Goal: Information Seeking & Learning: Learn about a topic

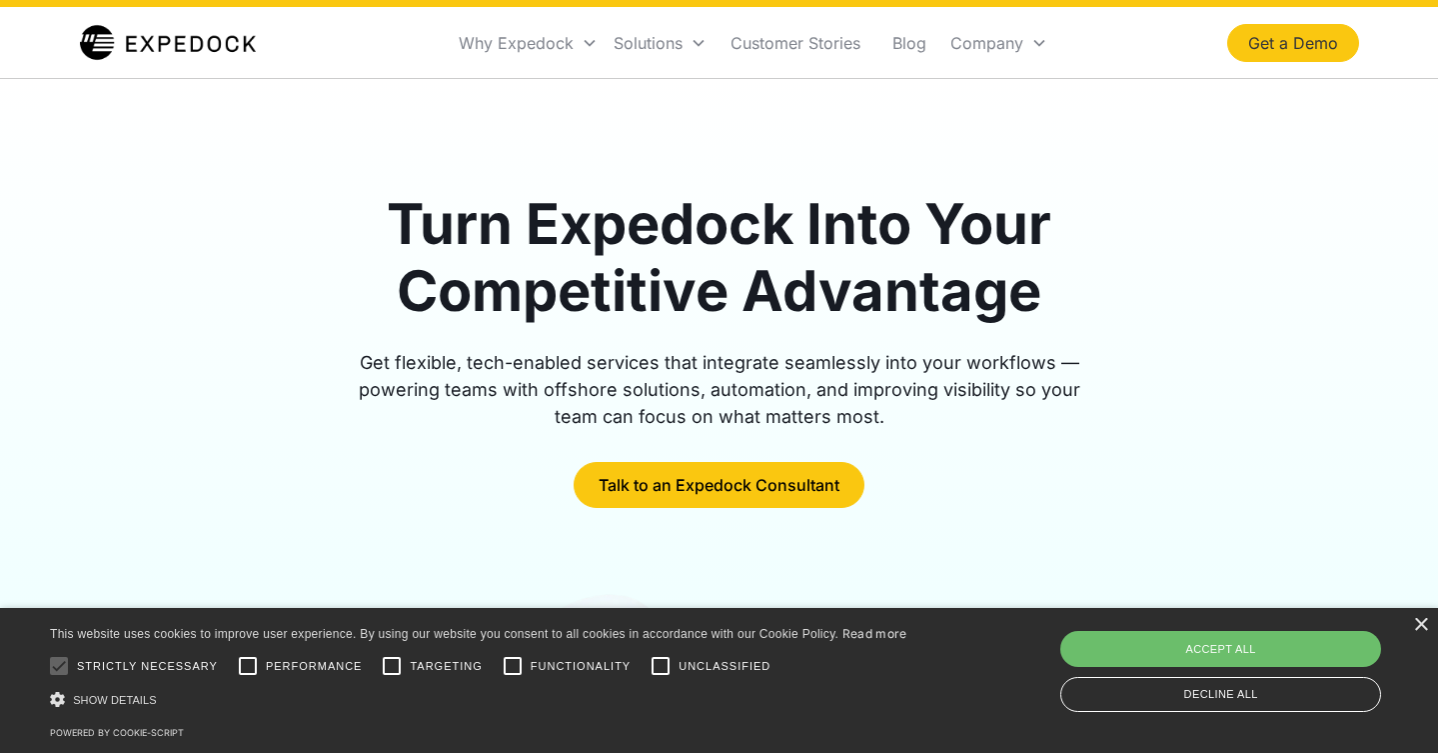
click at [1291, 45] on link "Get a Demo" at bounding box center [1293, 43] width 132 height 38
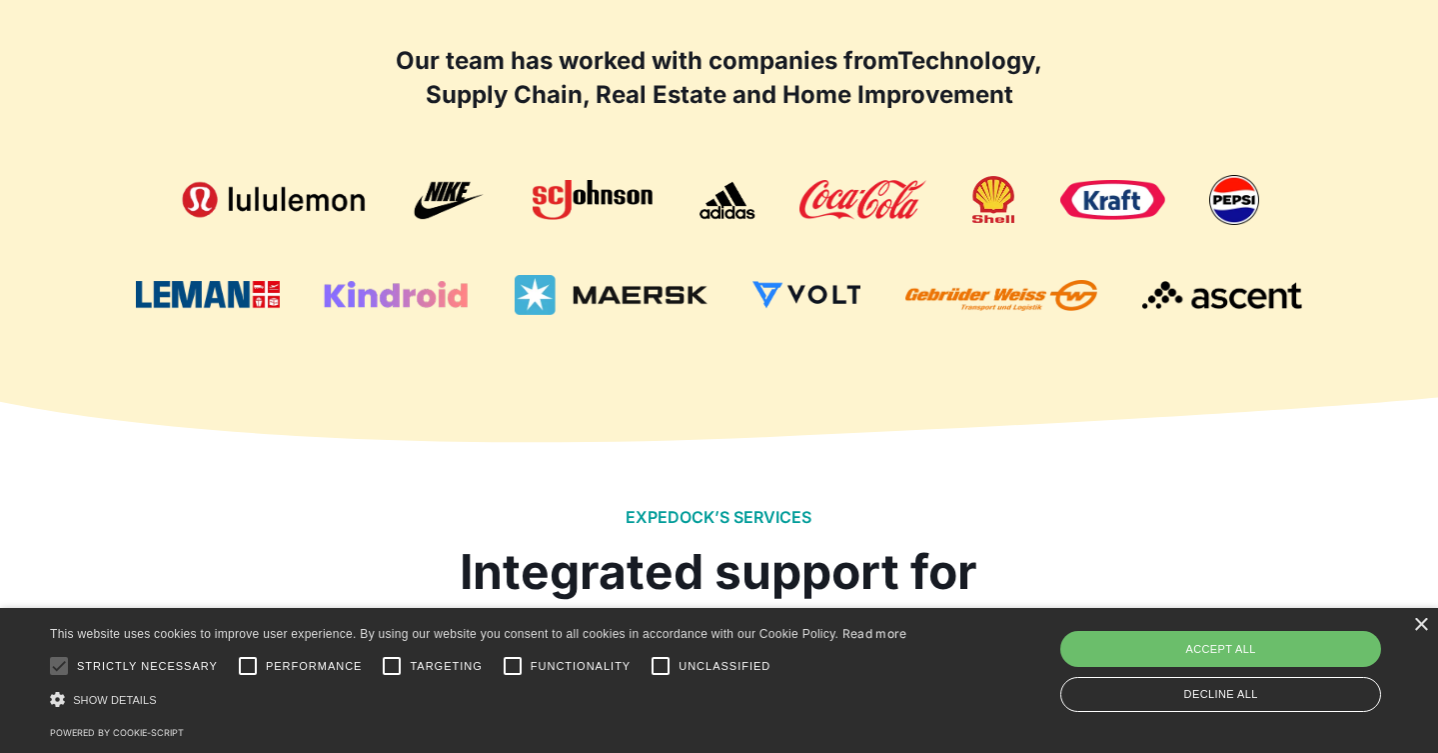
scroll to position [1576, 0]
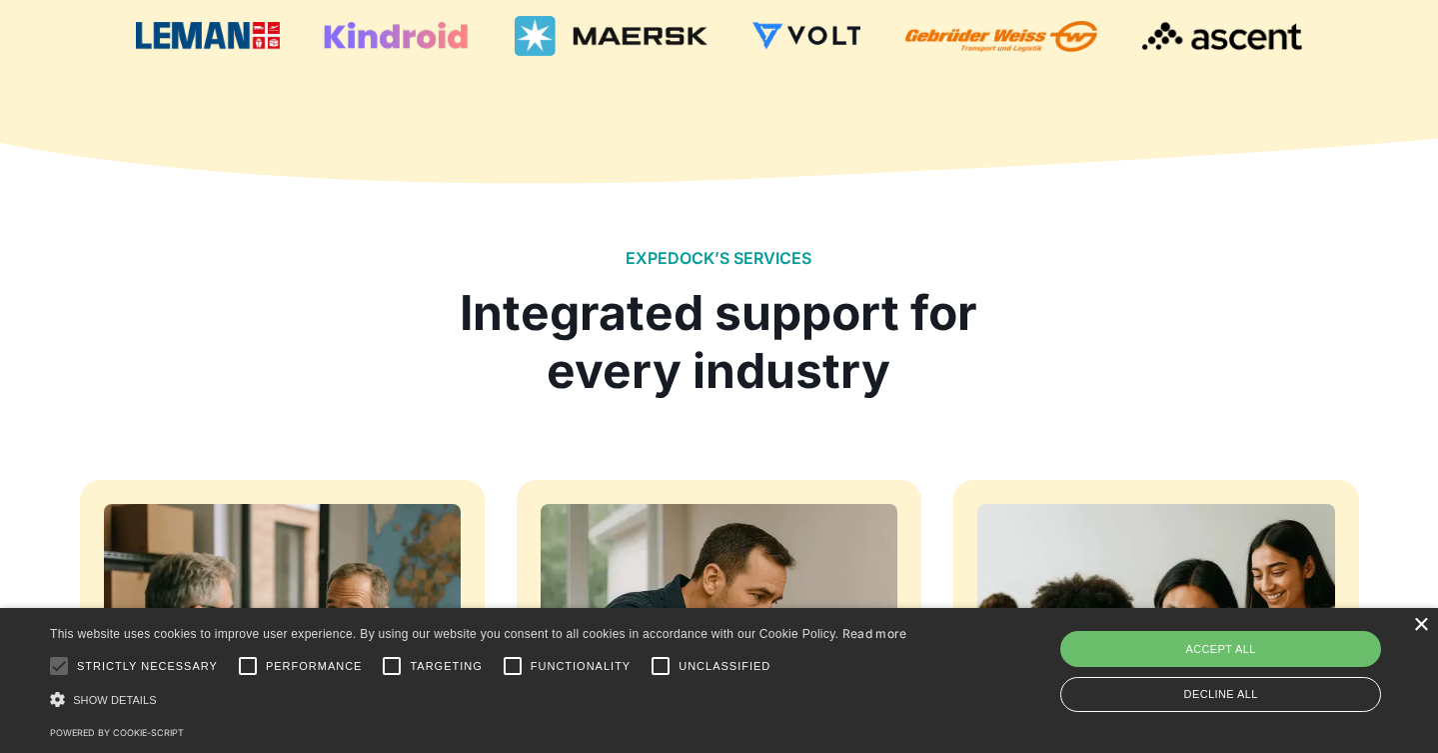
click at [1423, 618] on div "×" at bounding box center [1420, 625] width 15 height 15
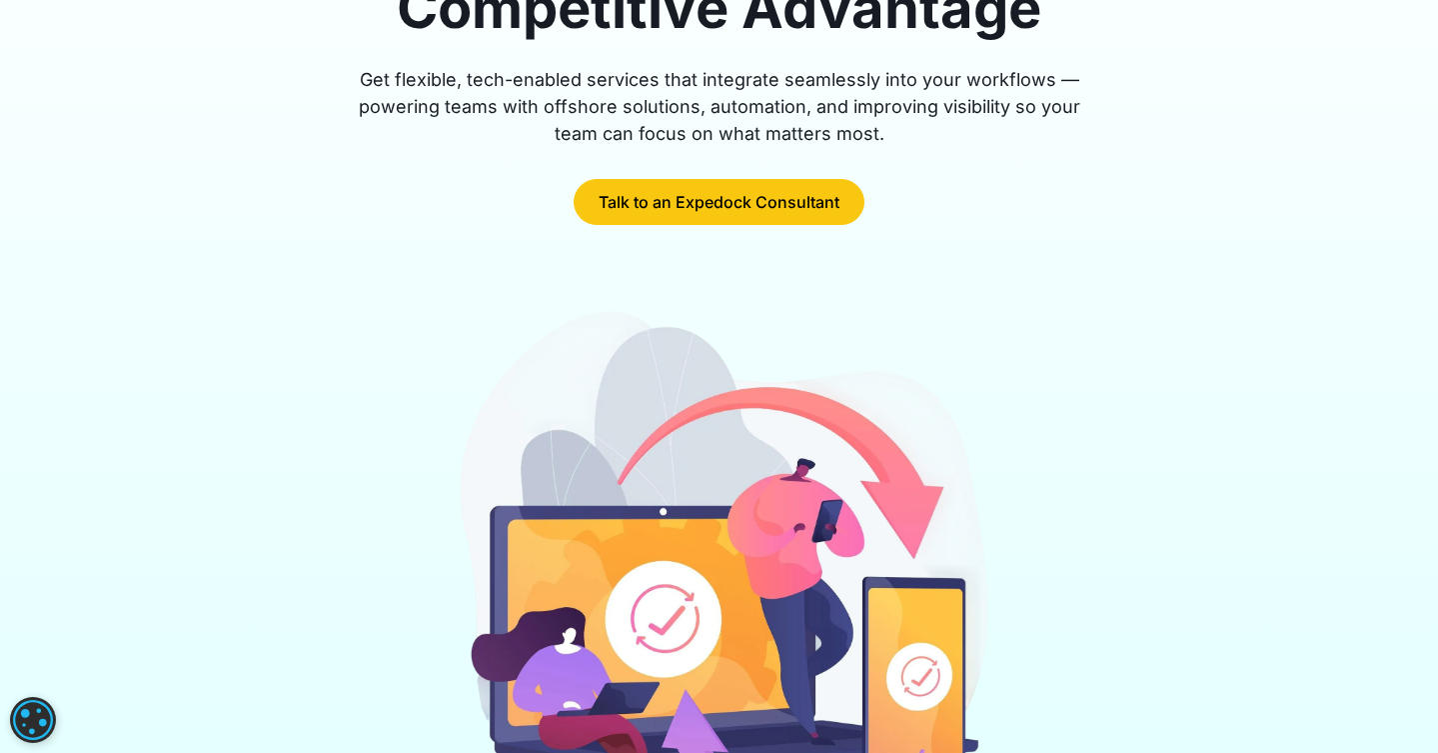
scroll to position [0, 0]
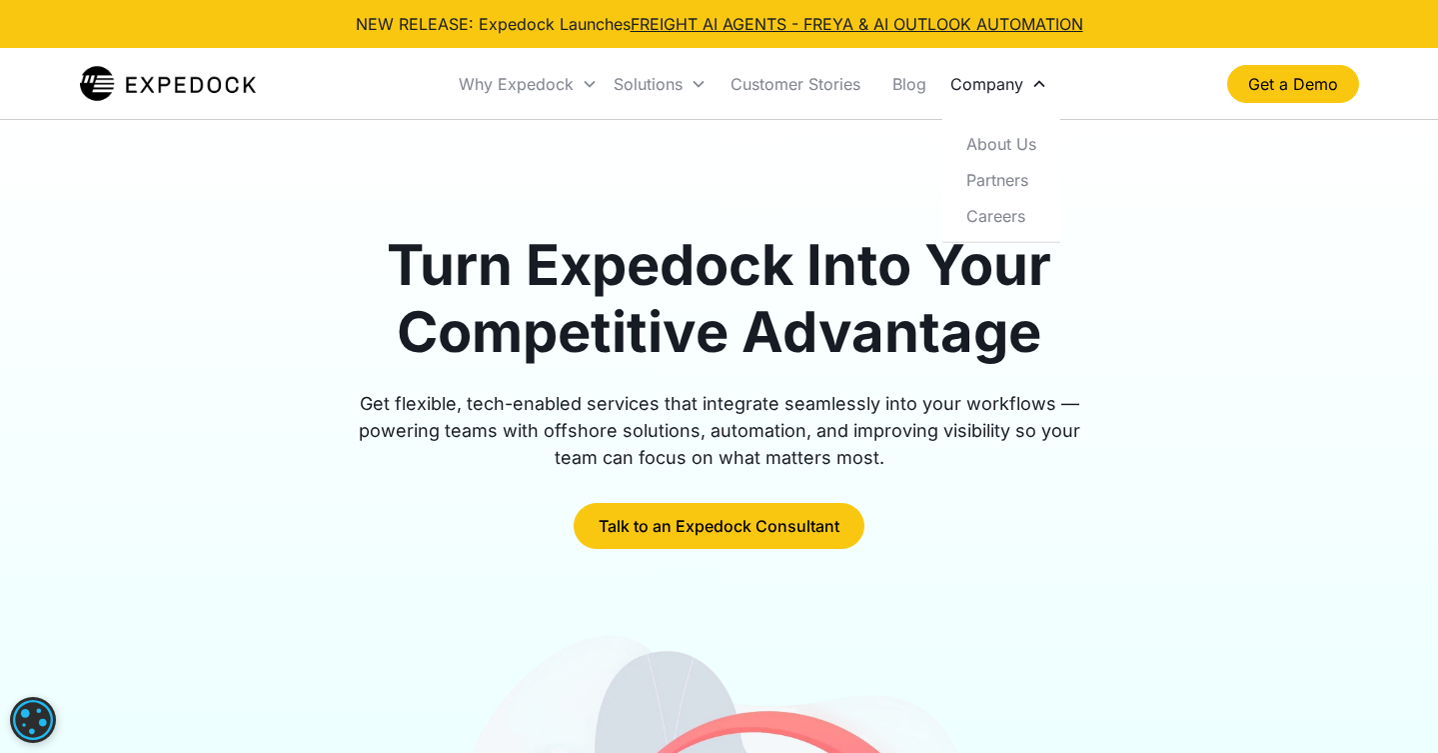
click at [1001, 93] on div "Company" at bounding box center [999, 84] width 113 height 68
click at [1012, 144] on link "About Us" at bounding box center [1002, 144] width 102 height 36
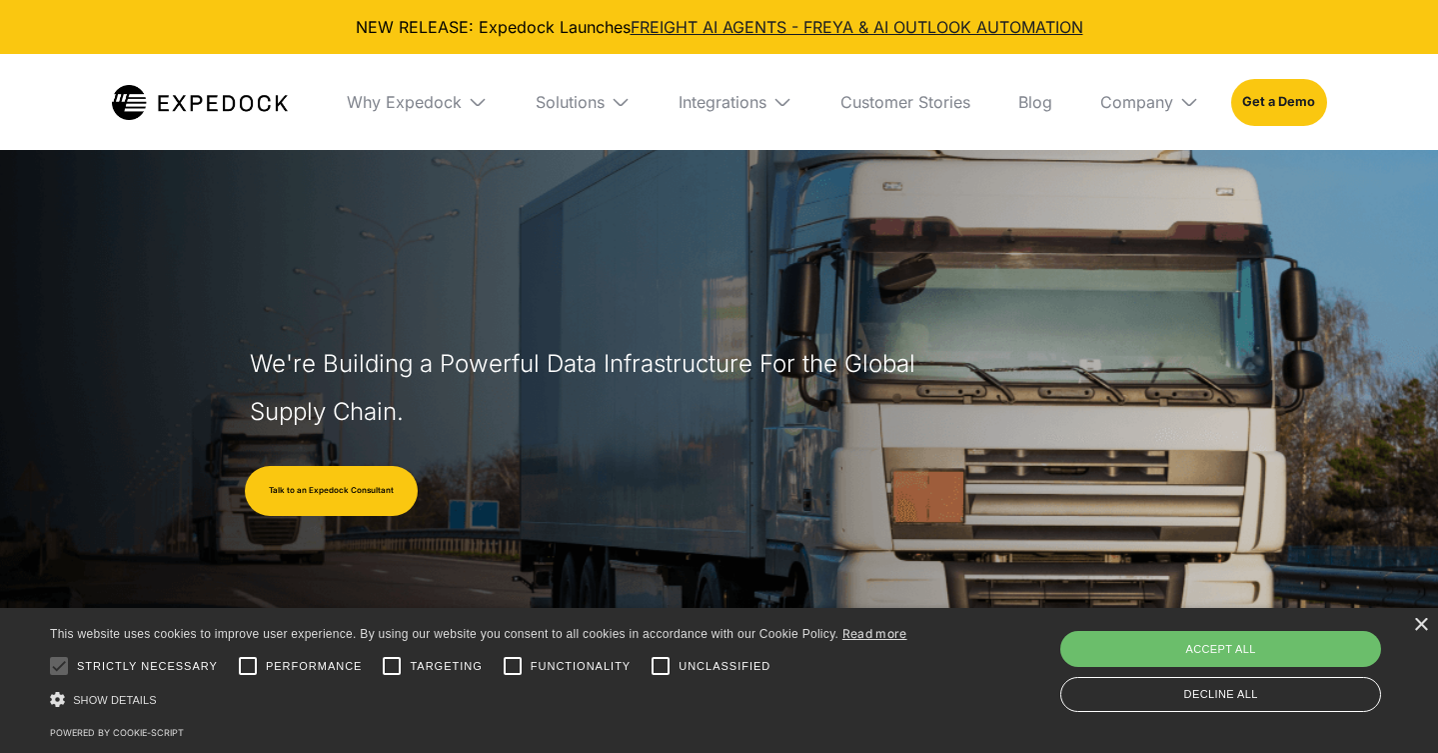
scroll to position [41, 0]
click at [1424, 618] on div "×" at bounding box center [1420, 625] width 15 height 15
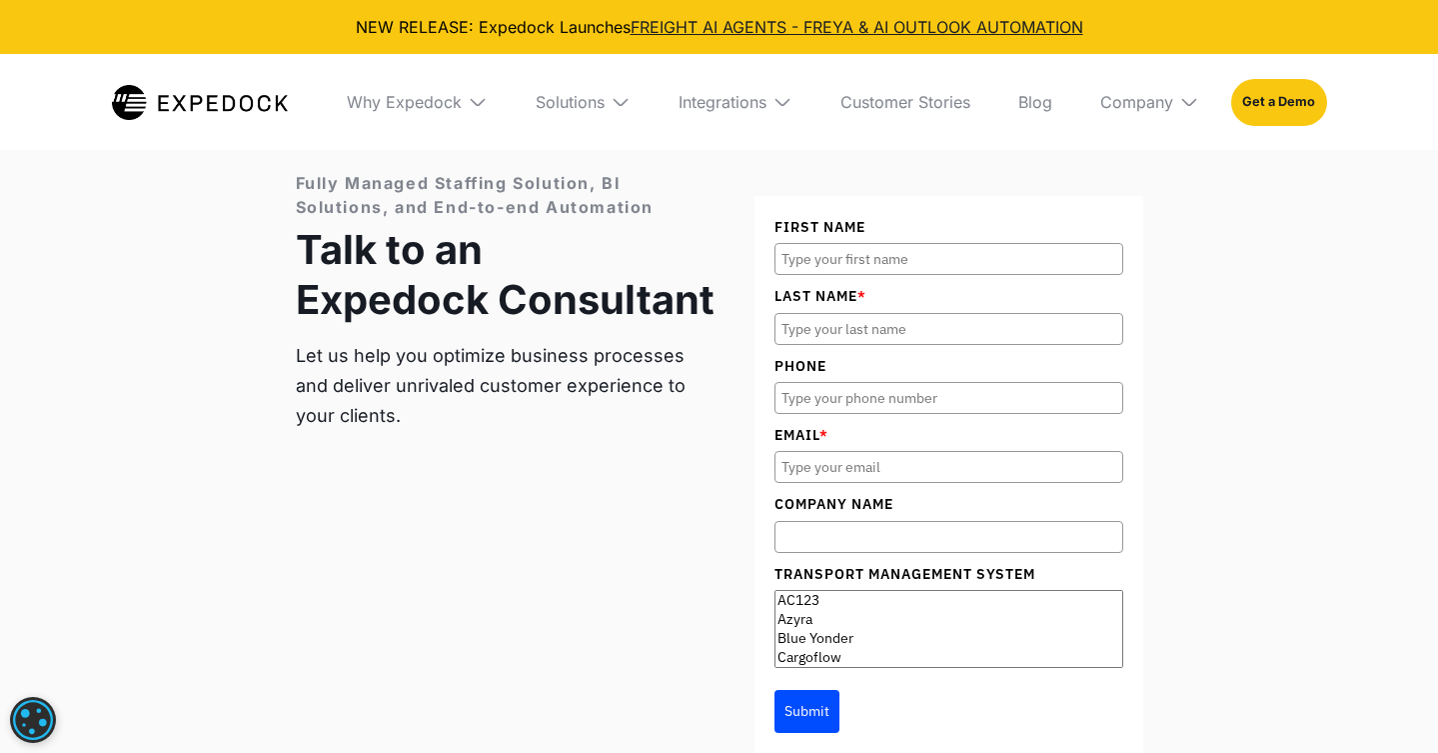
scroll to position [7810, 0]
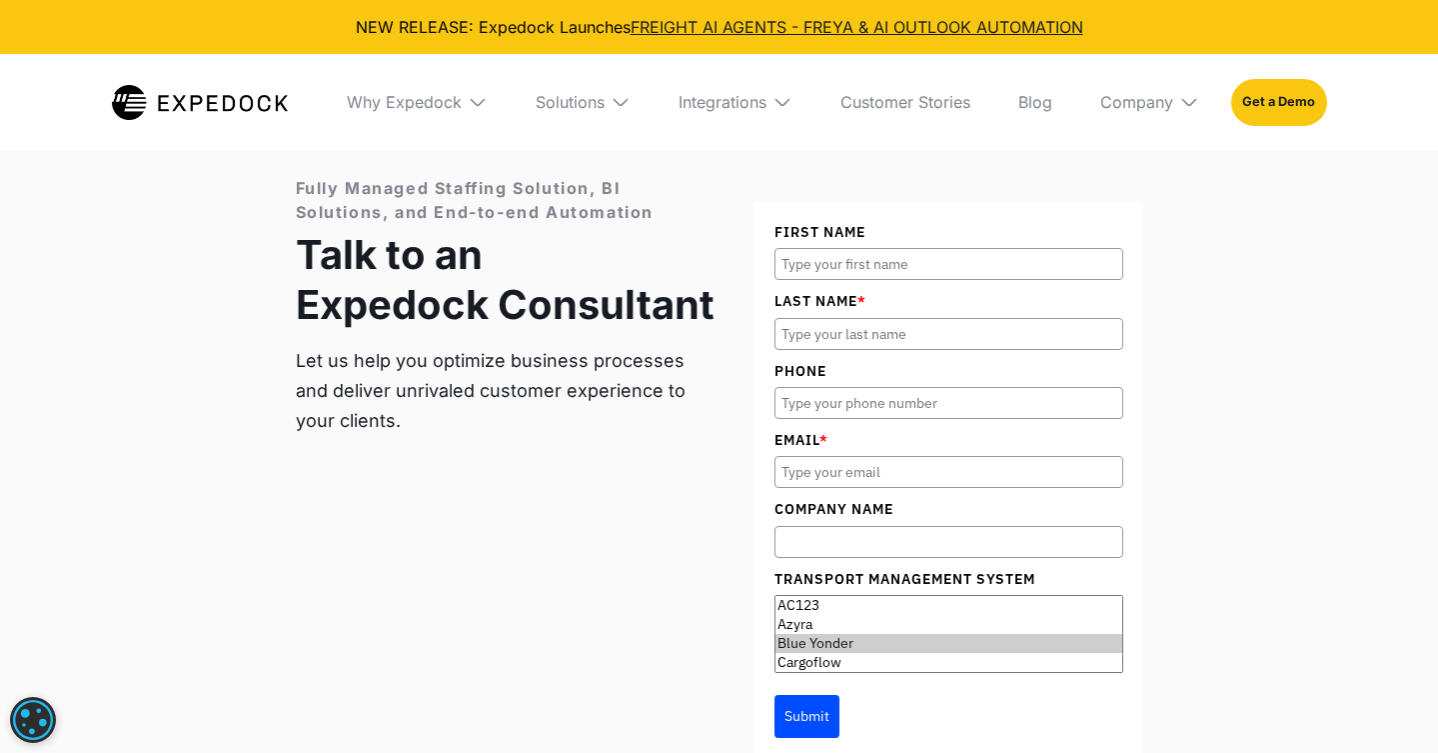
click at [856, 634] on option "Blue Yonder" at bounding box center [949, 643] width 347 height 19
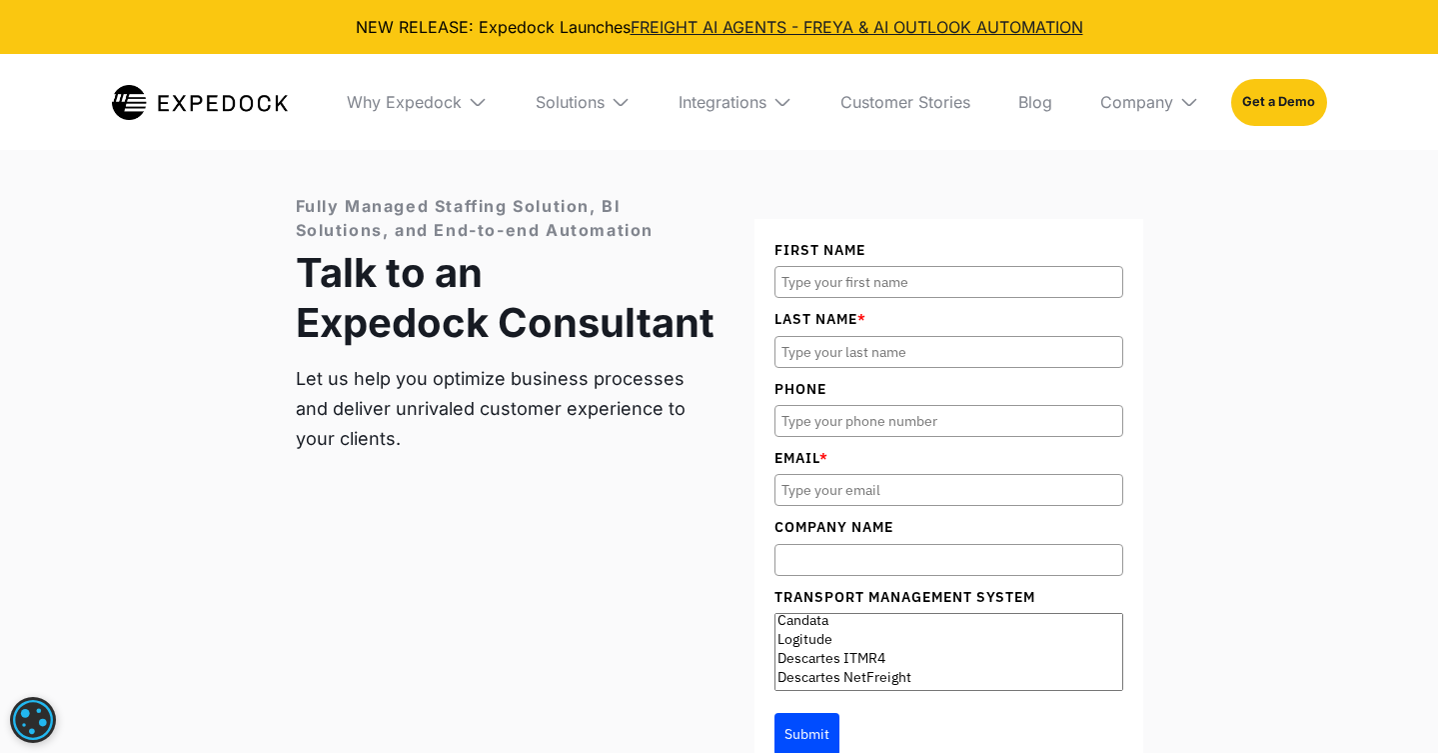
scroll to position [799, 0]
drag, startPoint x: 824, startPoint y: 496, endPoint x: 794, endPoint y: 553, distance: 64.4
click at [794, 613] on select "AC123 Azyra Blue Yonder Cargoflow Cargowise Descartes E-Connect ESG Singapore G…" at bounding box center [949, 652] width 349 height 78
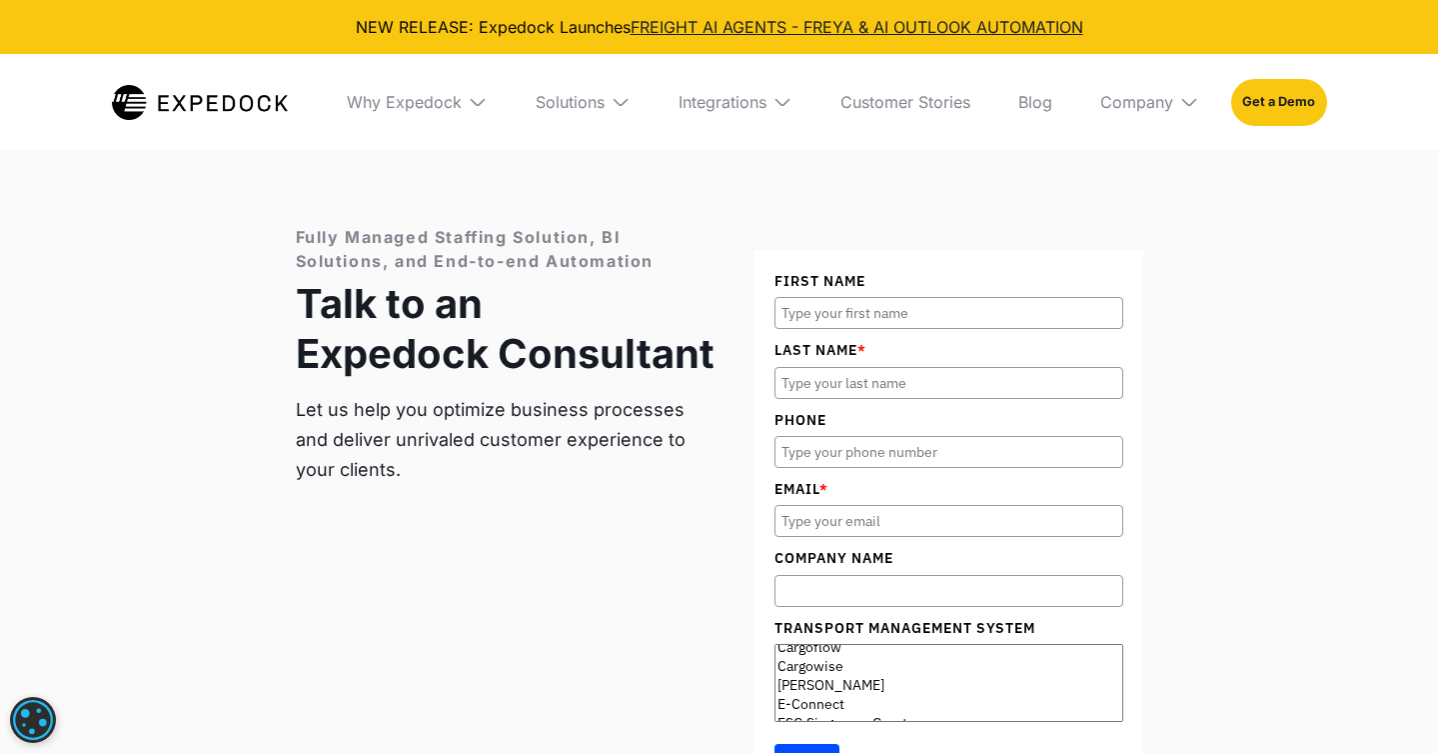
scroll to position [0, 0]
click at [794, 644] on select "AC123 Azyra Blue Yonder Cargoflow Cargowise Descartes E-Connect ESG [GEOGRAPHIC…" at bounding box center [949, 683] width 349 height 78
click at [801, 664] on option "Azyra" at bounding box center [949, 673] width 347 height 19
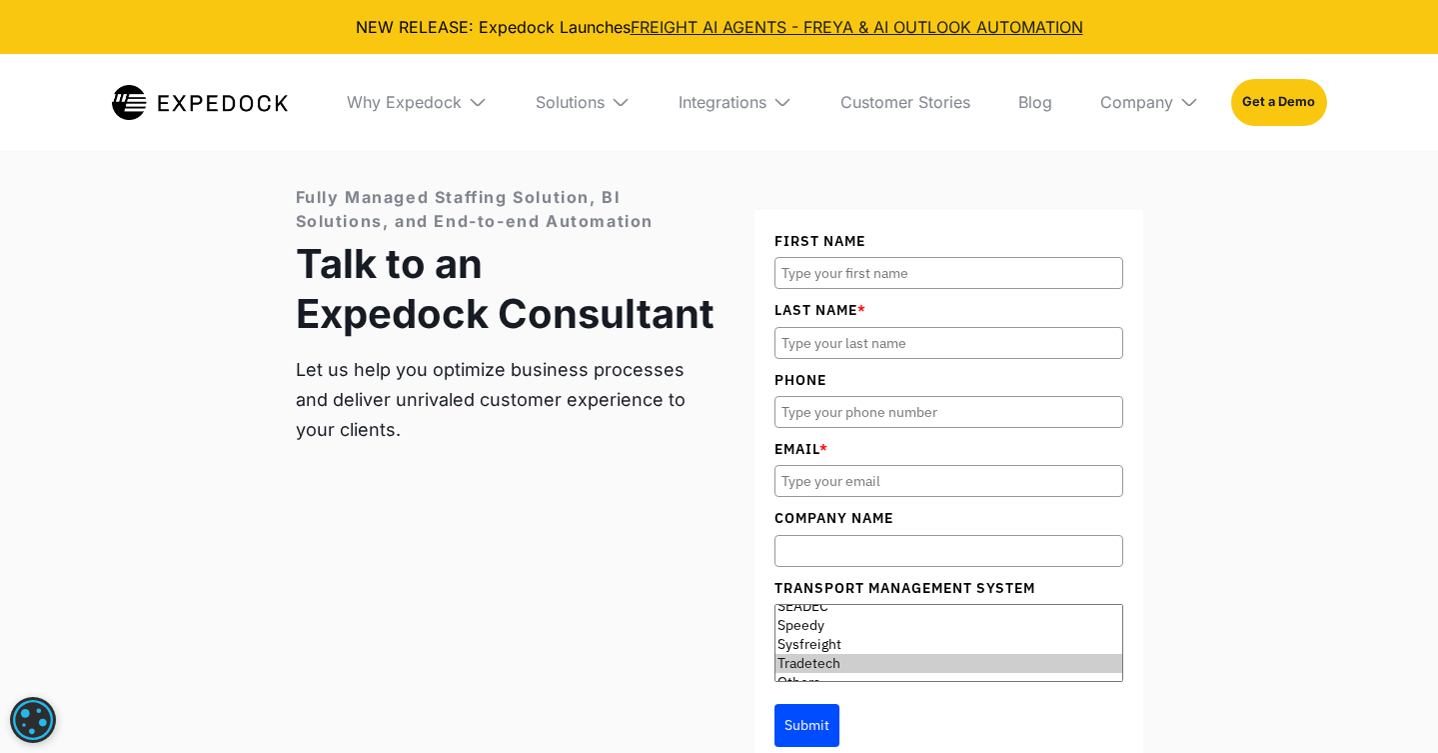
scroll to position [7841, 0]
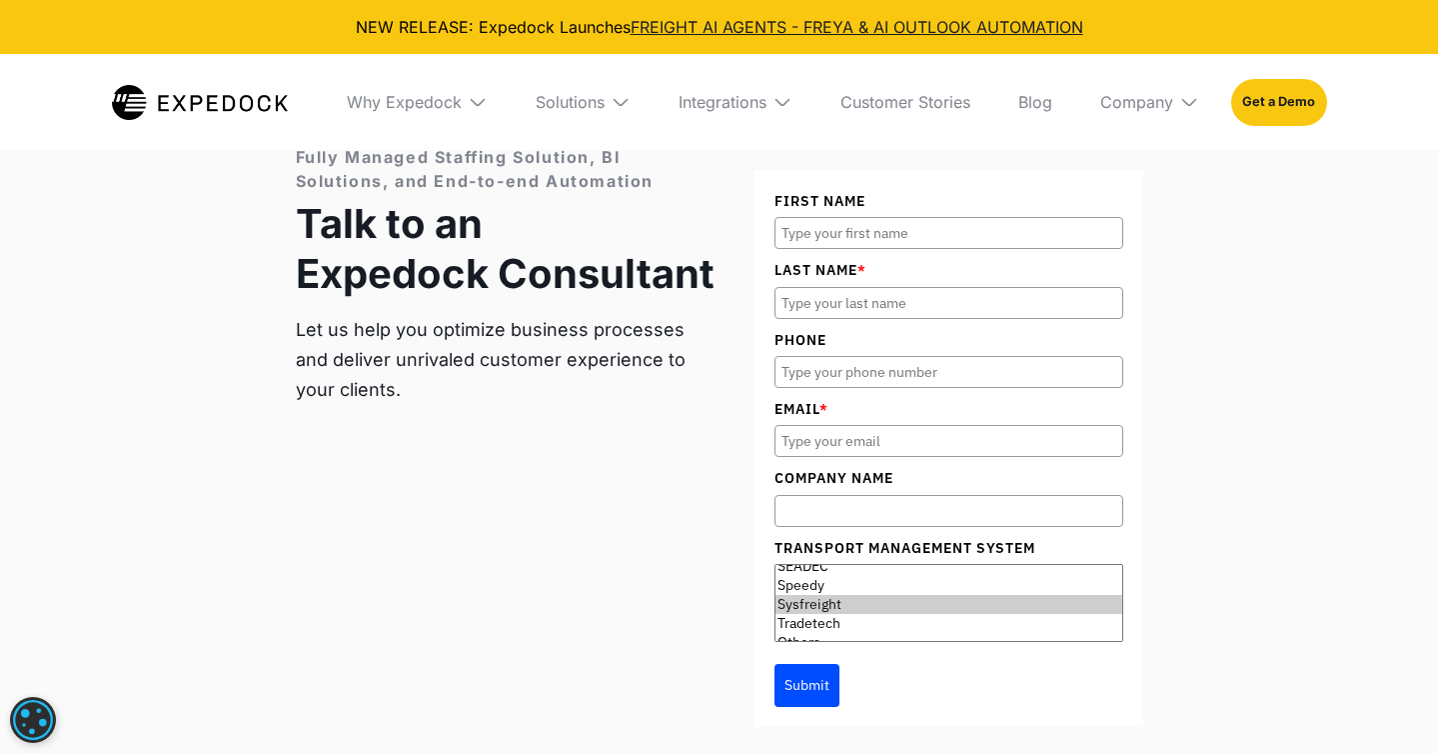
click at [1045, 595] on option "Sysfreight" at bounding box center [949, 604] width 347 height 19
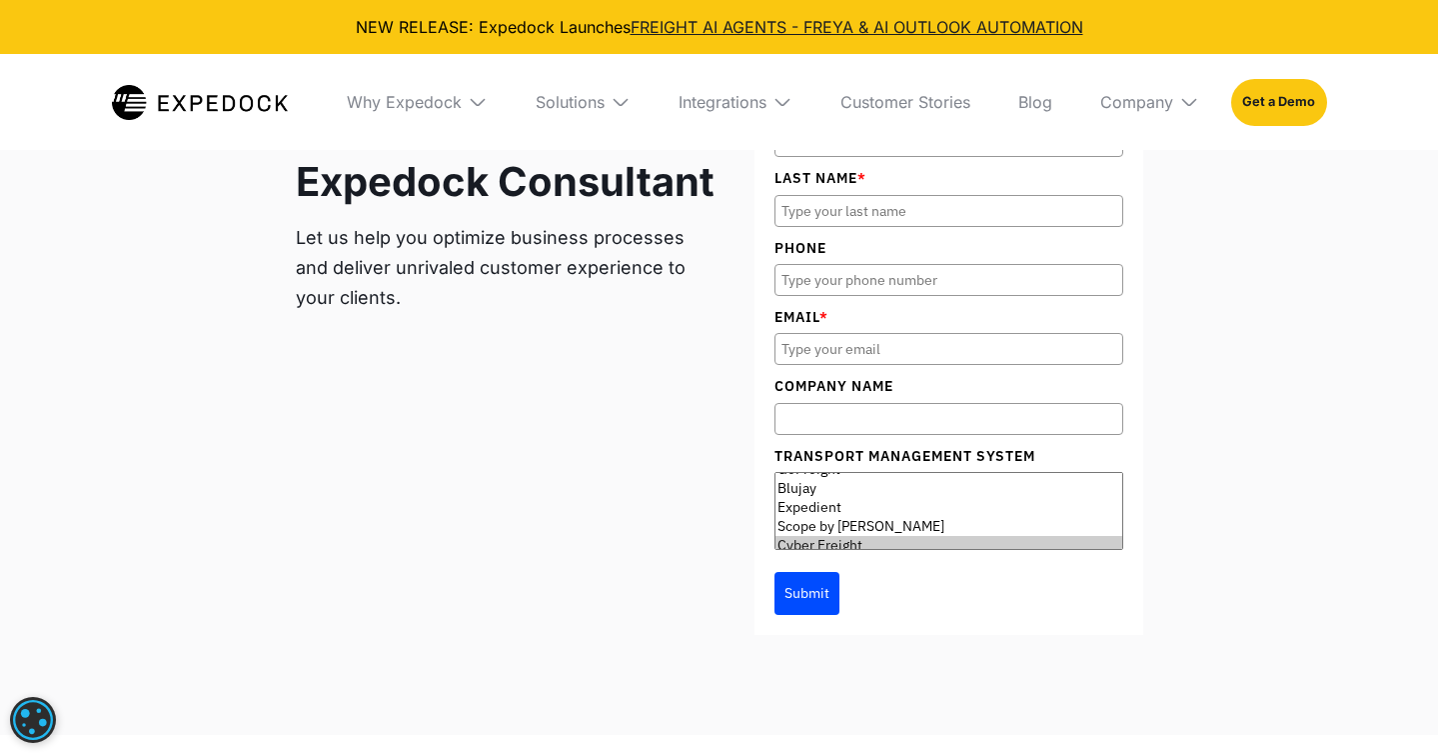
scroll to position [546, 0]
click at [775, 572] on button "Submit" at bounding box center [807, 593] width 65 height 42
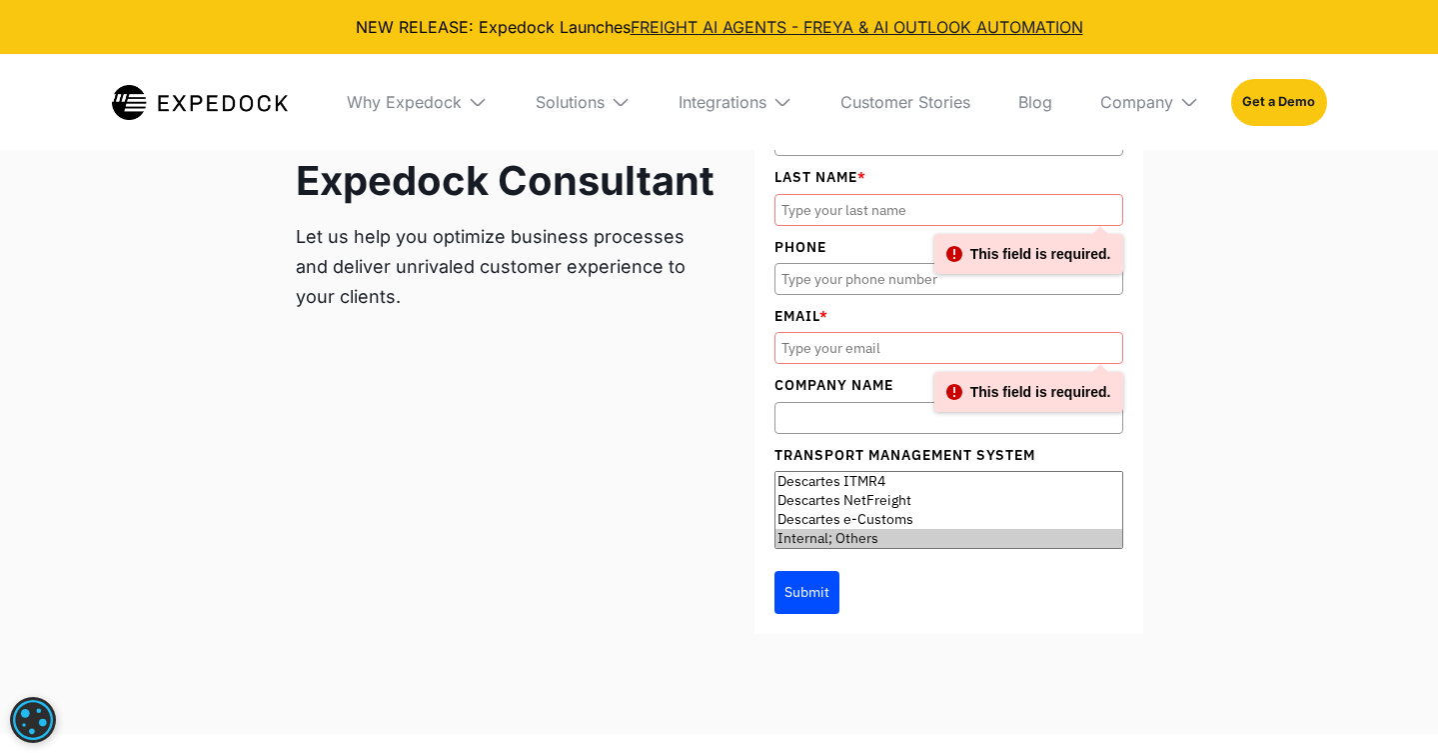
scroll to position [780, 0]
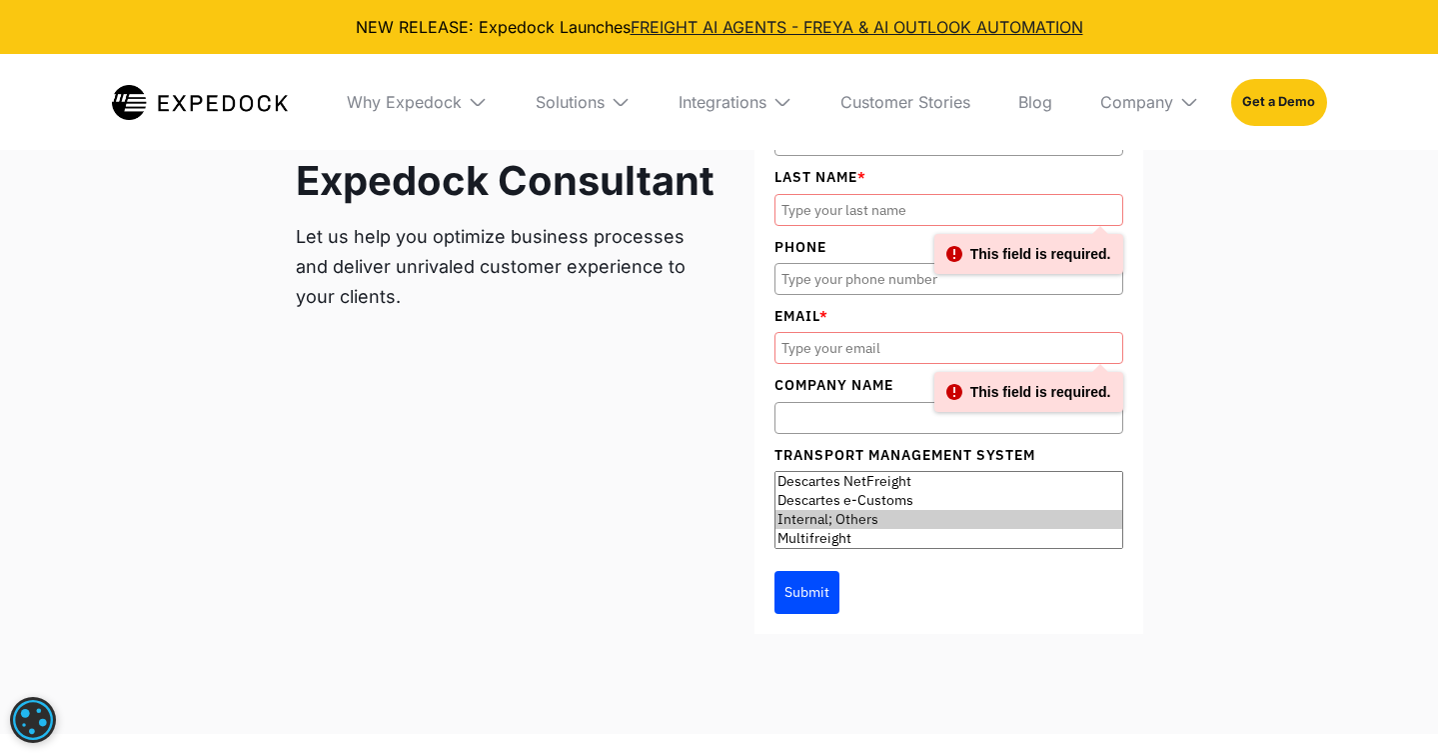
select select "Multifreight"
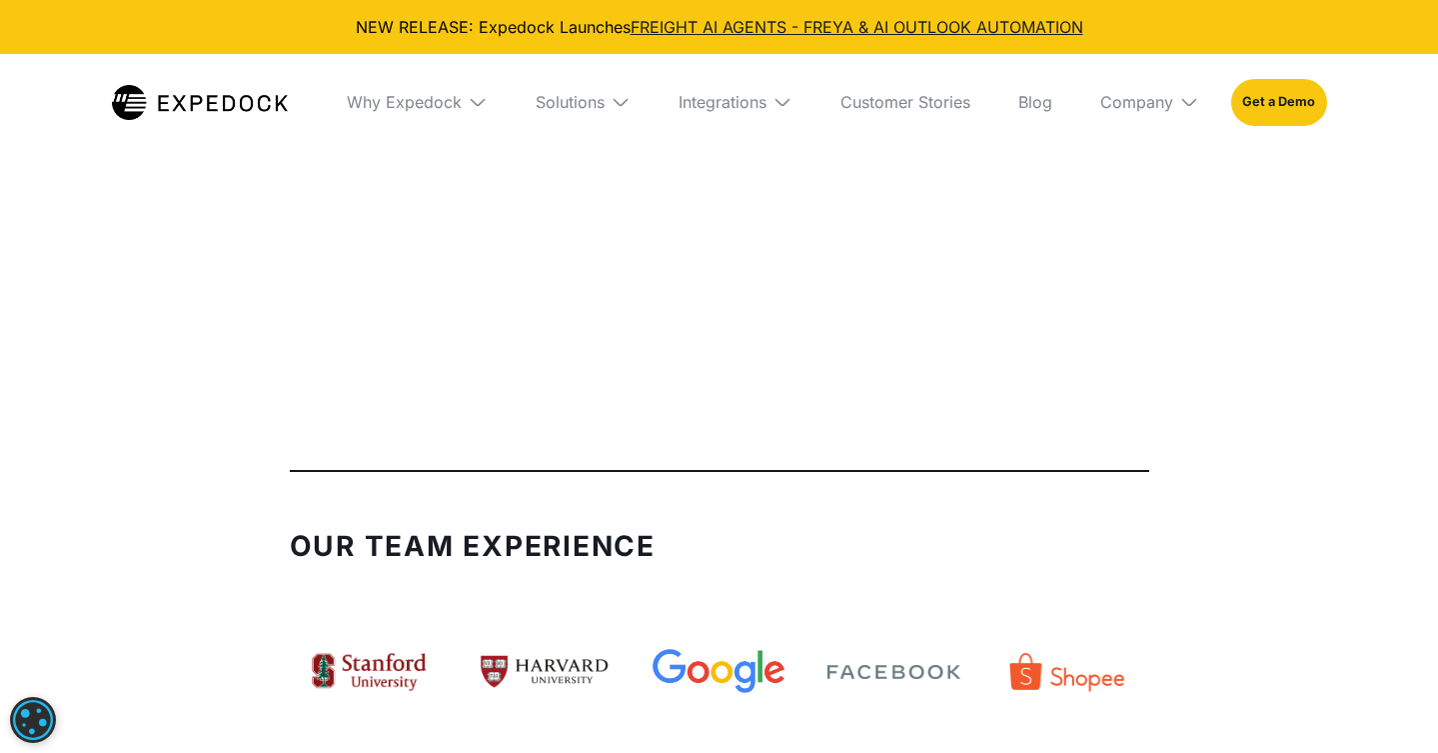
scroll to position [3873, 0]
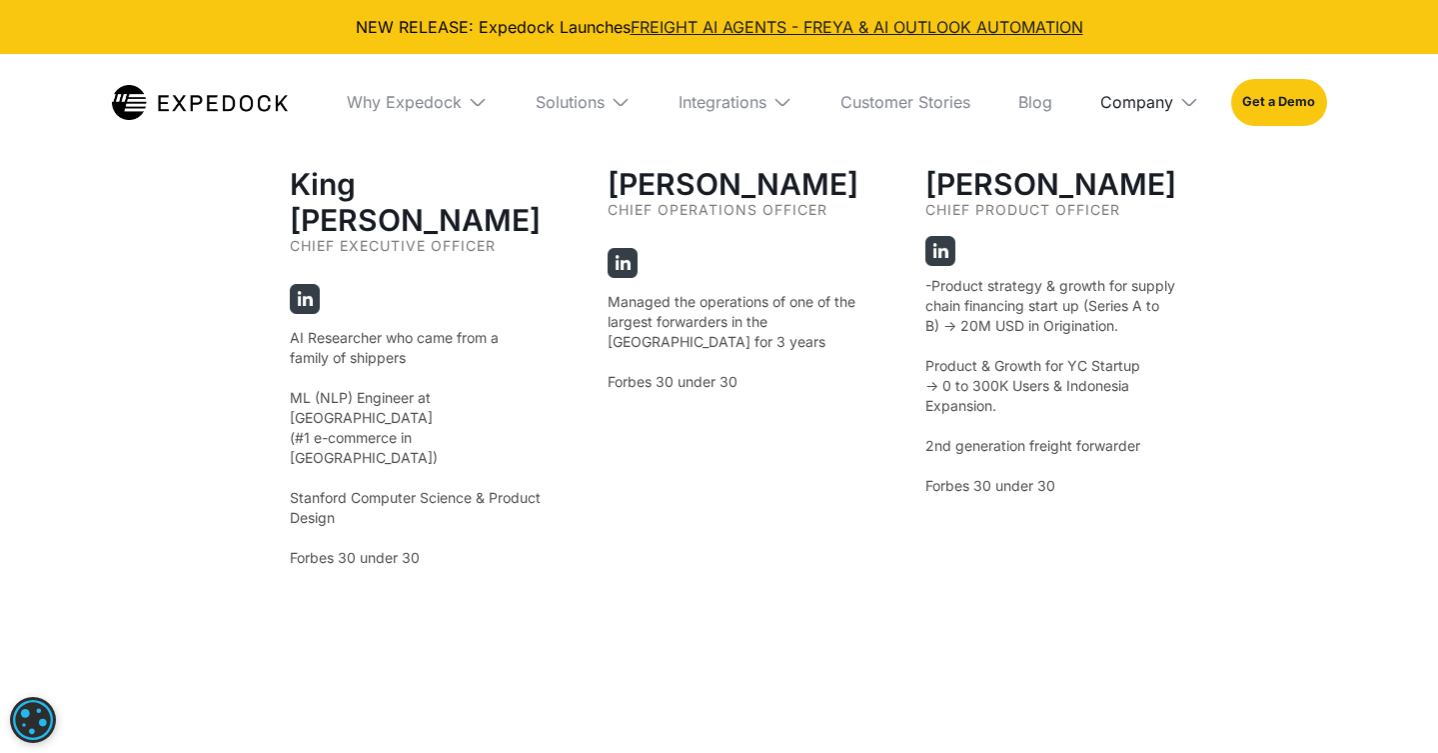
click at [1157, 104] on div "Company" at bounding box center [1137, 102] width 73 height 20
click at [1157, 269] on link "Careers" at bounding box center [1150, 280] width 131 height 52
click at [1034, 95] on link "Blog" at bounding box center [1036, 102] width 66 height 96
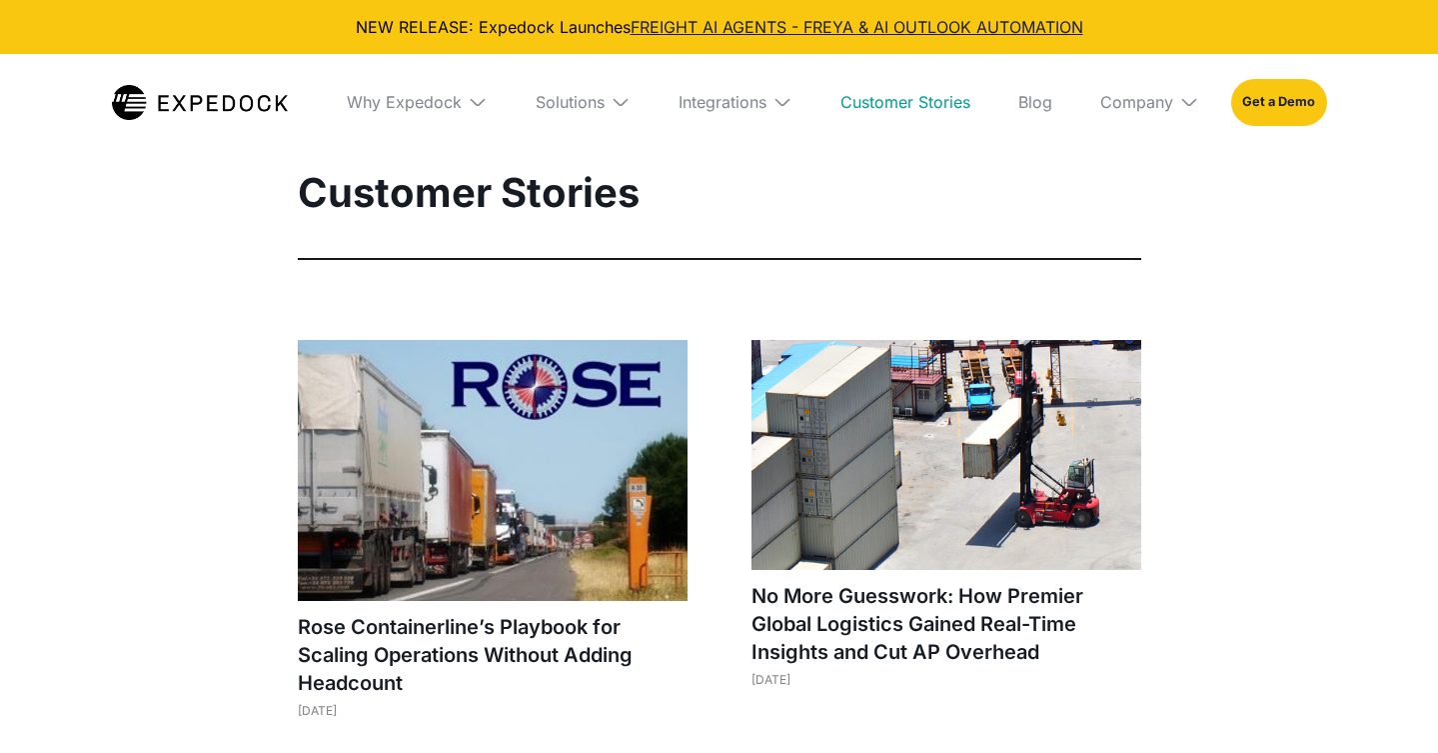
select select
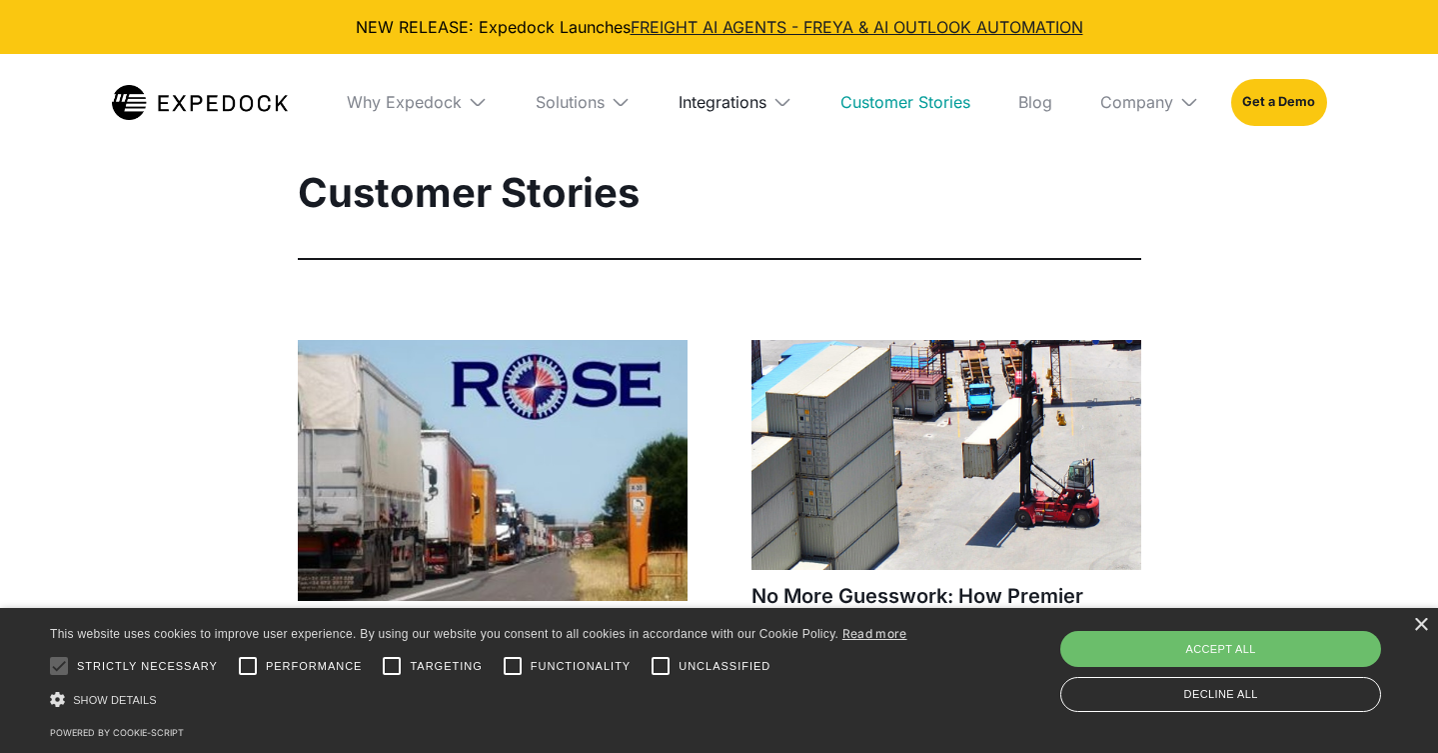
click at [751, 103] on div "Integrations" at bounding box center [723, 102] width 88 height 20
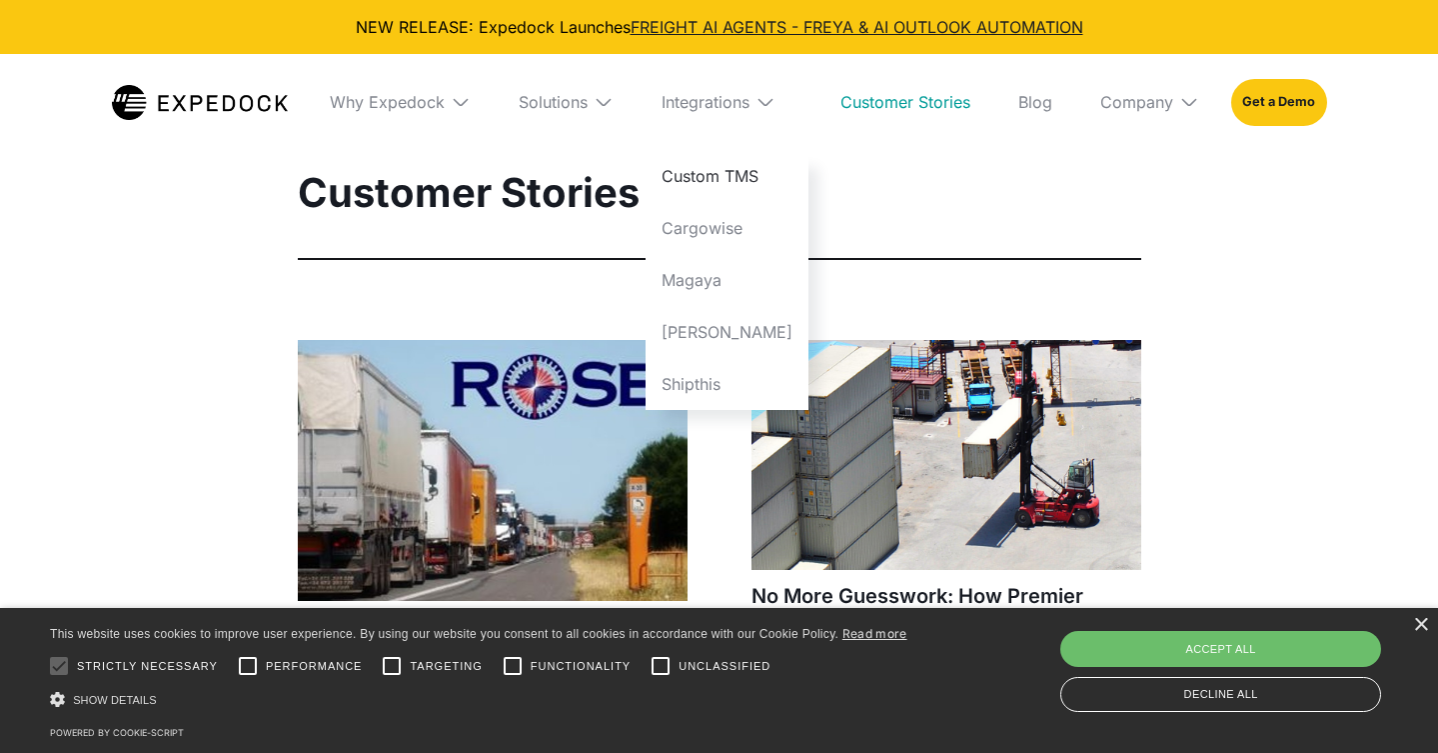
click at [718, 196] on link "Custom TMS" at bounding box center [727, 176] width 163 height 52
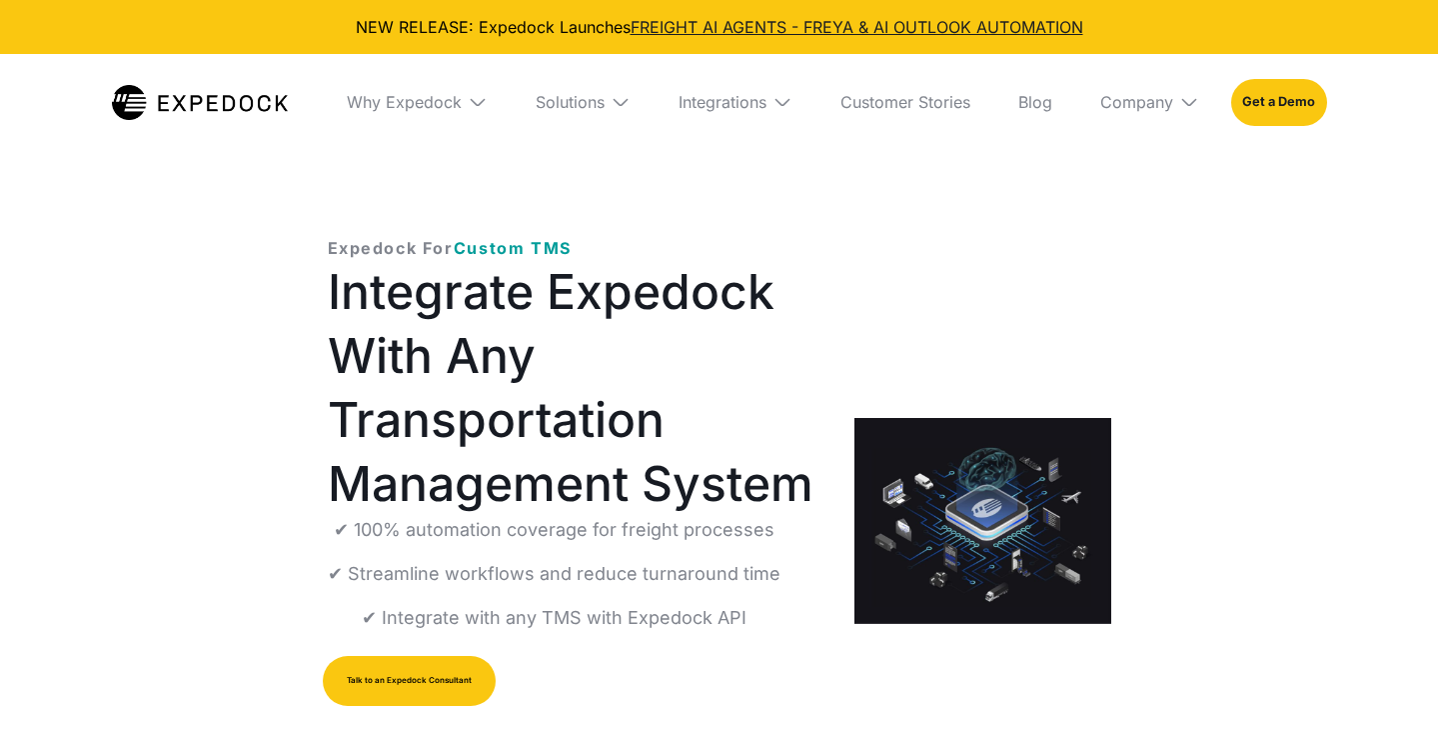
select select
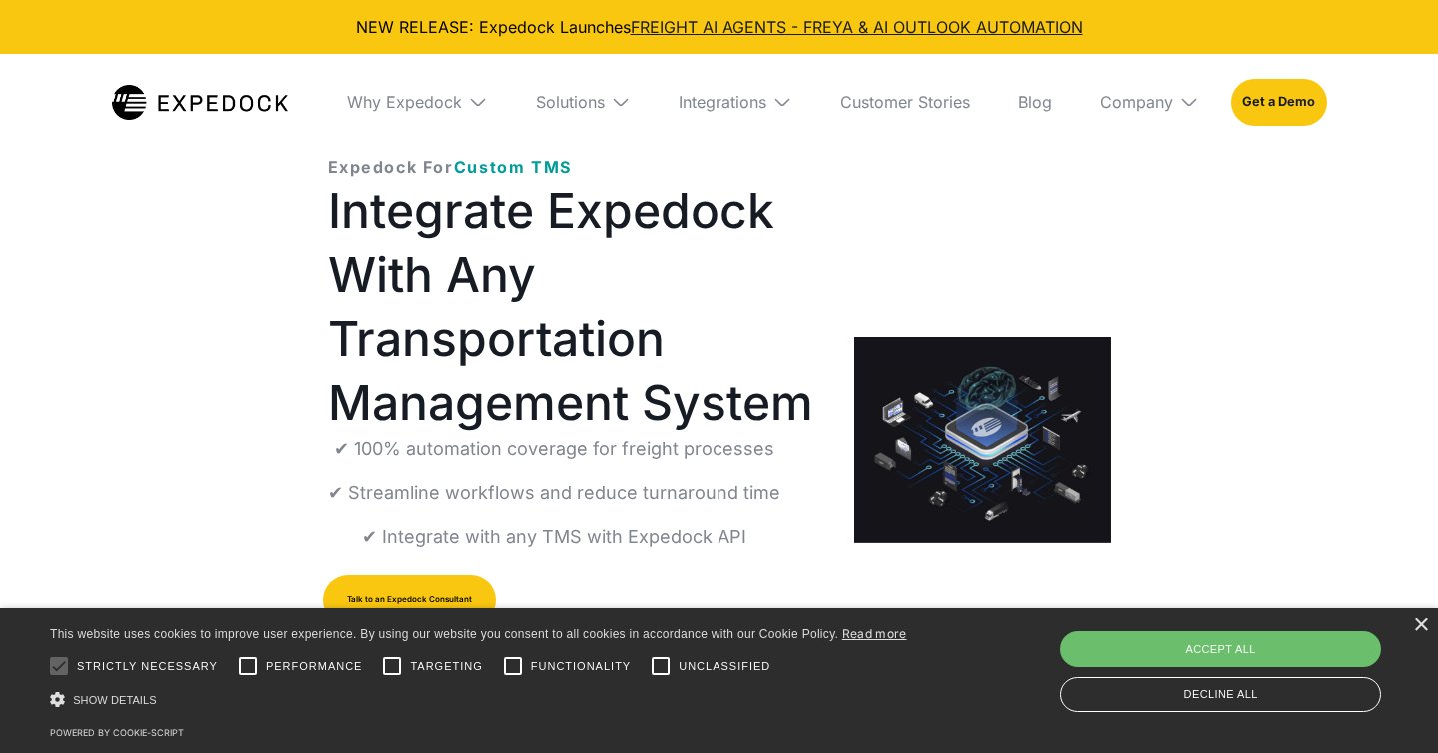
scroll to position [144, 0]
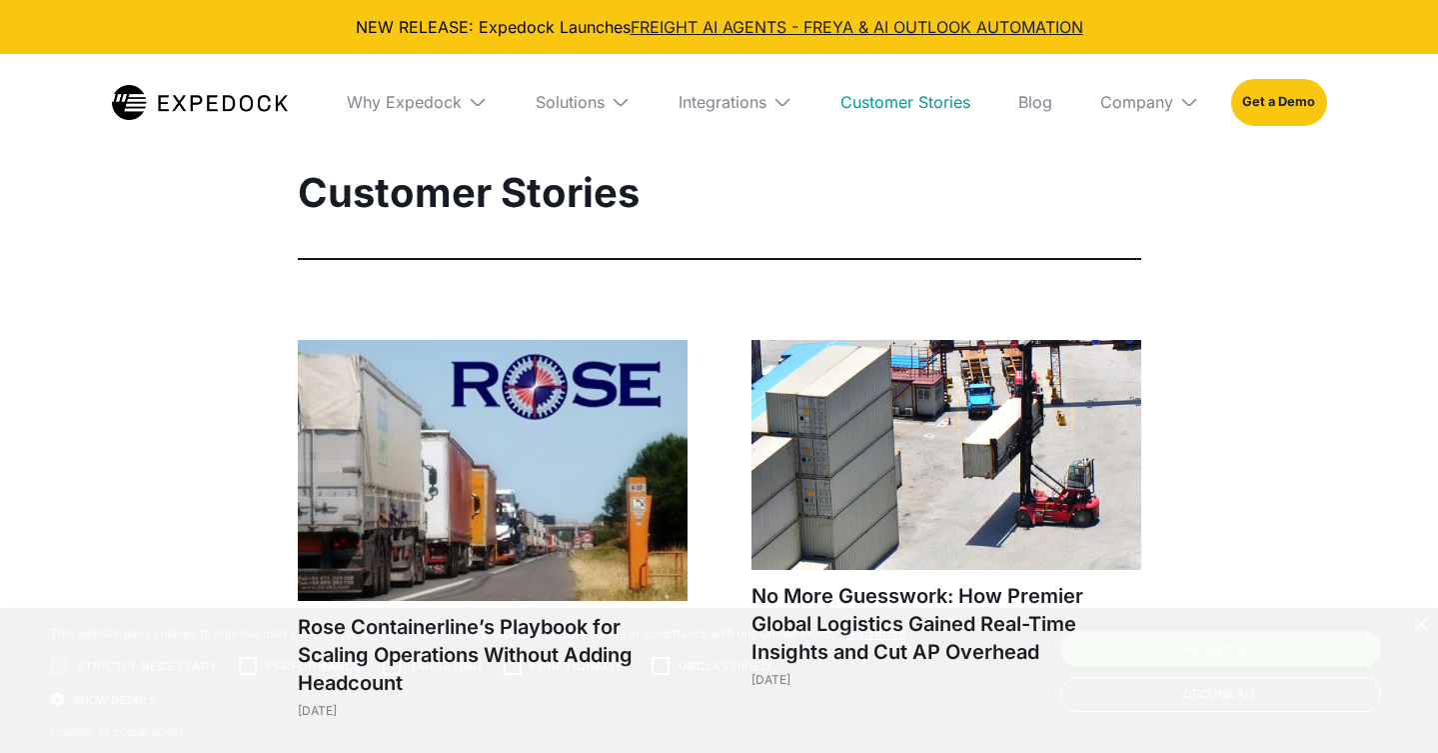
select select
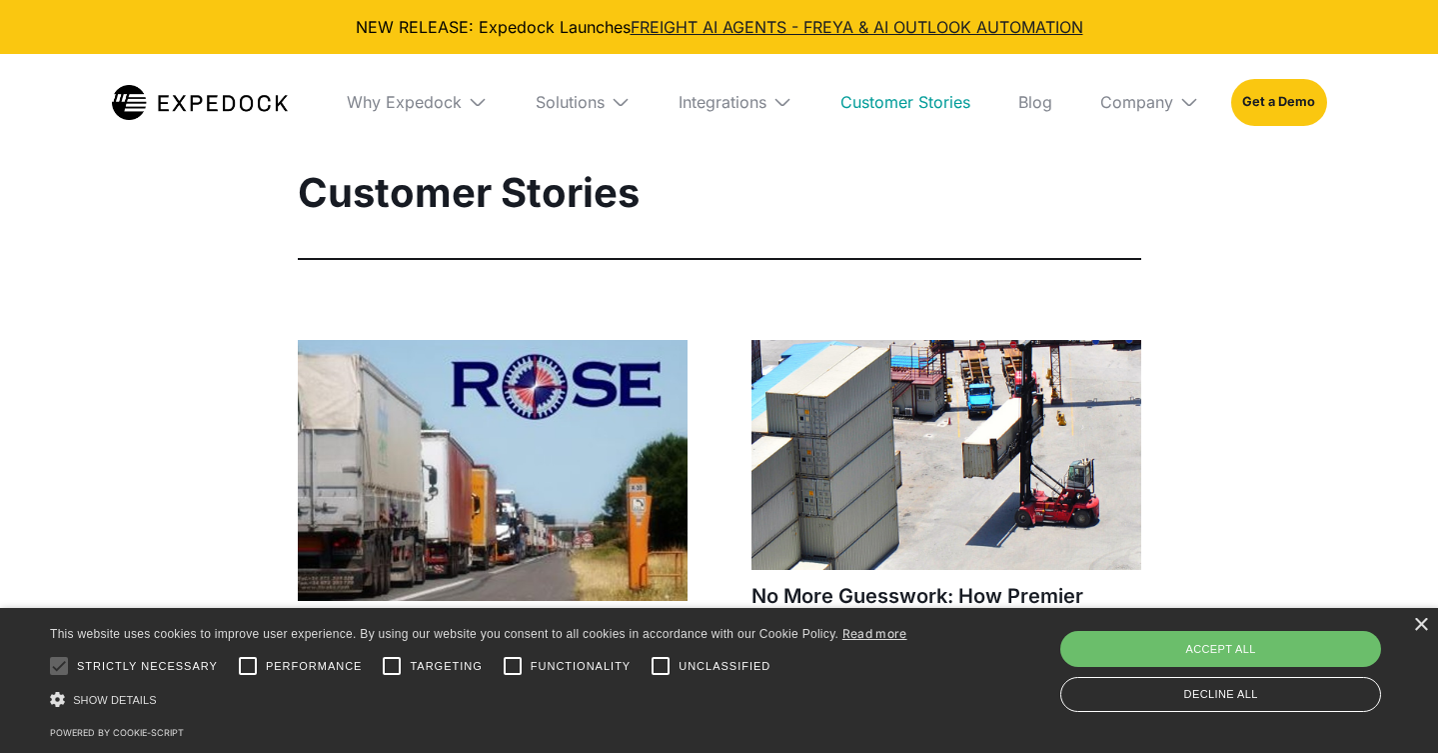
click at [769, 112] on div "Integrations" at bounding box center [736, 102] width 146 height 96
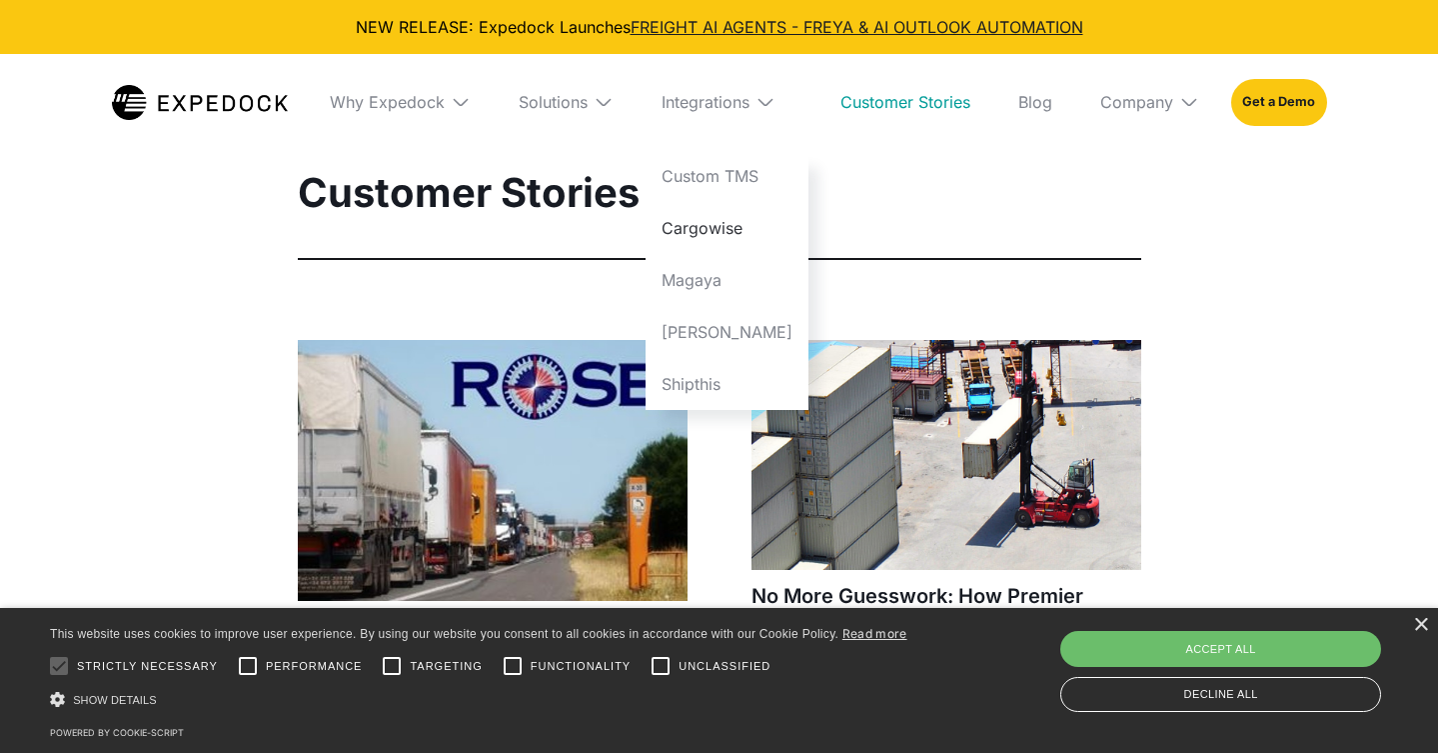
click at [750, 239] on link "Cargowise" at bounding box center [727, 228] width 163 height 52
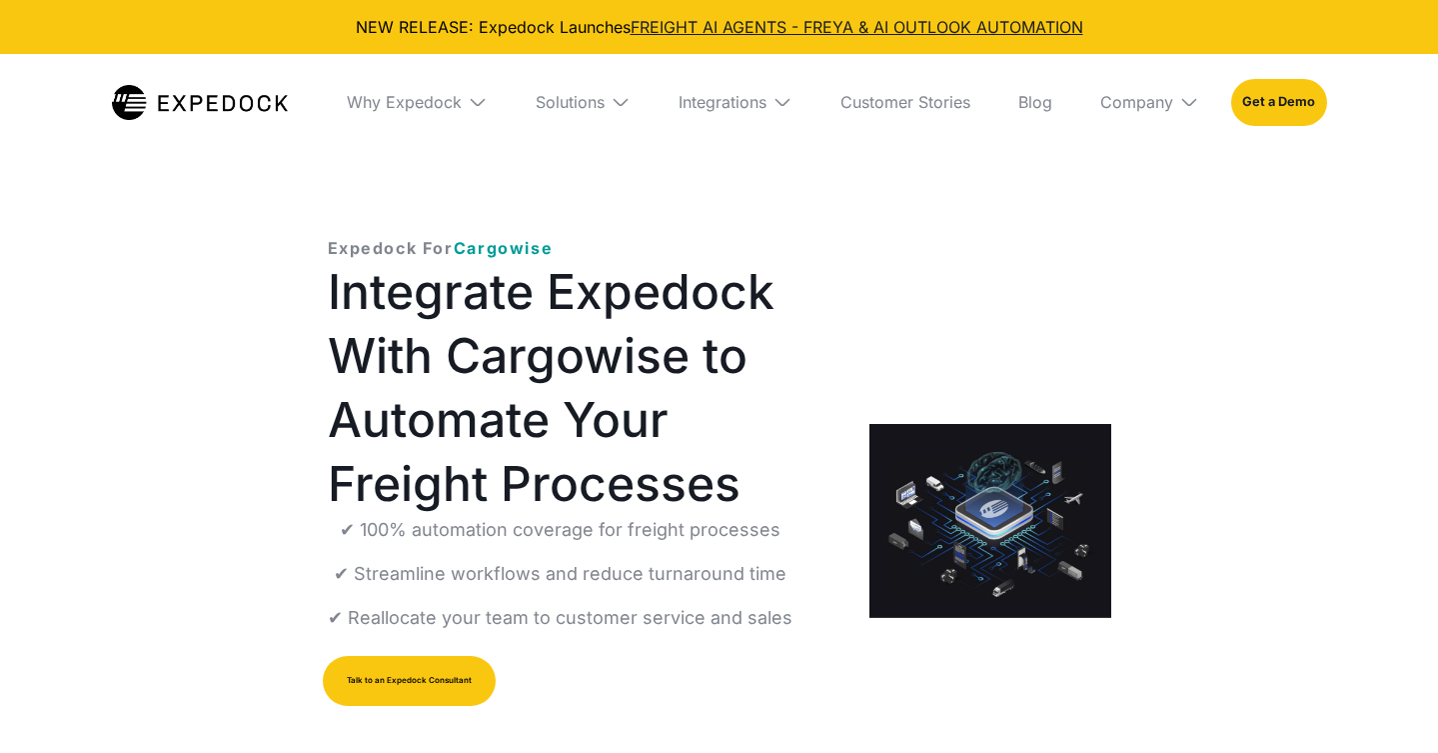
select select
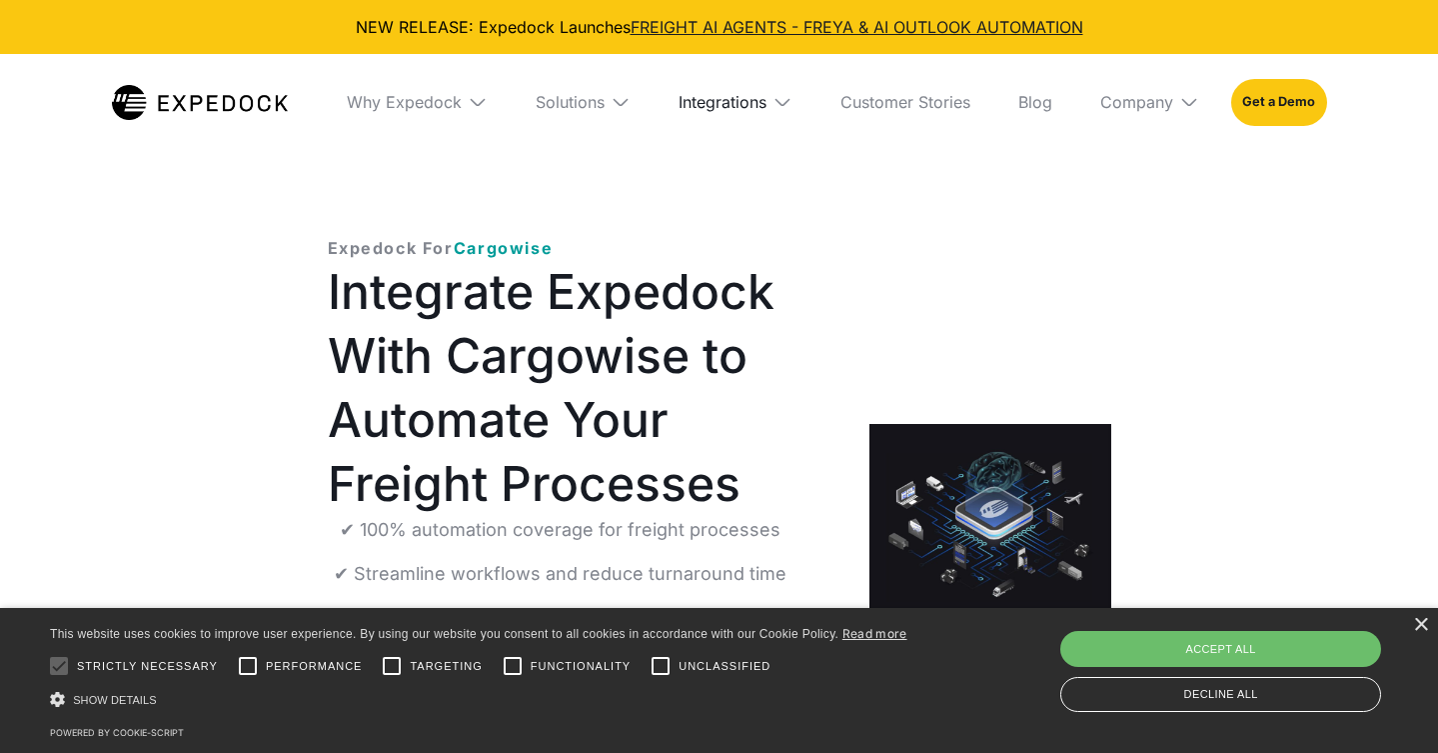
click at [751, 98] on div "Integrations" at bounding box center [723, 102] width 88 height 20
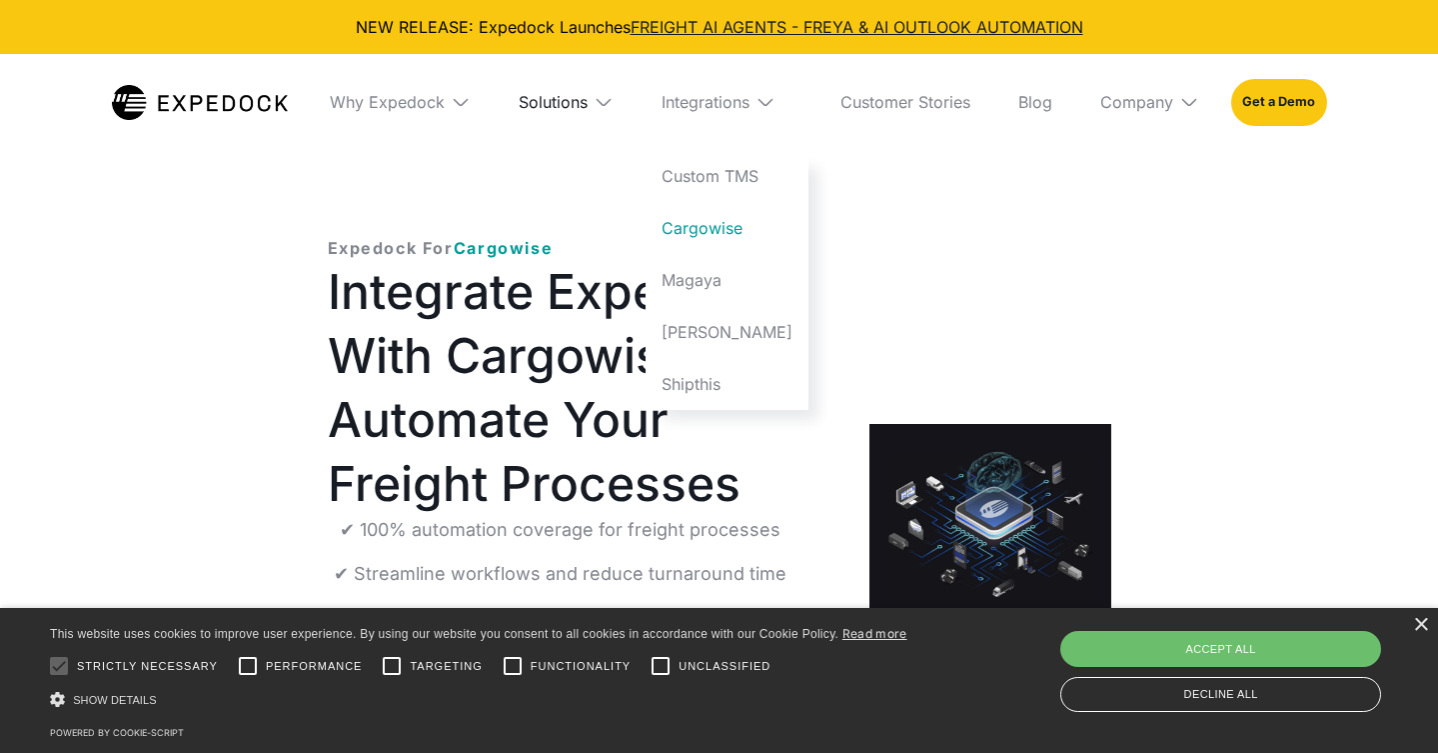
click at [588, 100] on div "Solutions" at bounding box center [553, 102] width 69 height 20
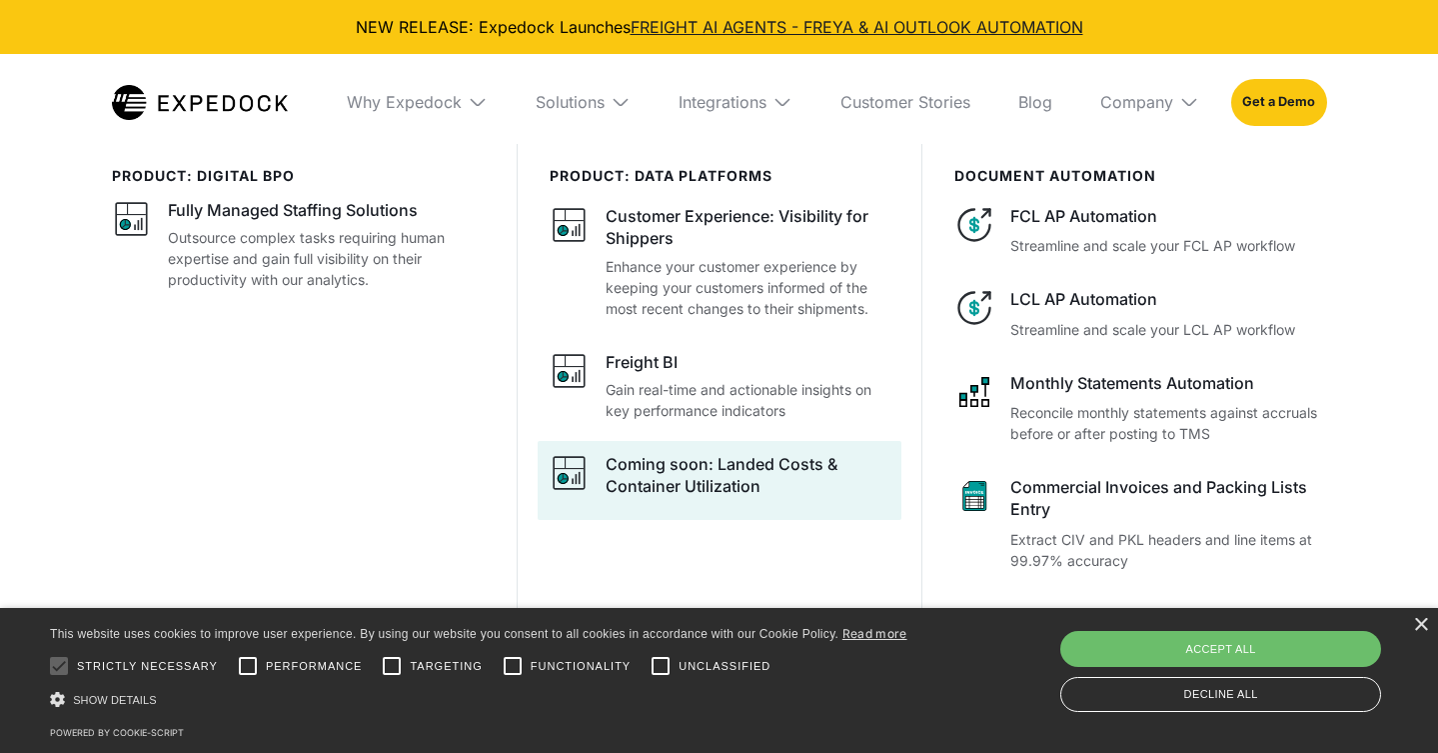
scroll to position [353, 0]
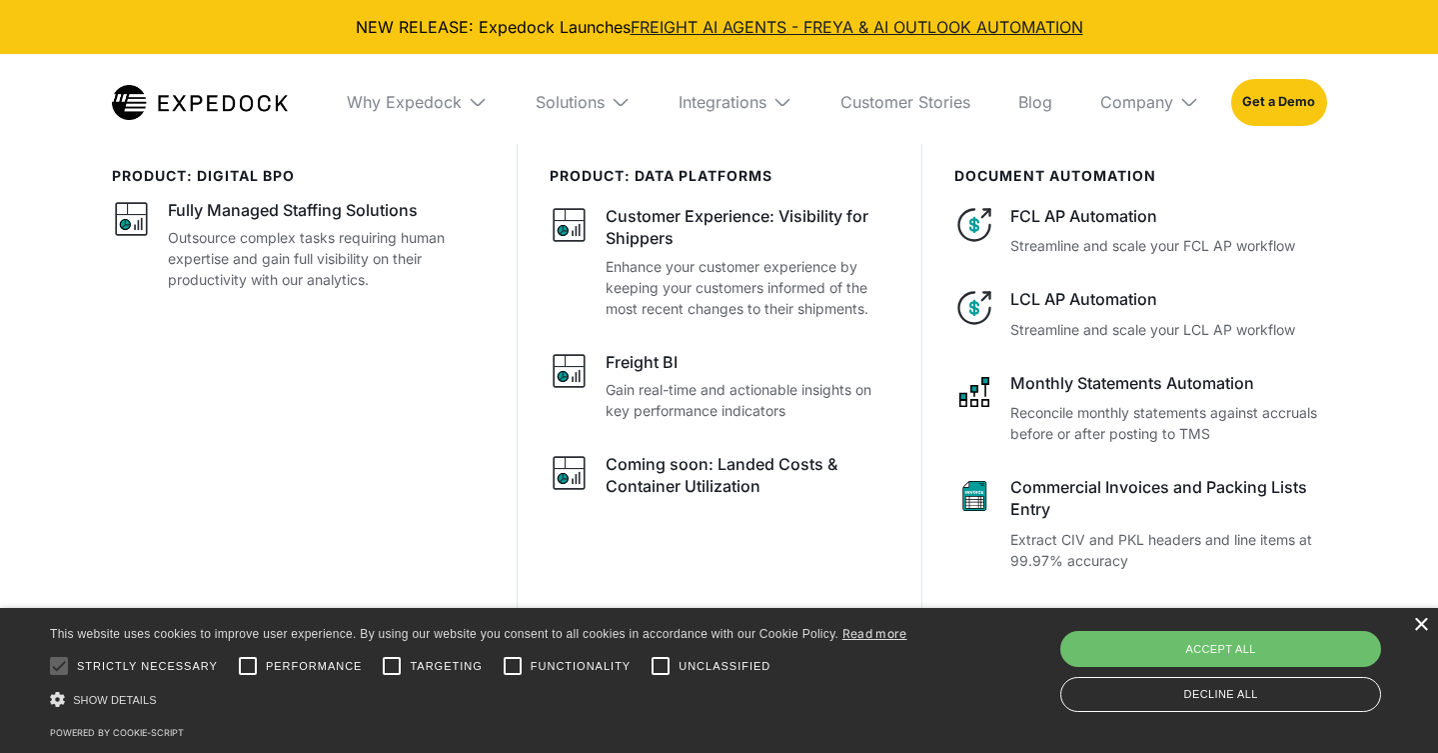
click at [1417, 618] on div "×" at bounding box center [1420, 625] width 15 height 15
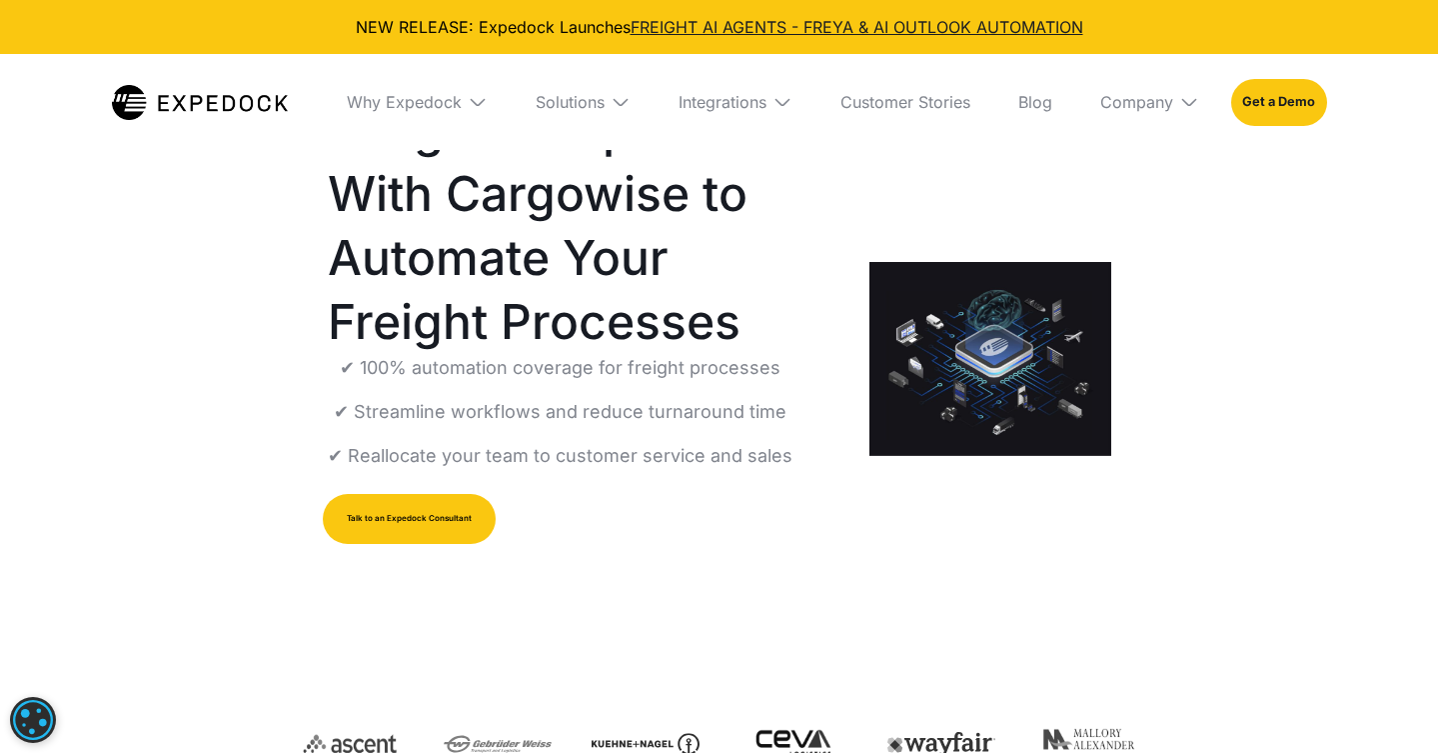
scroll to position [0, 0]
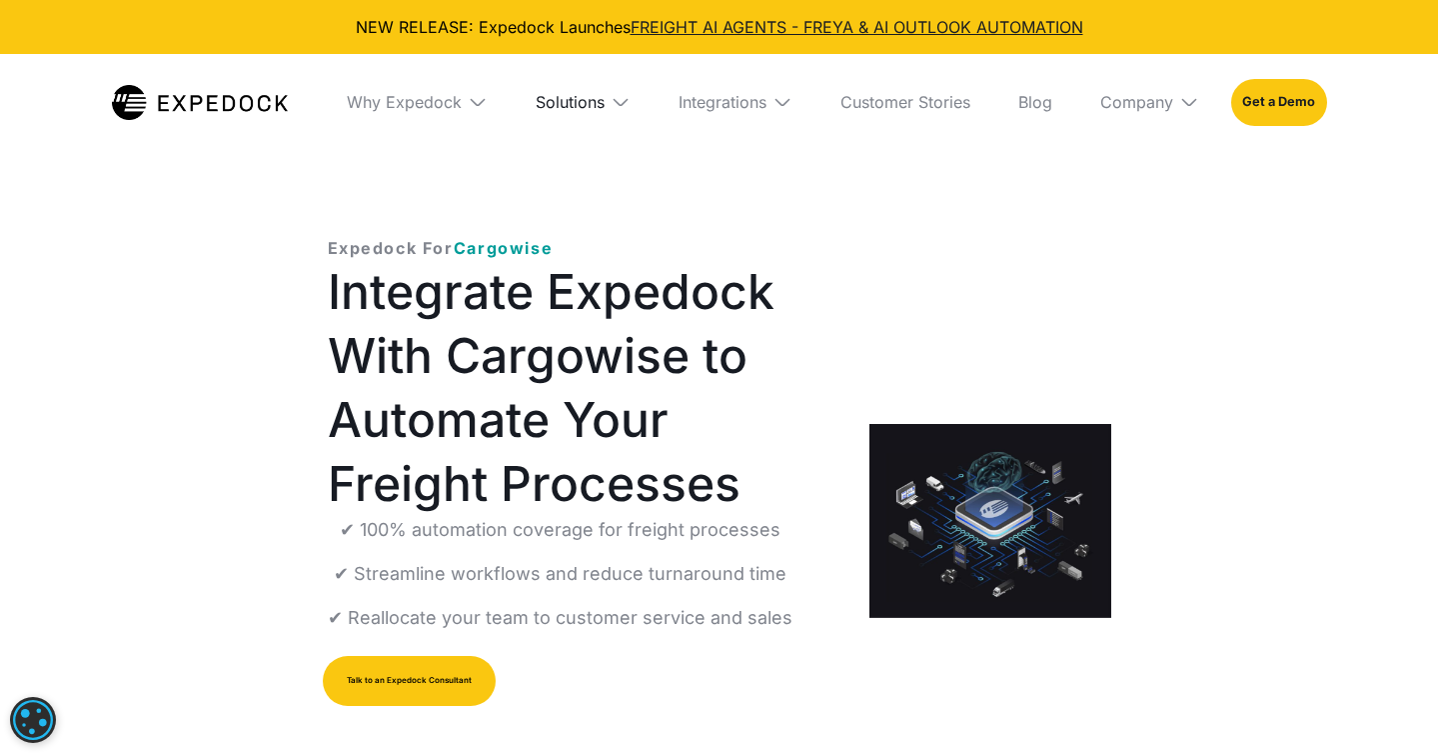
click at [602, 97] on div "Solutions" at bounding box center [570, 102] width 69 height 20
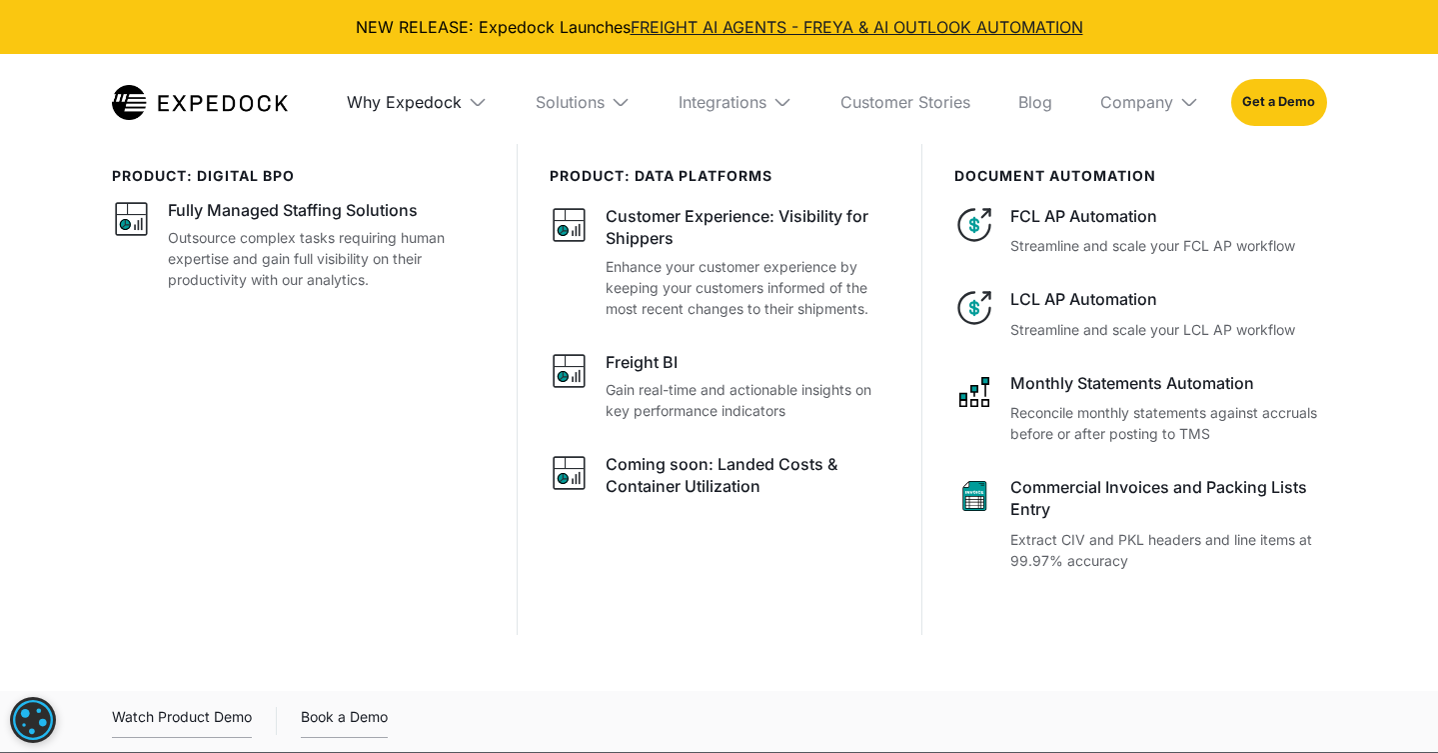
click at [402, 98] on div "Why Expedock" at bounding box center [404, 102] width 115 height 20
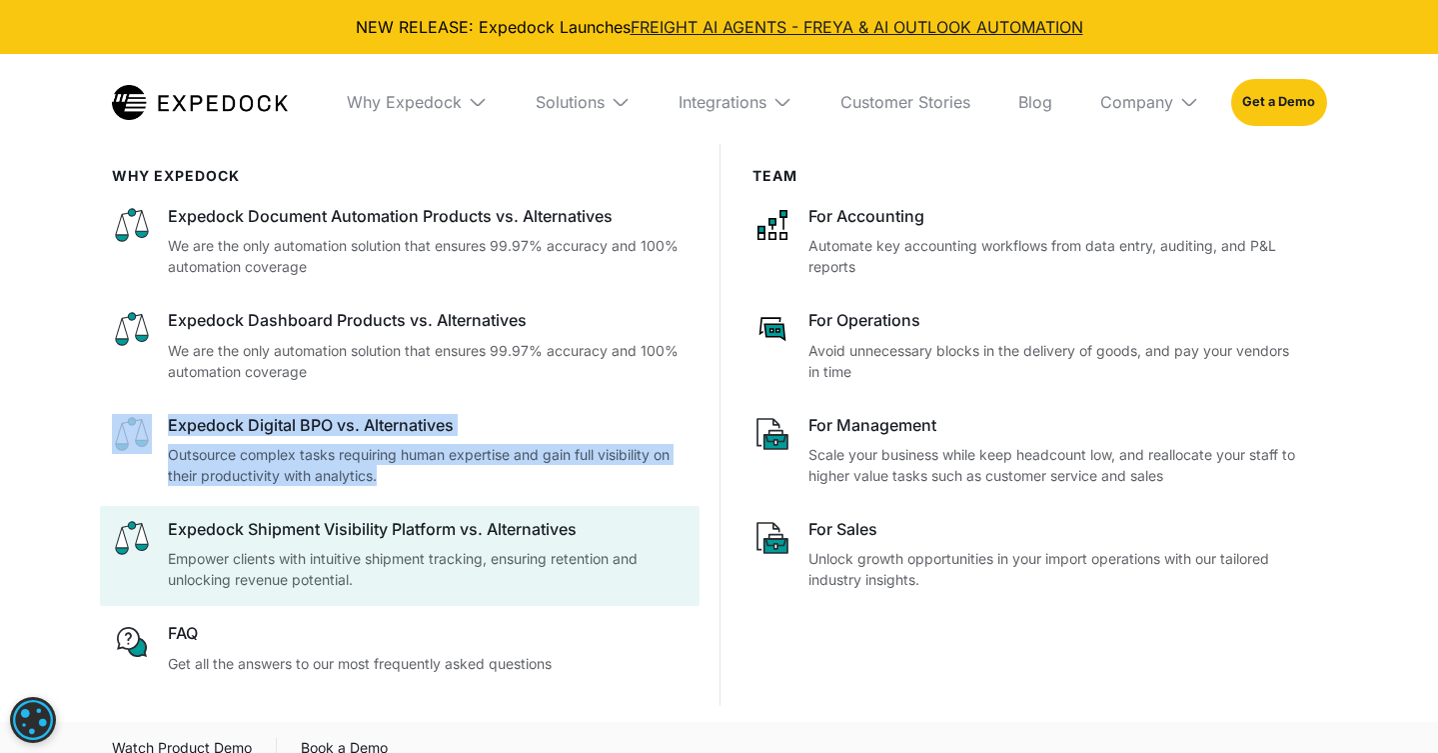
scroll to position [76, 0]
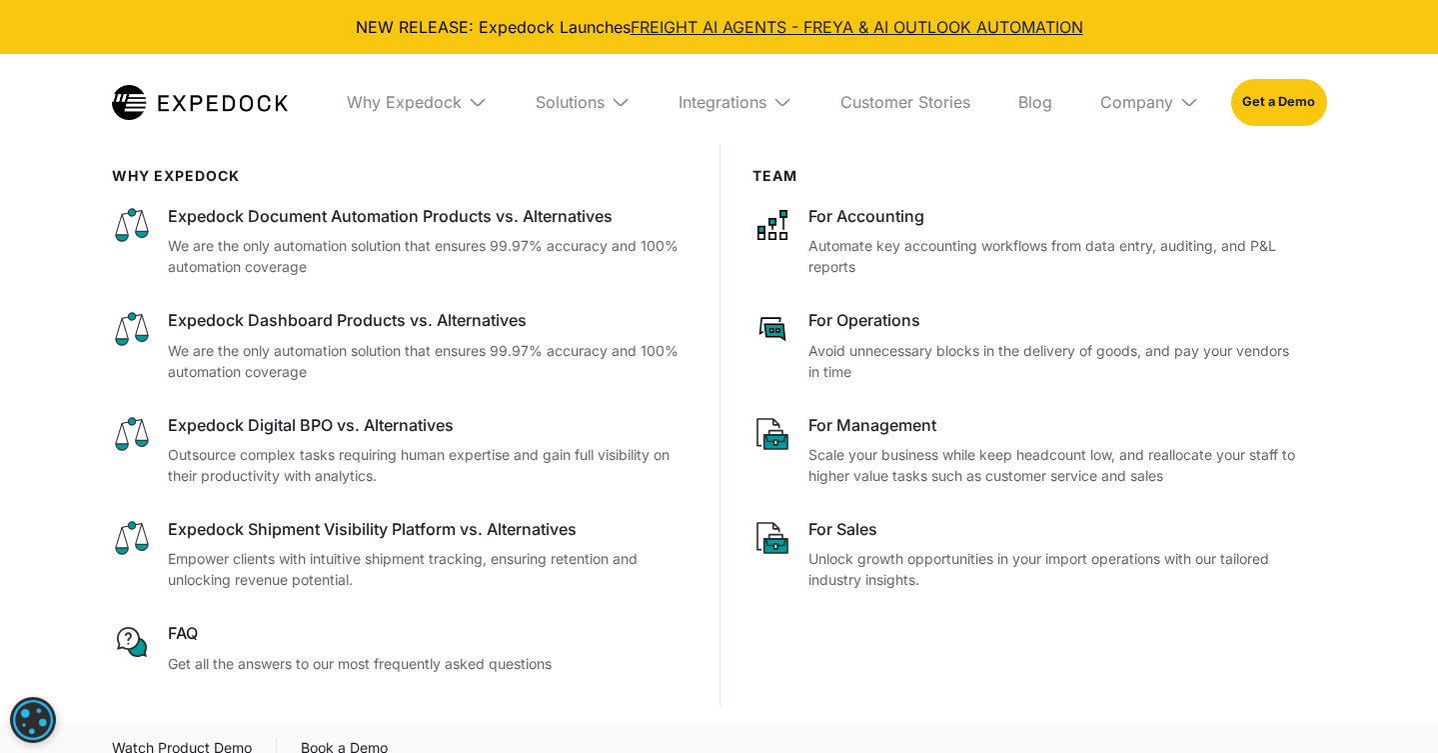
drag, startPoint x: 771, startPoint y: 684, endPoint x: 786, endPoint y: 648, distance: 39.0
click at [773, 679] on div "Team For Accounting Automate key accounting workflows from data entry, auditing…" at bounding box center [1024, 425] width 608 height 562
click at [404, 102] on div "Why Expedock" at bounding box center [404, 102] width 115 height 20
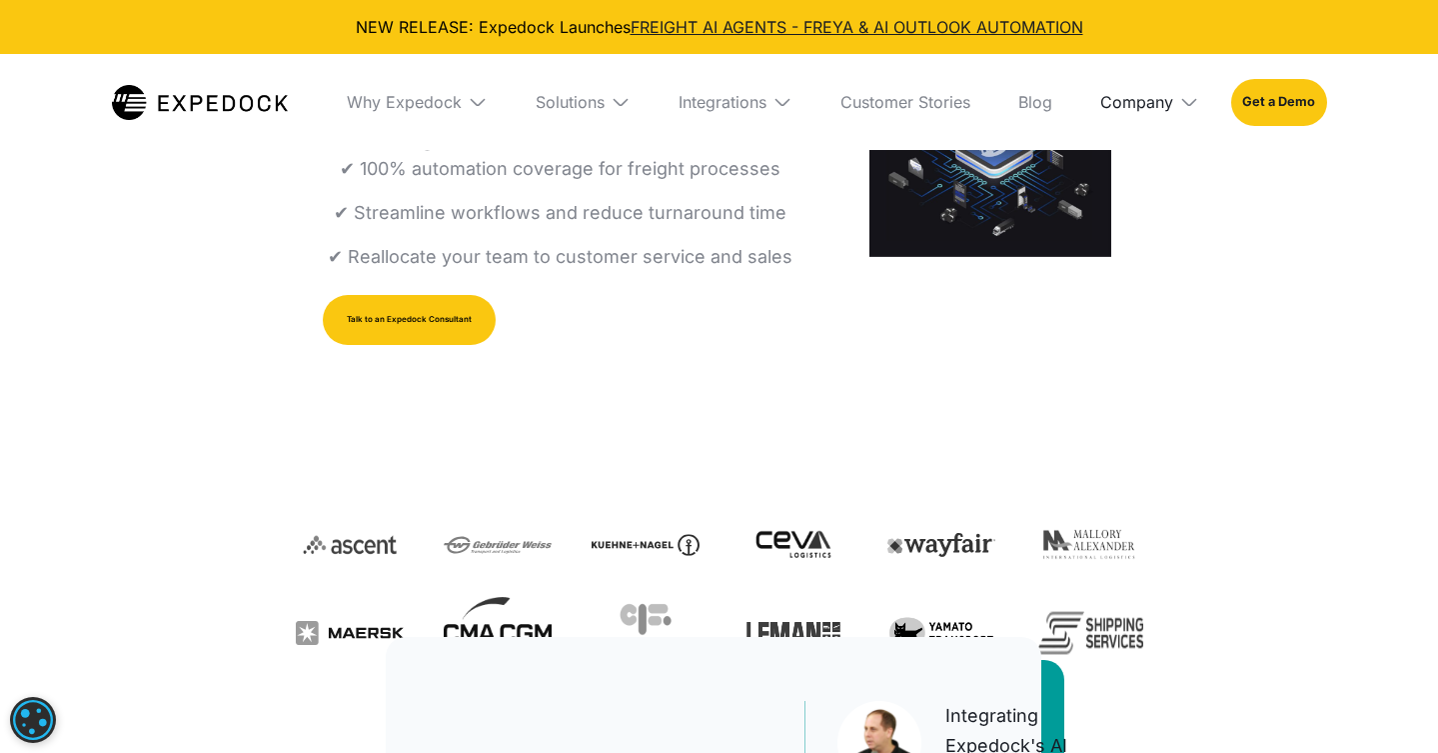
click at [1168, 104] on div "Company" at bounding box center [1137, 102] width 73 height 20
click at [1128, 177] on link "About Us" at bounding box center [1150, 176] width 131 height 52
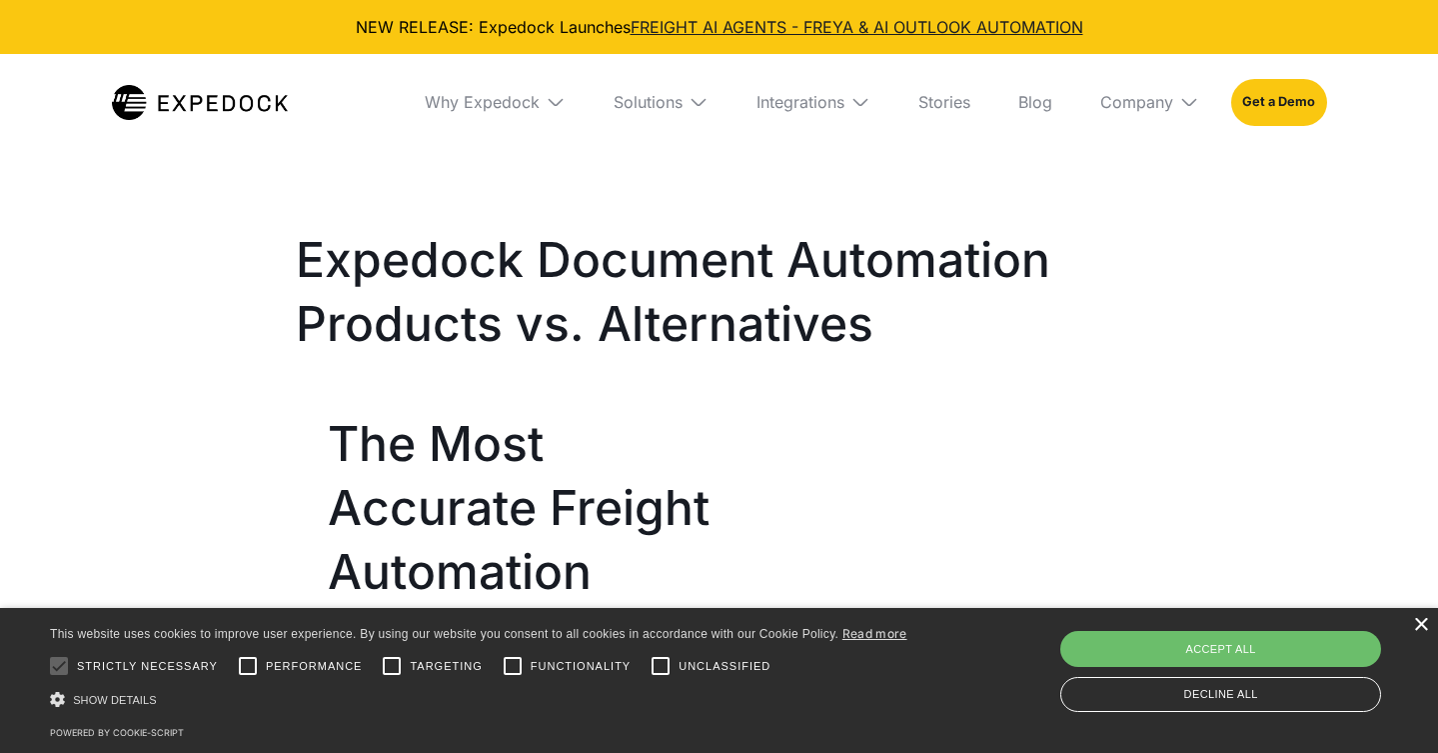
click at [1415, 618] on div "×" at bounding box center [1420, 625] width 15 height 15
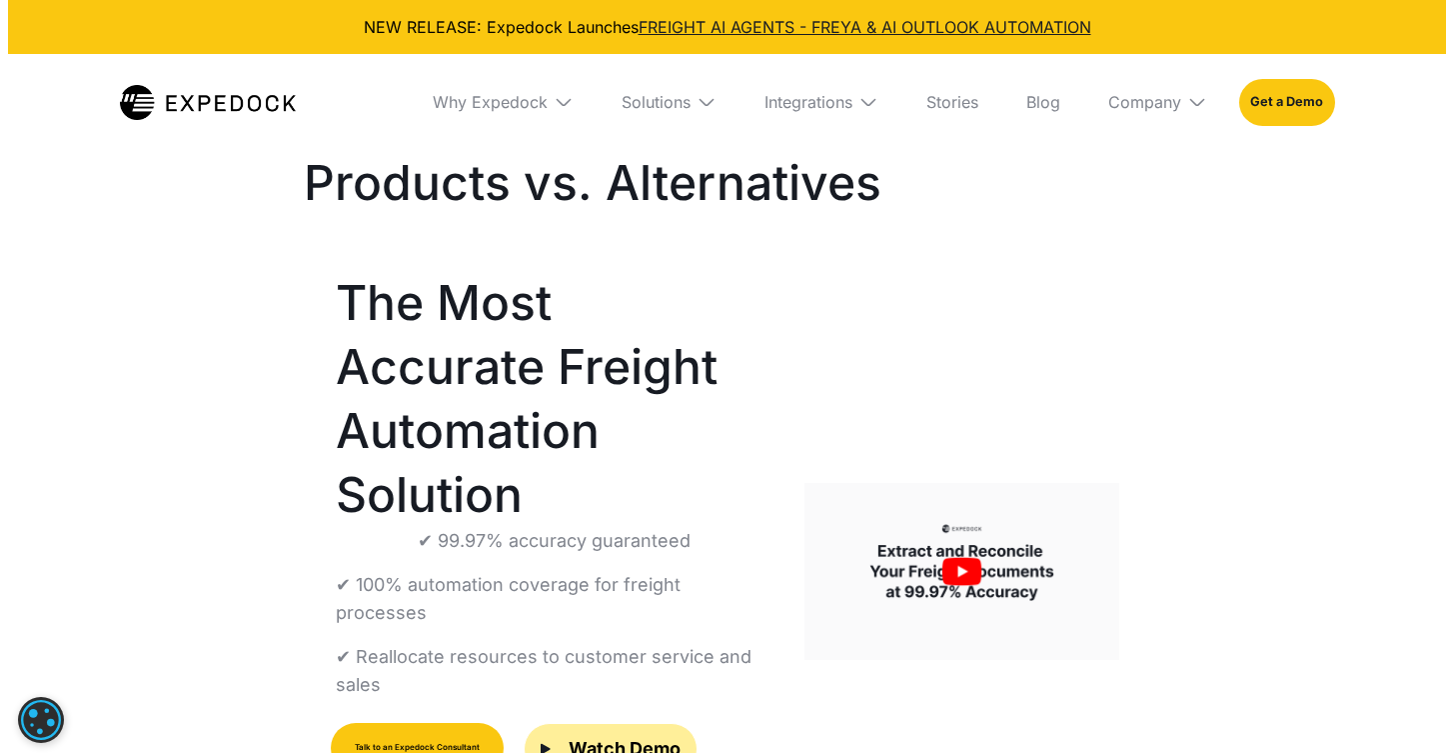
scroll to position [157, 0]
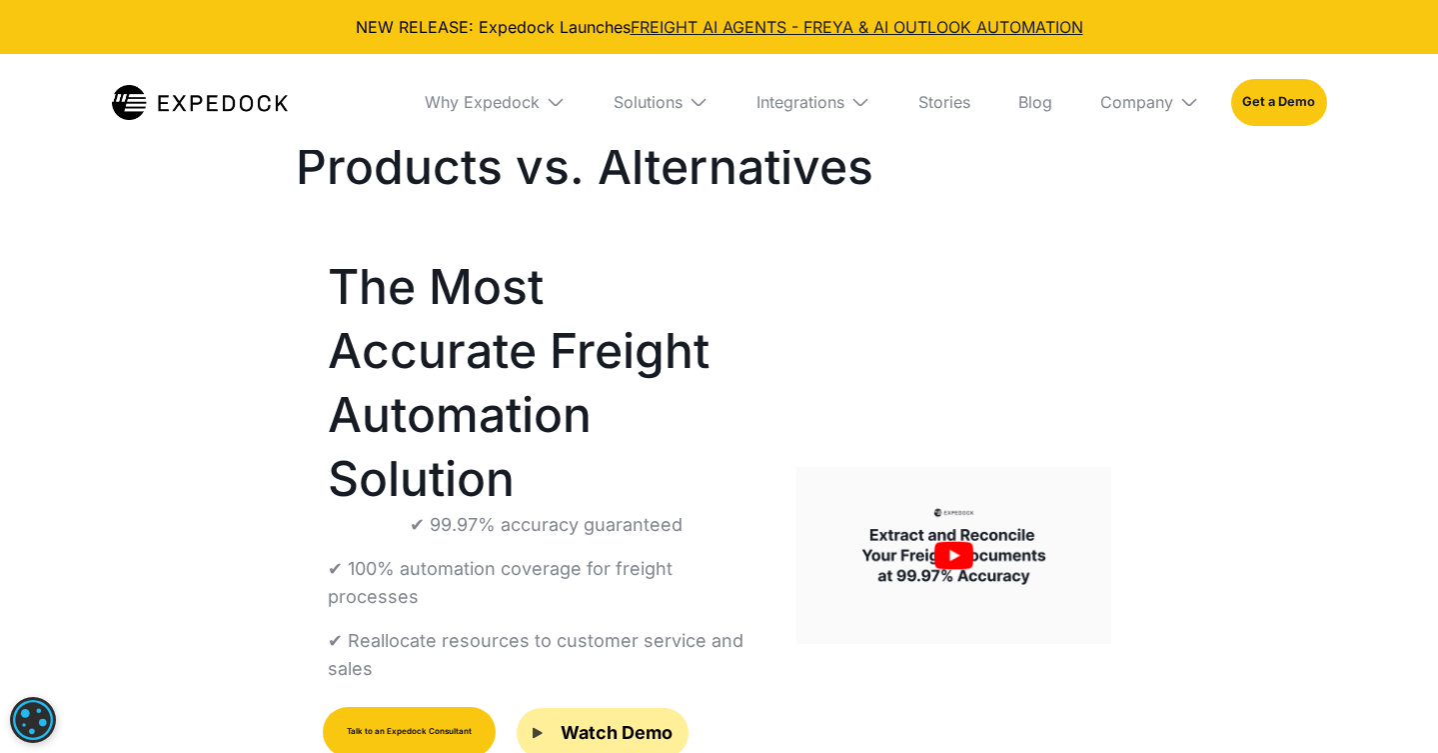
click at [535, 727] on img "open lightbox" at bounding box center [538, 733] width 10 height 12
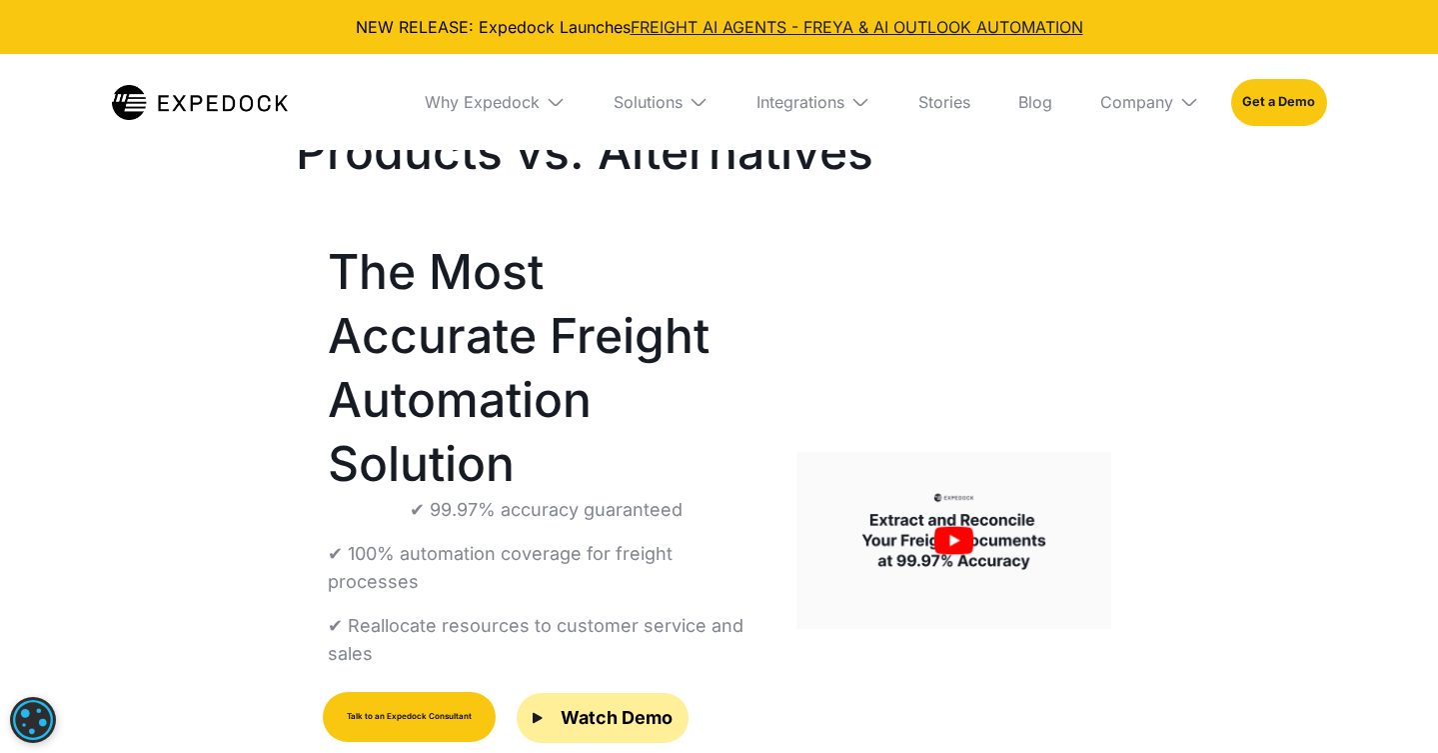
scroll to position [176, 0]
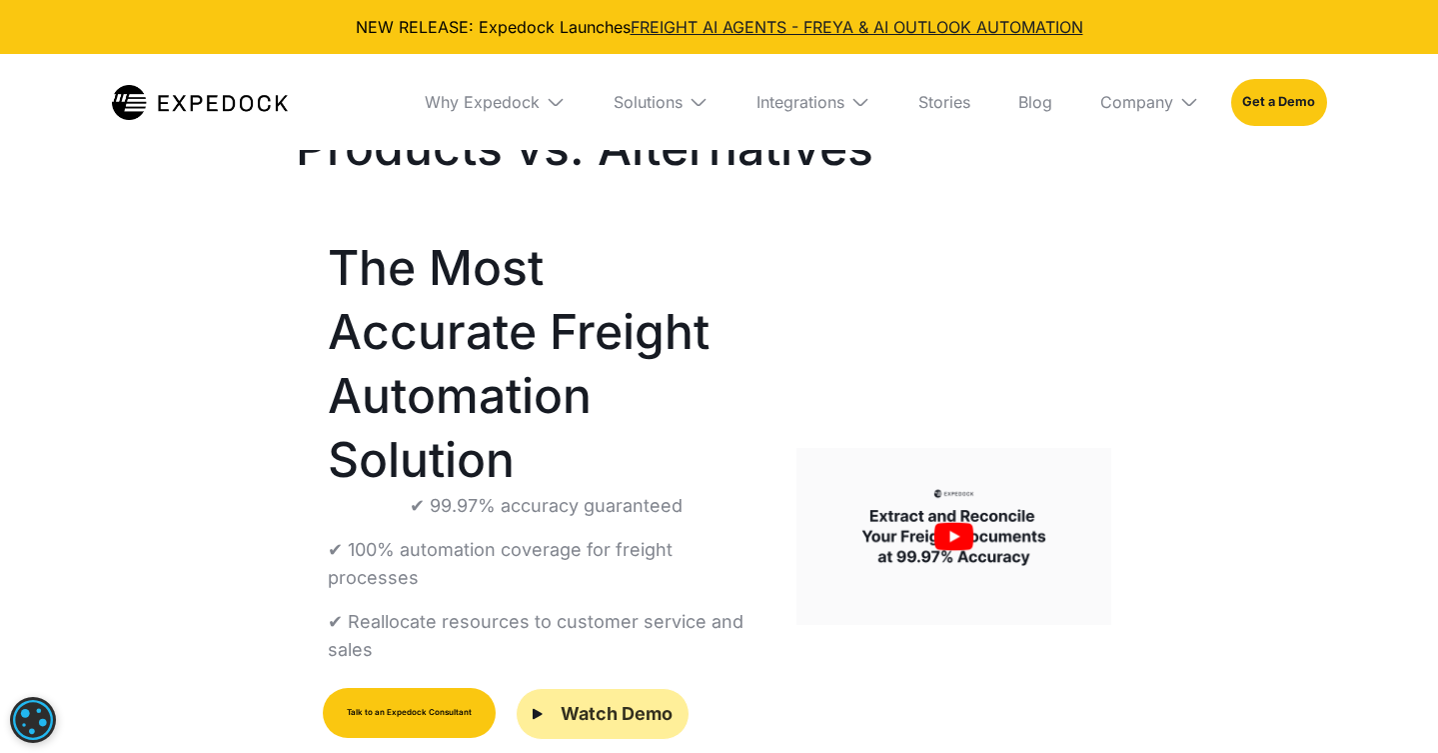
click at [631, 701] on div "Watch Demo" at bounding box center [617, 714] width 112 height 26
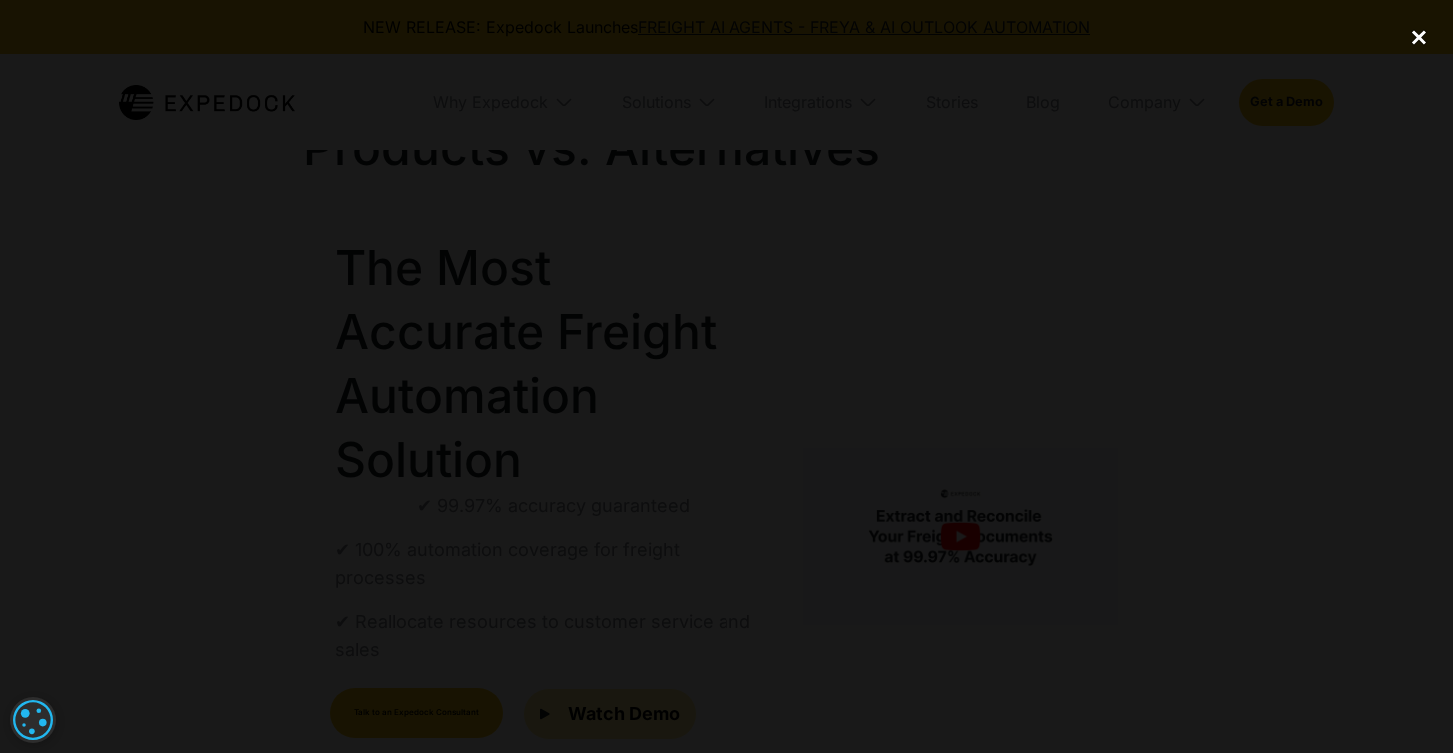
click at [1419, 48] on div "close lightbox" at bounding box center [1419, 37] width 68 height 44
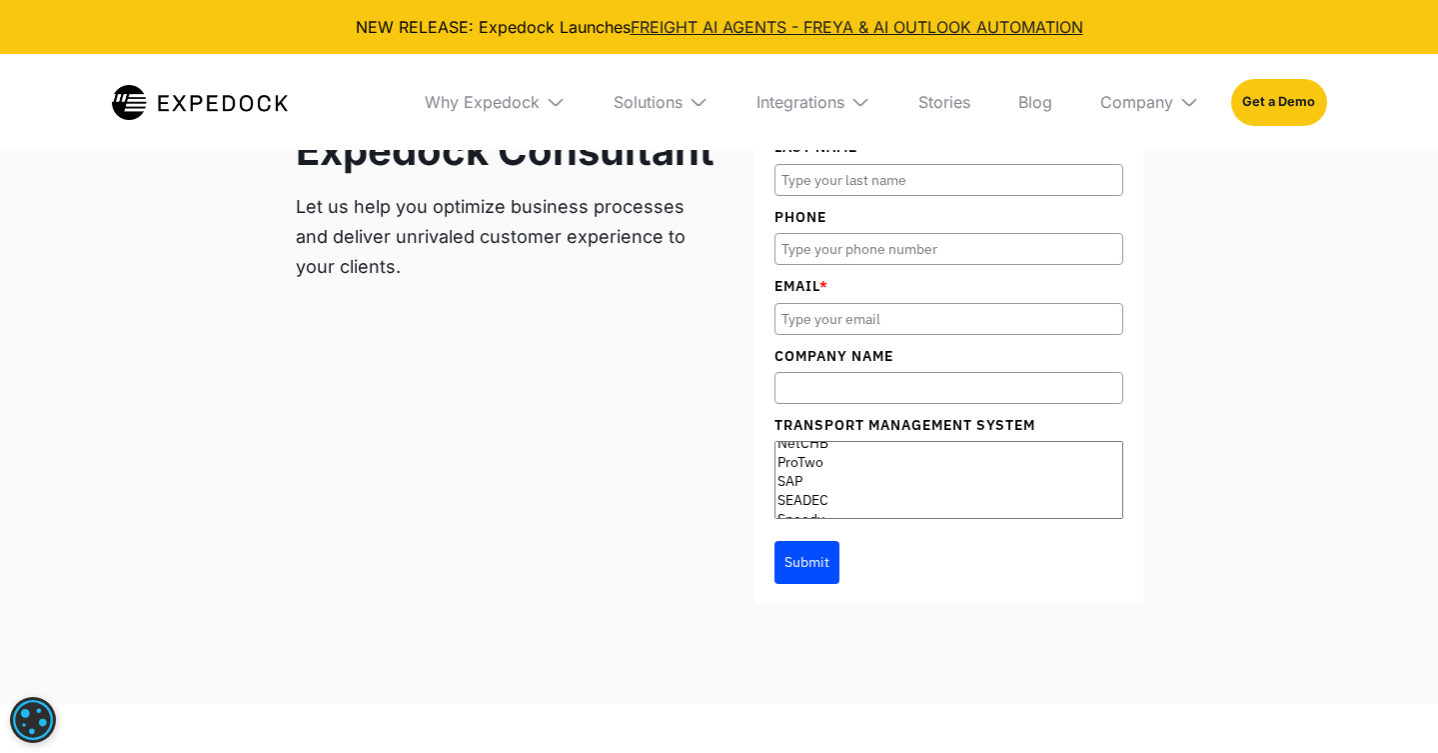
scroll to position [281, 0]
drag, startPoint x: 843, startPoint y: 464, endPoint x: 811, endPoint y: 463, distance: 32.0
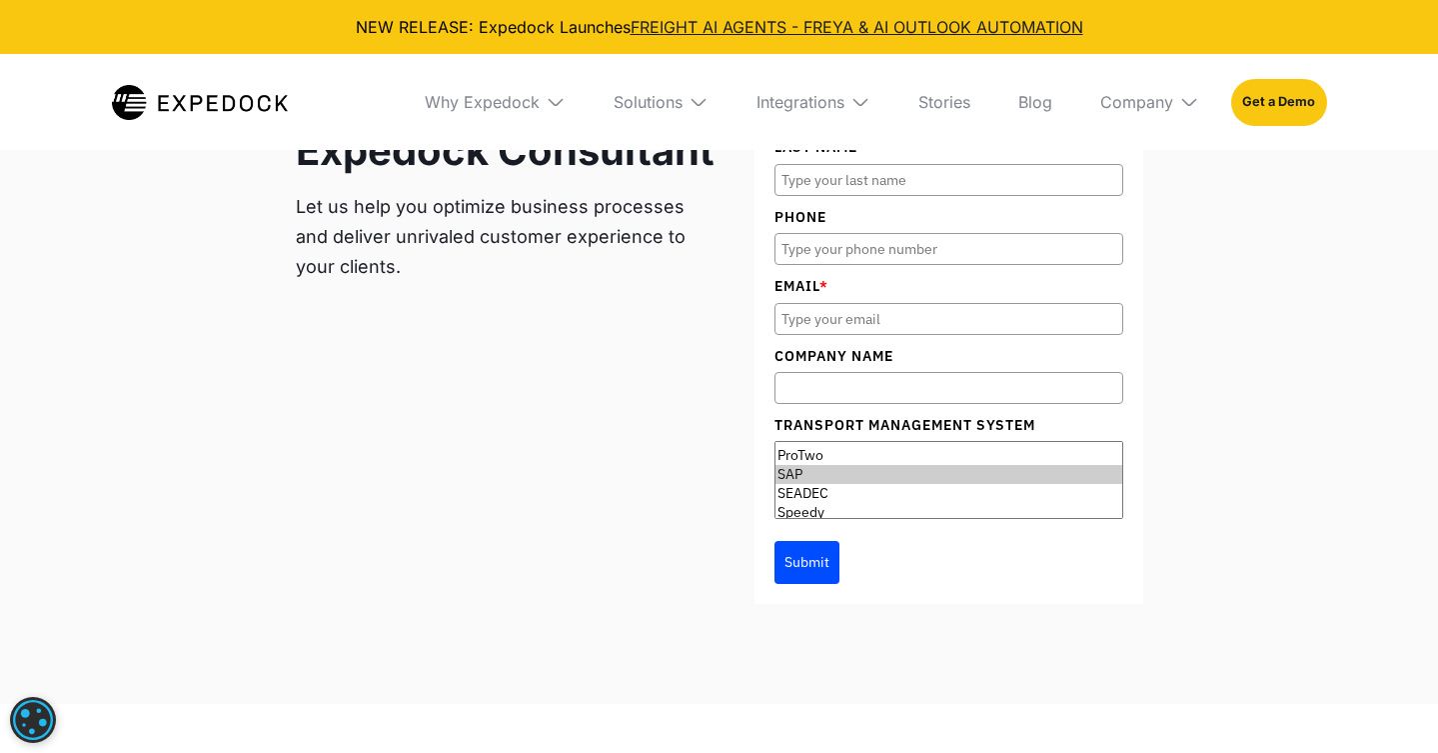
click at [811, 465] on option "SAP" at bounding box center [949, 474] width 347 height 19
select select "ProTwo"
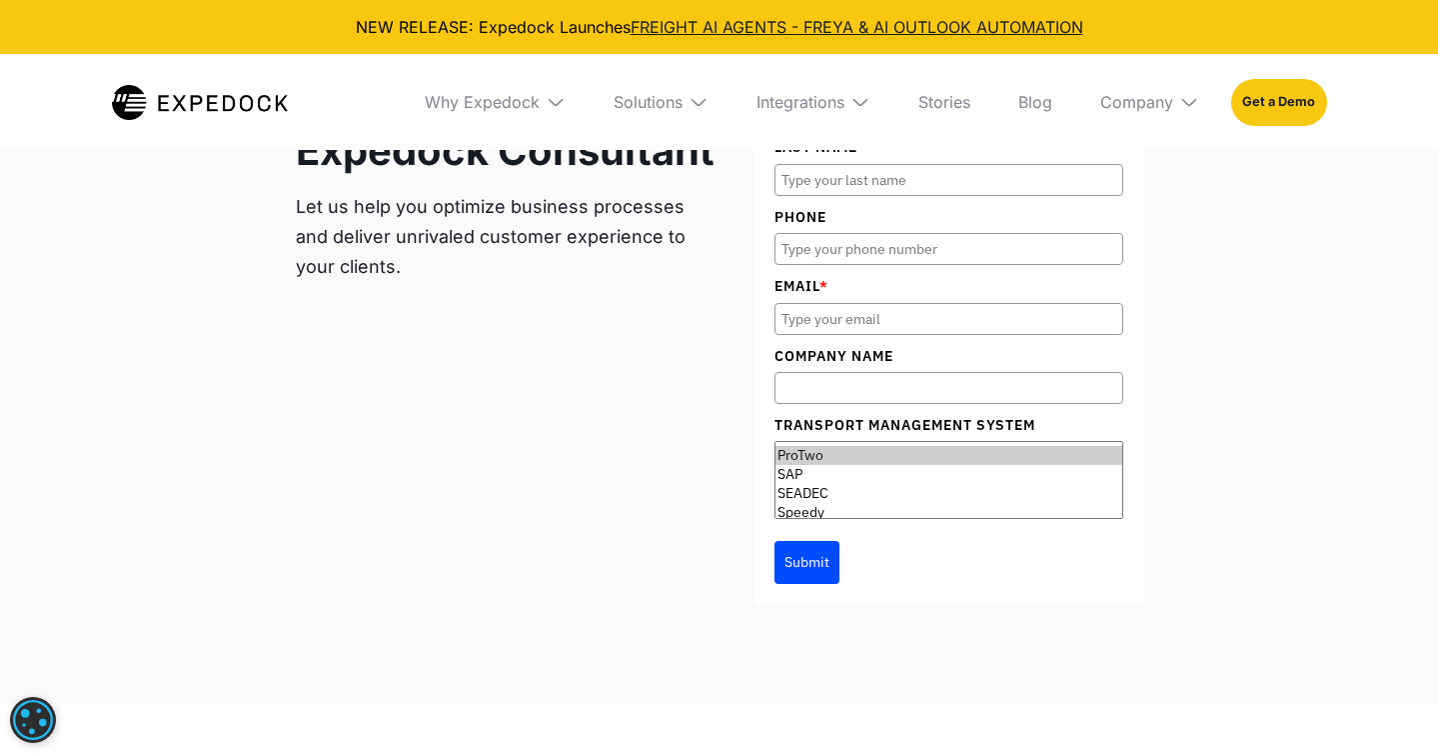
click at [850, 446] on option "ProTwo" at bounding box center [949, 455] width 347 height 19
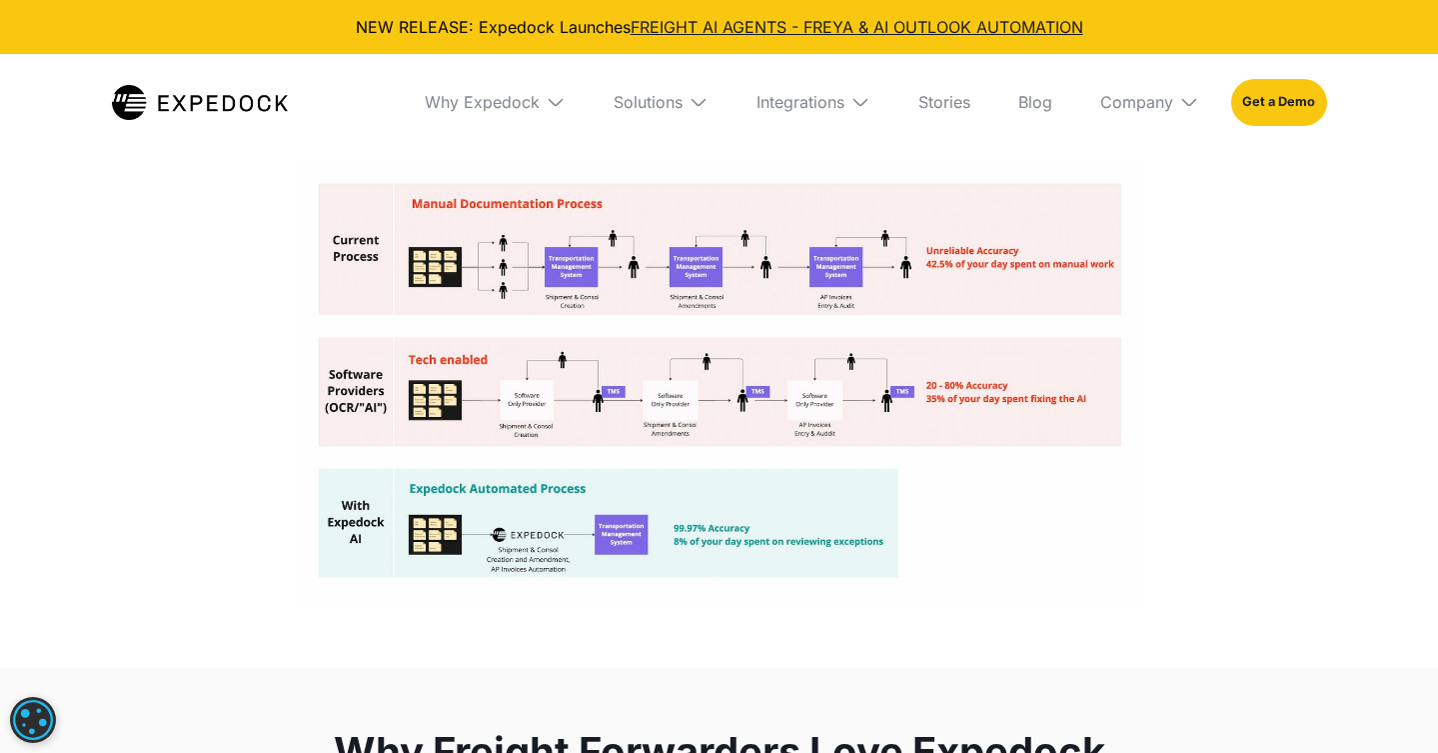
scroll to position [3335, 0]
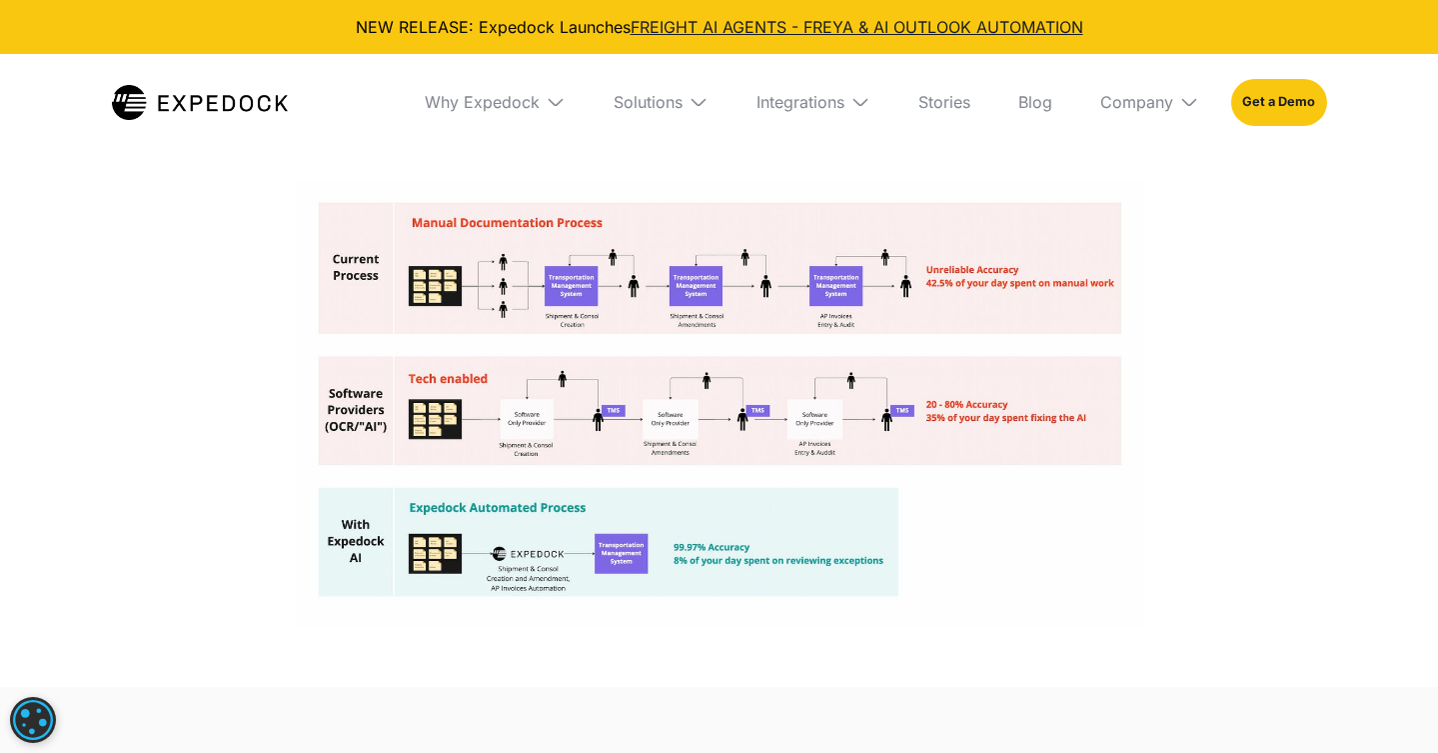
drag, startPoint x: 646, startPoint y: 270, endPoint x: 1239, endPoint y: 81, distance: 623.1
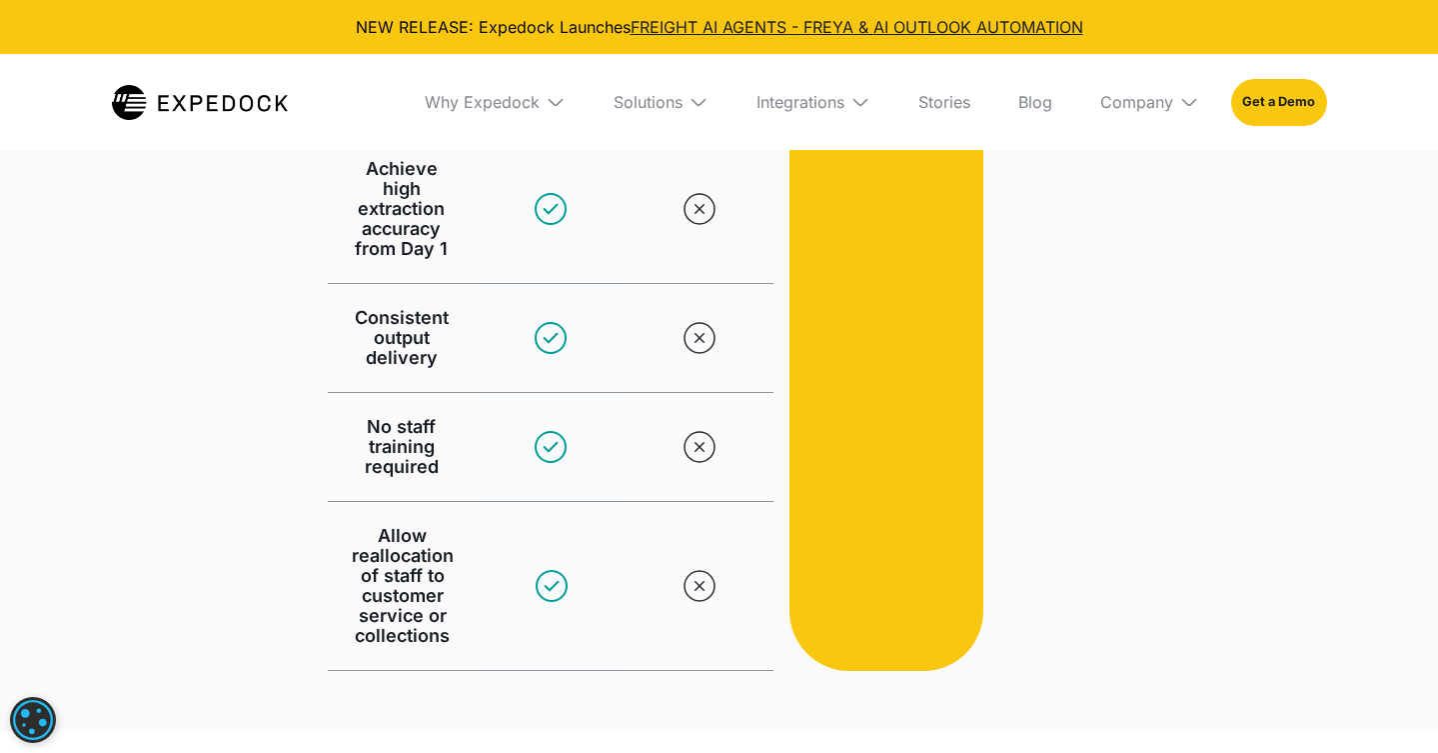
scroll to position [1738, 0]
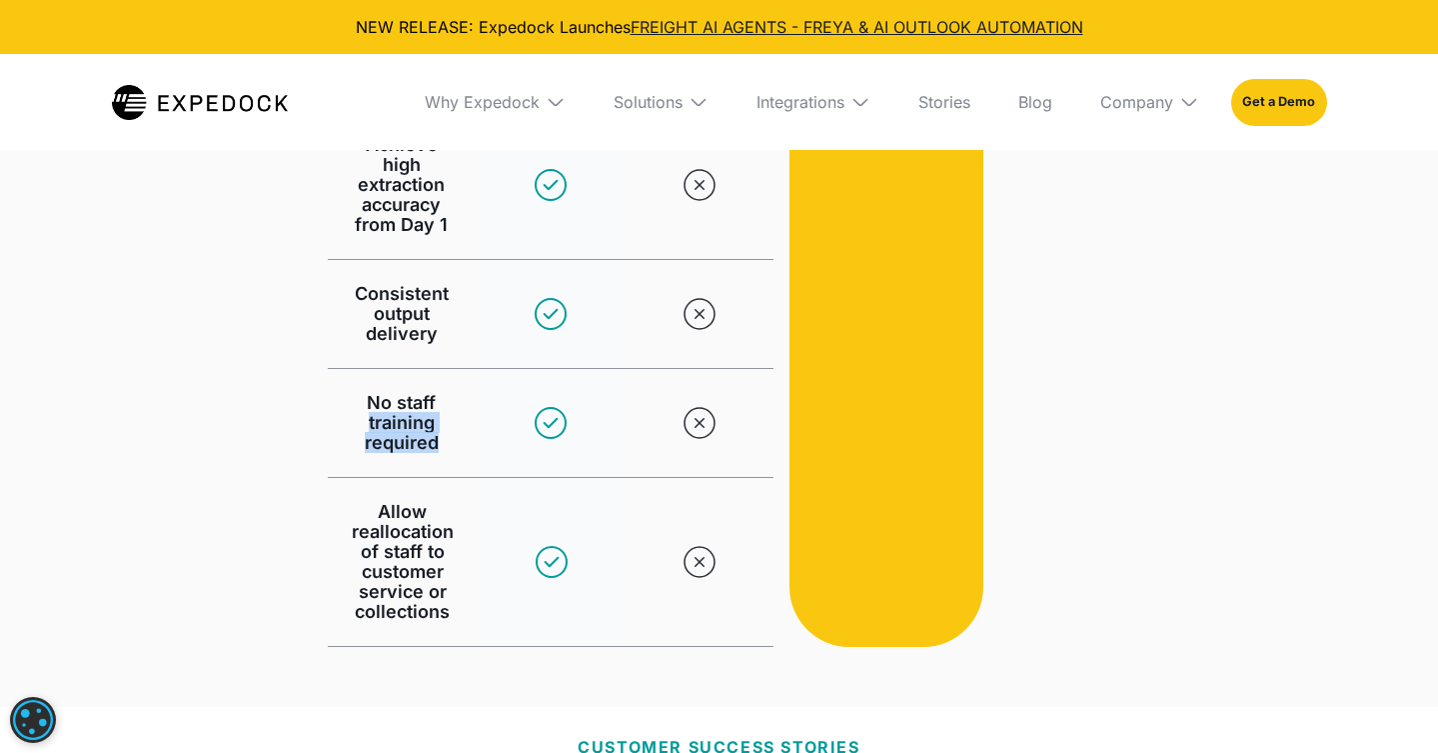
drag, startPoint x: 455, startPoint y: 432, endPoint x: 366, endPoint y: 395, distance: 96.3
click at [360, 391] on div "No staff training required" at bounding box center [402, 423] width 149 height 108
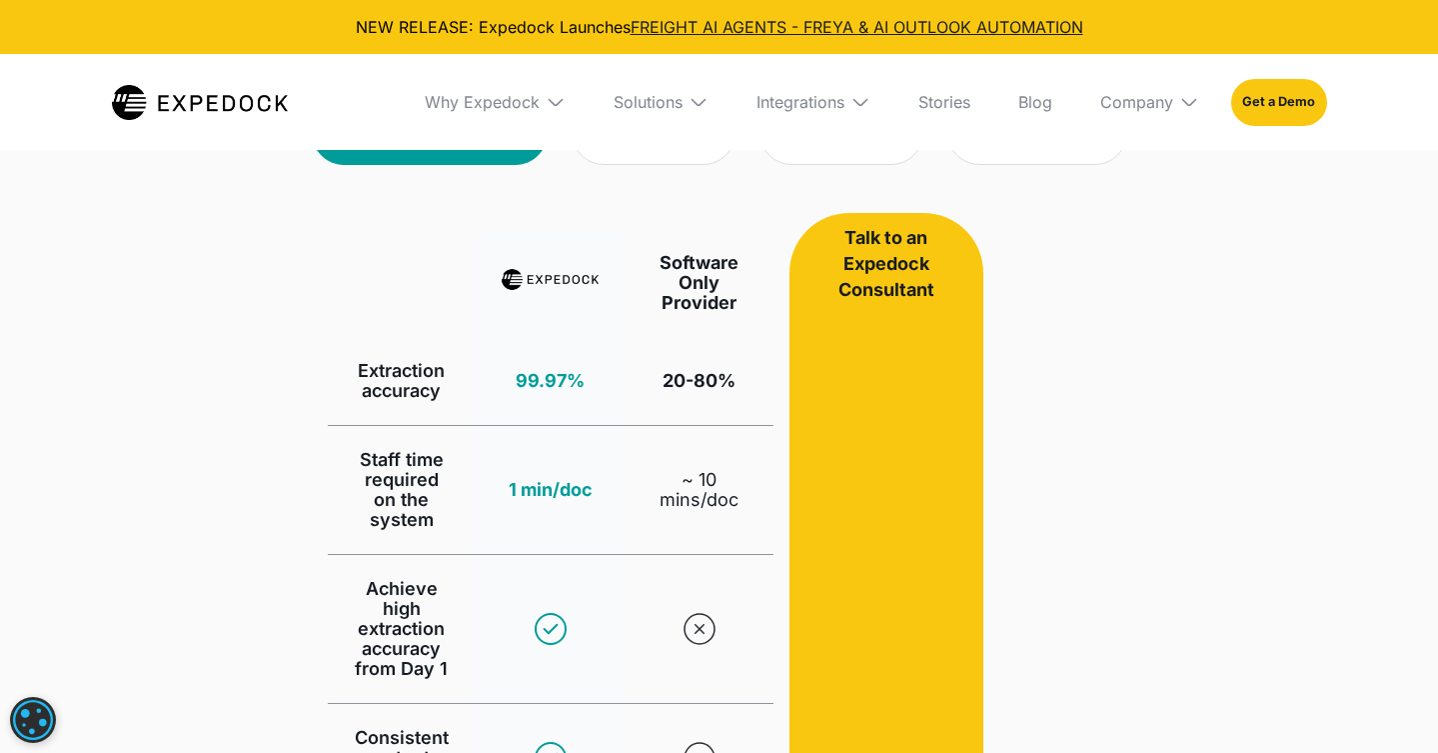
scroll to position [1258, 0]
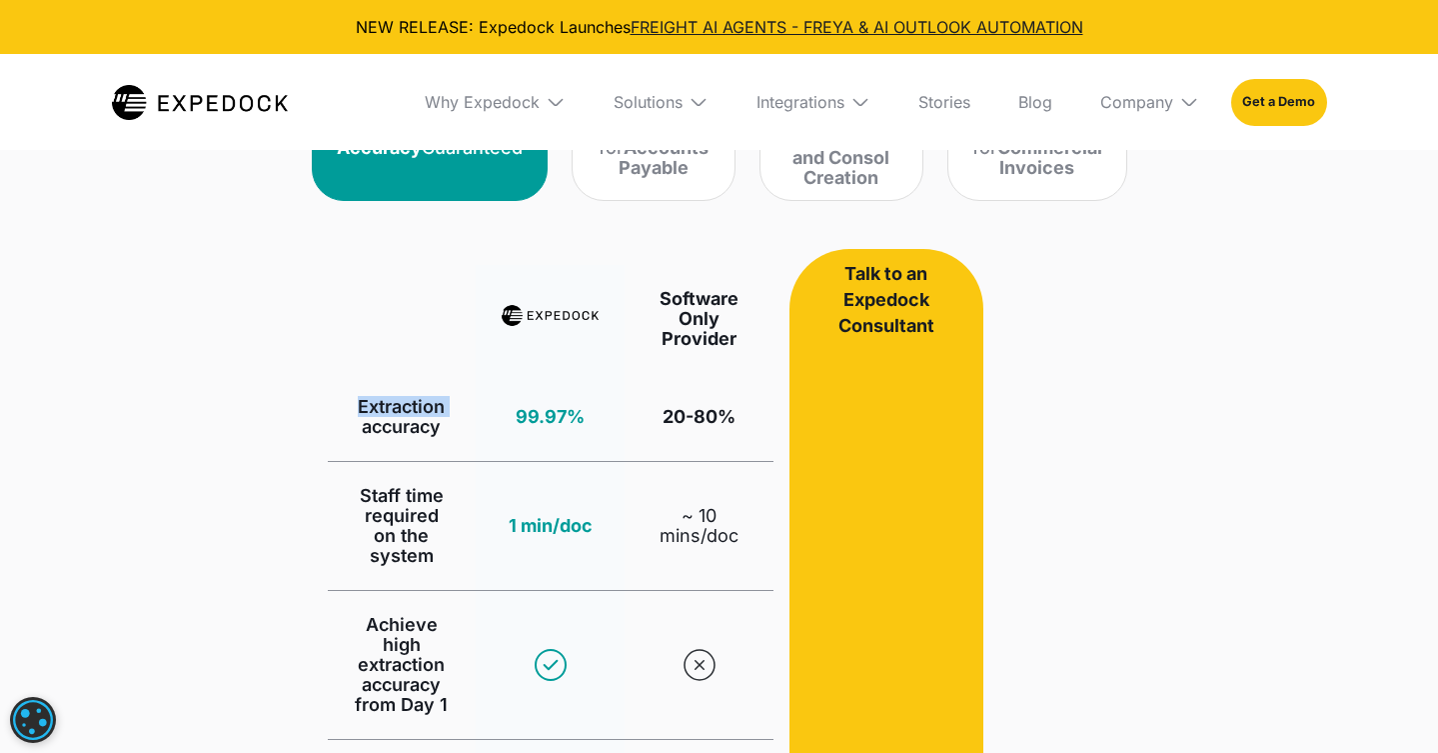
click at [284, 420] on div "What Makes Us Different We Ensure 99.97% Accuracy and 100% Automation Coverage …" at bounding box center [720, 484] width 896 height 1403
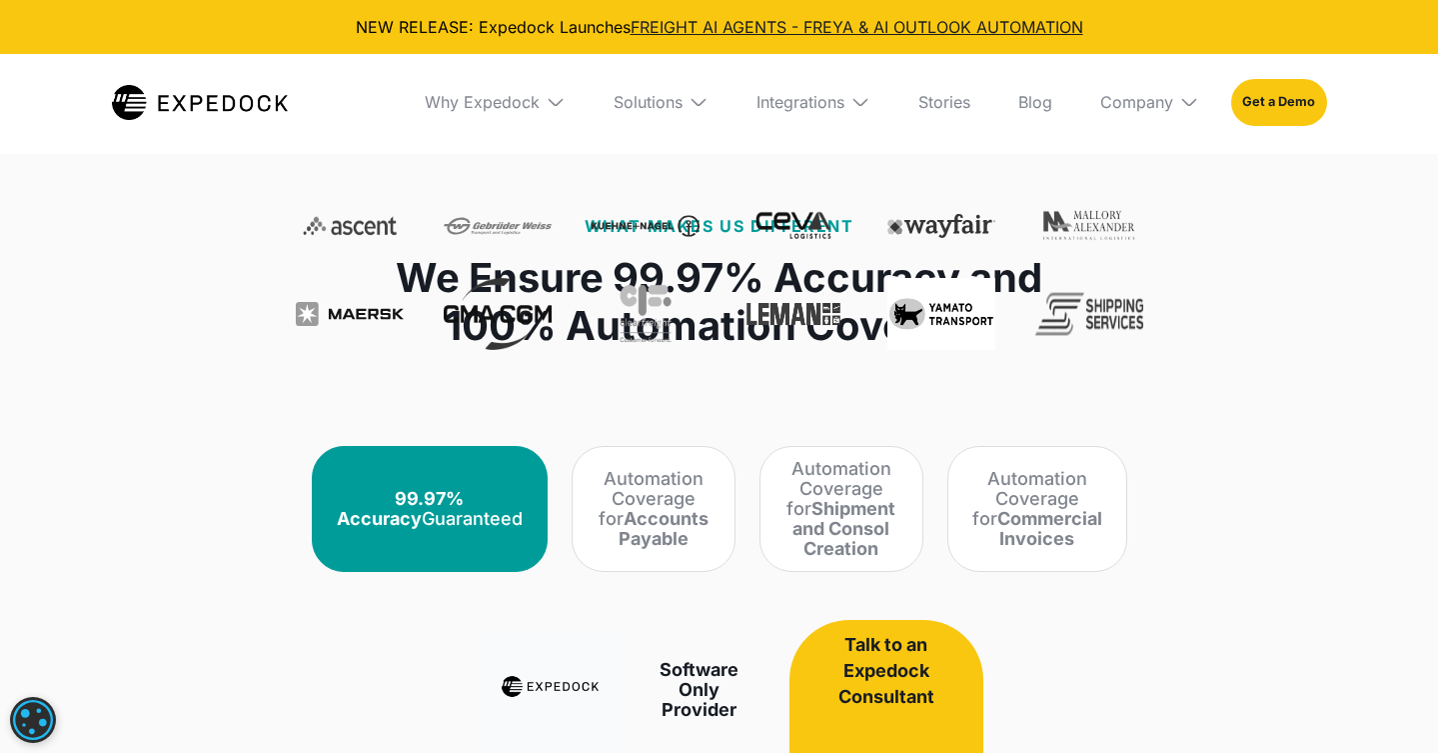
scroll to position [928, 0]
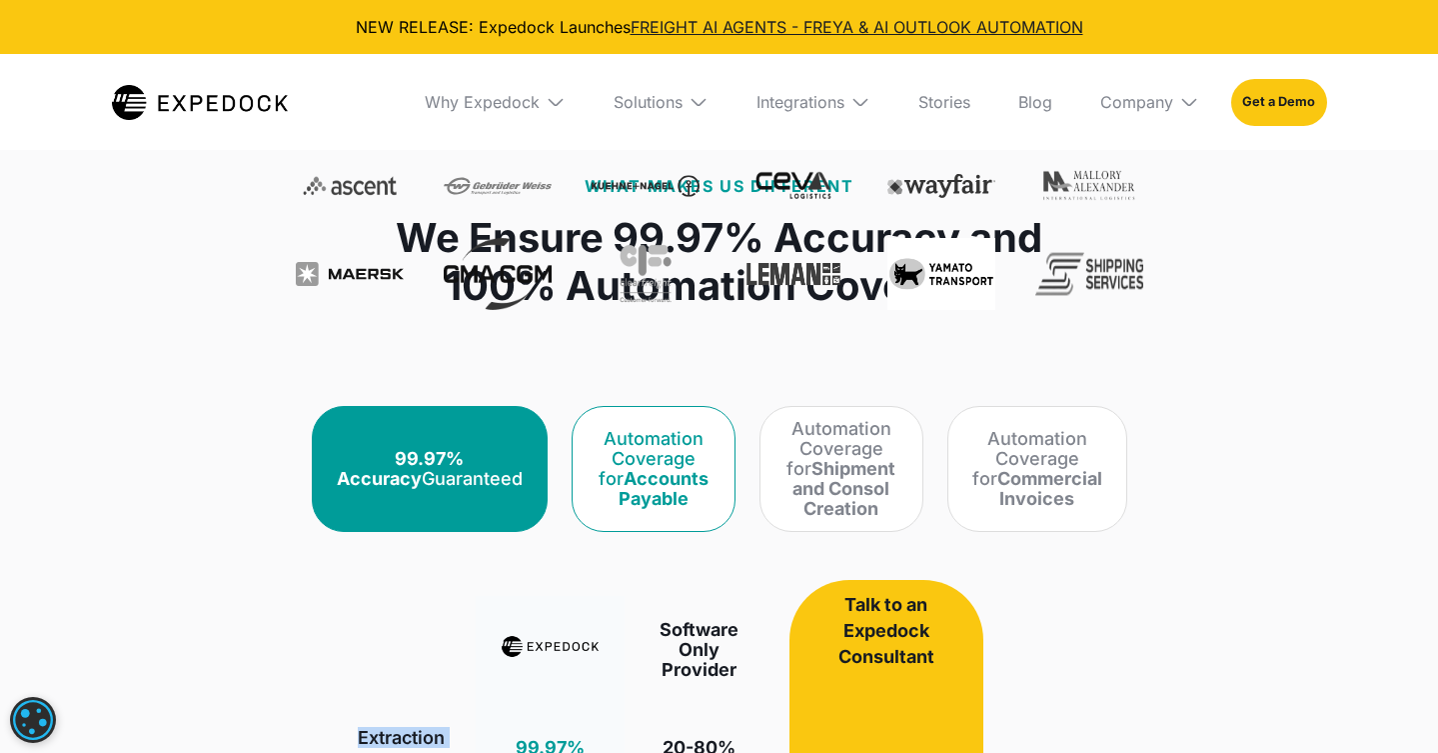
click at [597, 463] on div "Automation Coverage for Accounts Payable" at bounding box center [654, 469] width 114 height 80
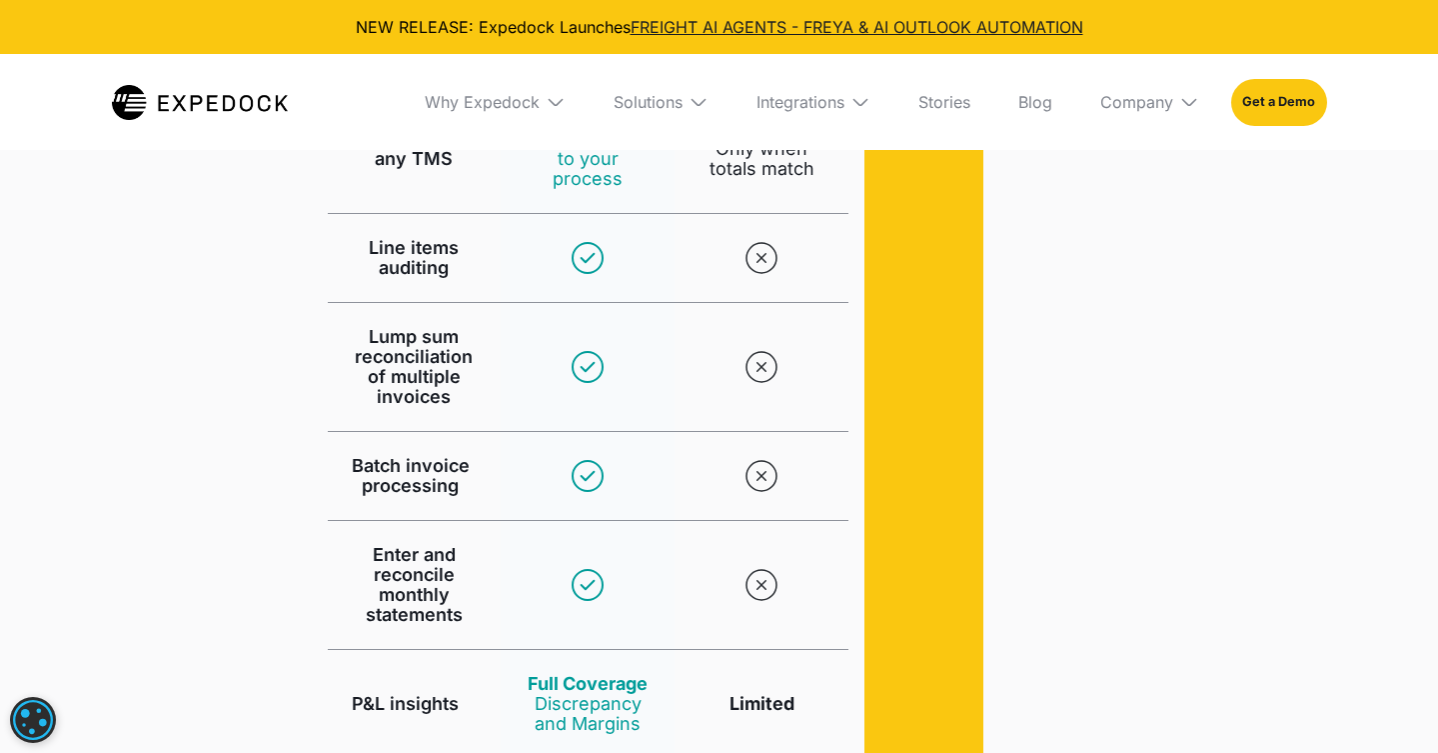
scroll to position [1555, 0]
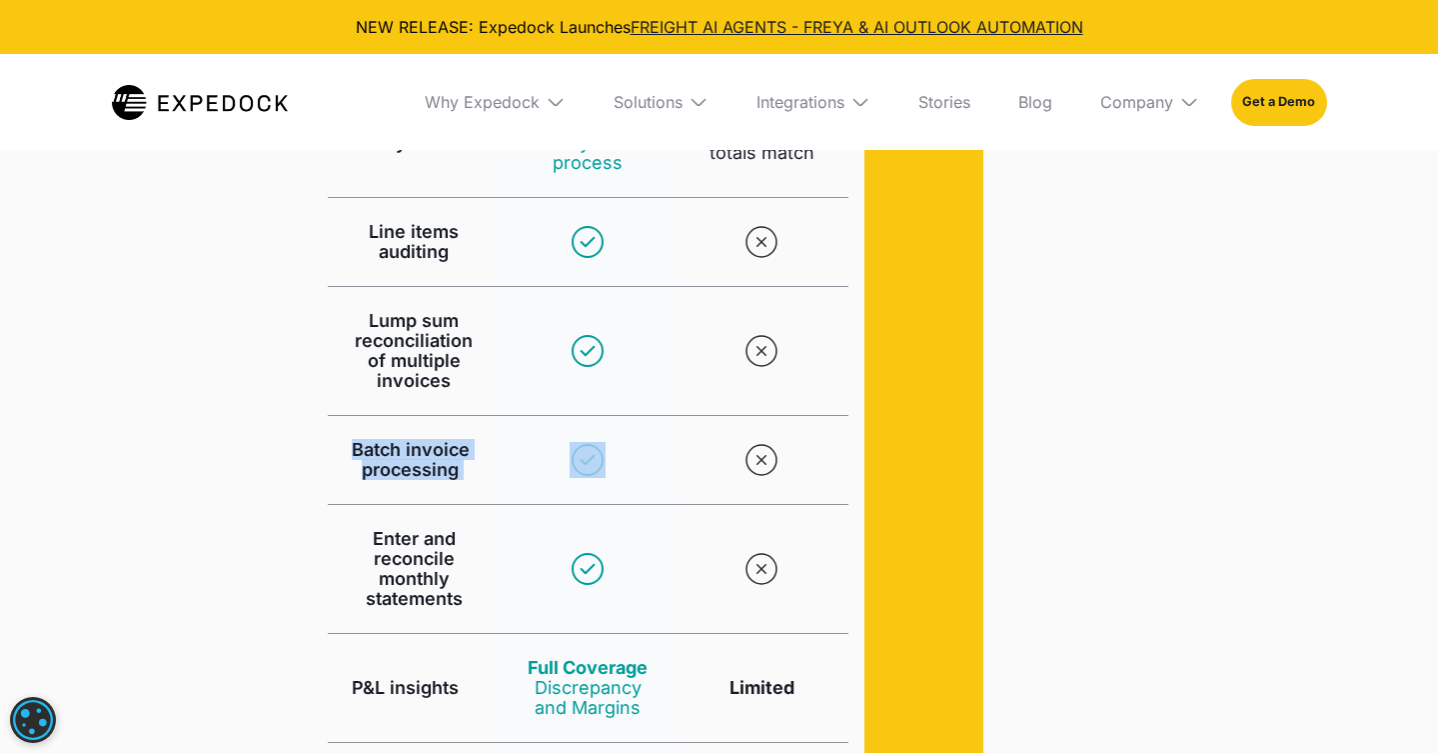
drag, startPoint x: 354, startPoint y: 455, endPoint x: 559, endPoint y: 464, distance: 205.1
click at [559, 464] on div "Batch invoice processing" at bounding box center [589, 460] width 522 height 89
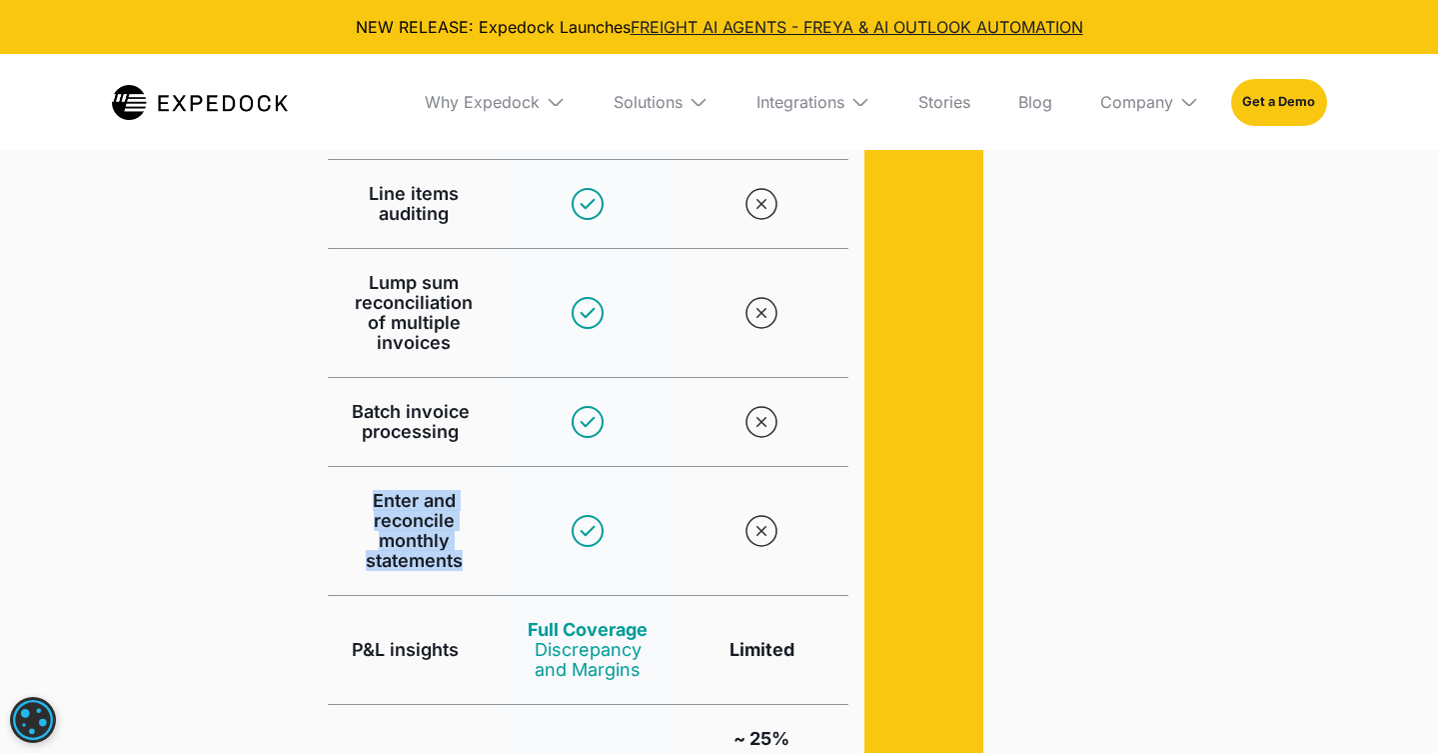
drag, startPoint x: 368, startPoint y: 489, endPoint x: 469, endPoint y: 555, distance: 120.6
click at [469, 555] on div "Enter and reconcile monthly statements" at bounding box center [415, 531] width 126 height 80
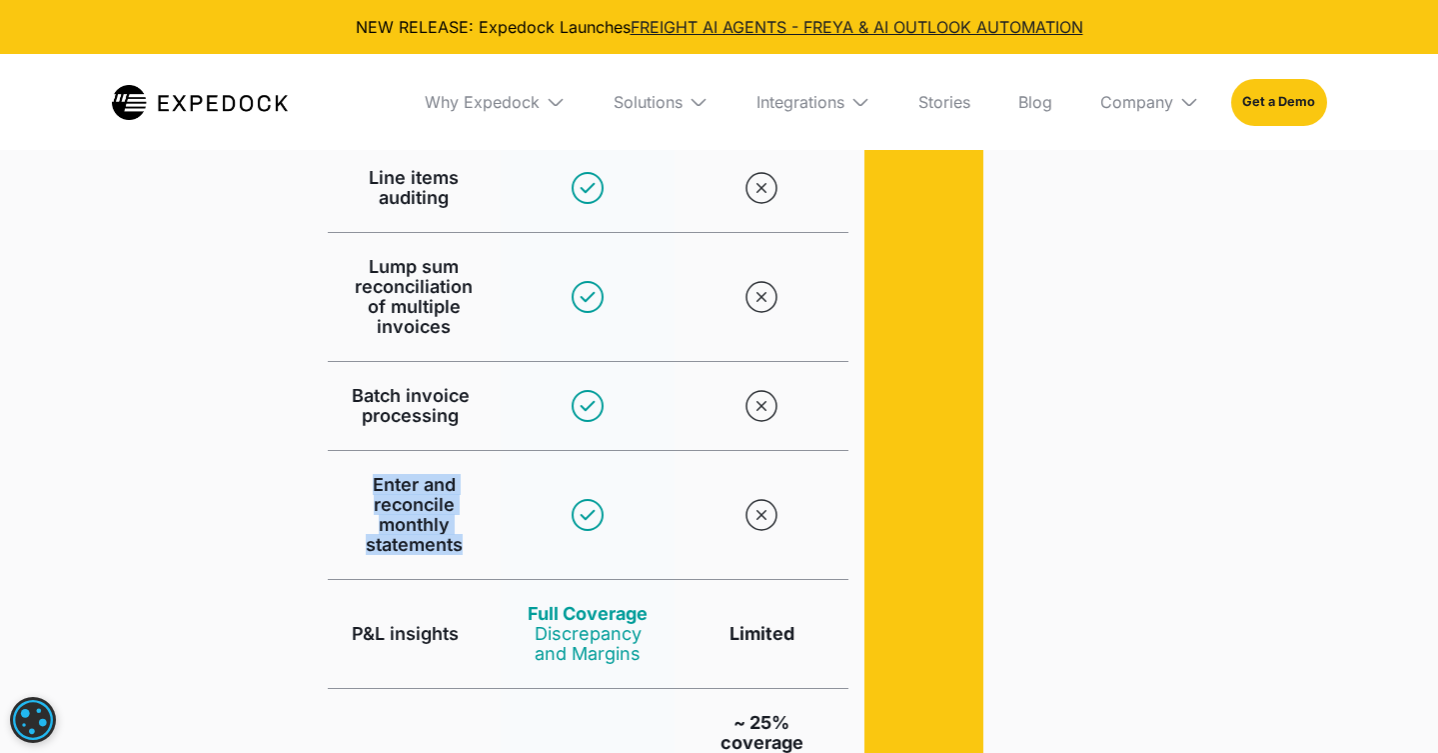
scroll to position [1610, 0]
drag, startPoint x: 334, startPoint y: 645, endPoint x: 447, endPoint y: 647, distance: 113.0
click at [441, 649] on div "P&L insights" at bounding box center [415, 633] width 174 height 108
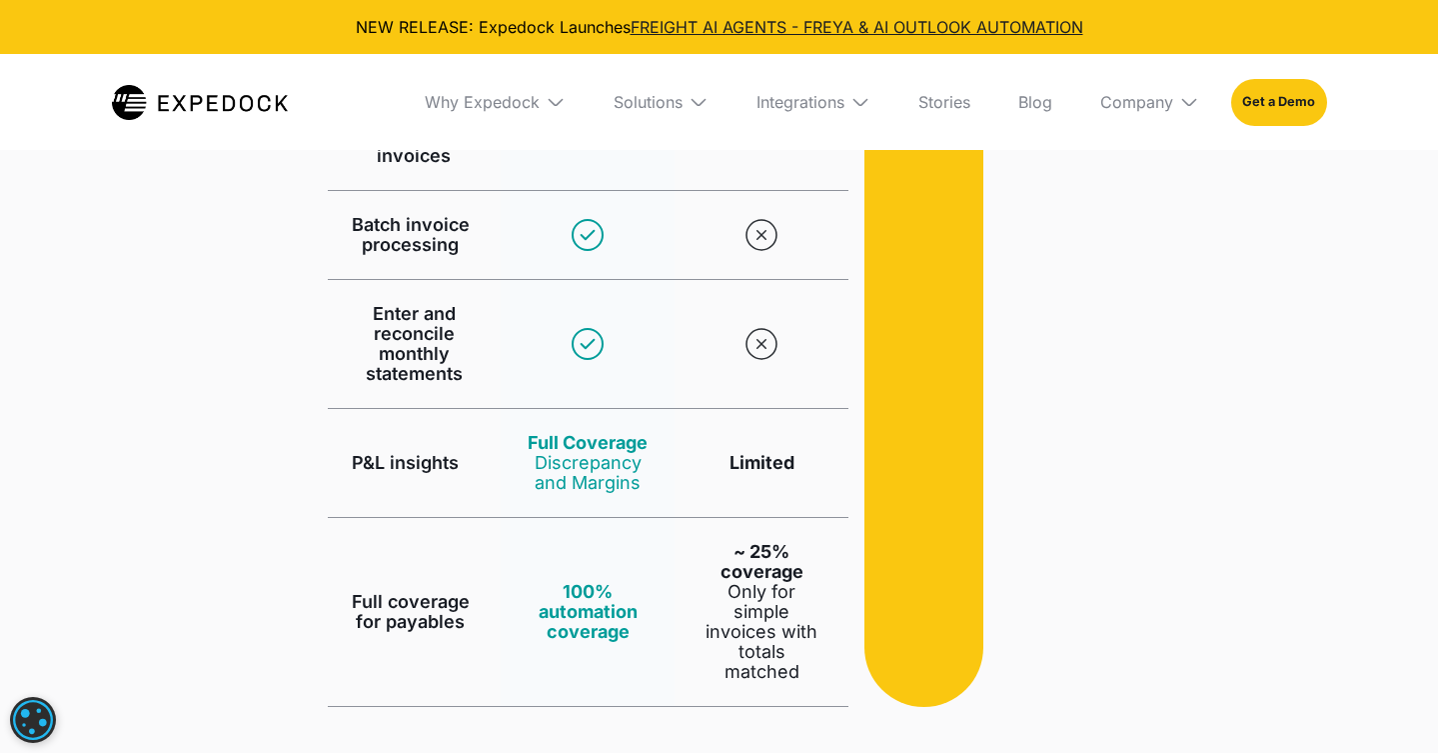
scroll to position [1814, 0]
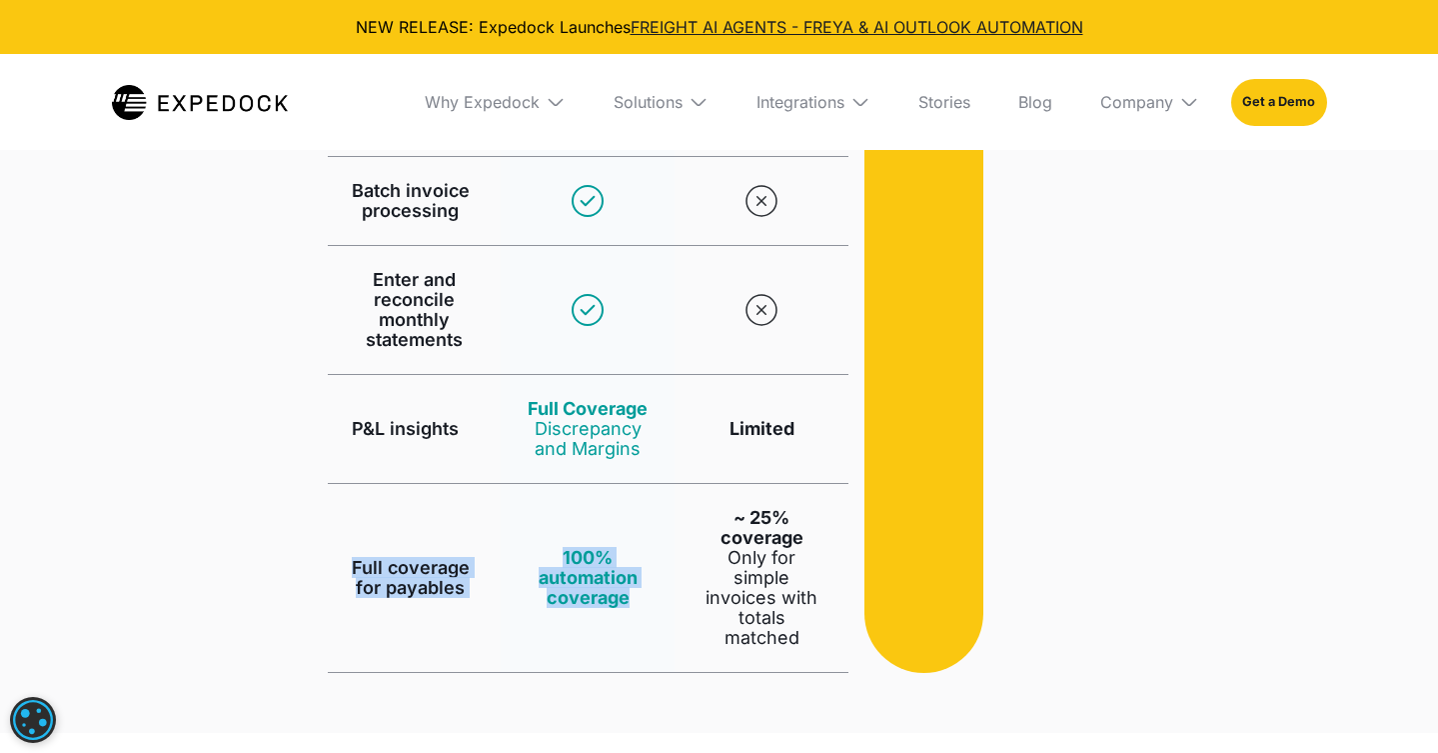
drag, startPoint x: 744, startPoint y: 507, endPoint x: 261, endPoint y: 538, distance: 483.8
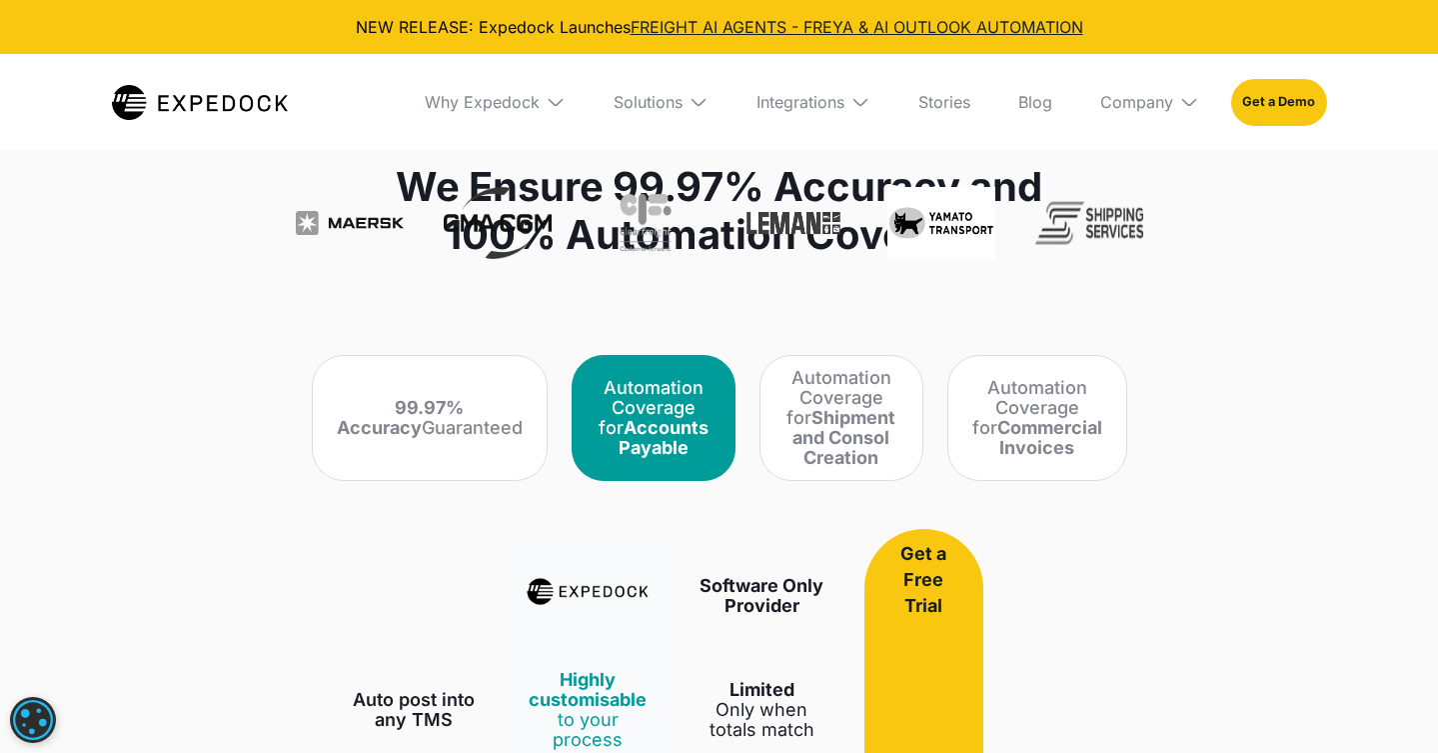
scroll to position [973, 0]
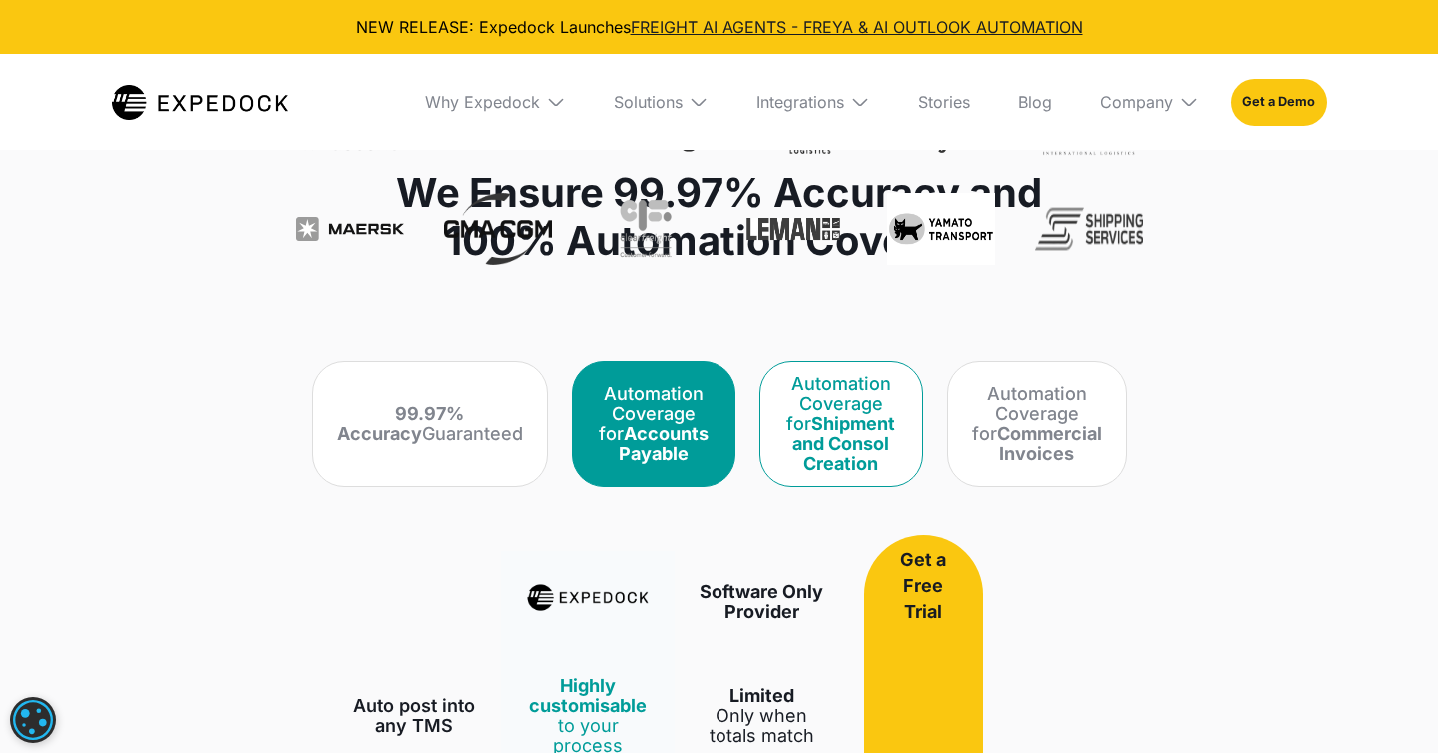
click at [851, 427] on strong "Shipment and Consol Creation" at bounding box center [844, 443] width 103 height 61
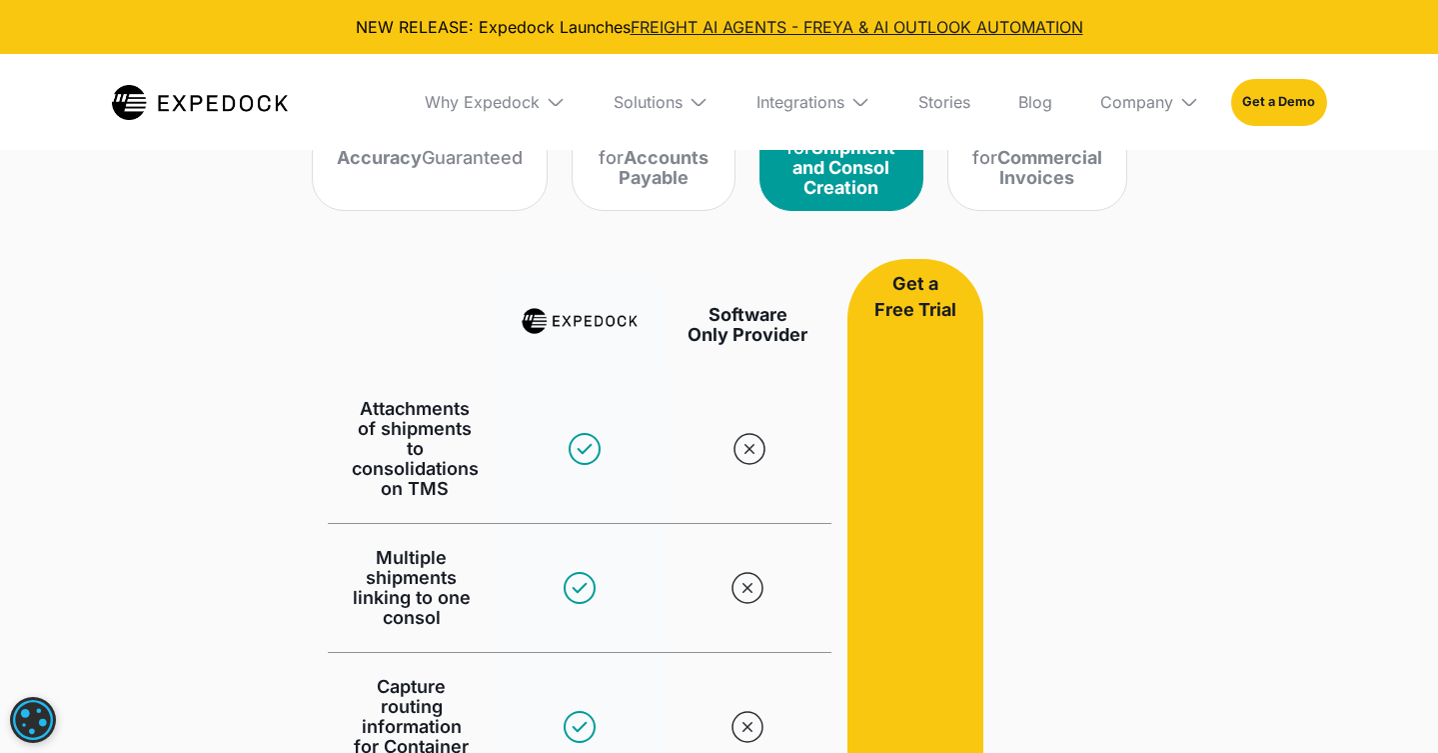
scroll to position [1279, 0]
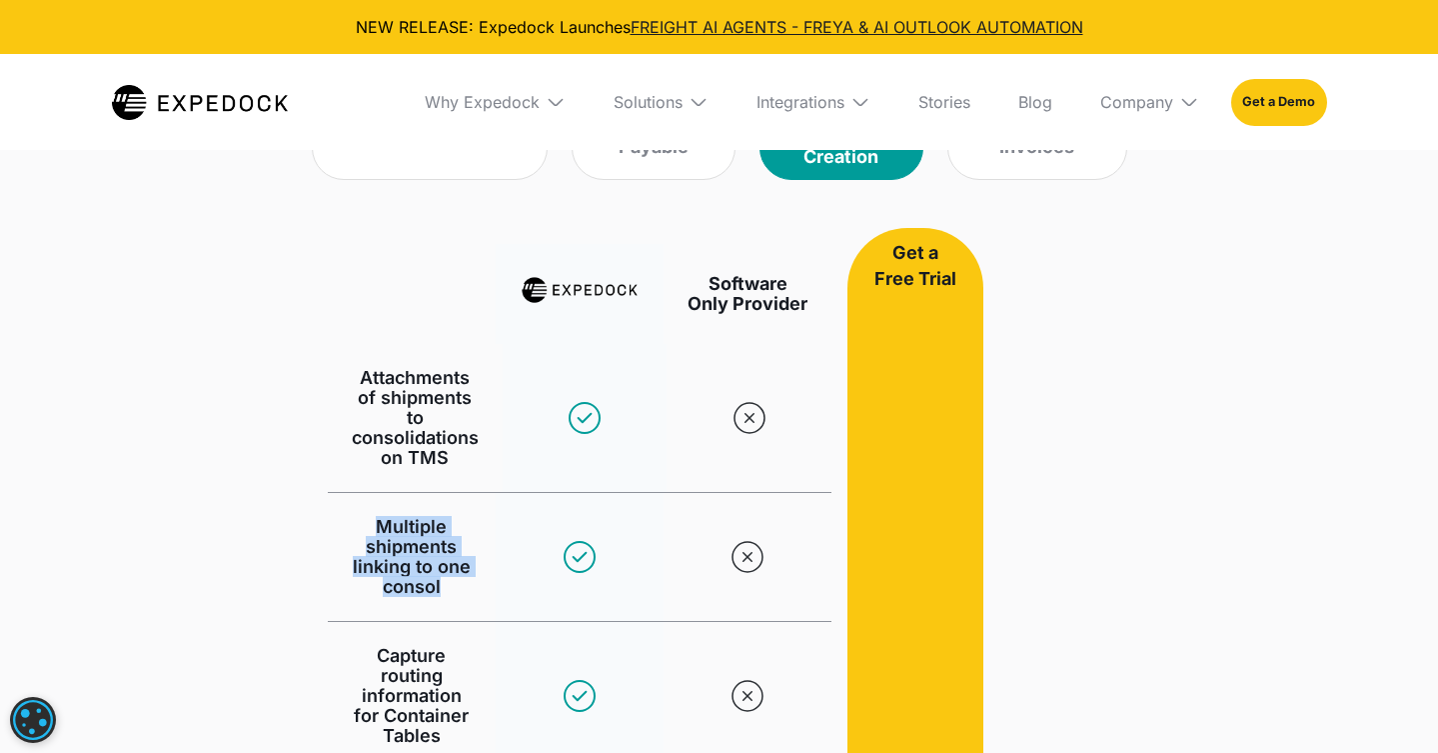
drag, startPoint x: 391, startPoint y: 527, endPoint x: 460, endPoint y: 591, distance: 94.1
click at [460, 591] on div "Multiple shipments linking to one consol" at bounding box center [412, 557] width 120 height 80
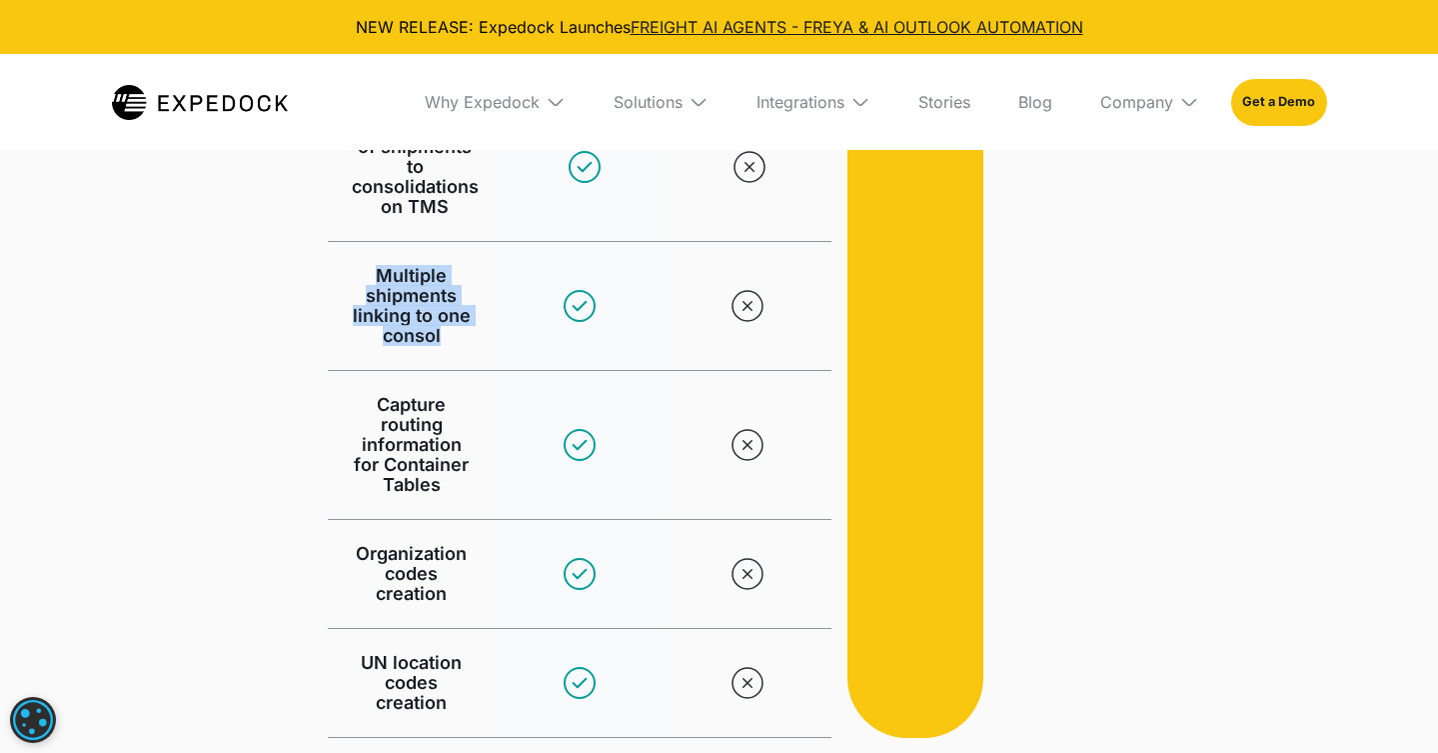
scroll to position [1615, 0]
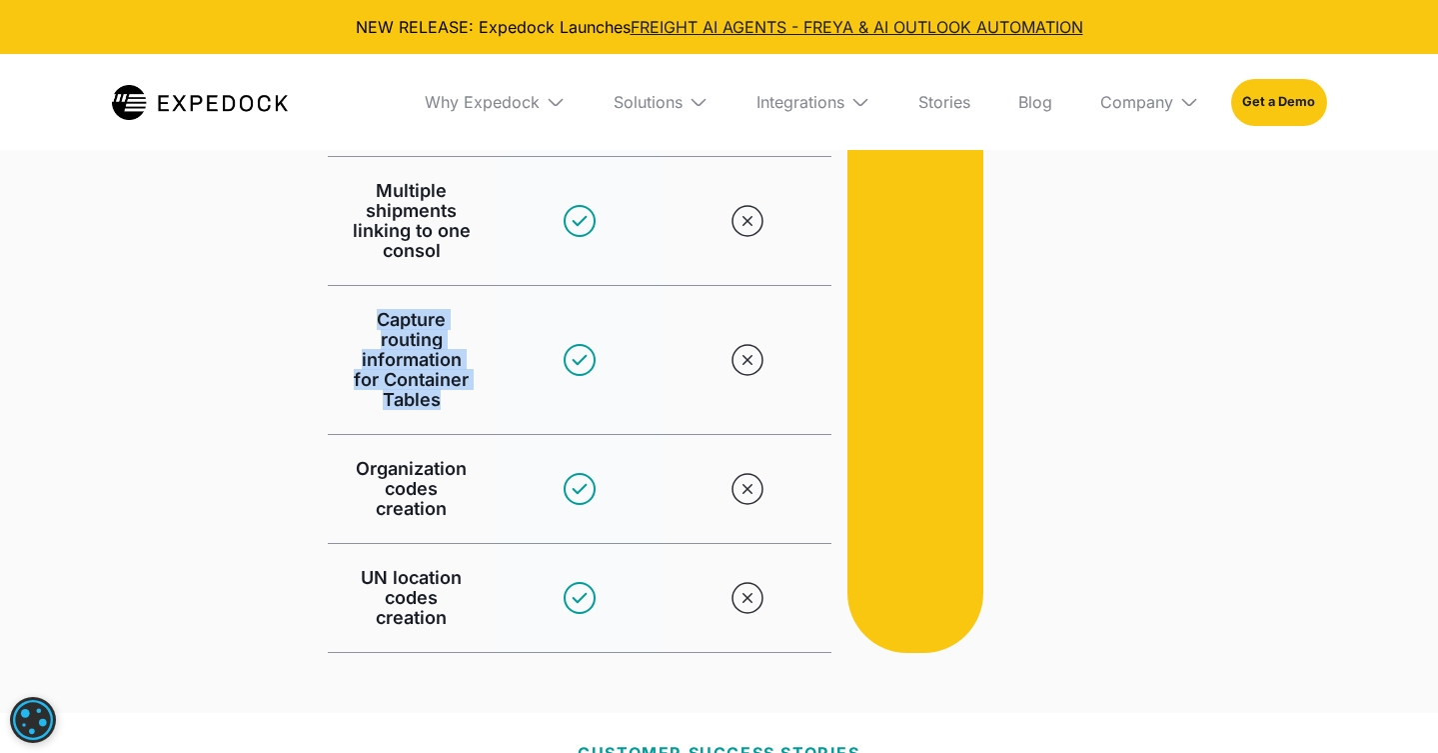
drag, startPoint x: 387, startPoint y: 314, endPoint x: 448, endPoint y: 424, distance: 125.7
click at [448, 424] on div "Capture routing information for Container Tables" at bounding box center [412, 360] width 168 height 148
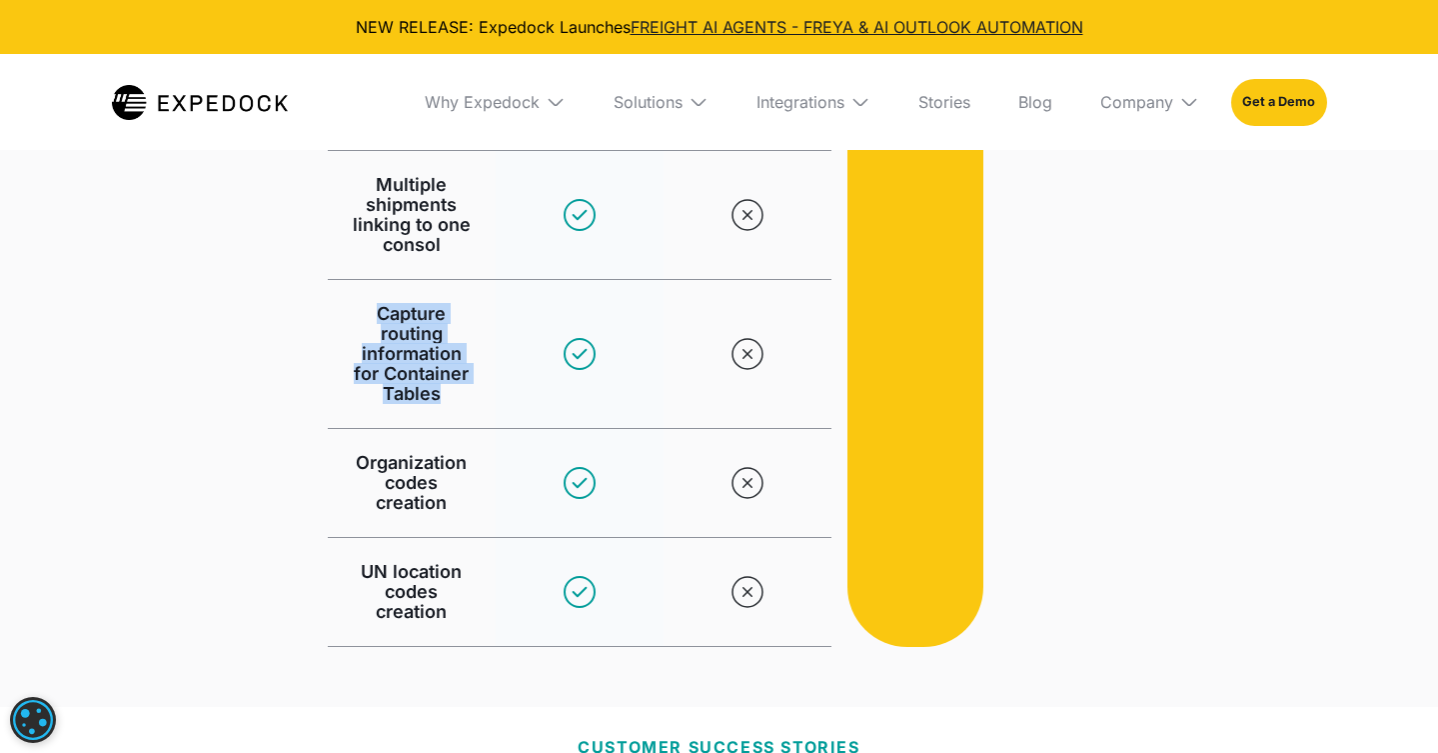
scroll to position [1623, 0]
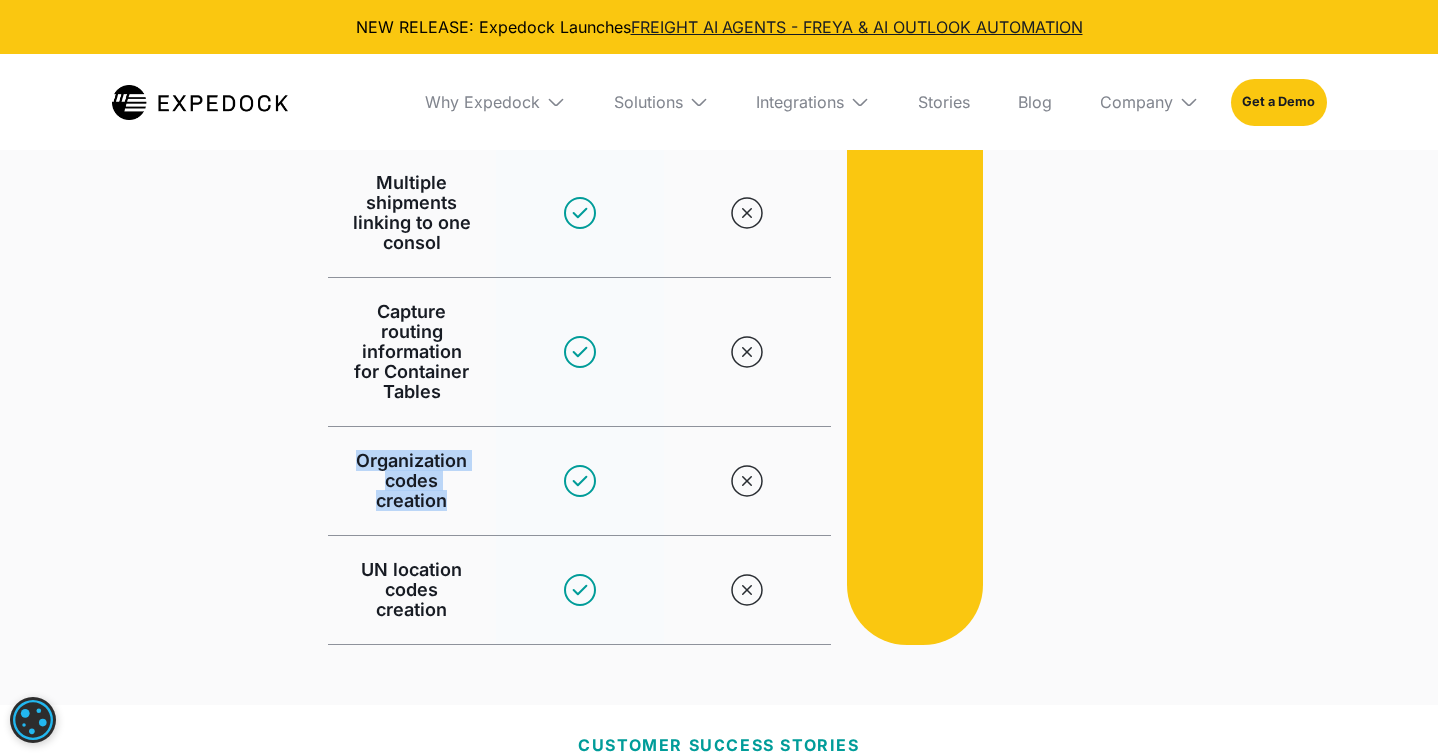
drag, startPoint x: 360, startPoint y: 450, endPoint x: 479, endPoint y: 492, distance: 126.1
click at [479, 492] on div "Organization codes creation" at bounding box center [412, 481] width 168 height 108
drag, startPoint x: 364, startPoint y: 562, endPoint x: 456, endPoint y: 603, distance: 100.7
click at [456, 603] on div "UN location codes creation" at bounding box center [412, 590] width 120 height 60
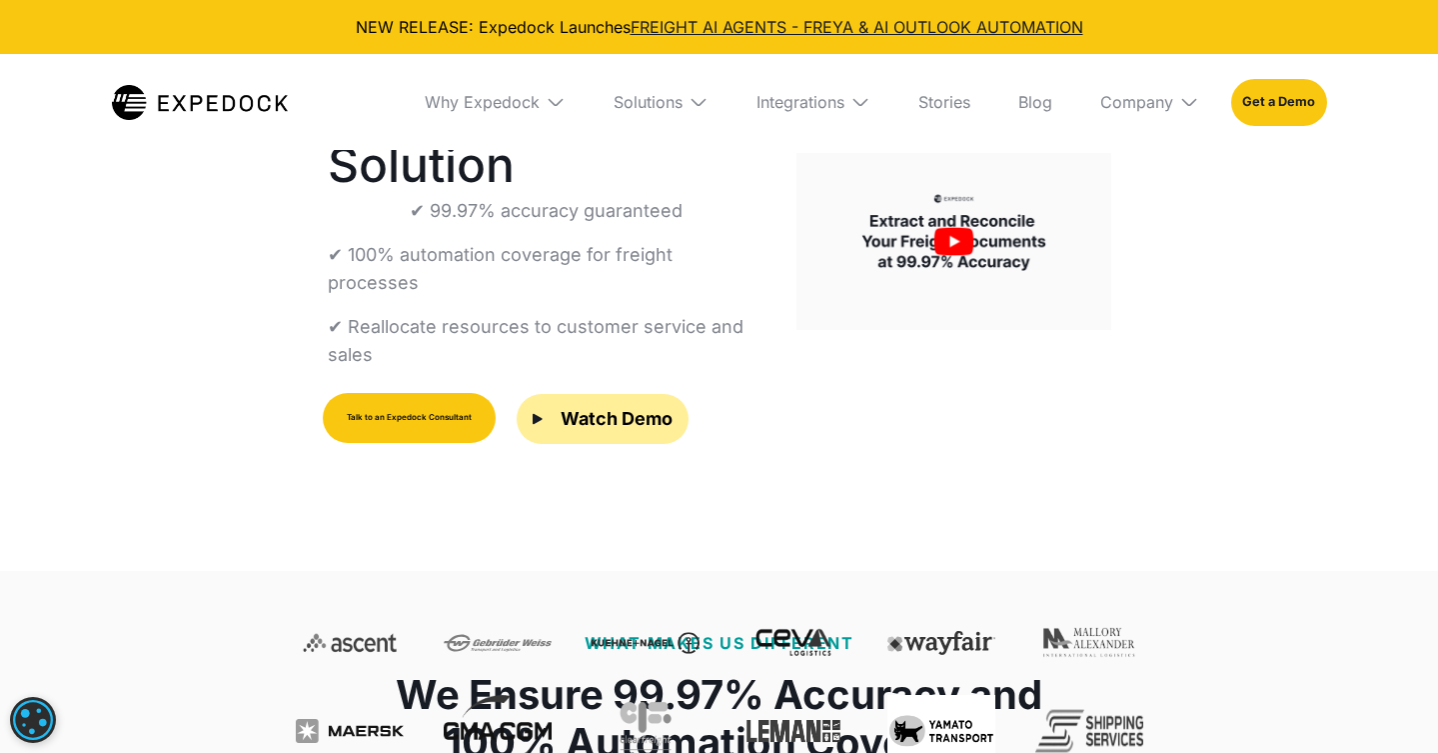
scroll to position [855, 0]
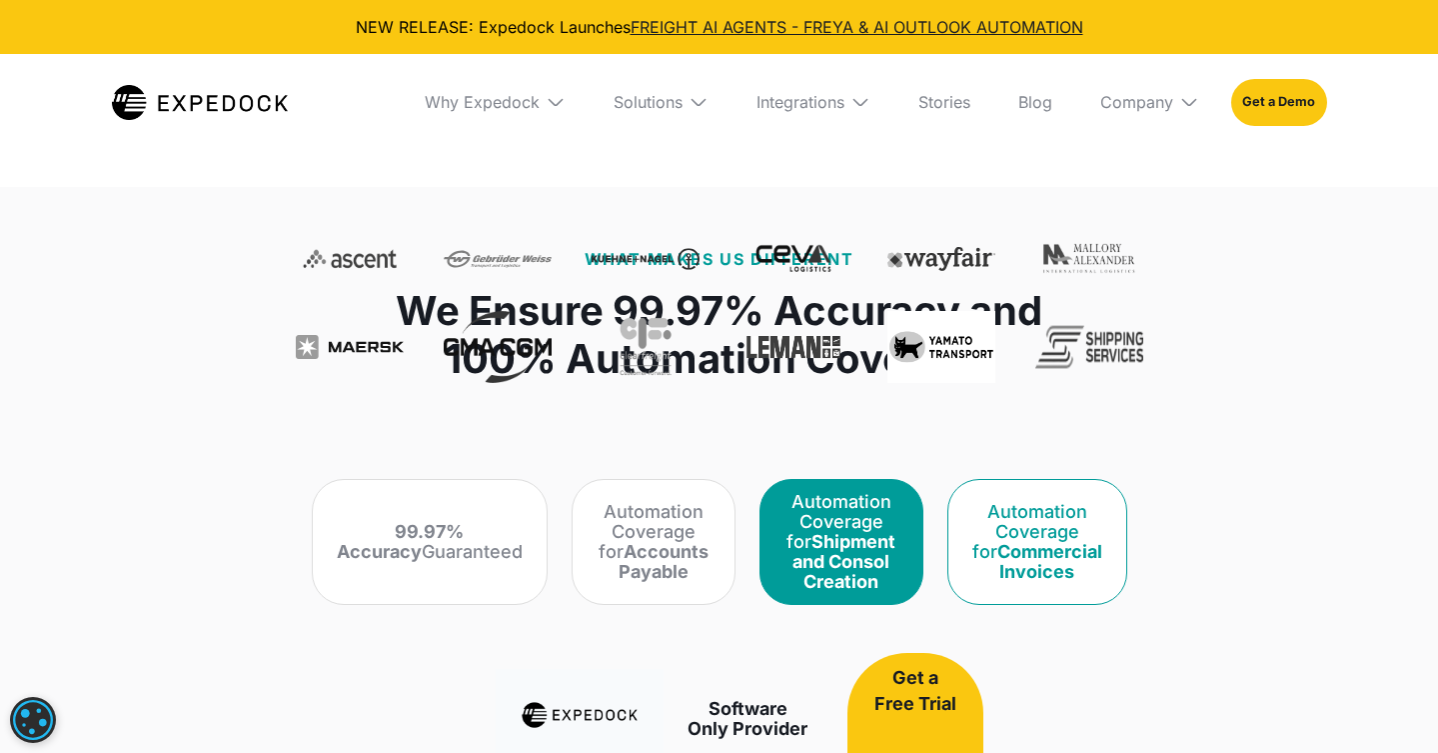
click at [1077, 566] on div "Automation Coverage for Commercial Invoices" at bounding box center [1038, 542] width 130 height 80
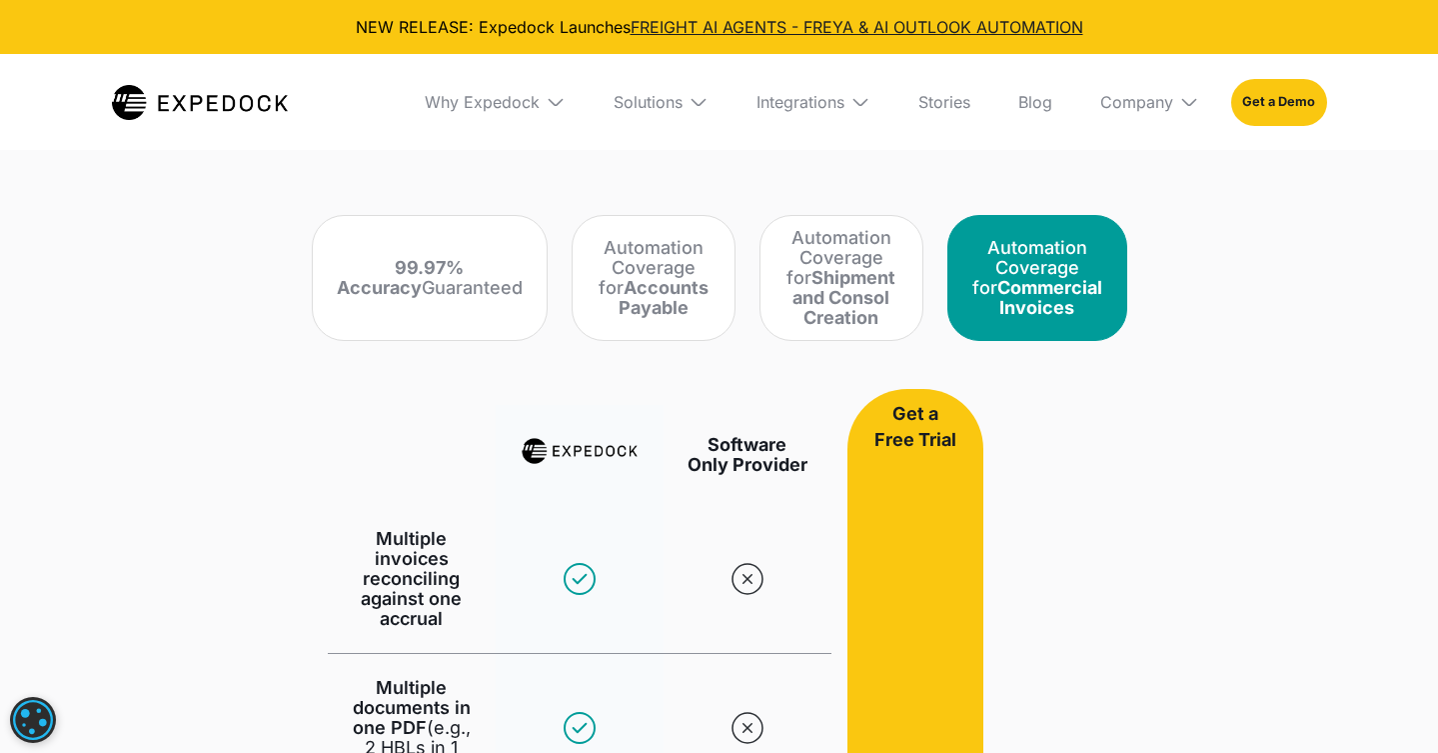
scroll to position [1231, 0]
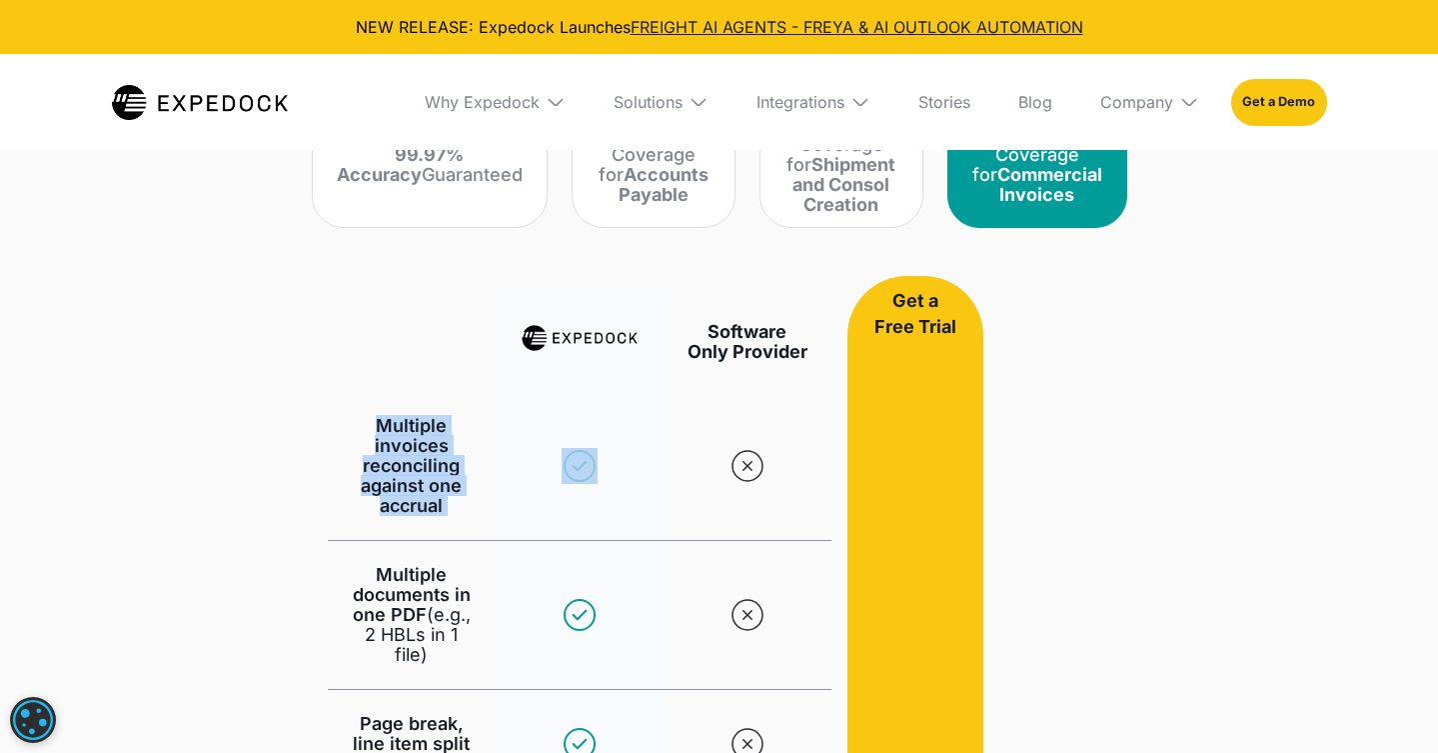
drag, startPoint x: 350, startPoint y: 410, endPoint x: 509, endPoint y: 482, distance: 174.5
click at [509, 482] on div "Multiple invoices reconciling against one accrual" at bounding box center [580, 466] width 504 height 149
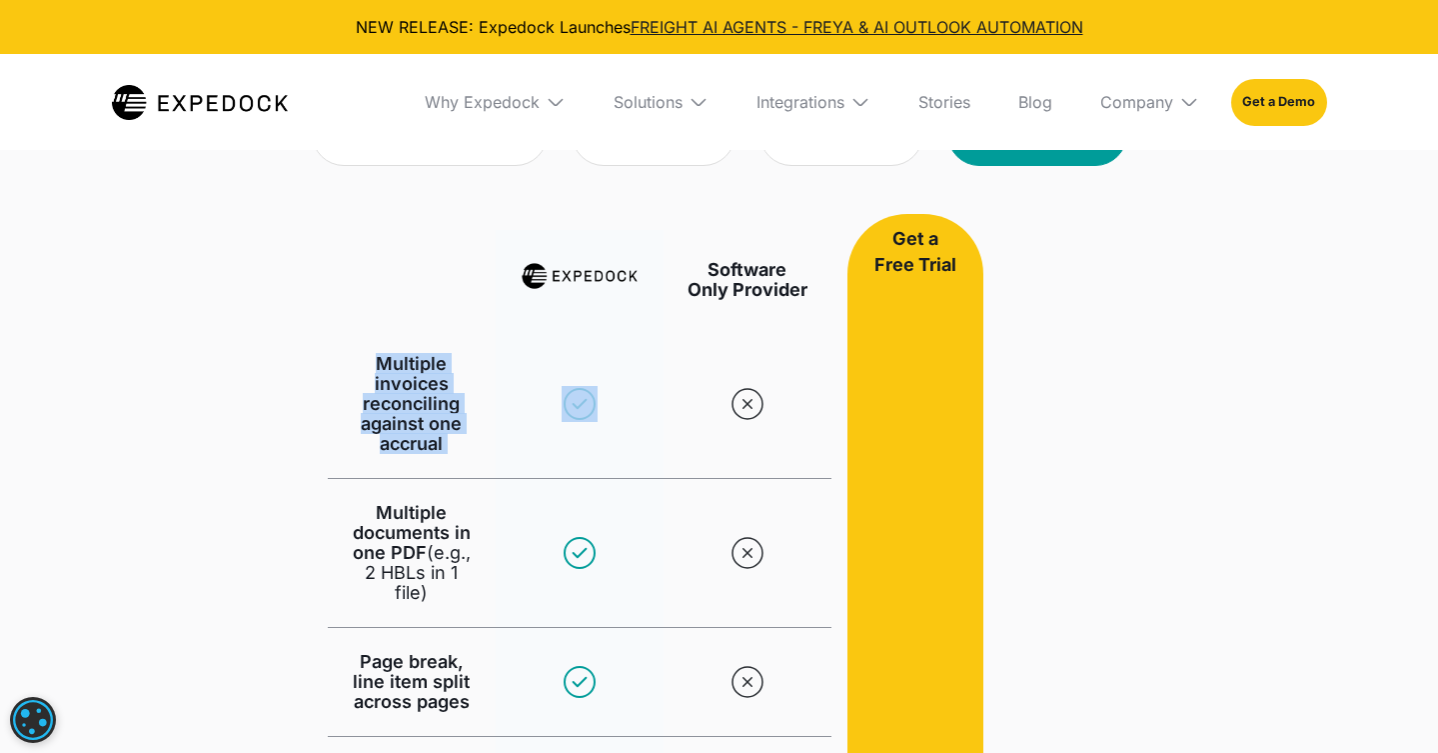
scroll to position [1328, 0]
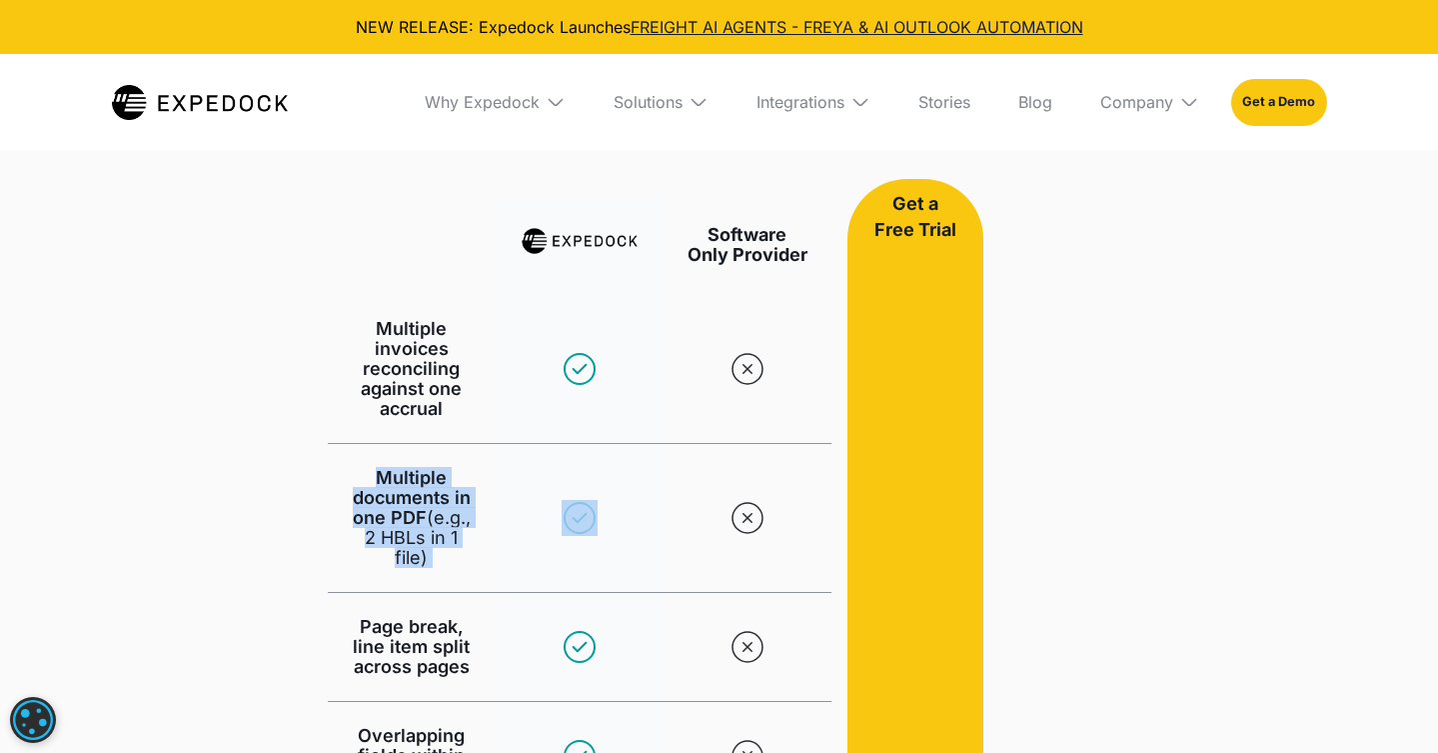
drag, startPoint x: 367, startPoint y: 469, endPoint x: 499, endPoint y: 537, distance: 148.4
click at [502, 543] on div "Multiple documents in one PDF (e.g., 2 HBLs in 1 file)" at bounding box center [580, 518] width 504 height 149
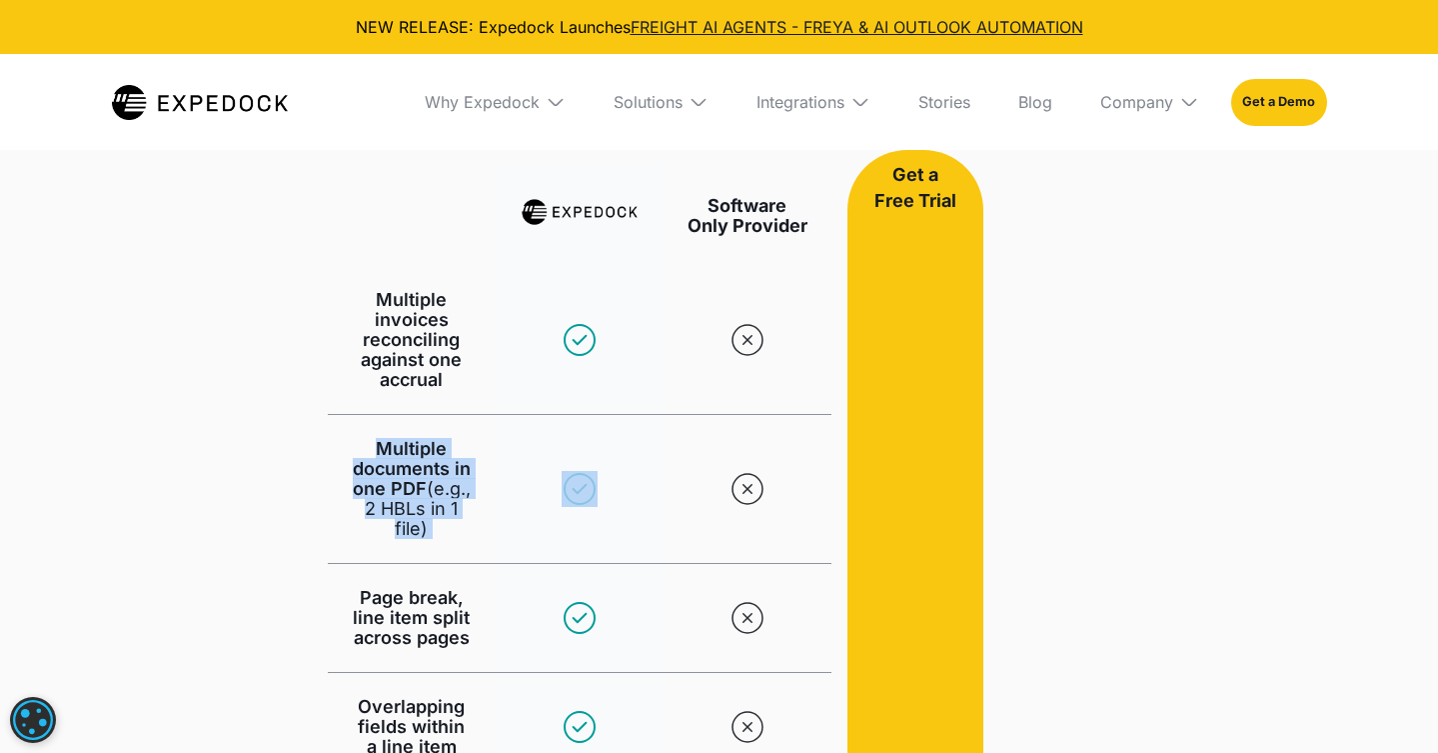
scroll to position [1373, 0]
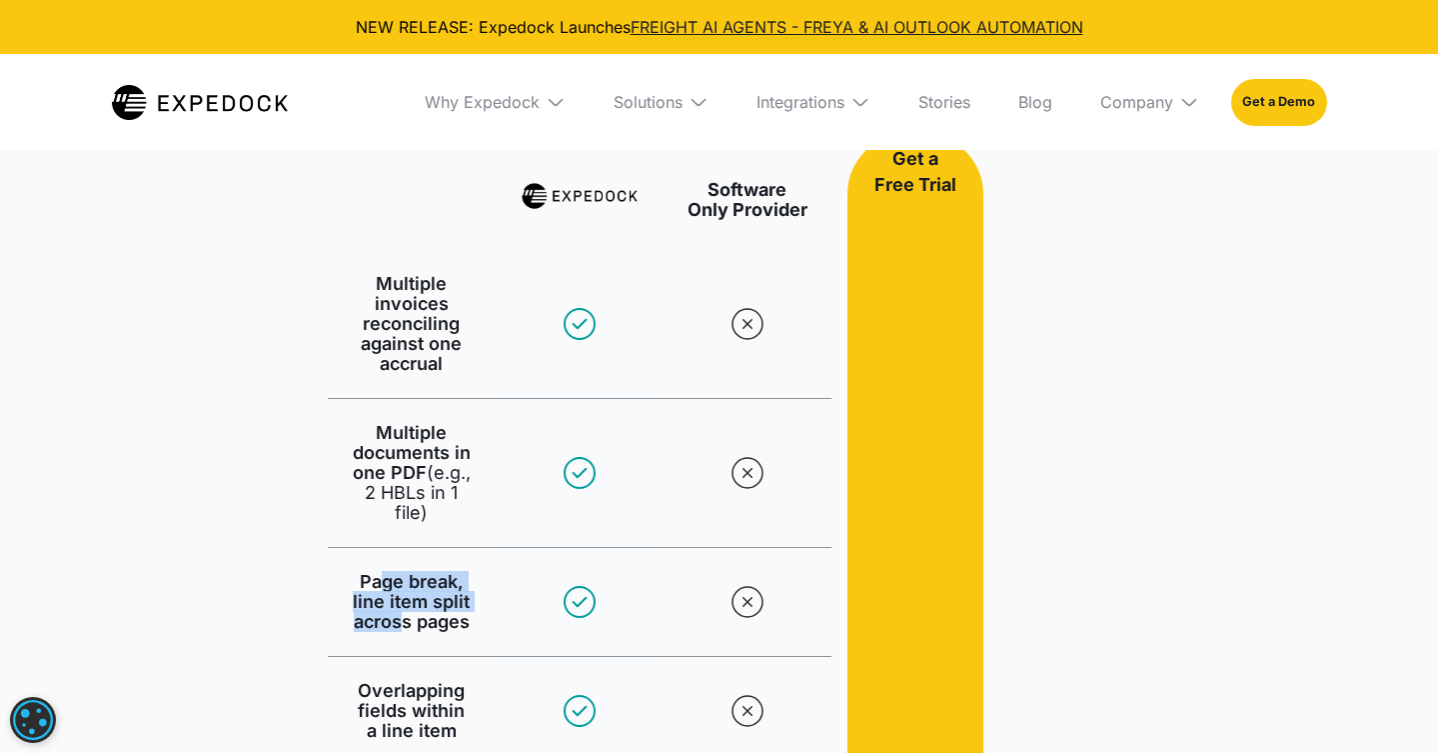
drag, startPoint x: 382, startPoint y: 581, endPoint x: 386, endPoint y: 593, distance: 12.6
click at [397, 606] on div "Page break, line item split across pages" at bounding box center [412, 602] width 120 height 60
drag, startPoint x: 397, startPoint y: 585, endPoint x: 504, endPoint y: 600, distance: 108.0
click at [506, 604] on div "Page break, line item split across pages" at bounding box center [580, 602] width 504 height 109
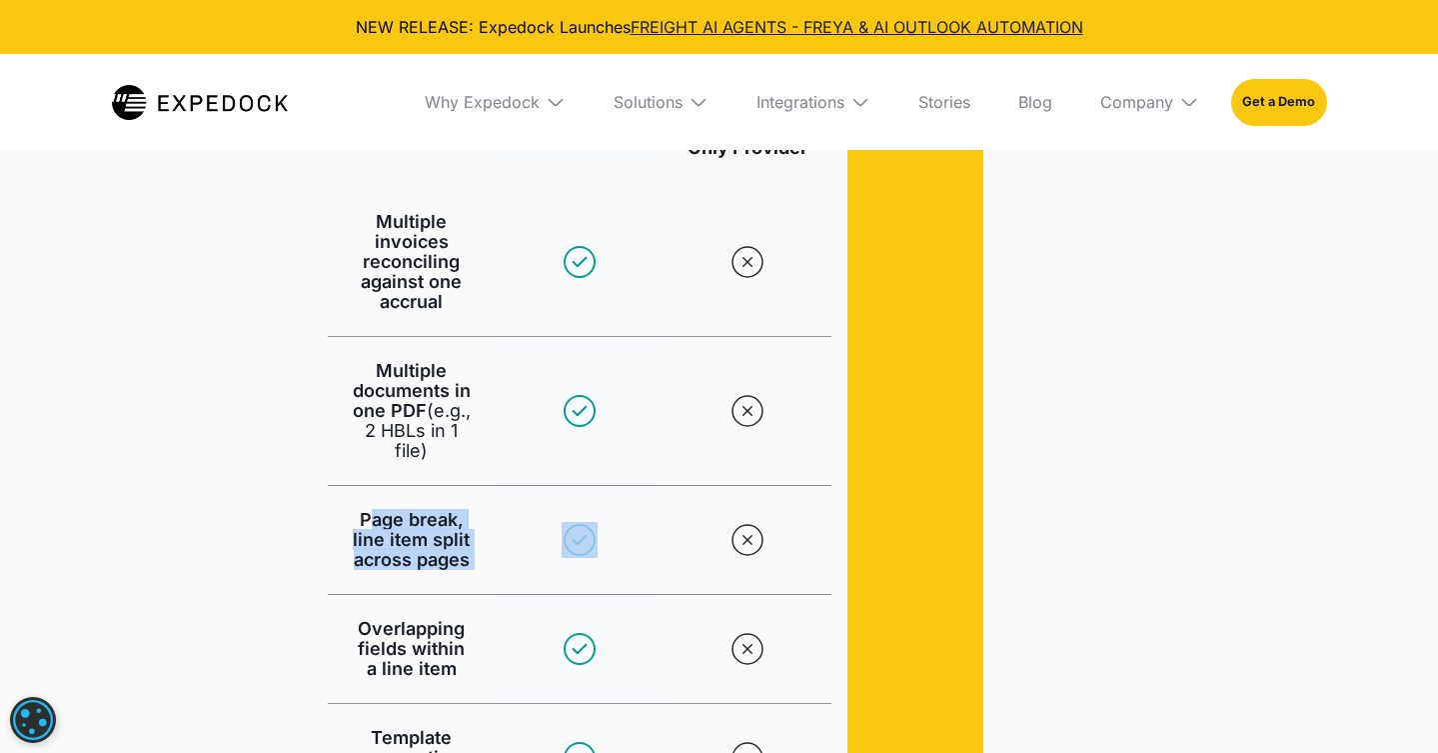
scroll to position [1481, 0]
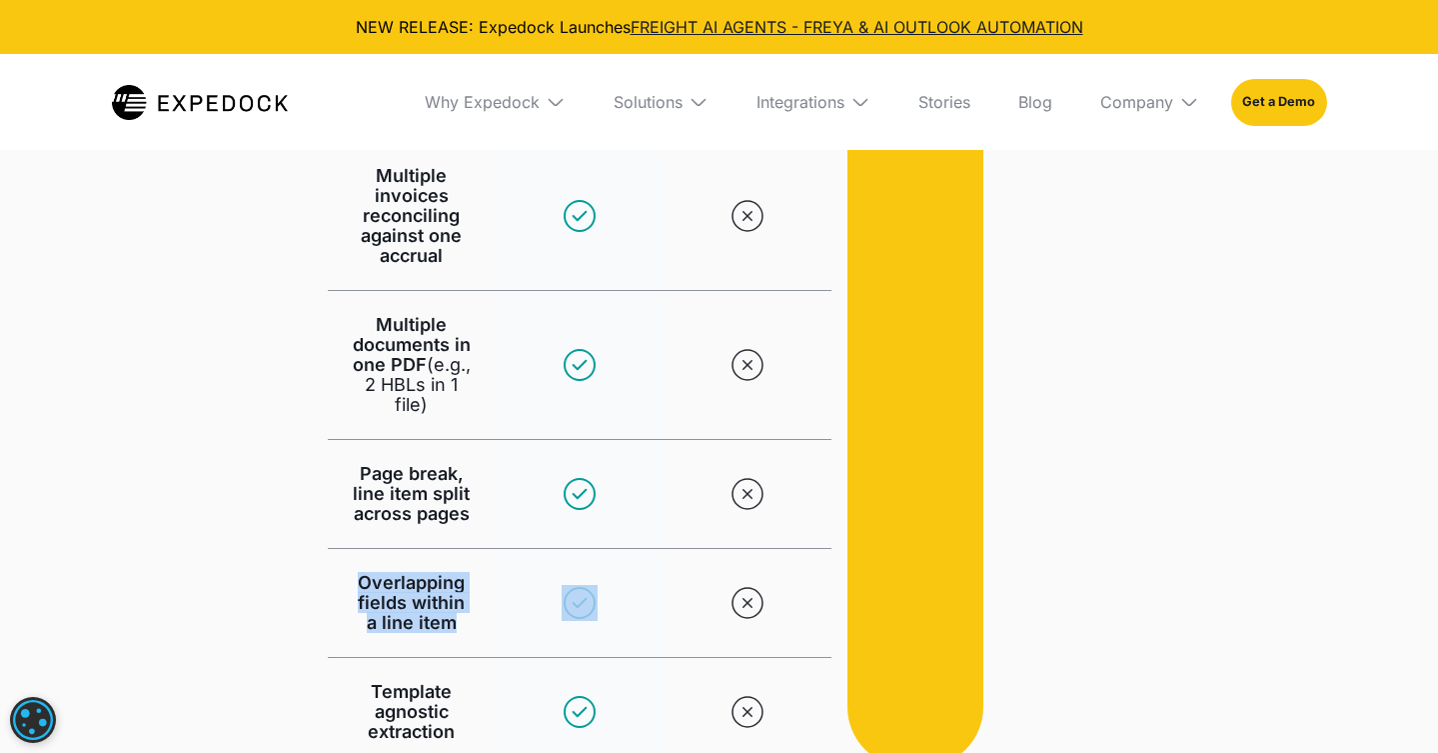
drag, startPoint x: 348, startPoint y: 575, endPoint x: 500, endPoint y: 623, distance: 159.3
click at [501, 627] on div "Overlapping fields within a line item" at bounding box center [580, 603] width 504 height 109
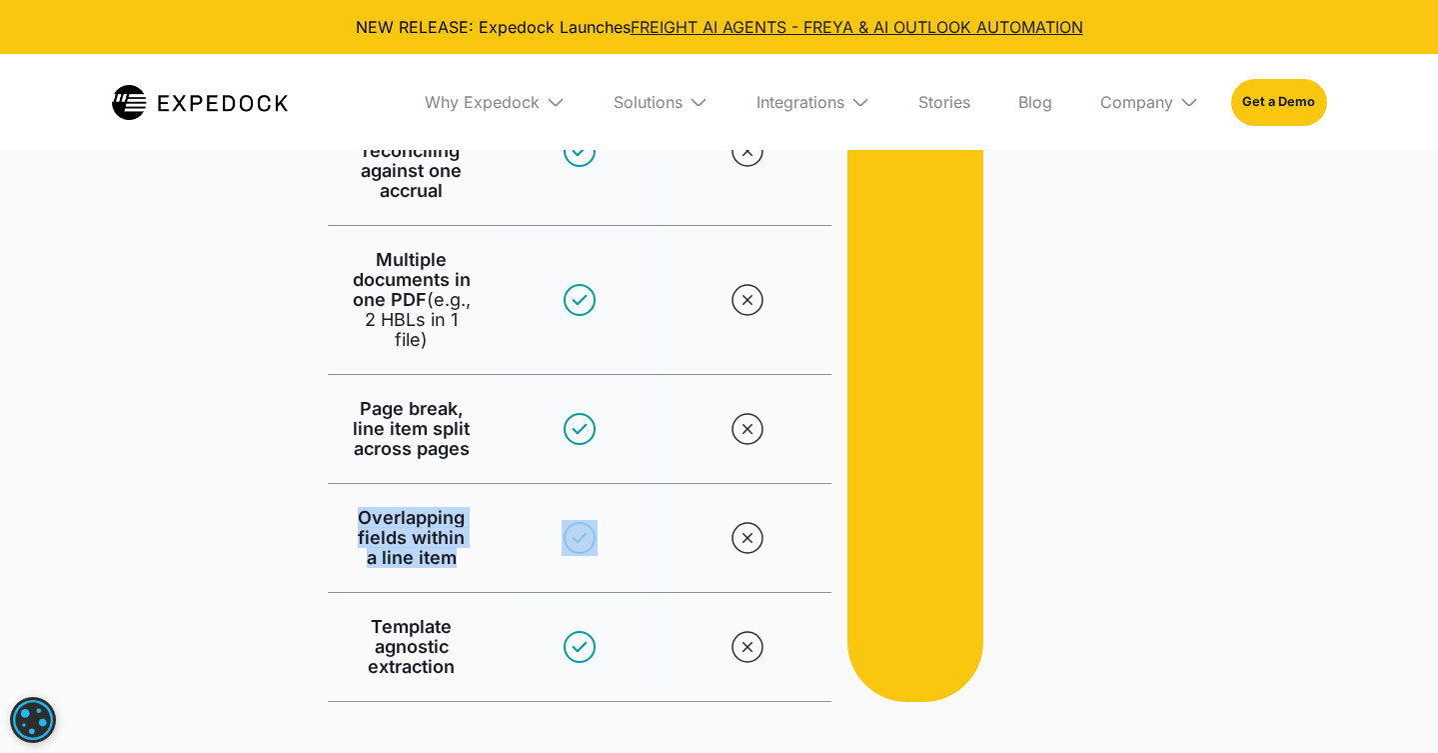
scroll to position [1735, 0]
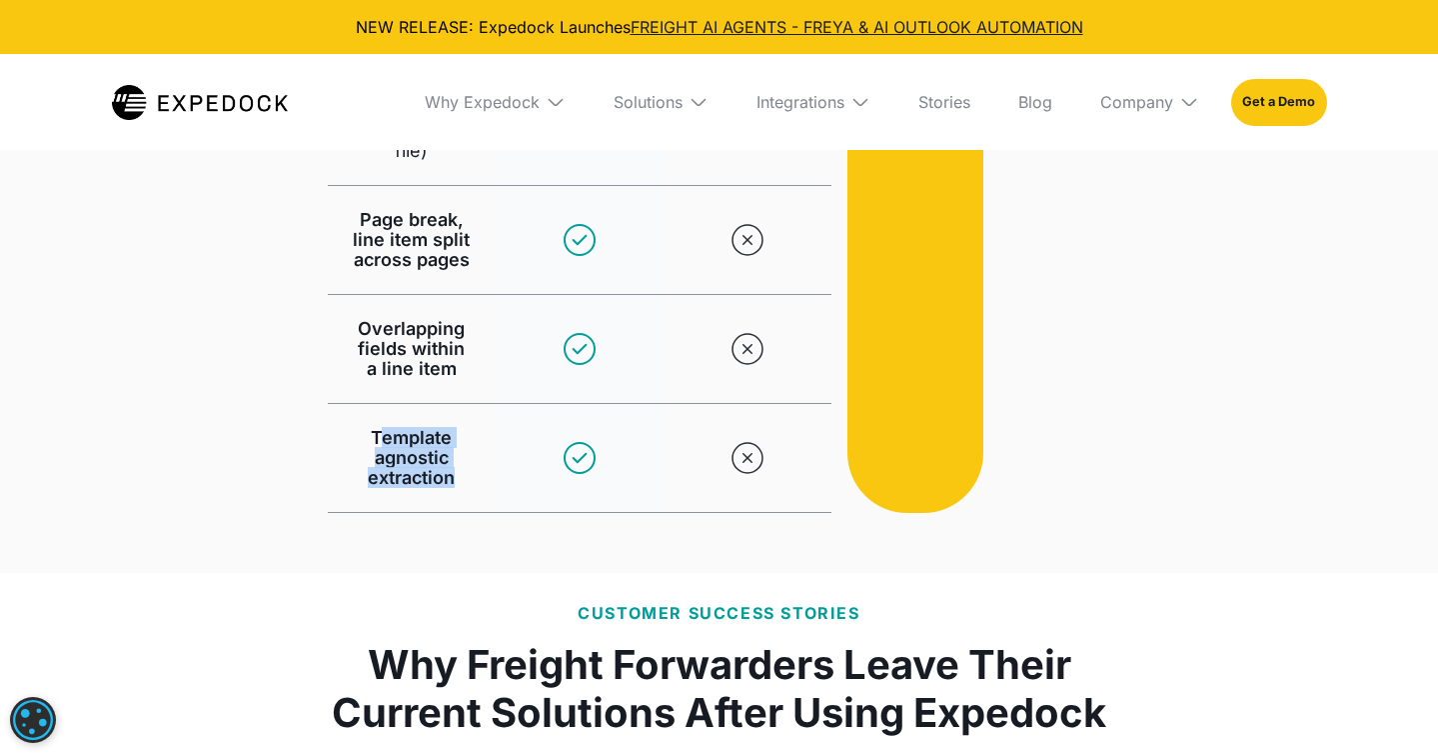
drag, startPoint x: 379, startPoint y: 444, endPoint x: 432, endPoint y: 492, distance: 71.5
drag, startPoint x: 365, startPoint y: 429, endPoint x: 467, endPoint y: 487, distance: 117.3
click at [467, 487] on div "Template agnostic extraction" at bounding box center [412, 458] width 168 height 108
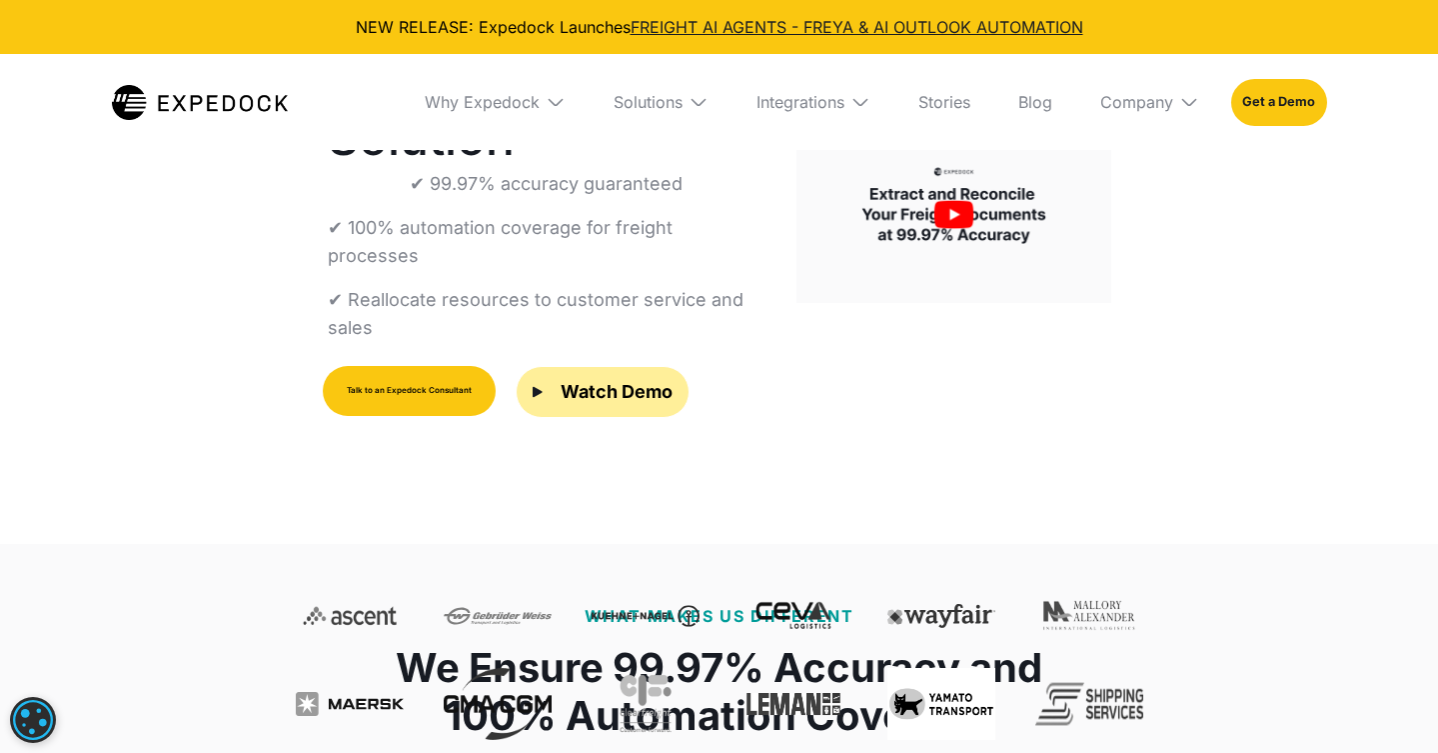
scroll to position [580, 0]
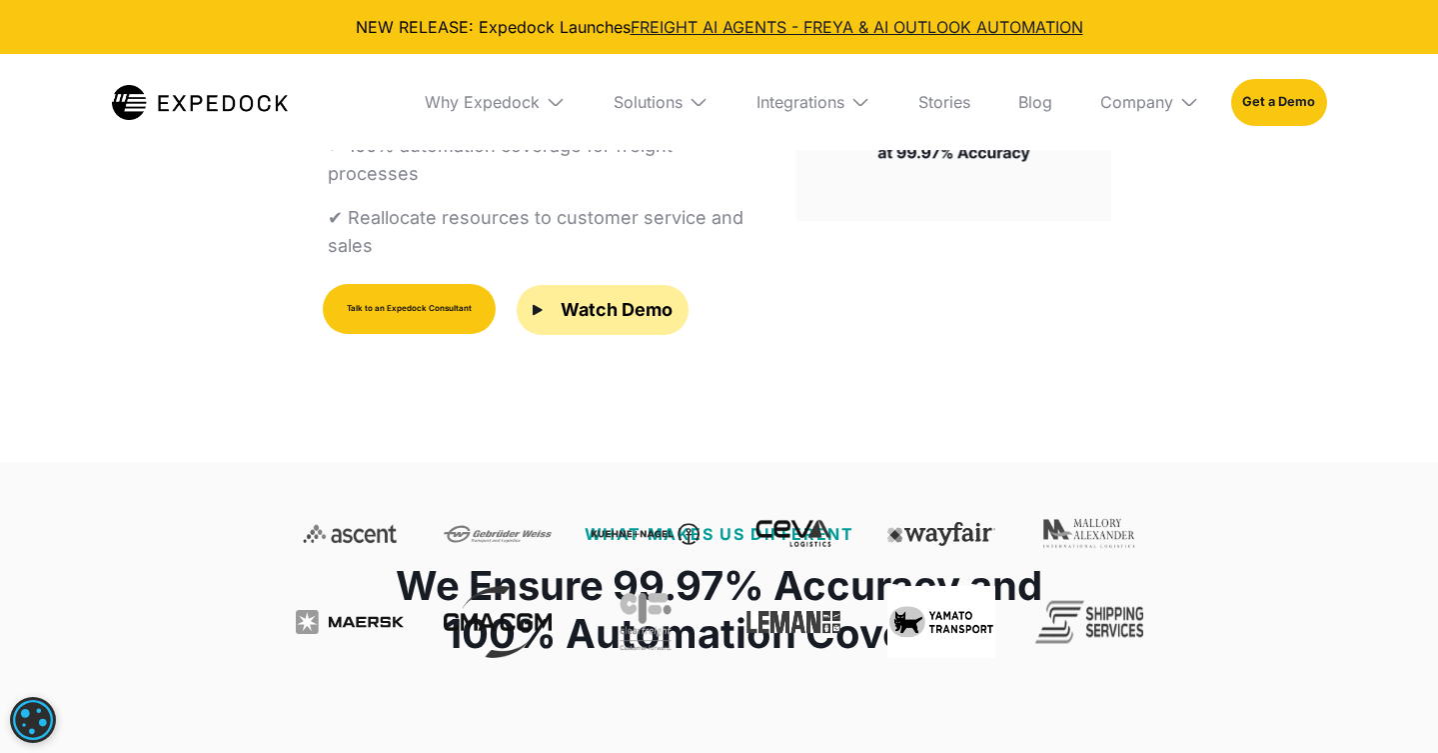
click at [786, 498] on img at bounding box center [794, 534] width 108 height 72
drag, startPoint x: 978, startPoint y: 431, endPoint x: 940, endPoint y: 464, distance: 50.3
click at [978, 498] on img at bounding box center [942, 534] width 108 height 72
click at [931, 498] on img at bounding box center [942, 534] width 108 height 72
drag, startPoint x: 1048, startPoint y: 521, endPoint x: 1043, endPoint y: 472, distance: 49.2
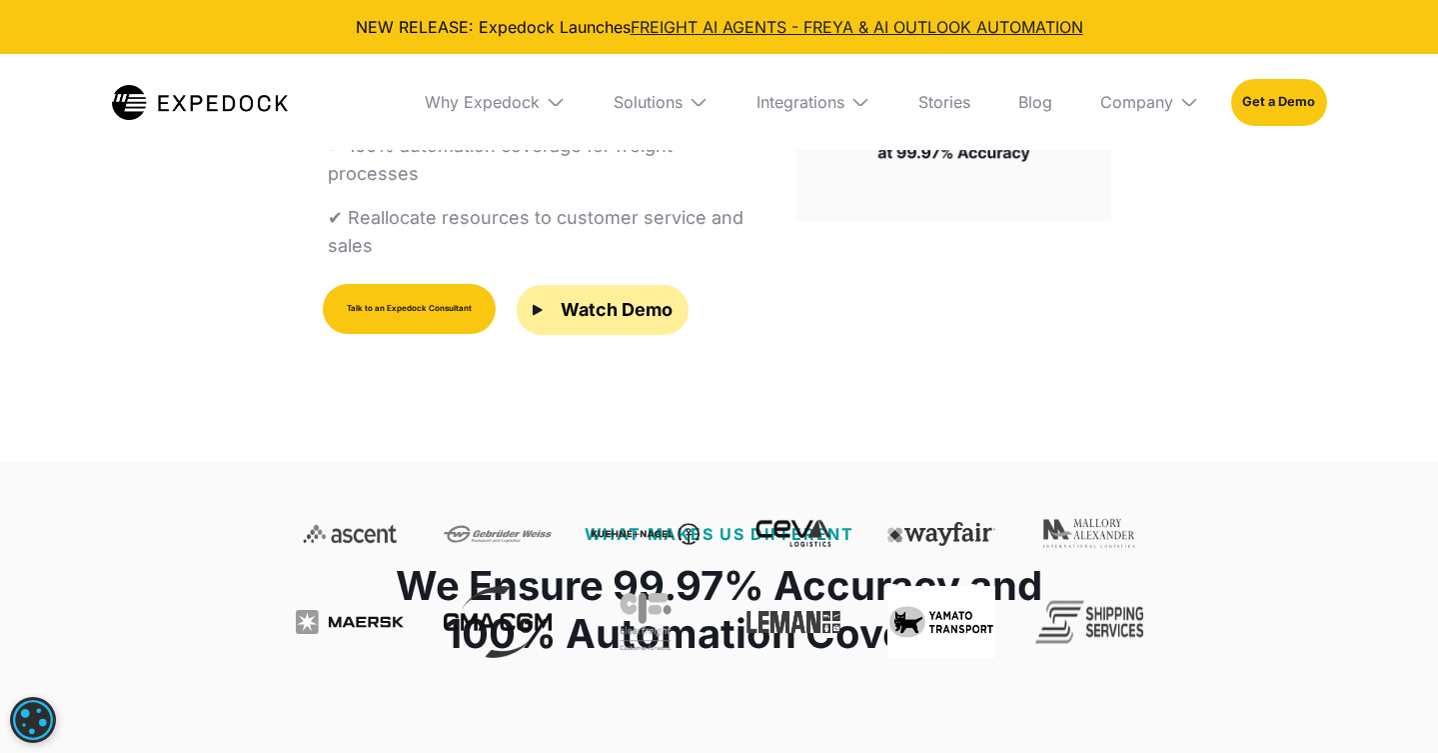
click at [1051, 498] on div at bounding box center [720, 578] width 848 height 160
drag, startPoint x: 901, startPoint y: 448, endPoint x: 919, endPoint y: 450, distance: 18.1
click at [921, 498] on div at bounding box center [720, 578] width 848 height 160
click at [799, 498] on img at bounding box center [794, 534] width 108 height 72
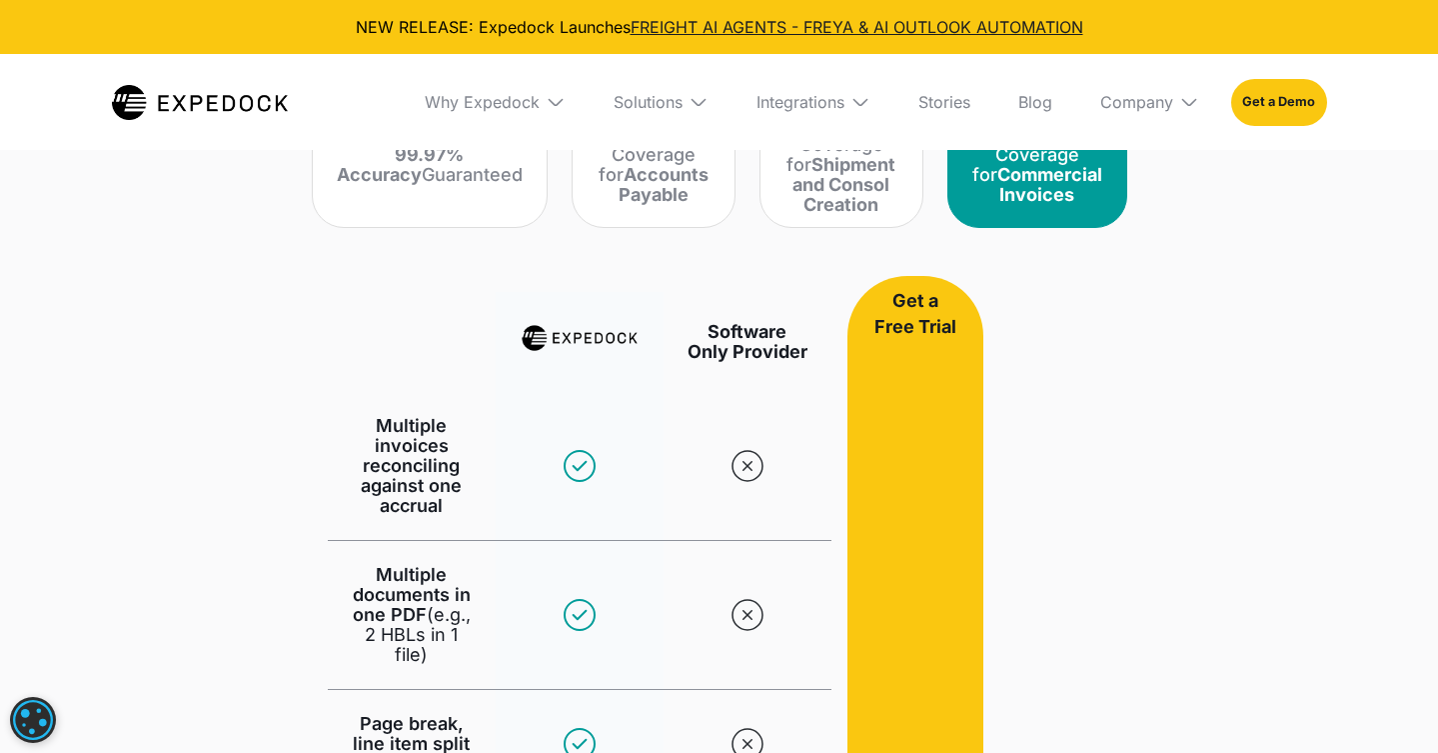
click at [1232, 483] on div "What Makes Us Different We Ensure 99.97% Accuracy and 100% Automation Coverage …" at bounding box center [719, 442] width 1438 height 1265
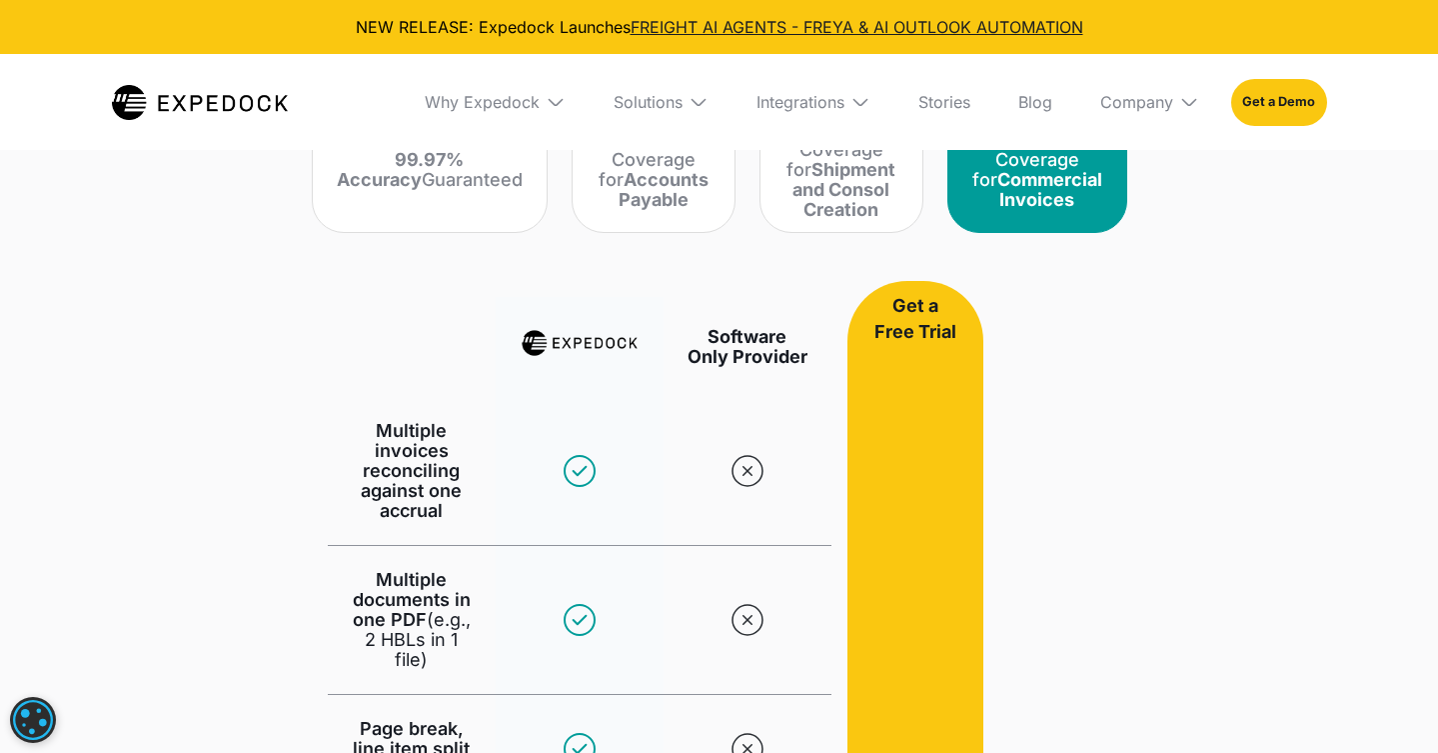
scroll to position [1085, 0]
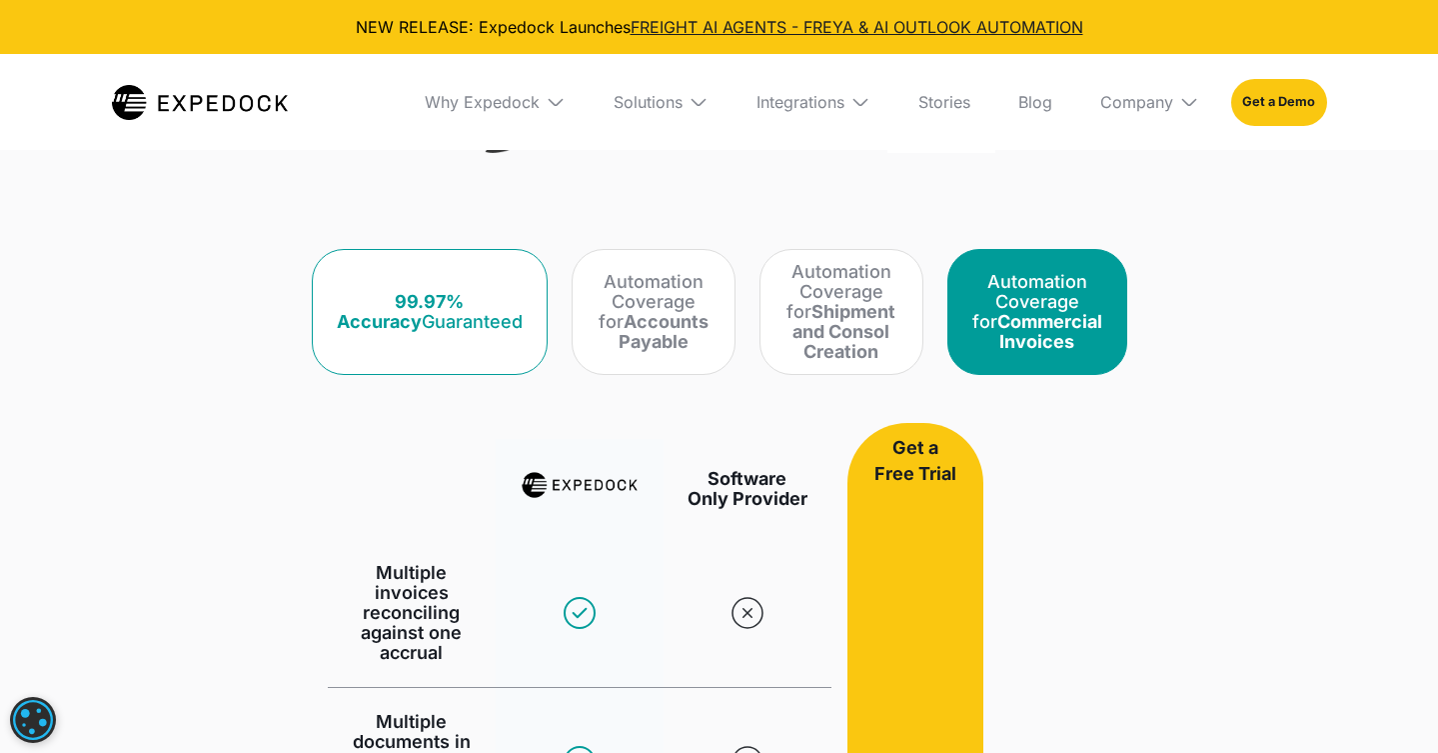
click at [367, 328] on div "99.97% Accuracy Guaranteed" at bounding box center [430, 312] width 186 height 40
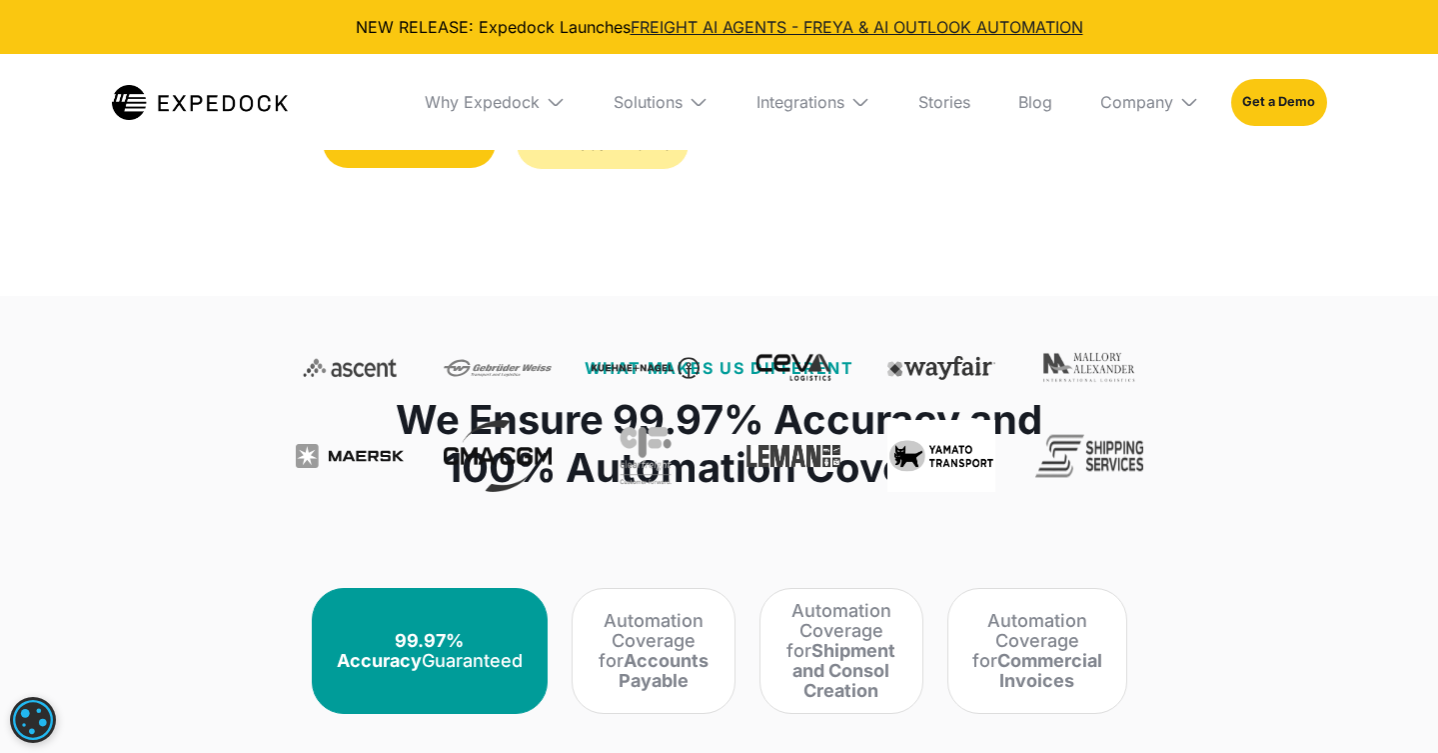
scroll to position [745, 0]
drag, startPoint x: 609, startPoint y: 478, endPoint x: 552, endPoint y: 403, distance: 94.2
click at [608, 476] on h1 "We Ensure 99.97% Accuracy and 100% Automation Coverage" at bounding box center [719, 445] width 647 height 96
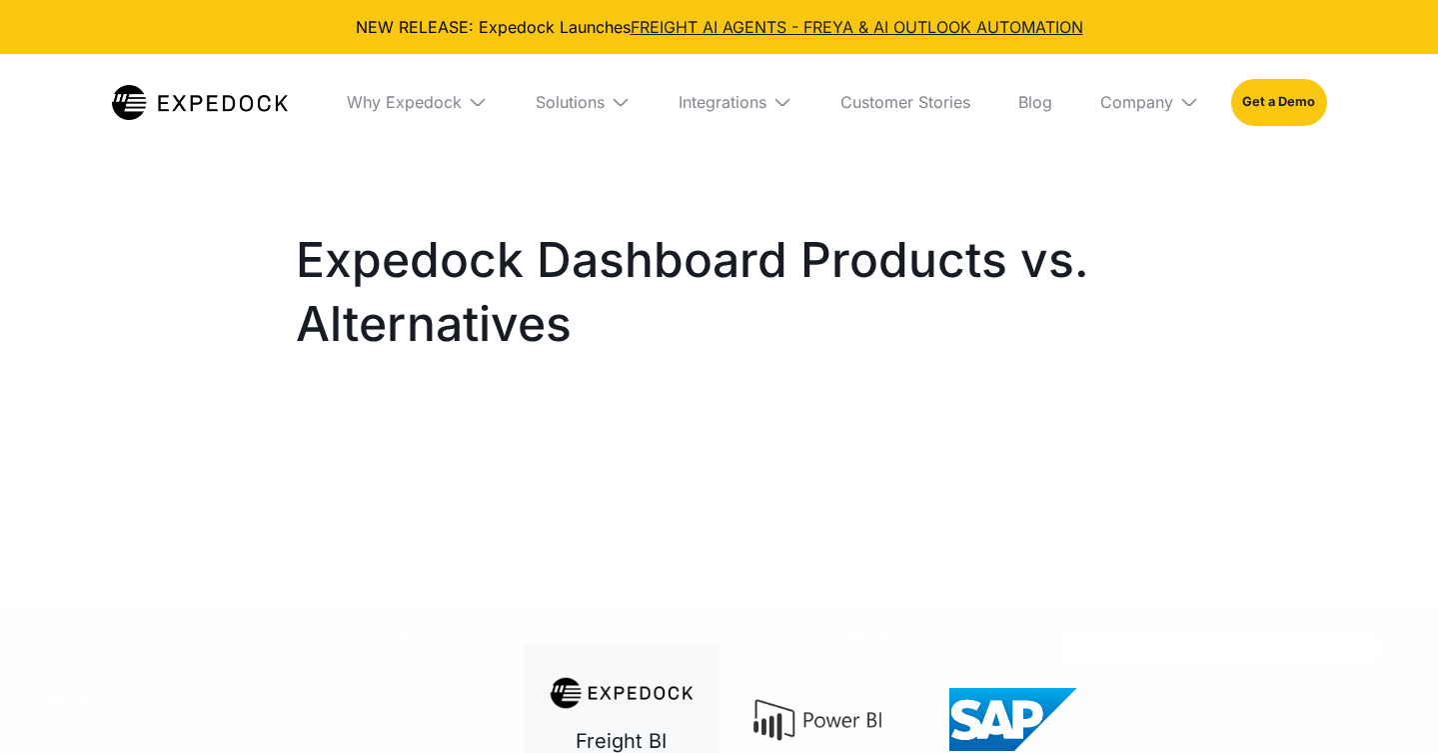
select select
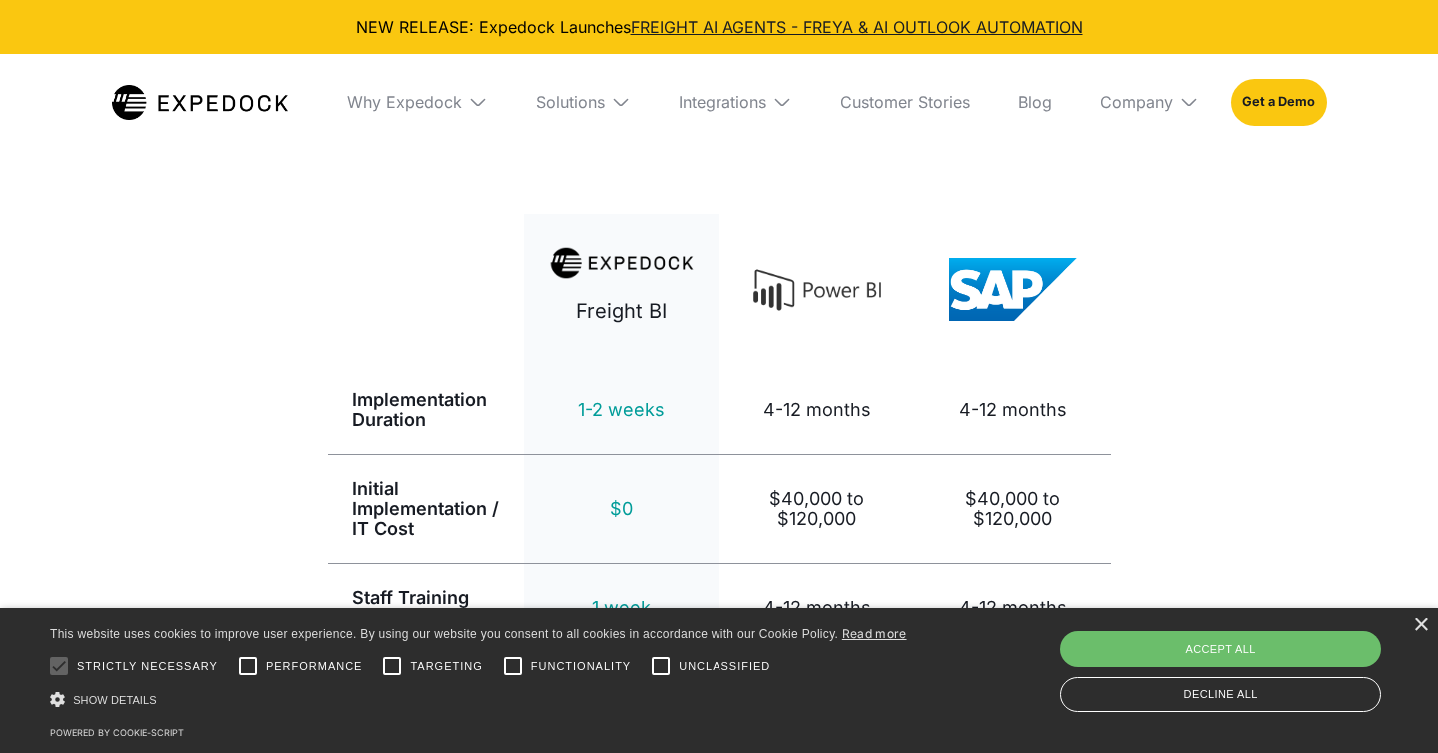
scroll to position [430, 0]
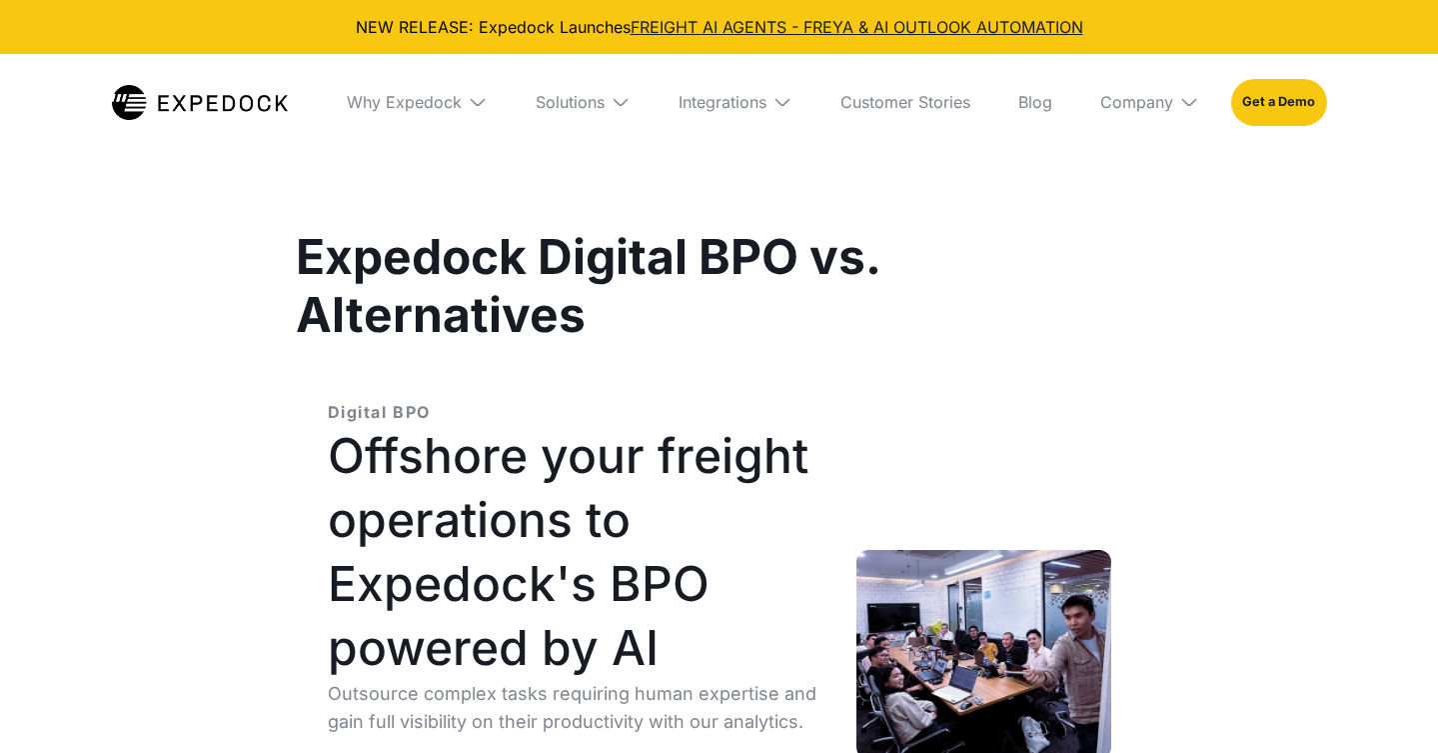
select select
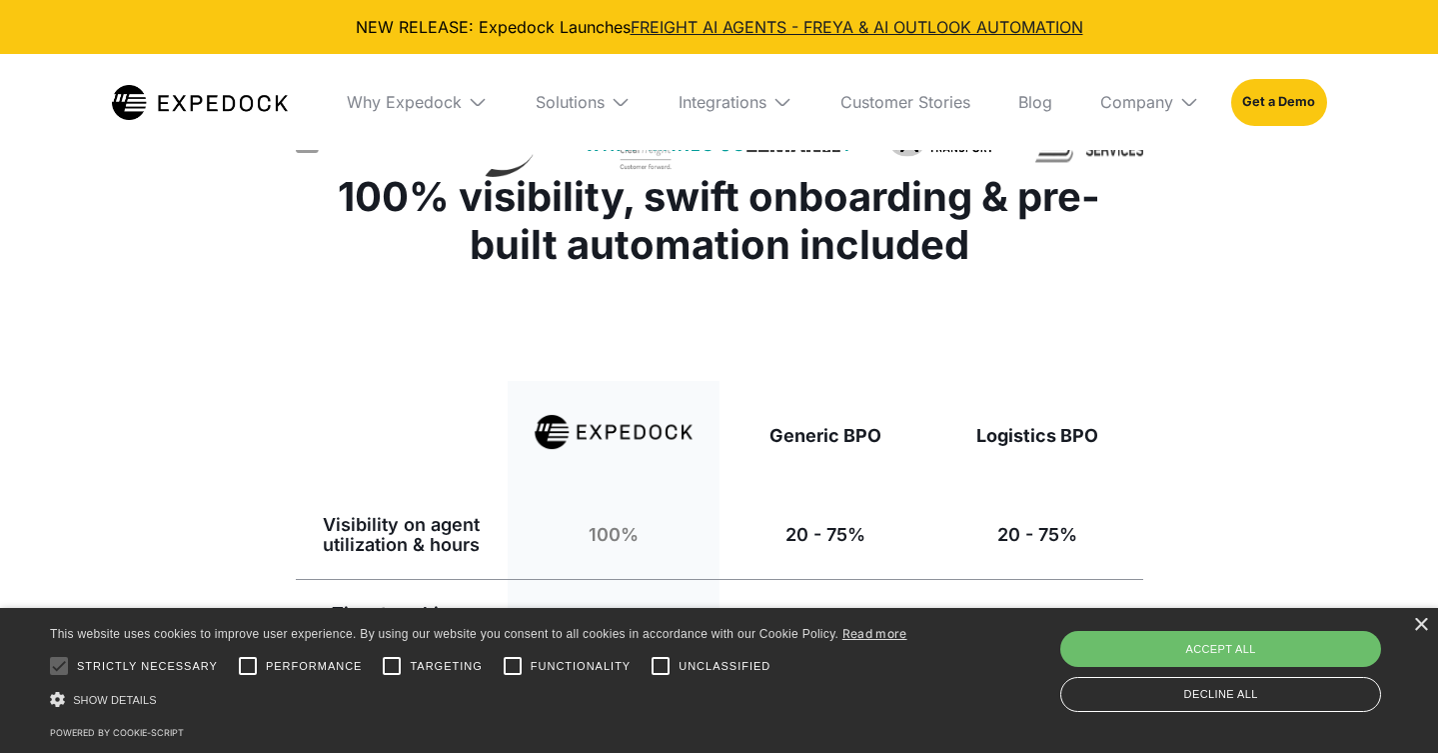
scroll to position [731, 0]
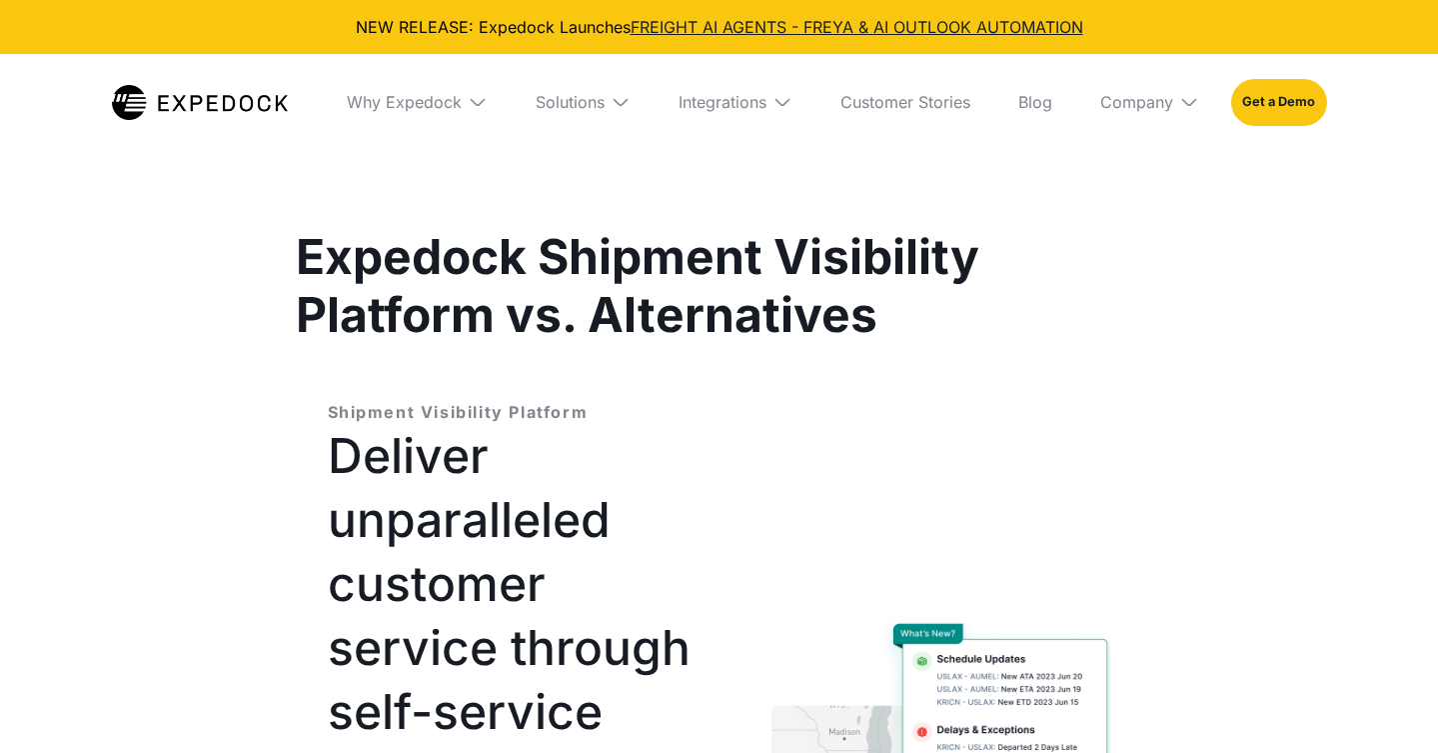
select select
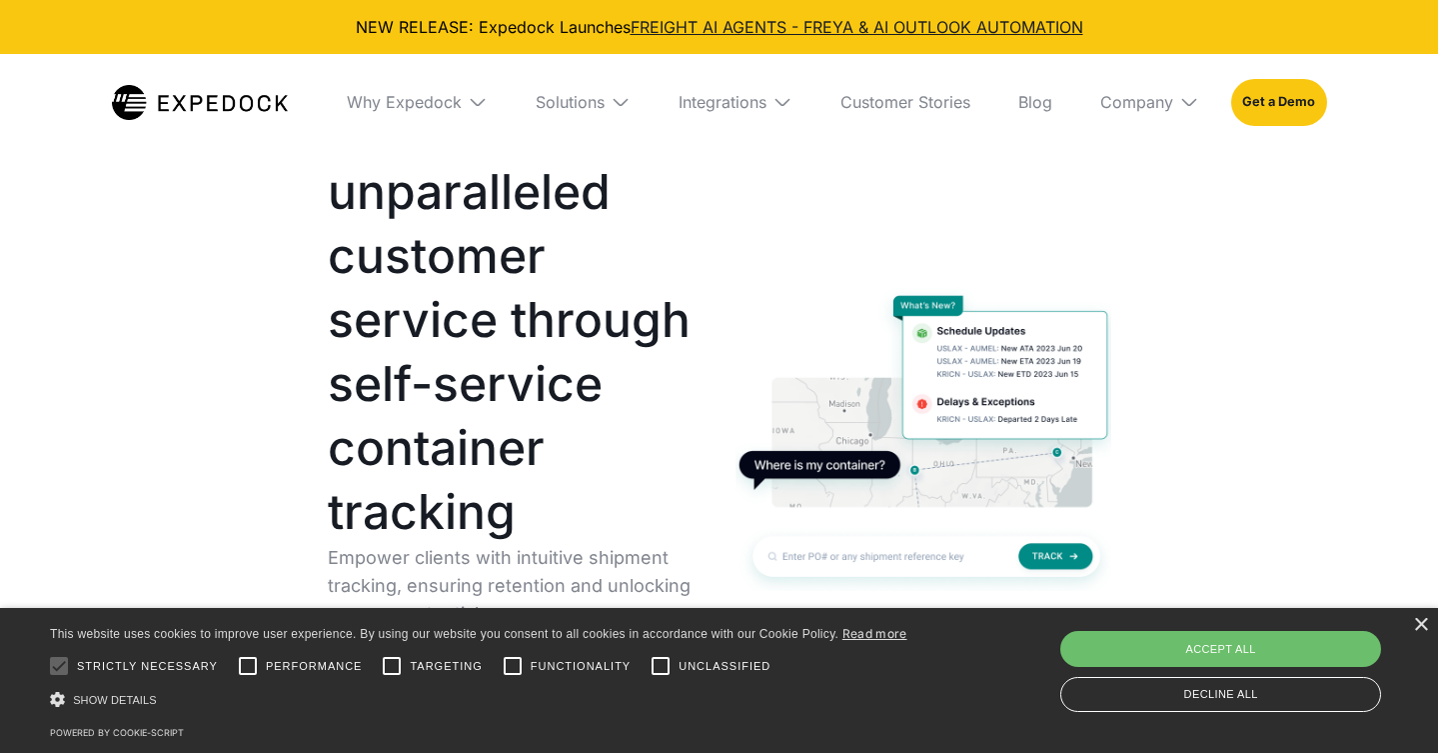
scroll to position [328, 0]
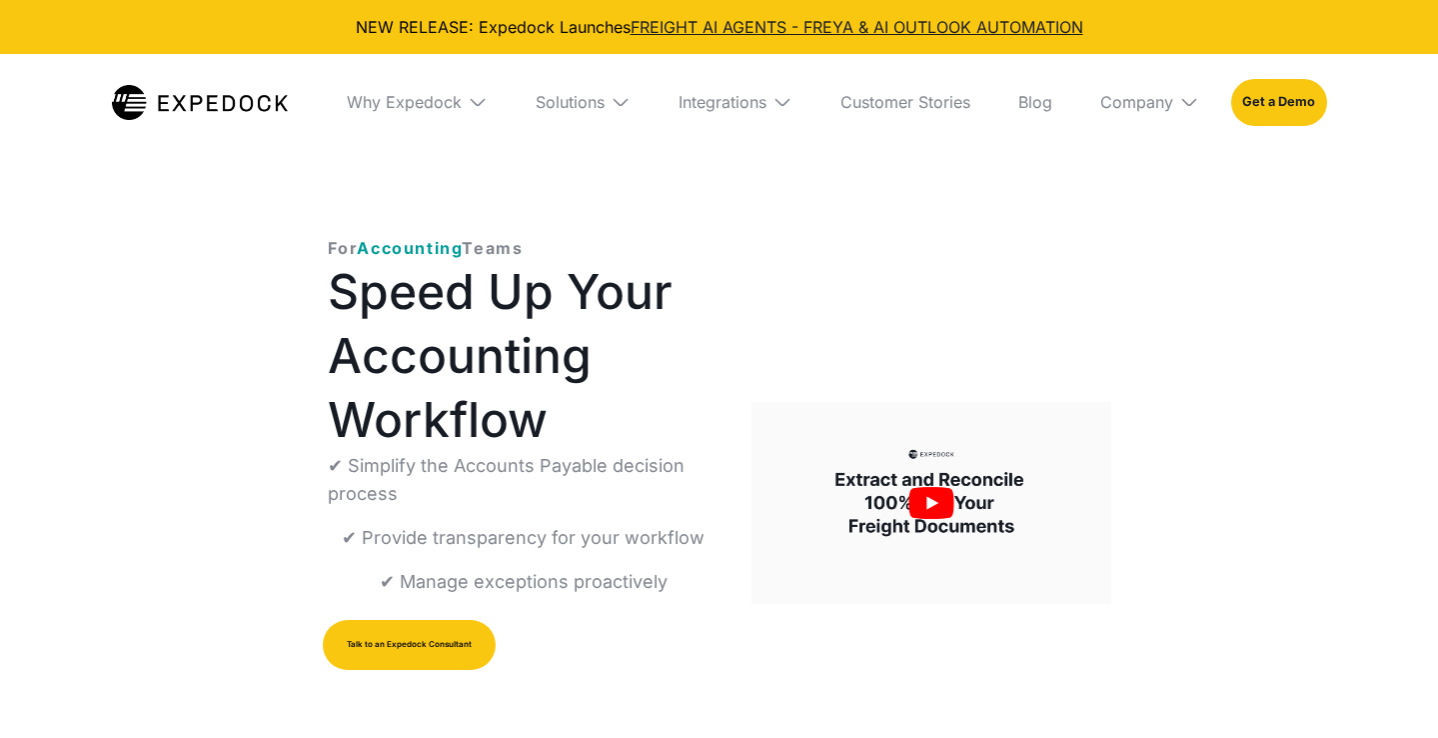
select select
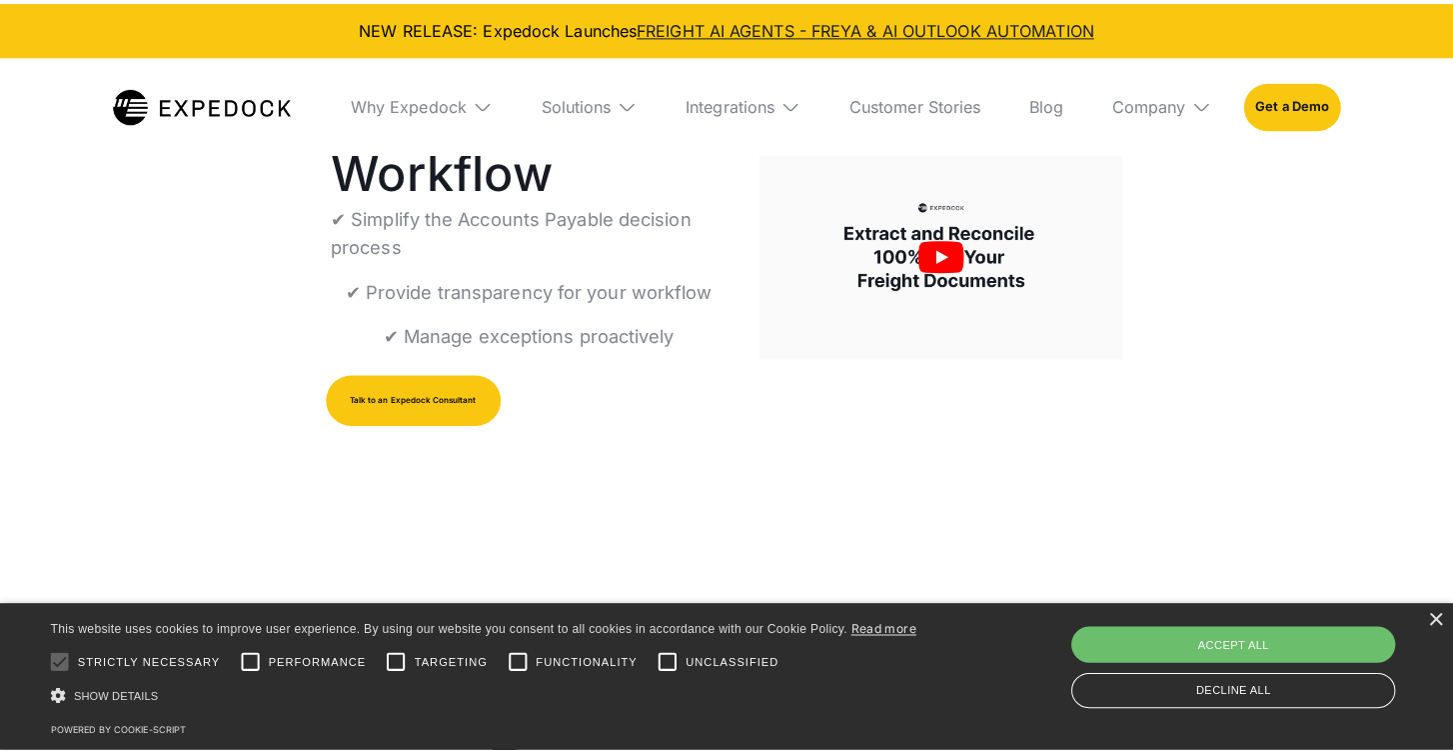
scroll to position [308, 0]
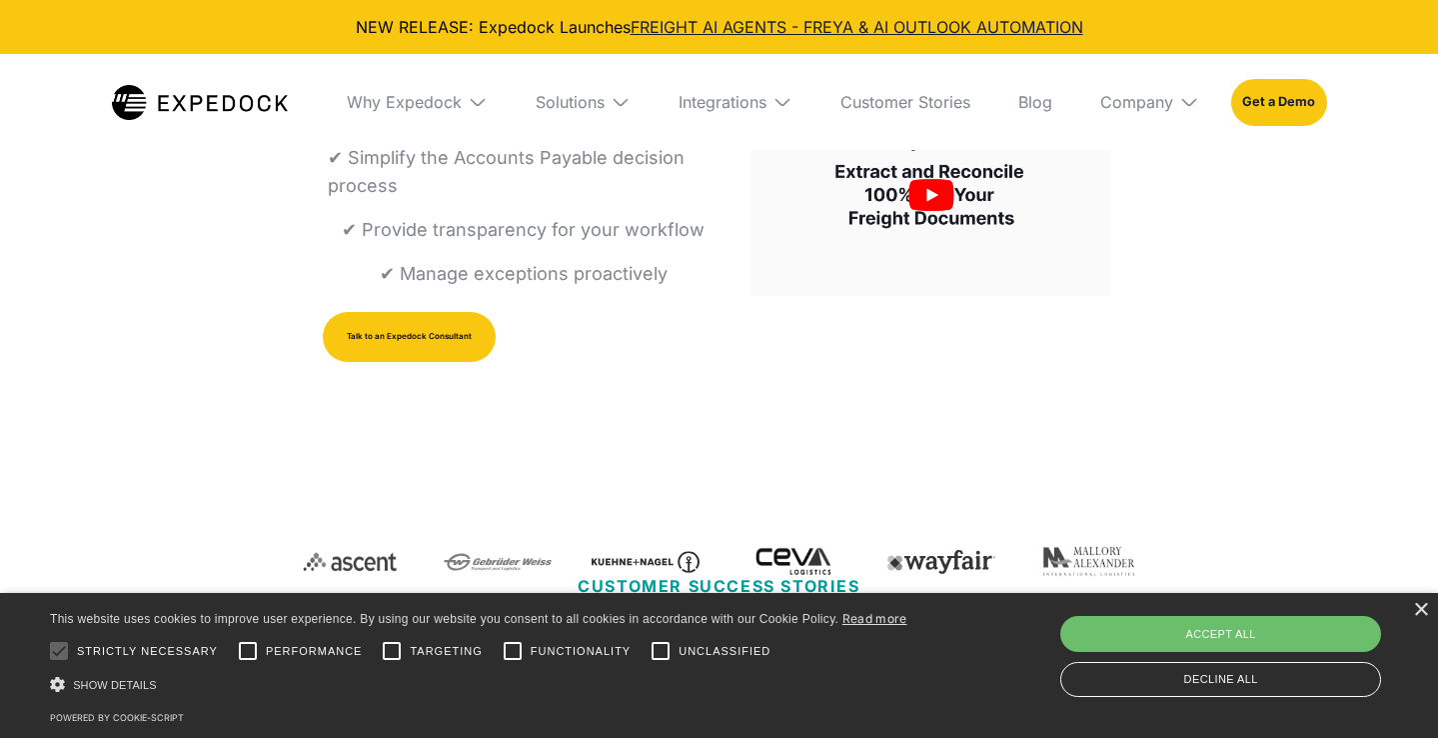
click at [914, 241] on img "open lightbox" at bounding box center [932, 195] width 360 height 202
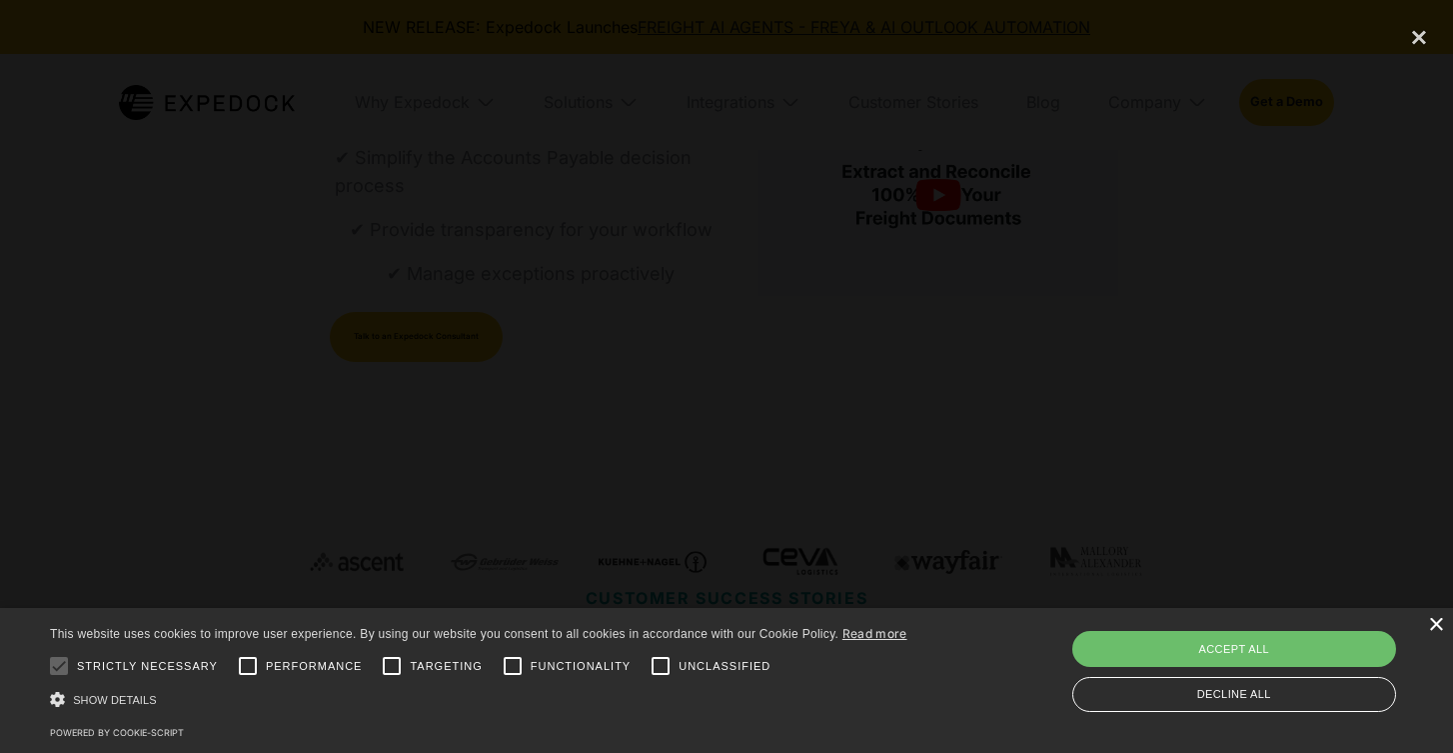
click at [1429, 618] on div "×" at bounding box center [1435, 625] width 15 height 15
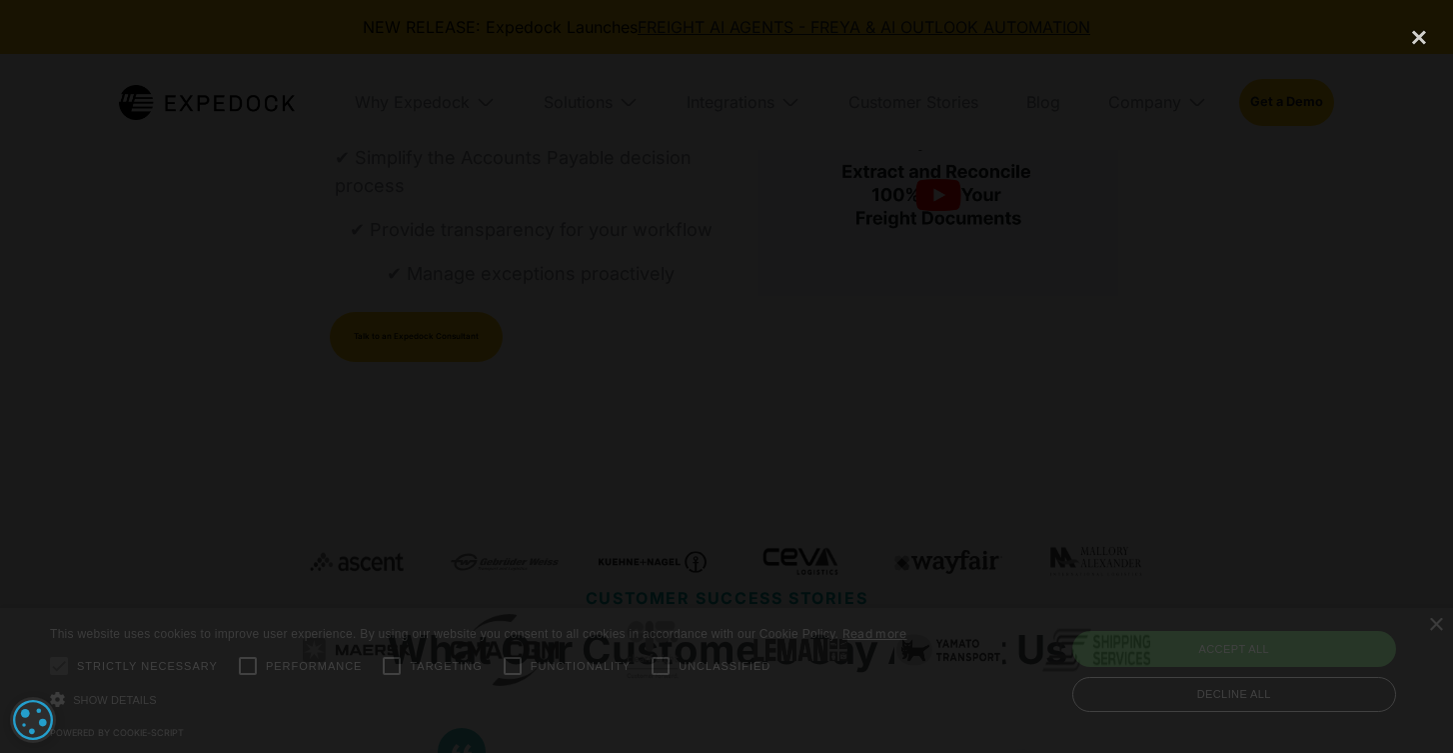
click at [1437, 605] on div "next image" at bounding box center [1419, 376] width 68 height 723
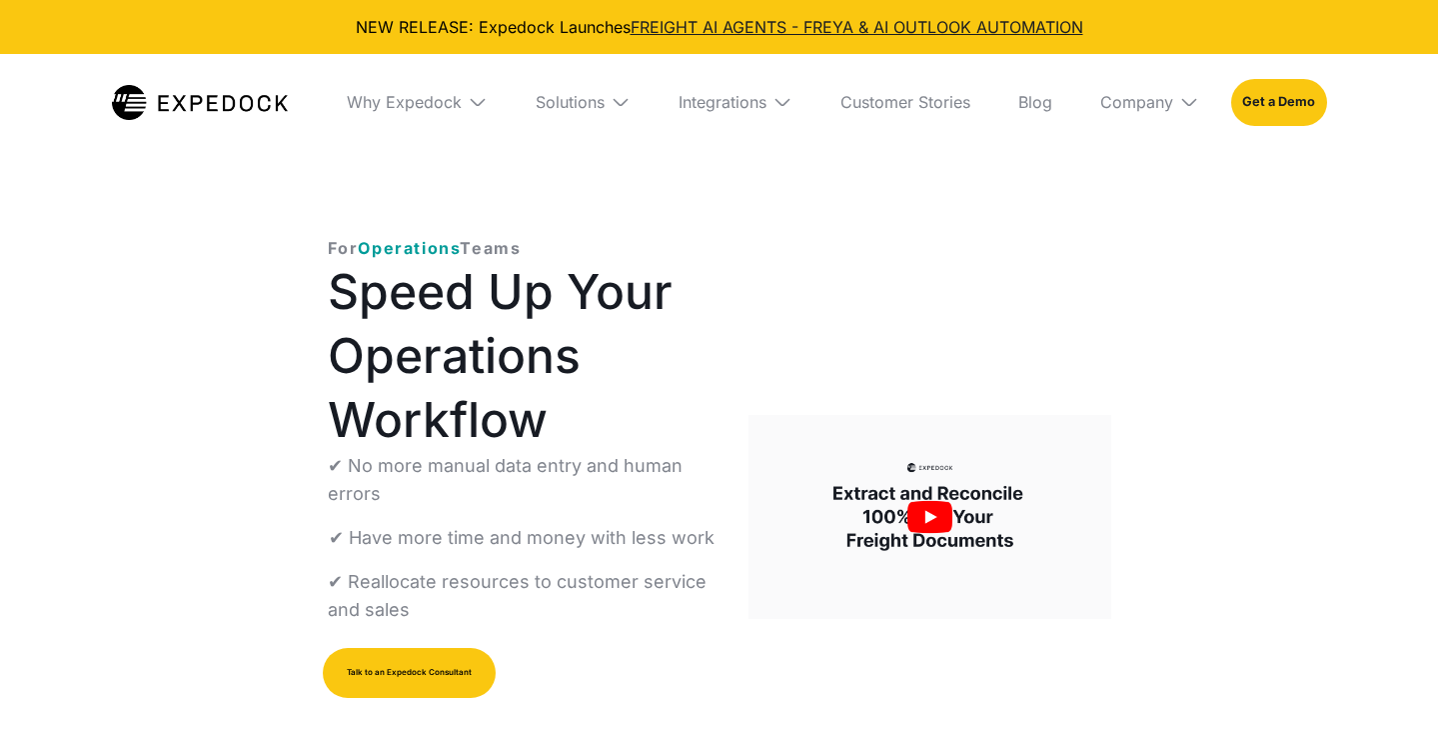
select select
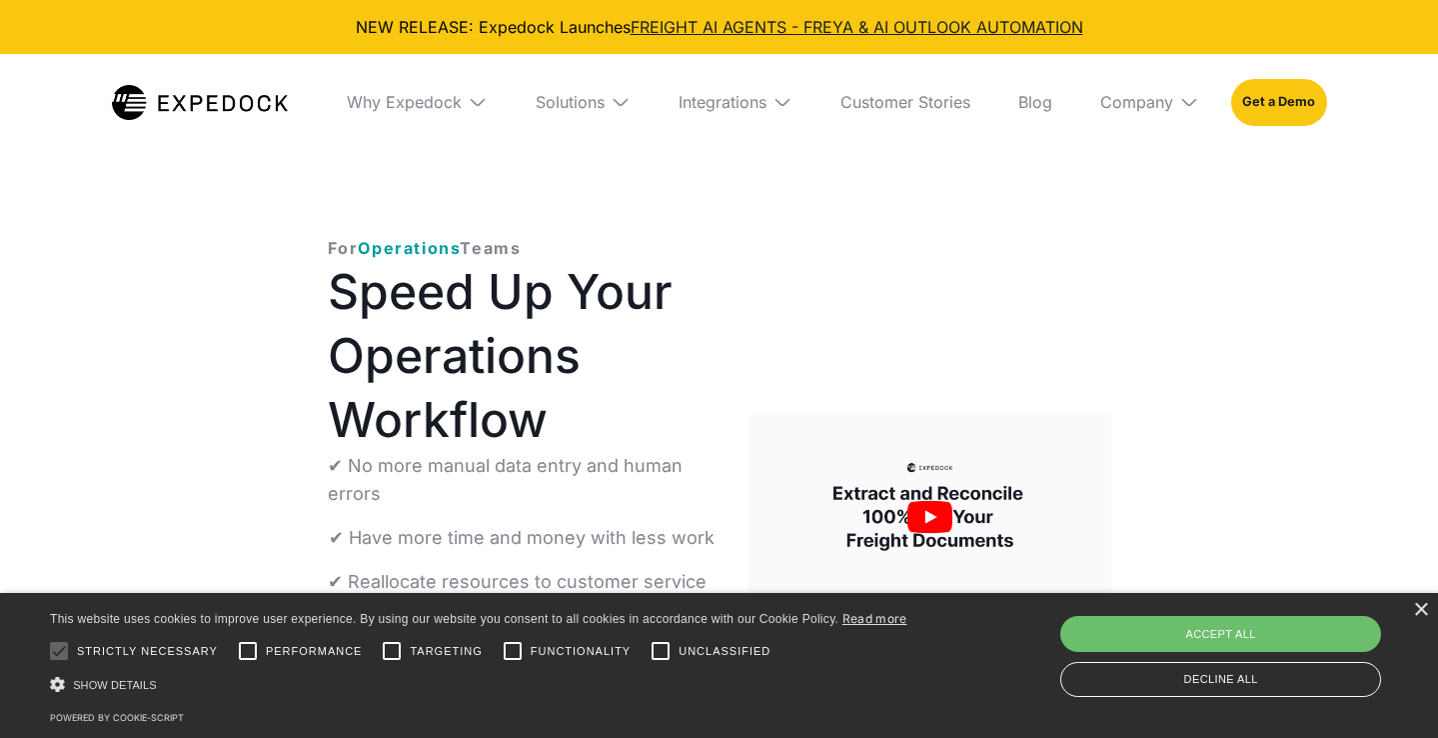
click at [877, 510] on img "open lightbox" at bounding box center [930, 517] width 362 height 204
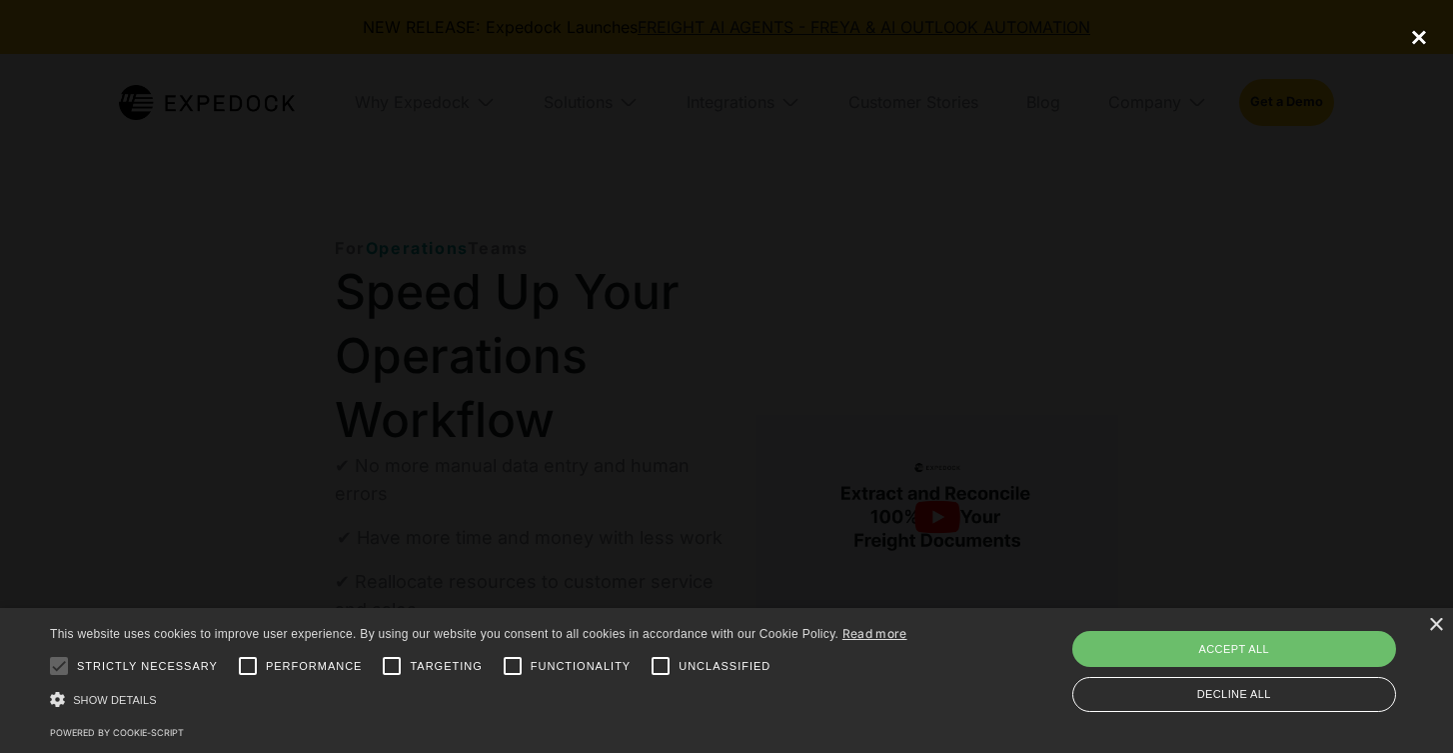
click at [1416, 28] on div "close lightbox" at bounding box center [1419, 37] width 68 height 44
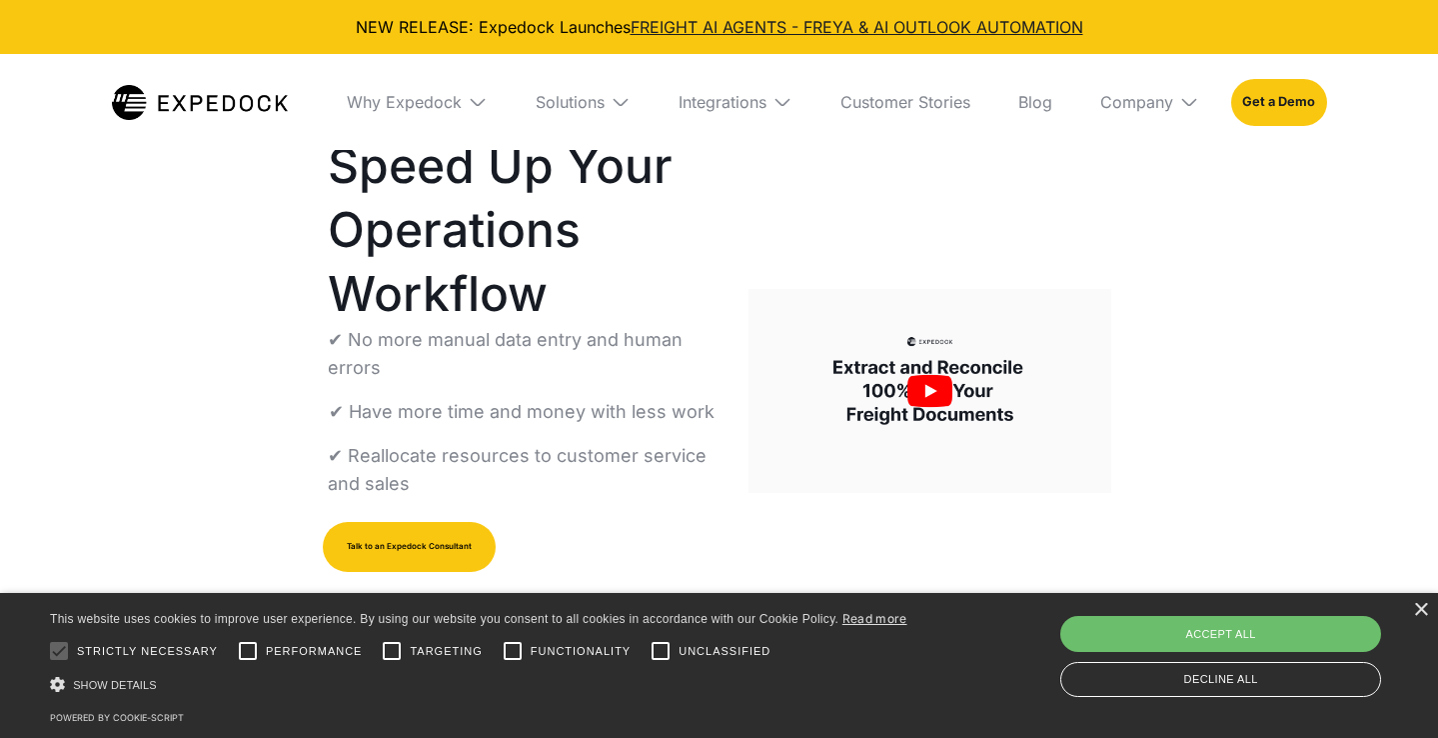
click at [424, 552] on link "Talk to an Expedock Consultant" at bounding box center [409, 547] width 173 height 50
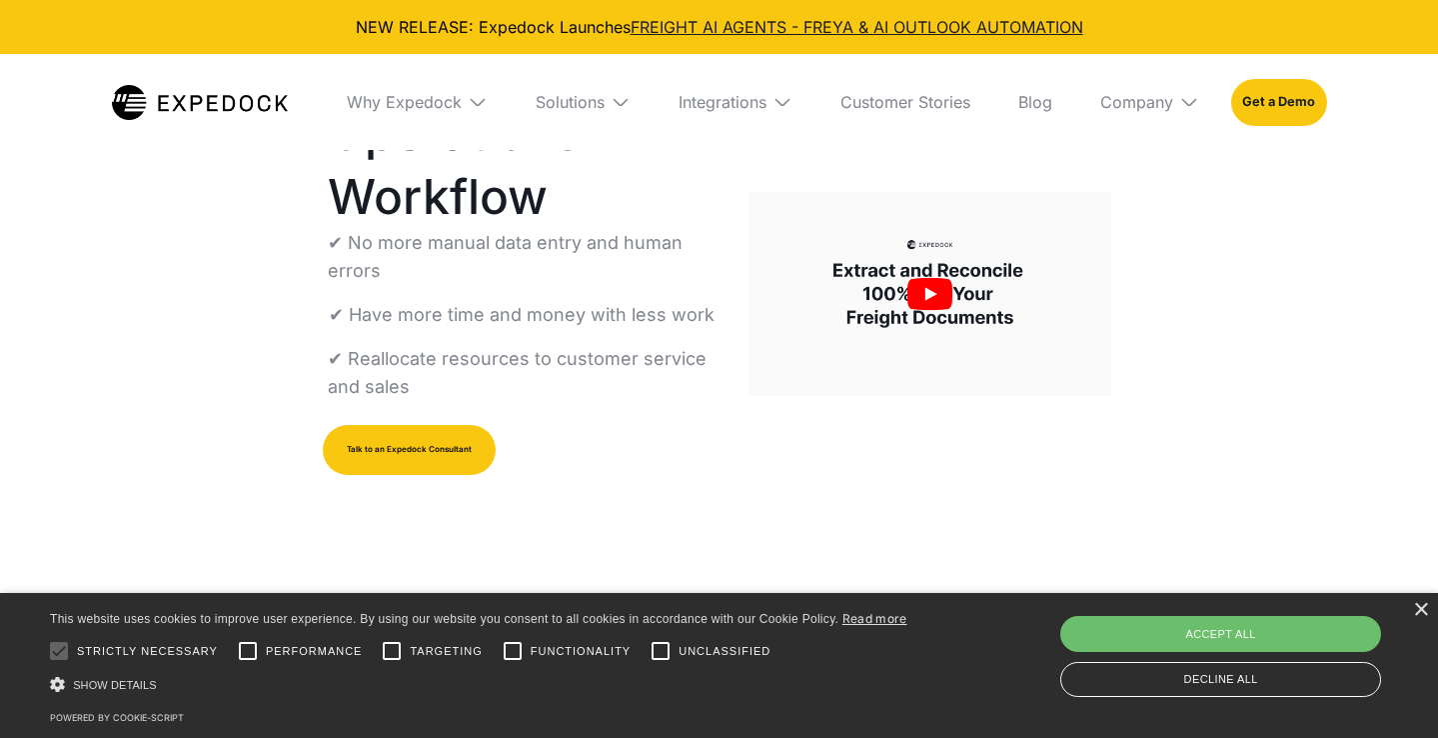
scroll to position [45, 0]
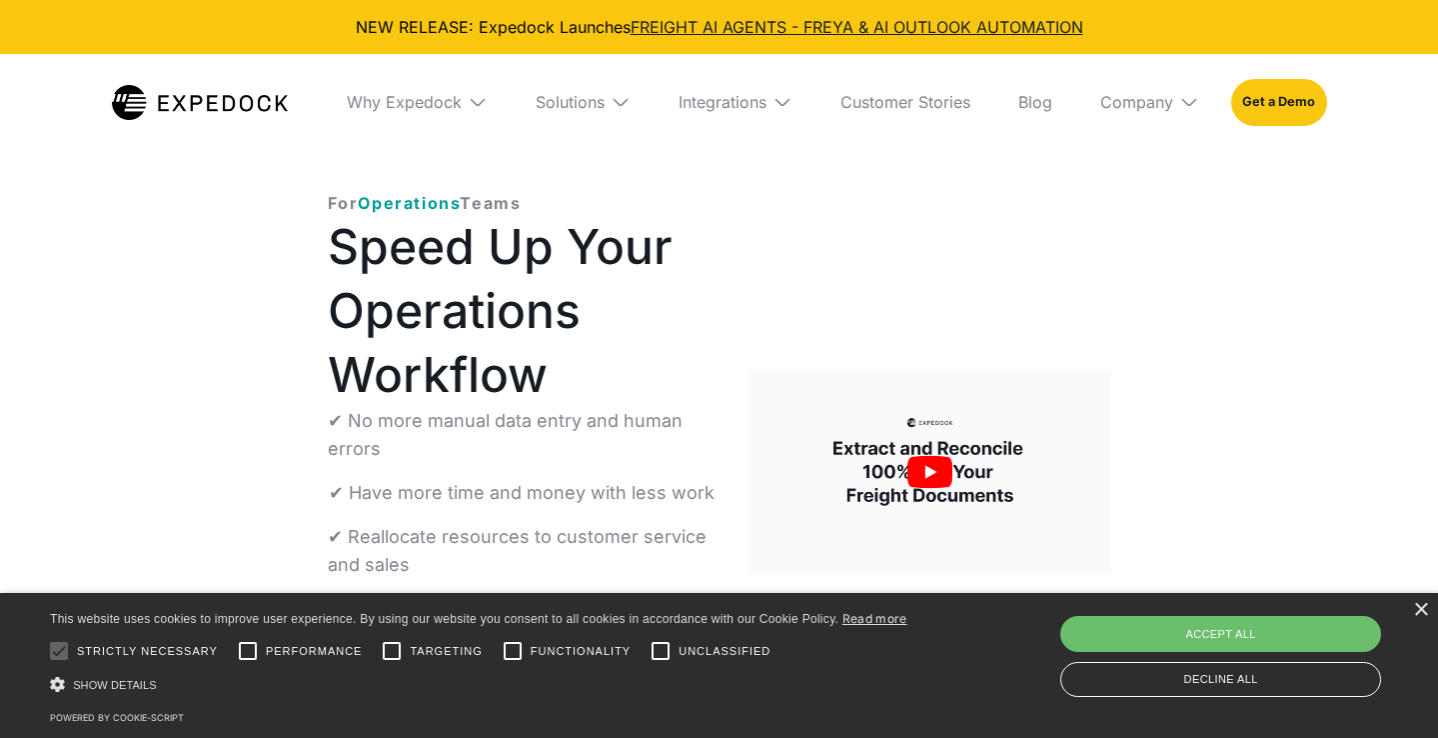
click at [936, 489] on img "open lightbox" at bounding box center [930, 472] width 362 height 204
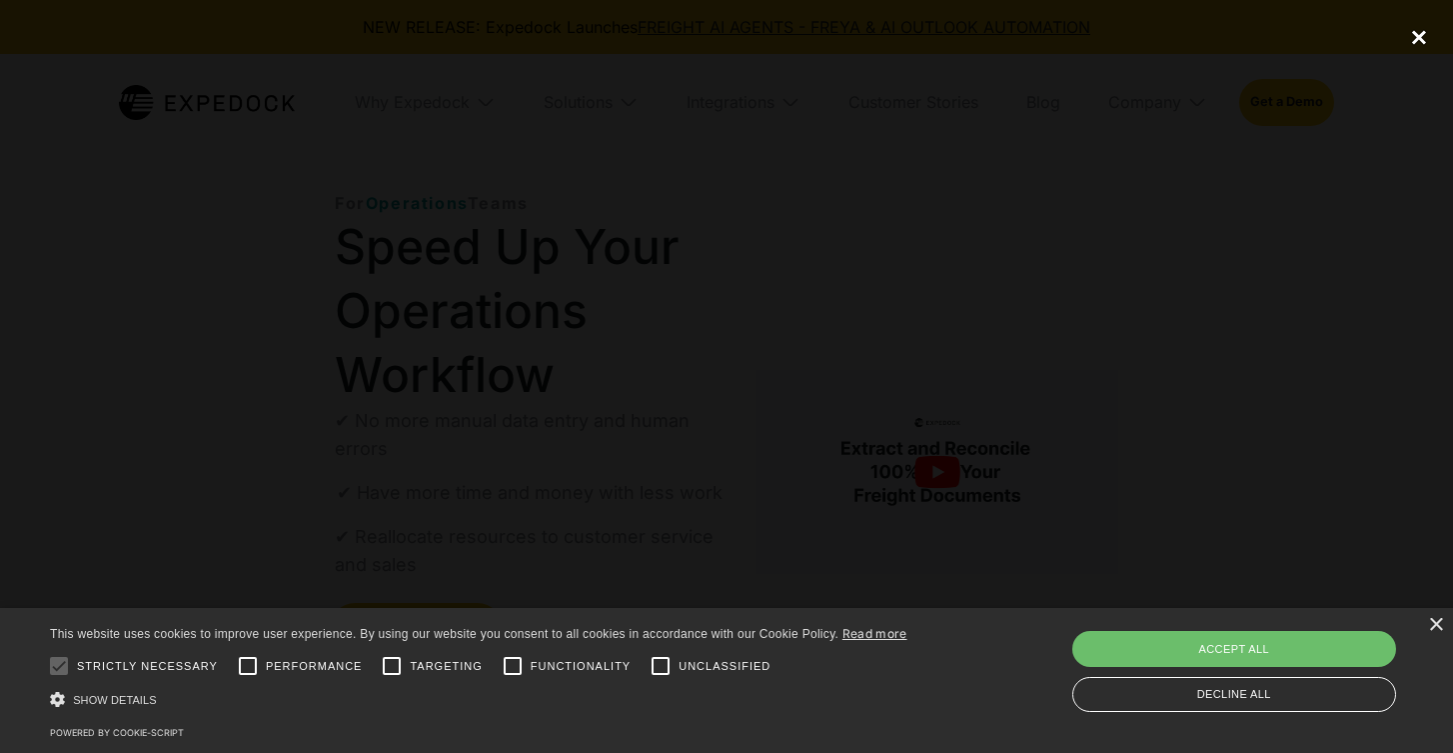
click at [1420, 44] on div "close lightbox" at bounding box center [1419, 37] width 68 height 44
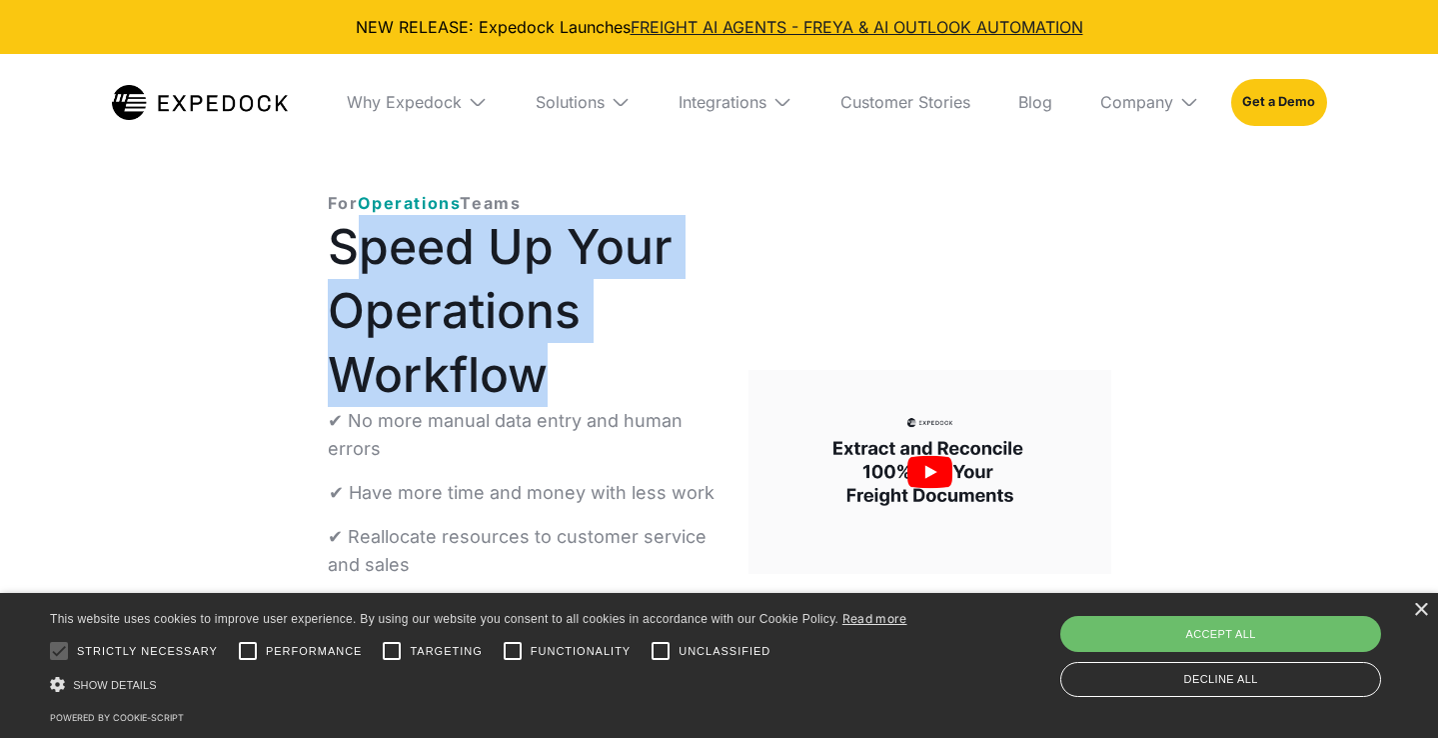
drag, startPoint x: 354, startPoint y: 237, endPoint x: 626, endPoint y: 359, distance: 298.0
click at [627, 361] on h1 "Speed Up Your Operations Workflow" at bounding box center [523, 311] width 390 height 192
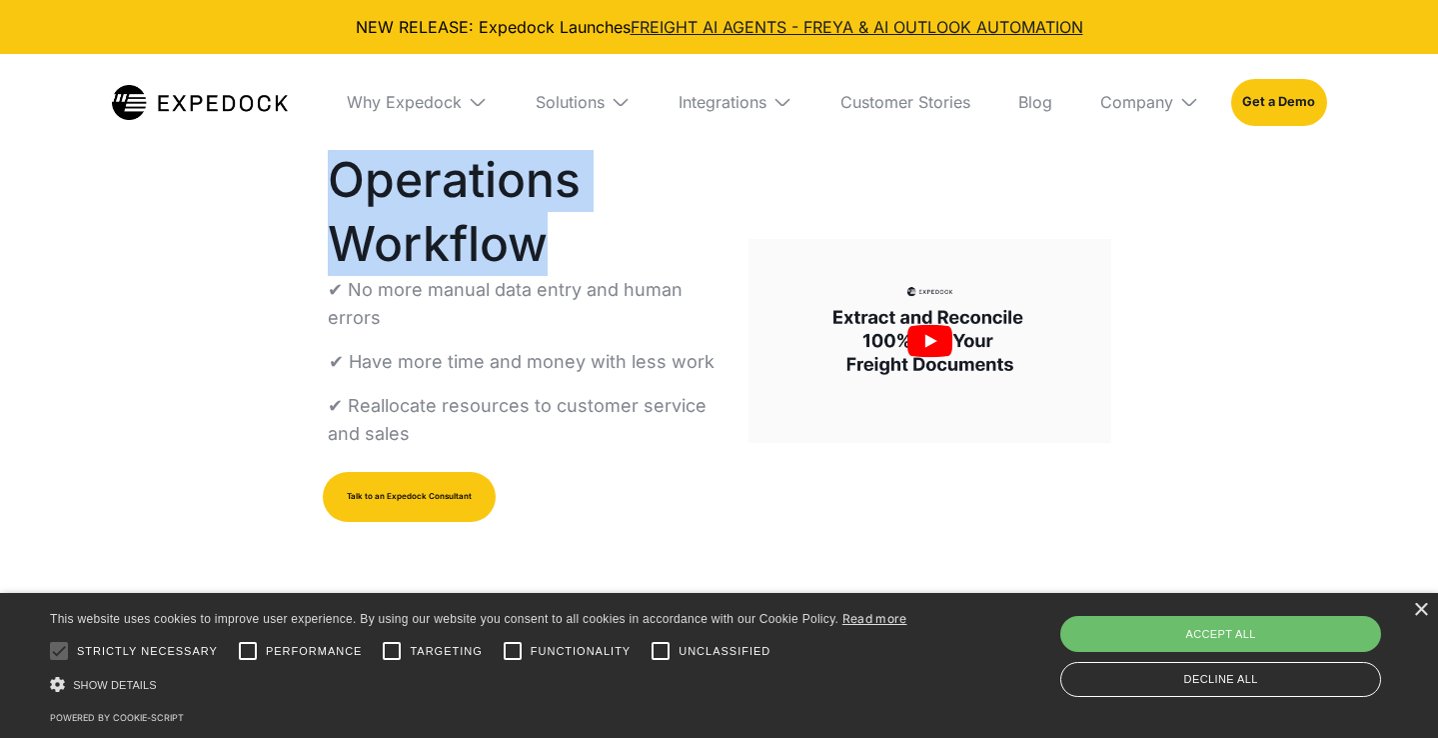
scroll to position [166, 0]
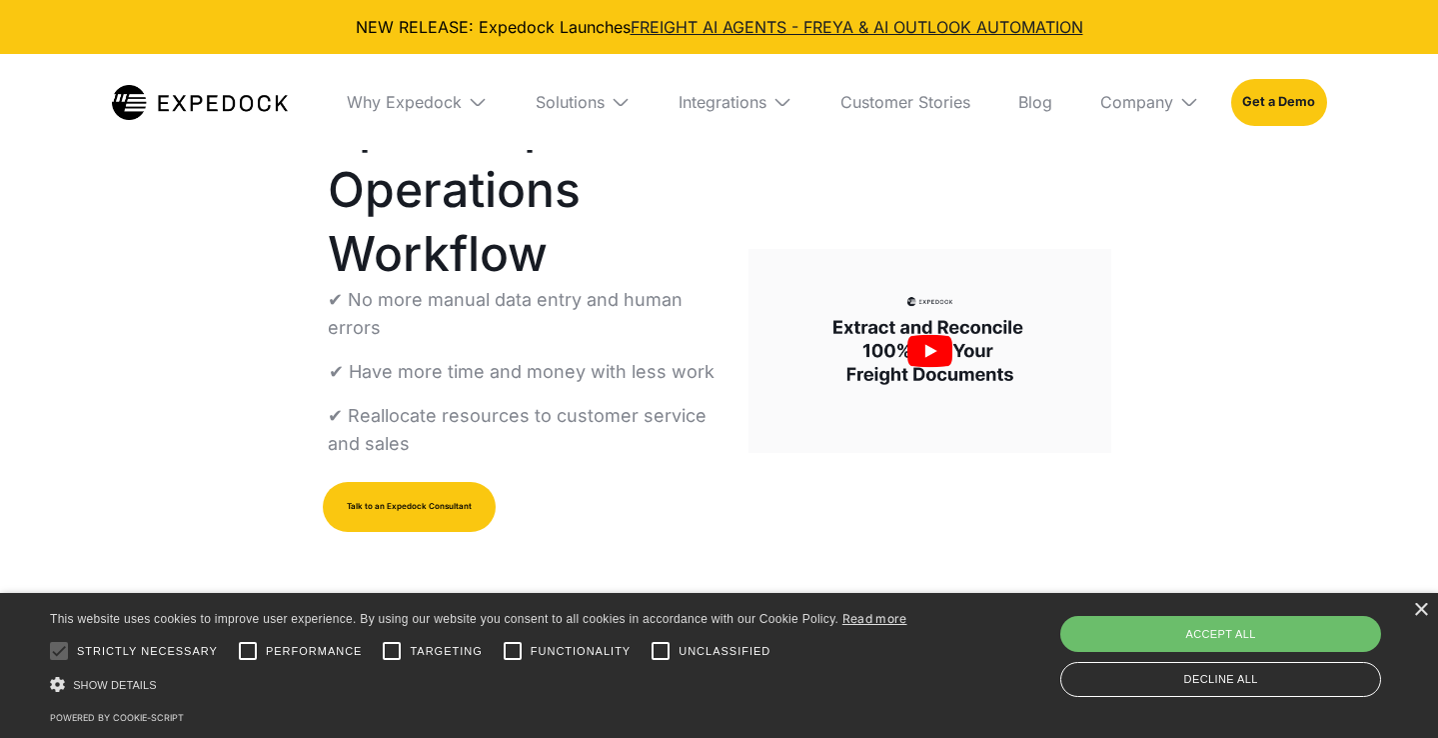
click at [903, 484] on div "For Operations Teams Speed Up Your Operations Workflow ✔ No more manual data en…" at bounding box center [720, 351] width 848 height 626
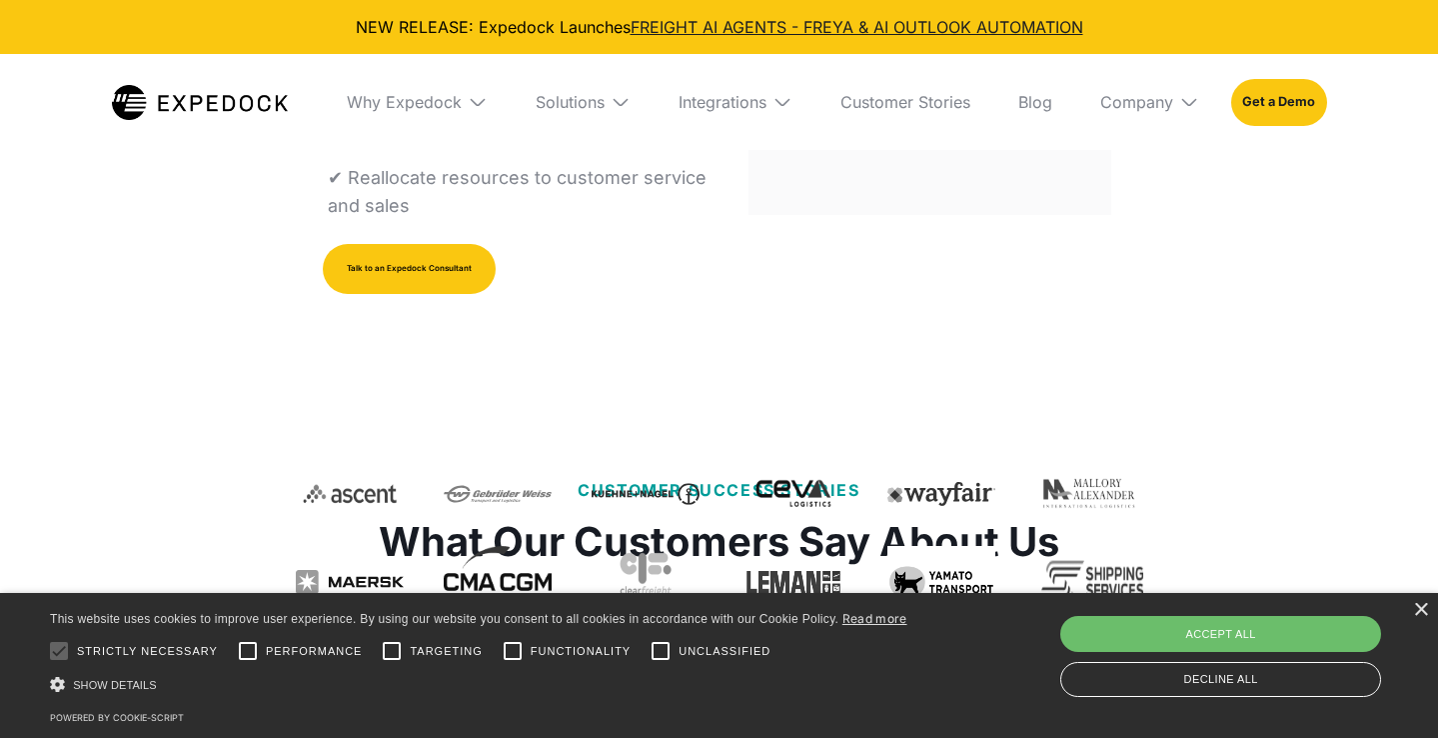
scroll to position [577, 0]
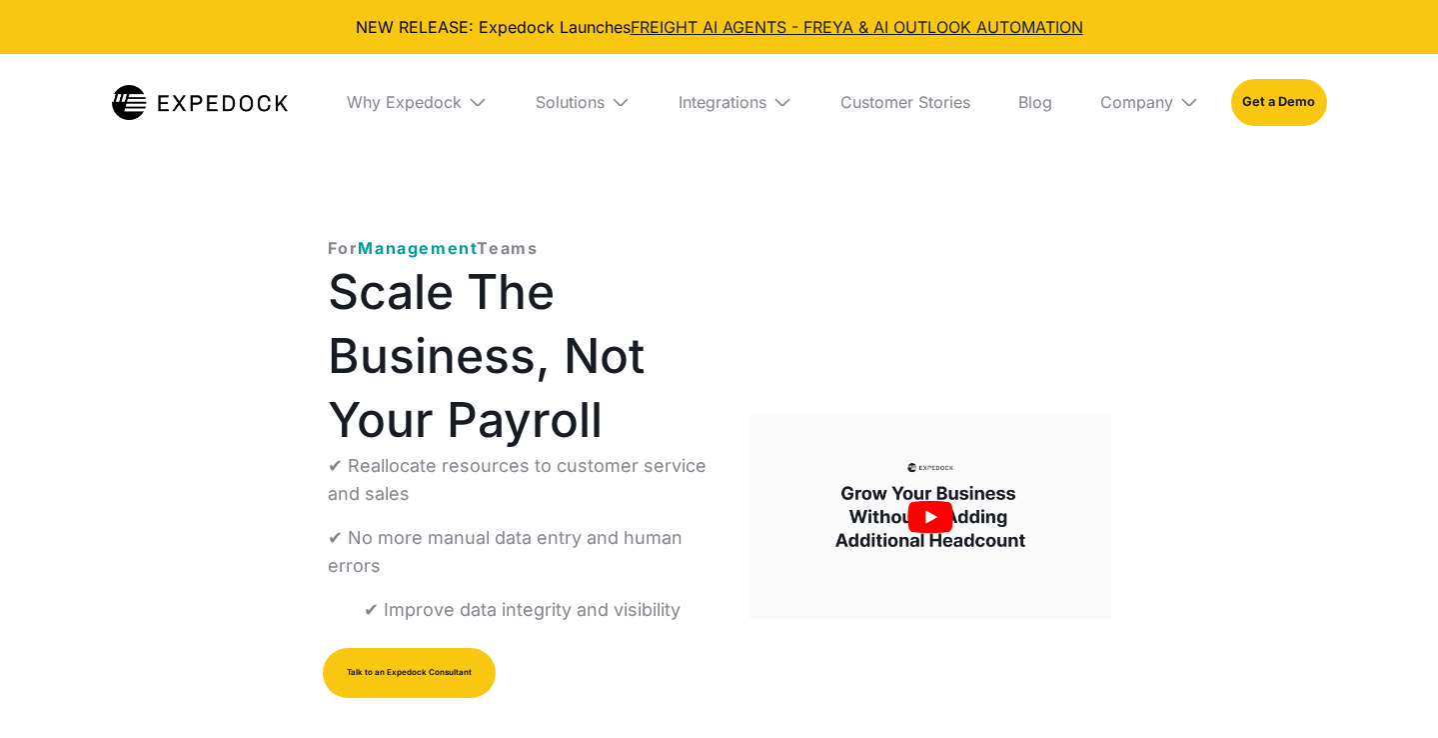
select select
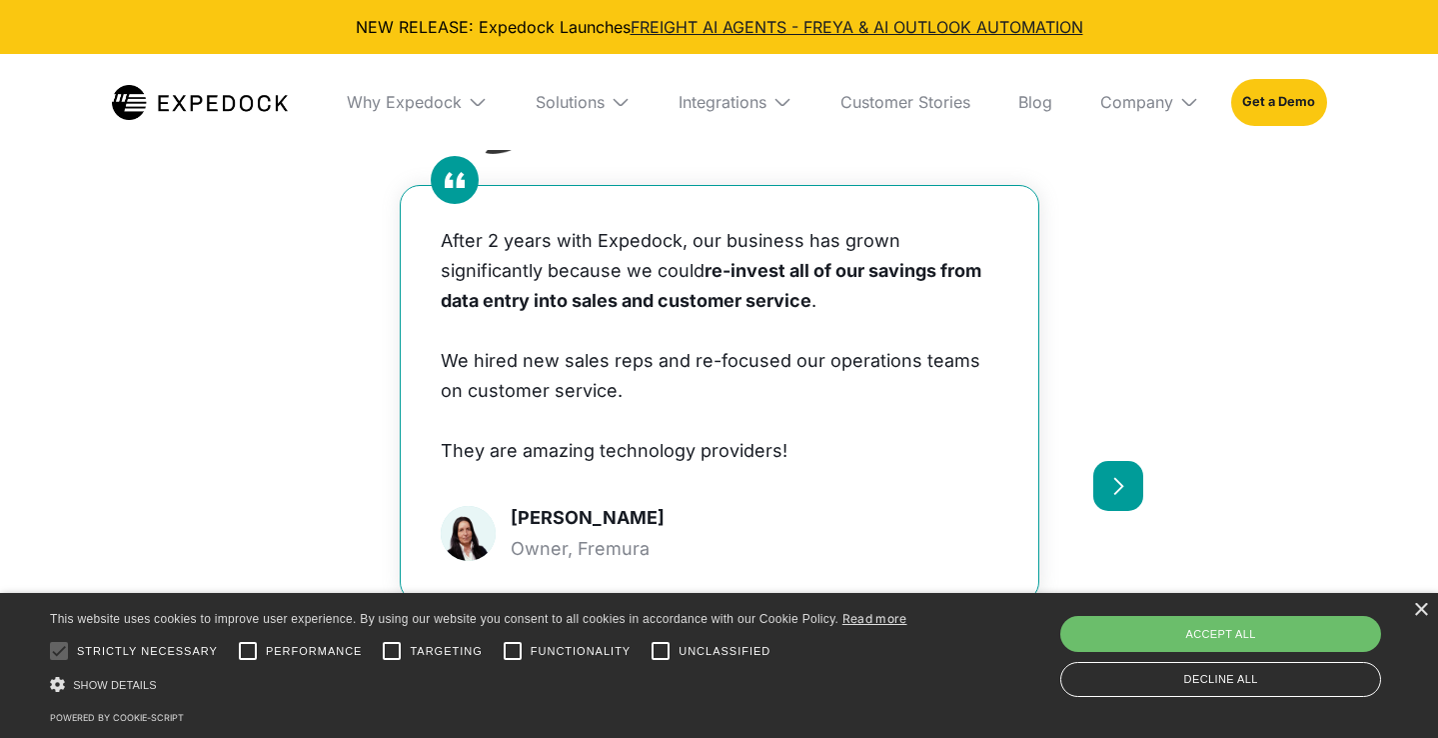
scroll to position [1442, 0]
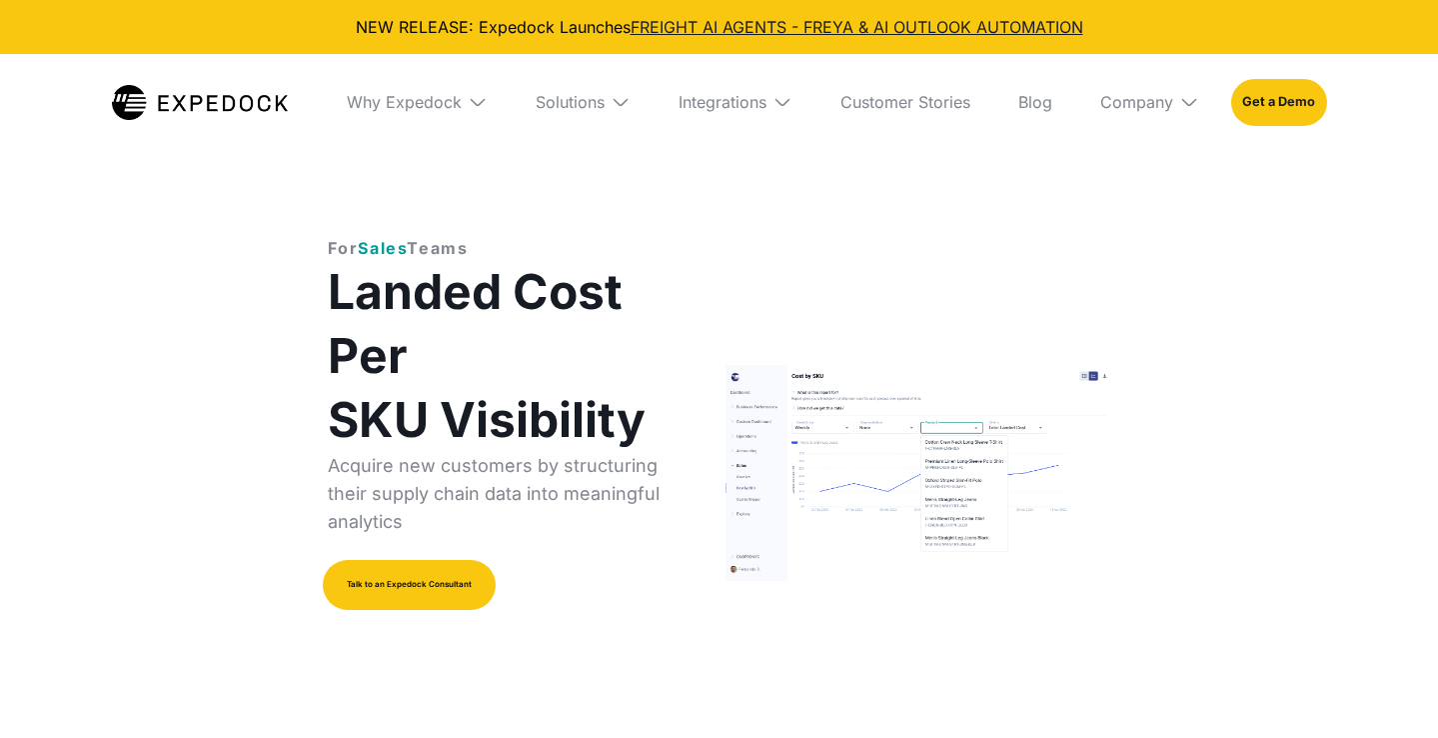
select select
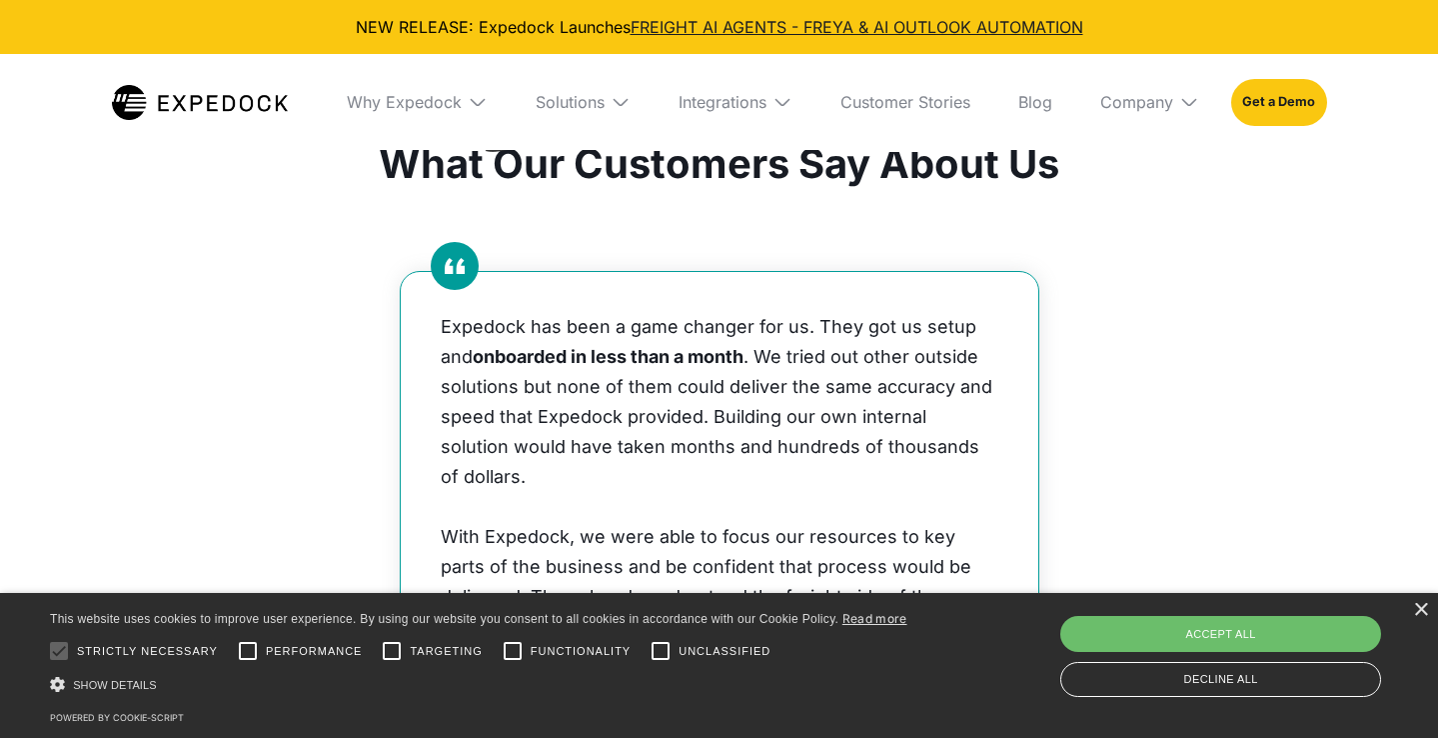
scroll to position [784, 0]
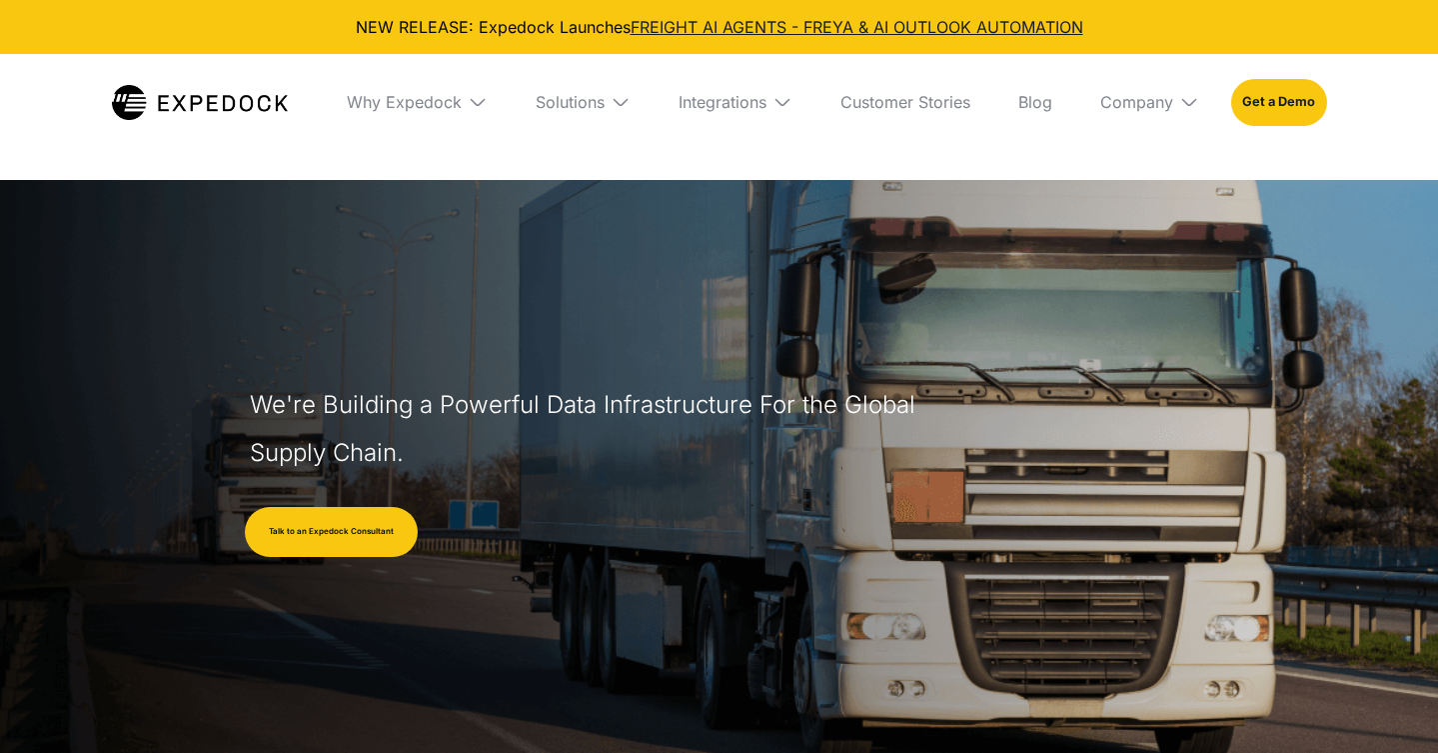
select select
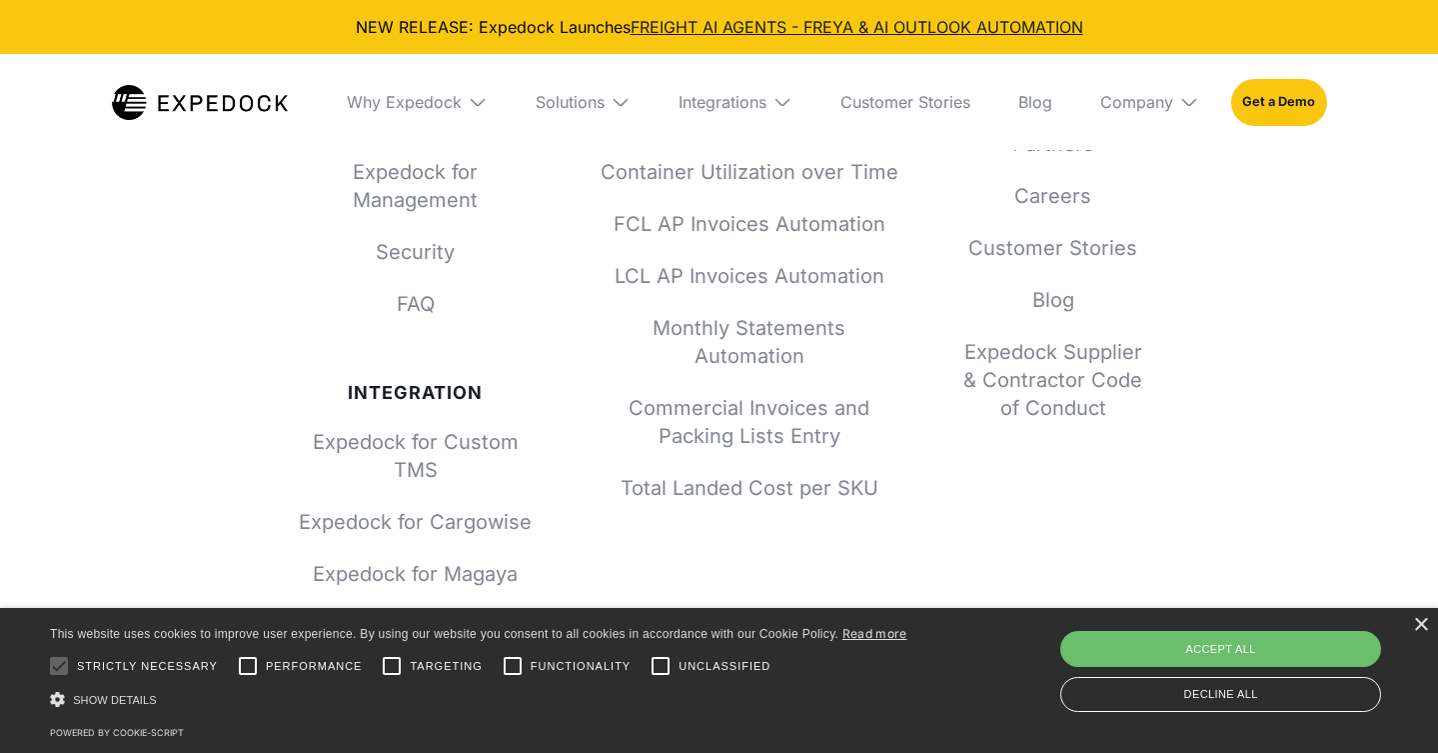
scroll to position [7687, 0]
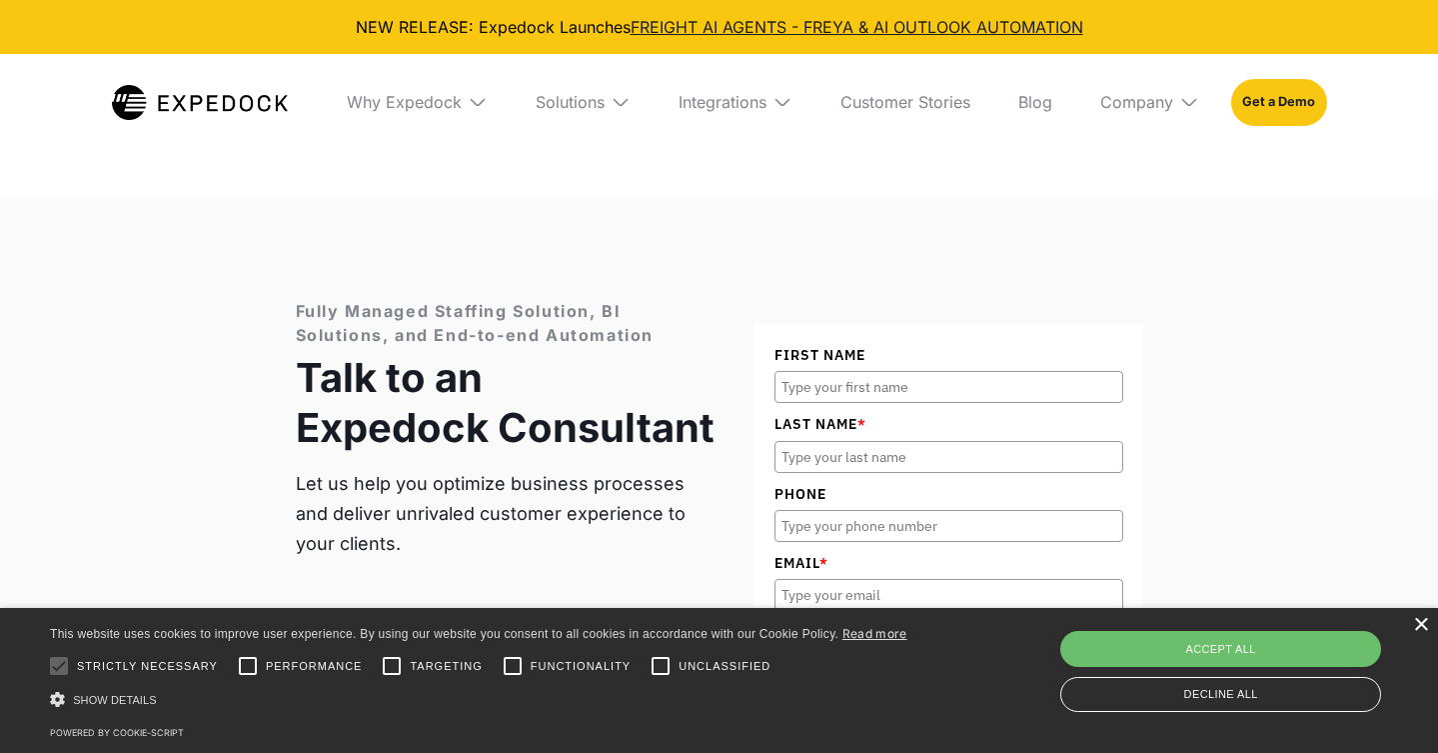
click at [1415, 618] on div "×" at bounding box center [1420, 625] width 15 height 15
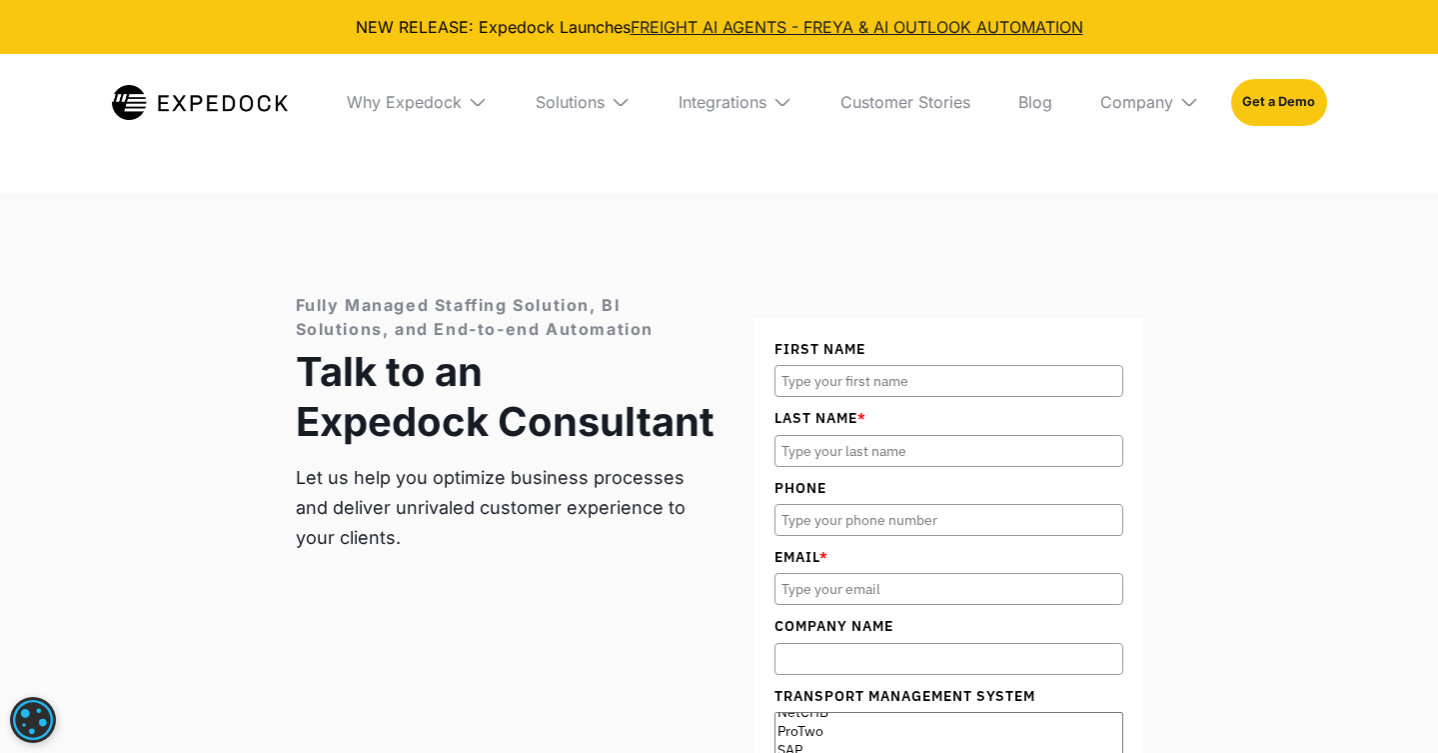
scroll to position [263, 0]
click at [571, 107] on div "Solutions" at bounding box center [570, 102] width 69 height 20
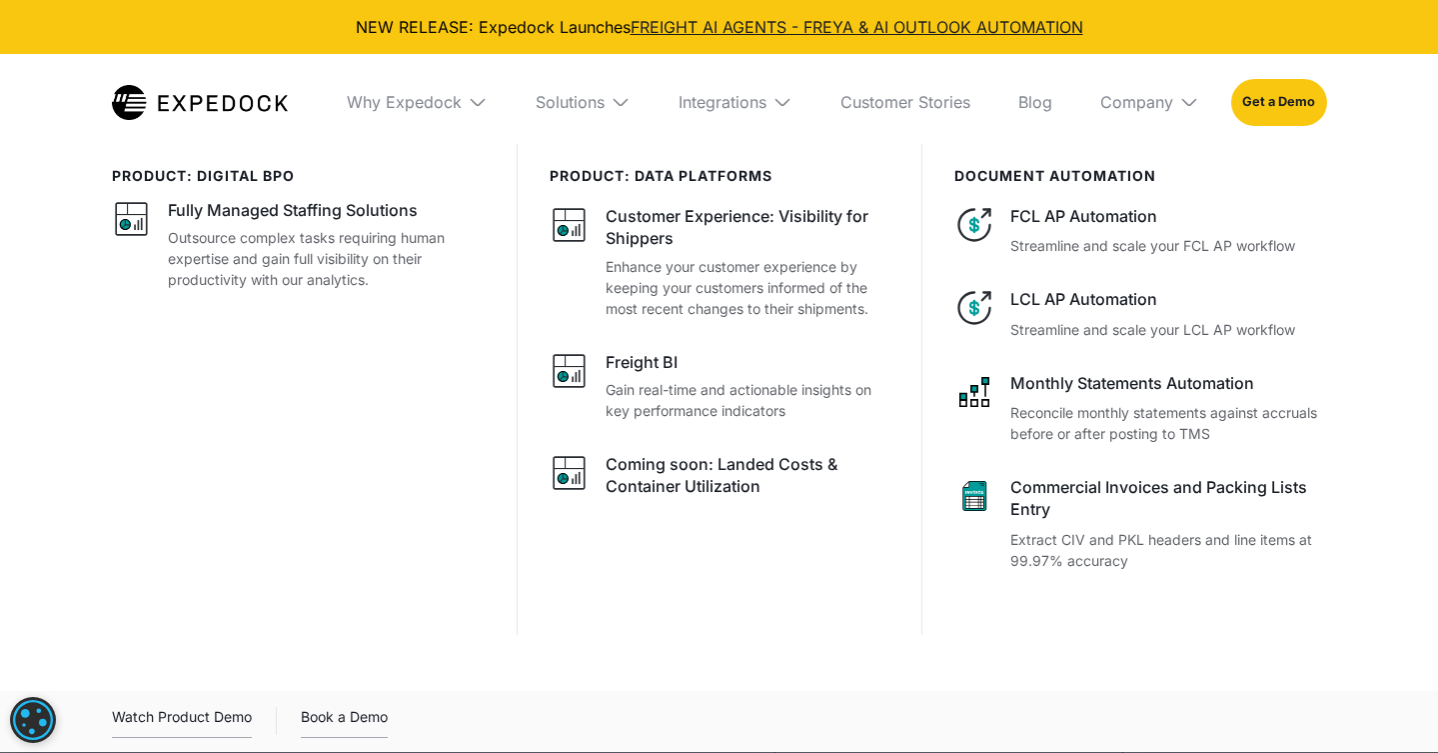
drag, startPoint x: 375, startPoint y: 72, endPoint x: 400, endPoint y: 98, distance: 36.1
click at [375, 73] on div "Why Expedock" at bounding box center [417, 102] width 173 height 96
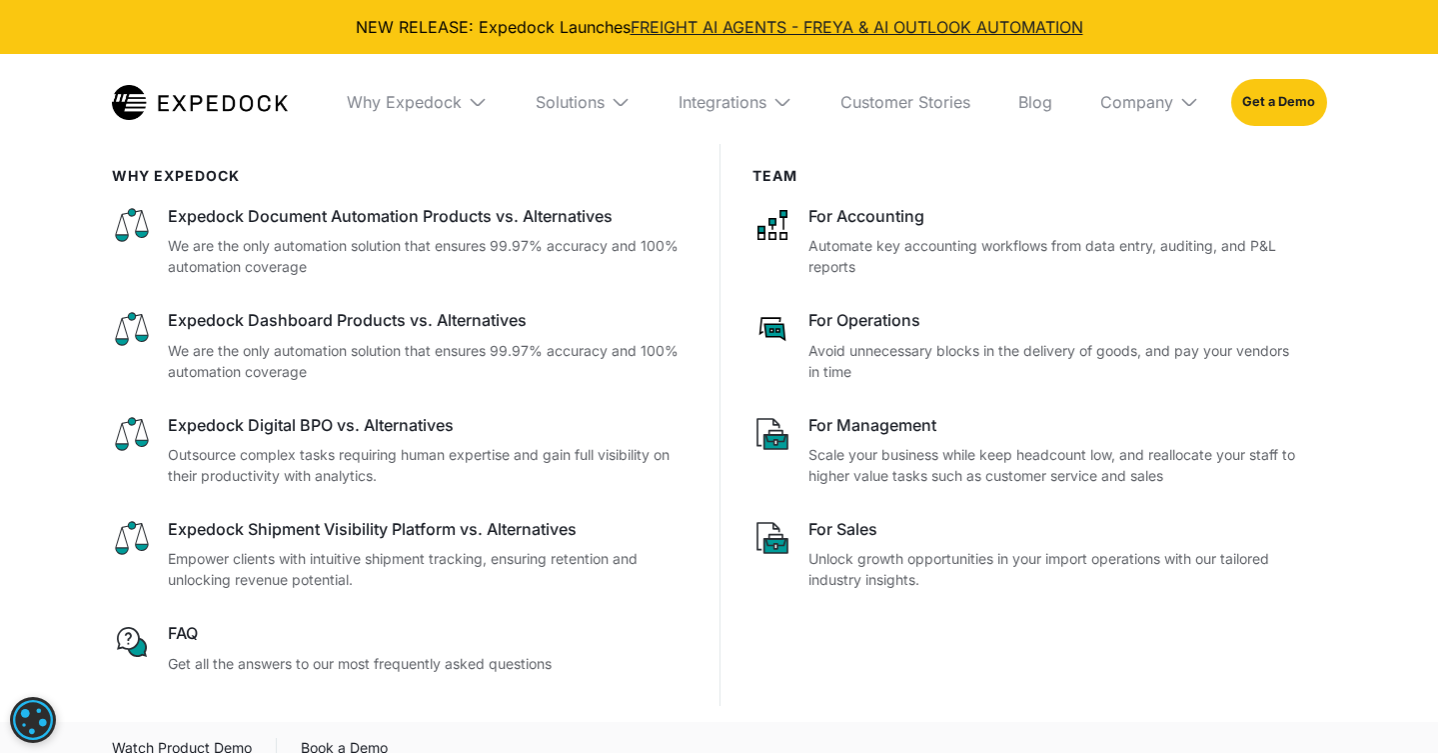
click at [413, 113] on div "Why Expedock" at bounding box center [417, 102] width 173 height 96
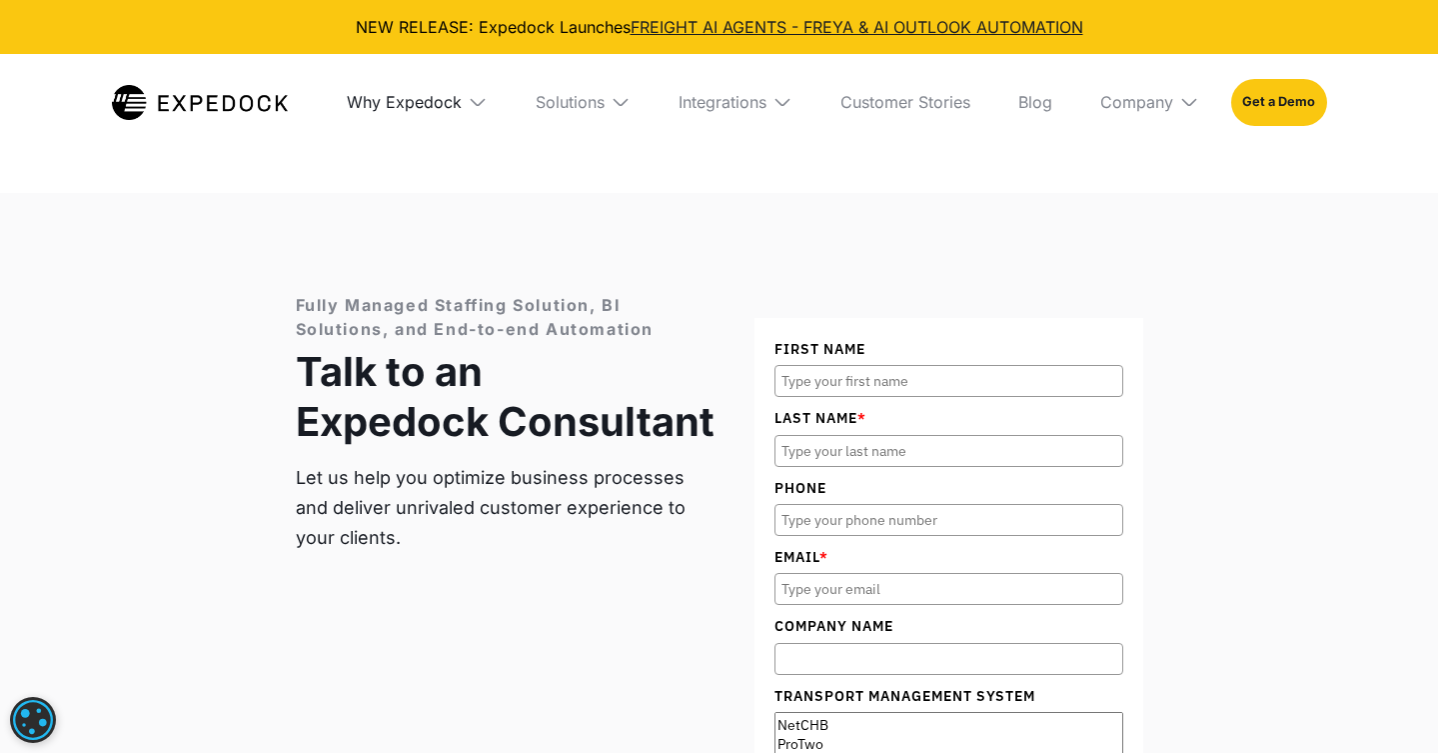
click at [393, 96] on div "Why Expedock" at bounding box center [404, 102] width 115 height 20
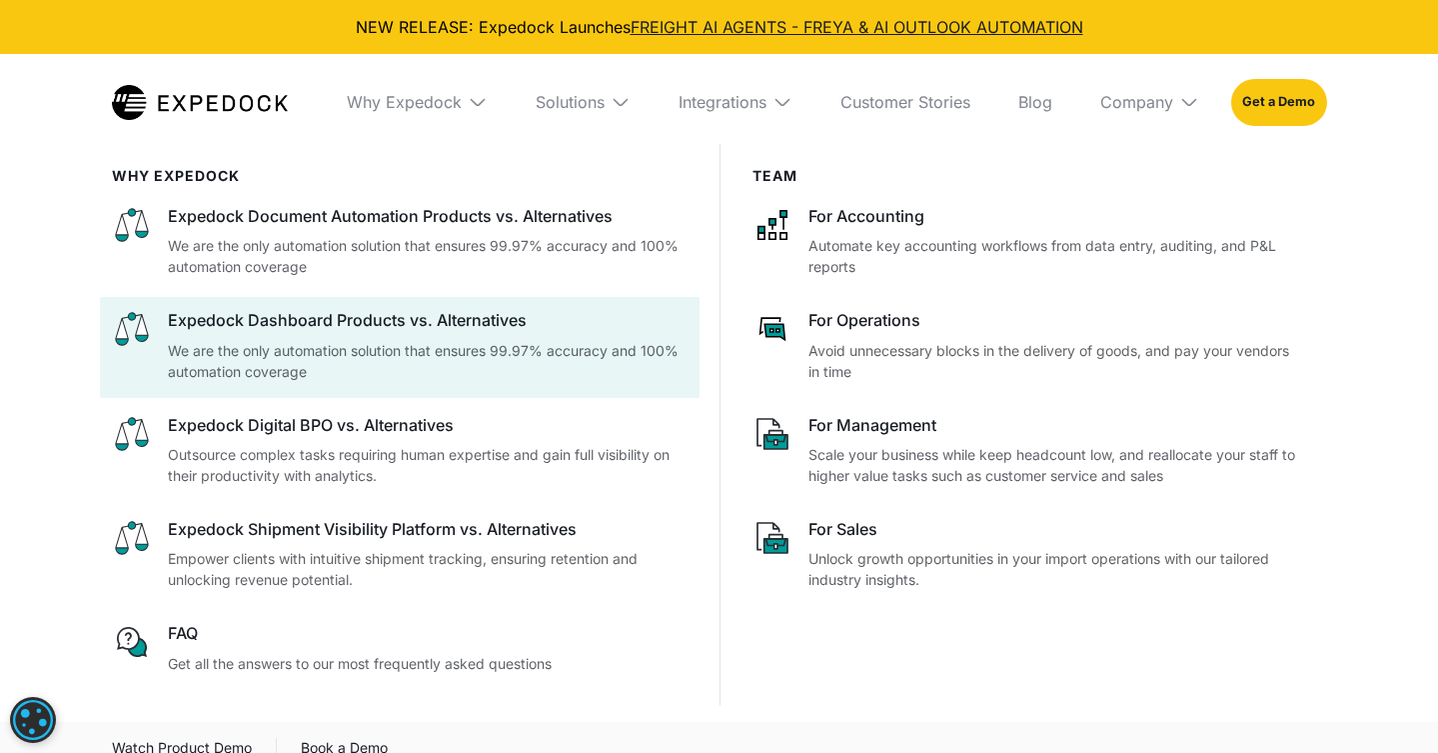
scroll to position [8035, 0]
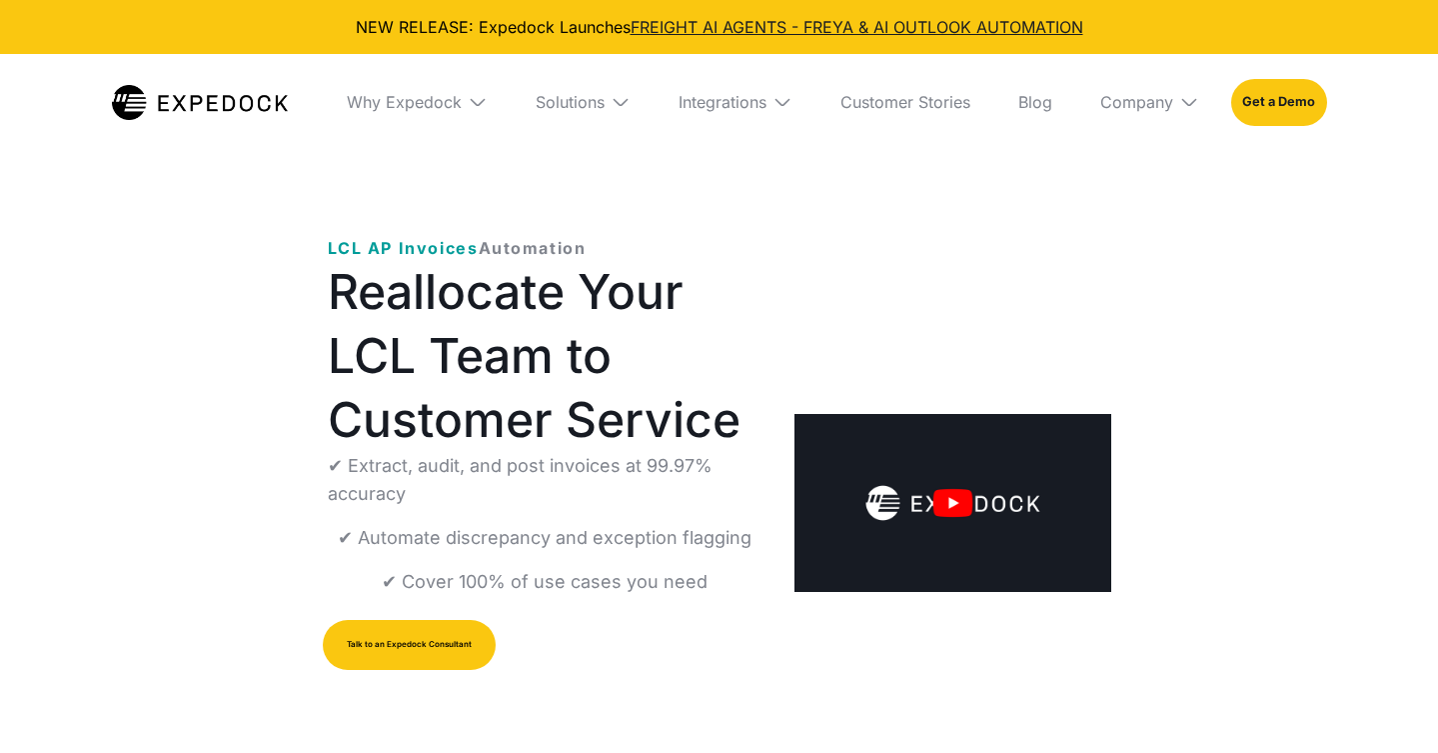
select select
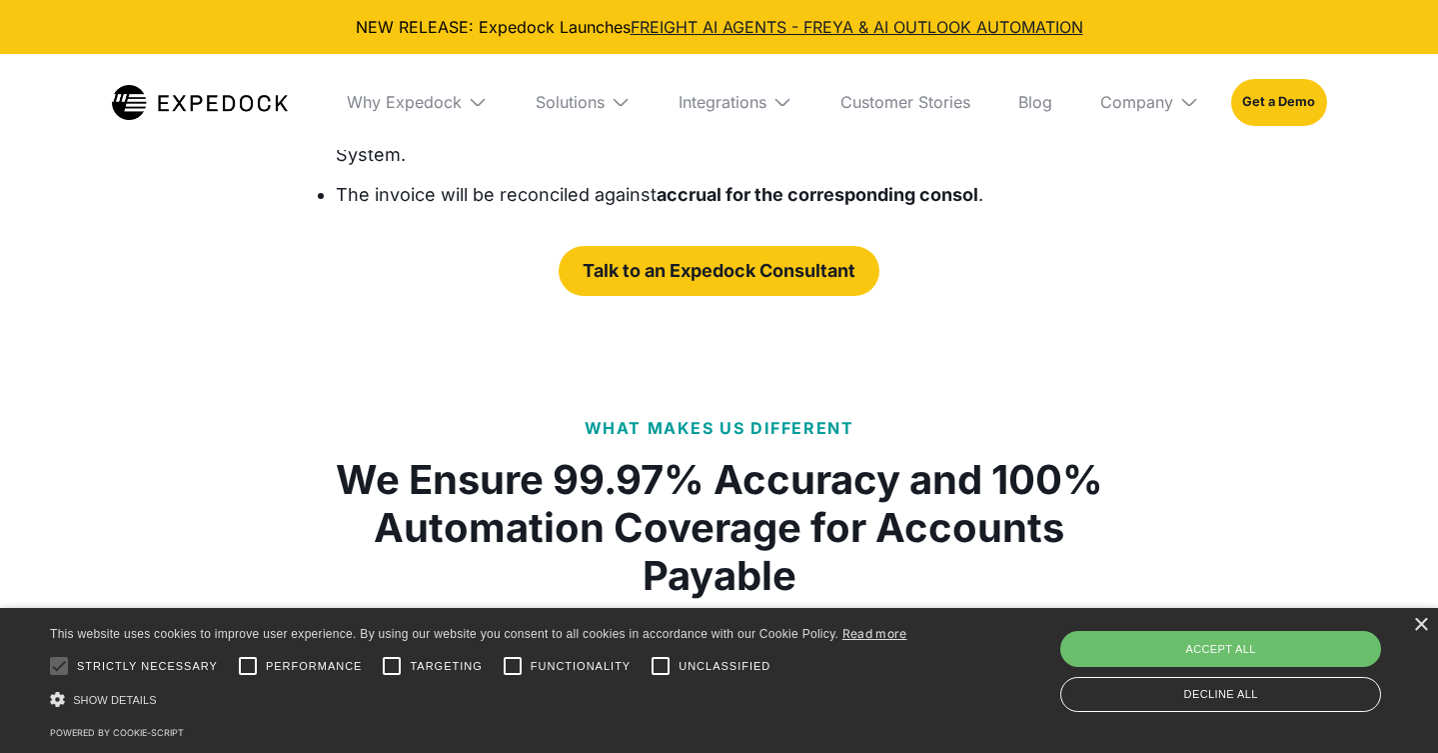
scroll to position [3442, 0]
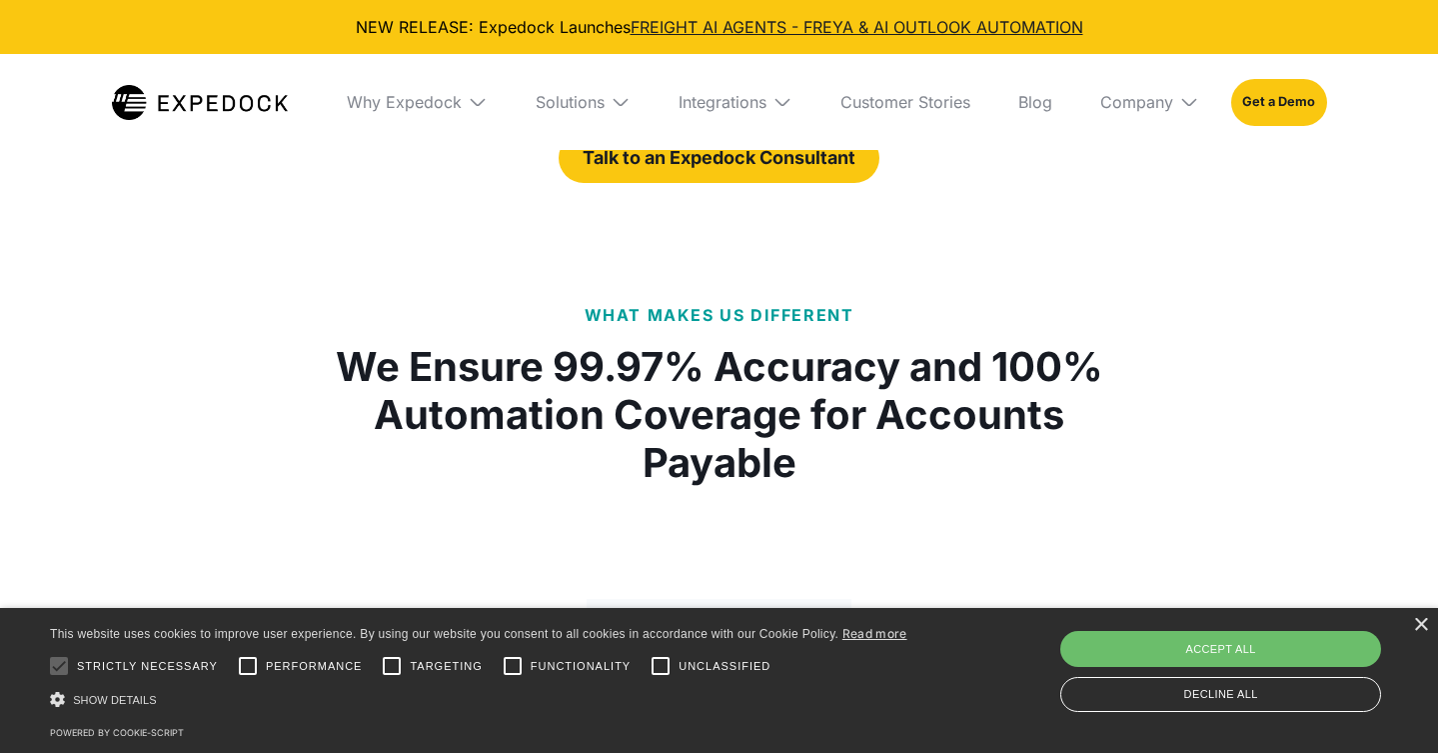
click at [1417, 616] on div "× This website uses cookies to improve user experience. By using our website yo…" at bounding box center [719, 680] width 1438 height 145
click at [1411, 608] on div "× This website uses cookies to improve user experience. By using our website yo…" at bounding box center [719, 680] width 1438 height 145
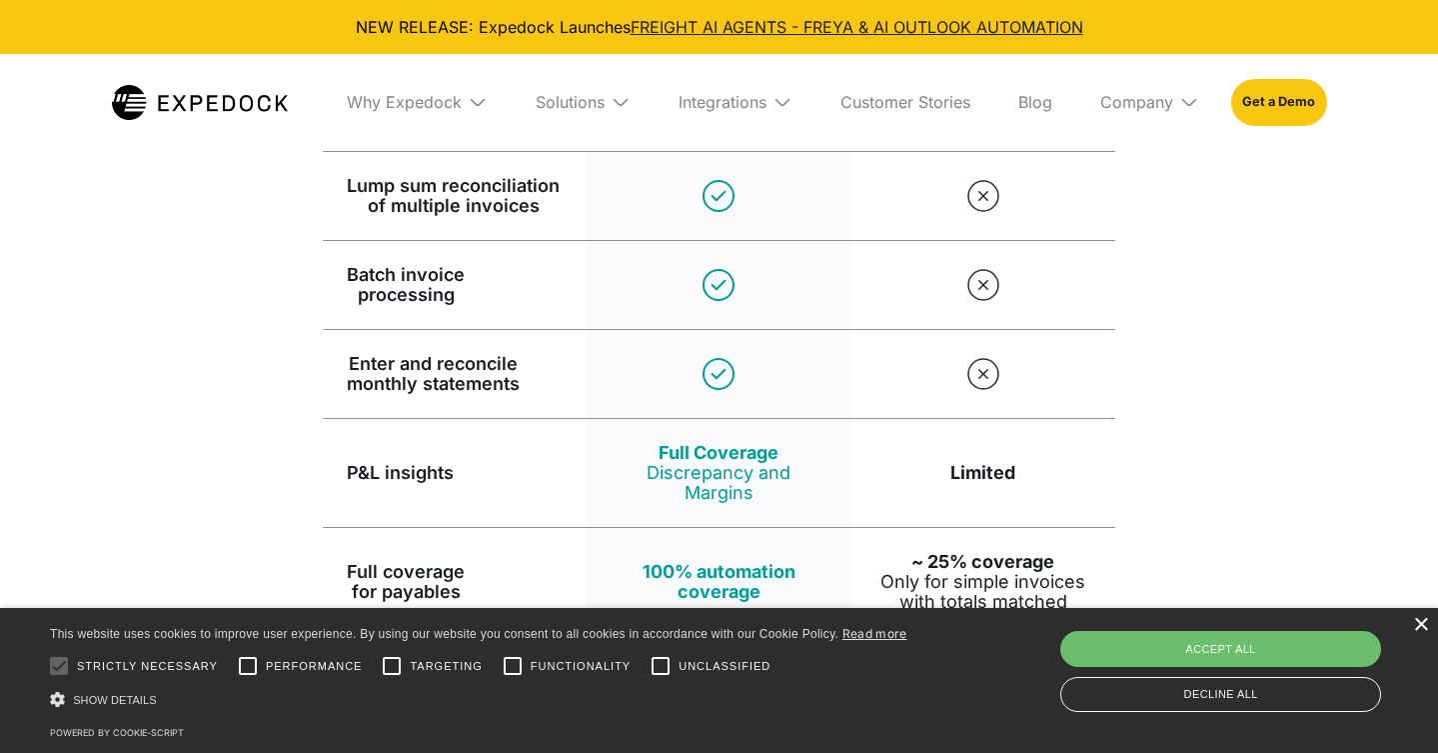
click at [1421, 618] on div "×" at bounding box center [1420, 625] width 15 height 15
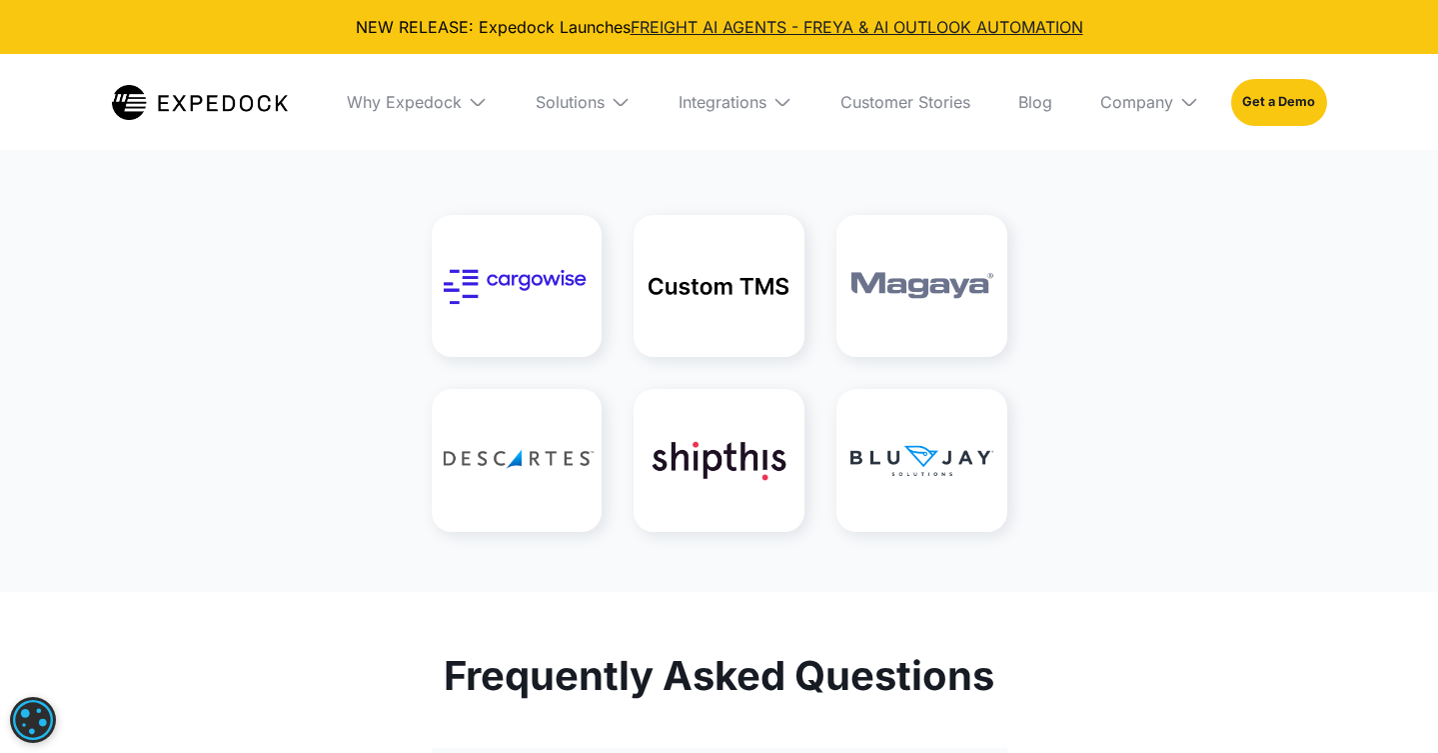
scroll to position [4900, 0]
drag, startPoint x: 570, startPoint y: 405, endPoint x: 1060, endPoint y: 430, distance: 490.4
click at [1060, 430] on div "Integration Integrate With Any TMS You Use" at bounding box center [720, 282] width 848 height 500
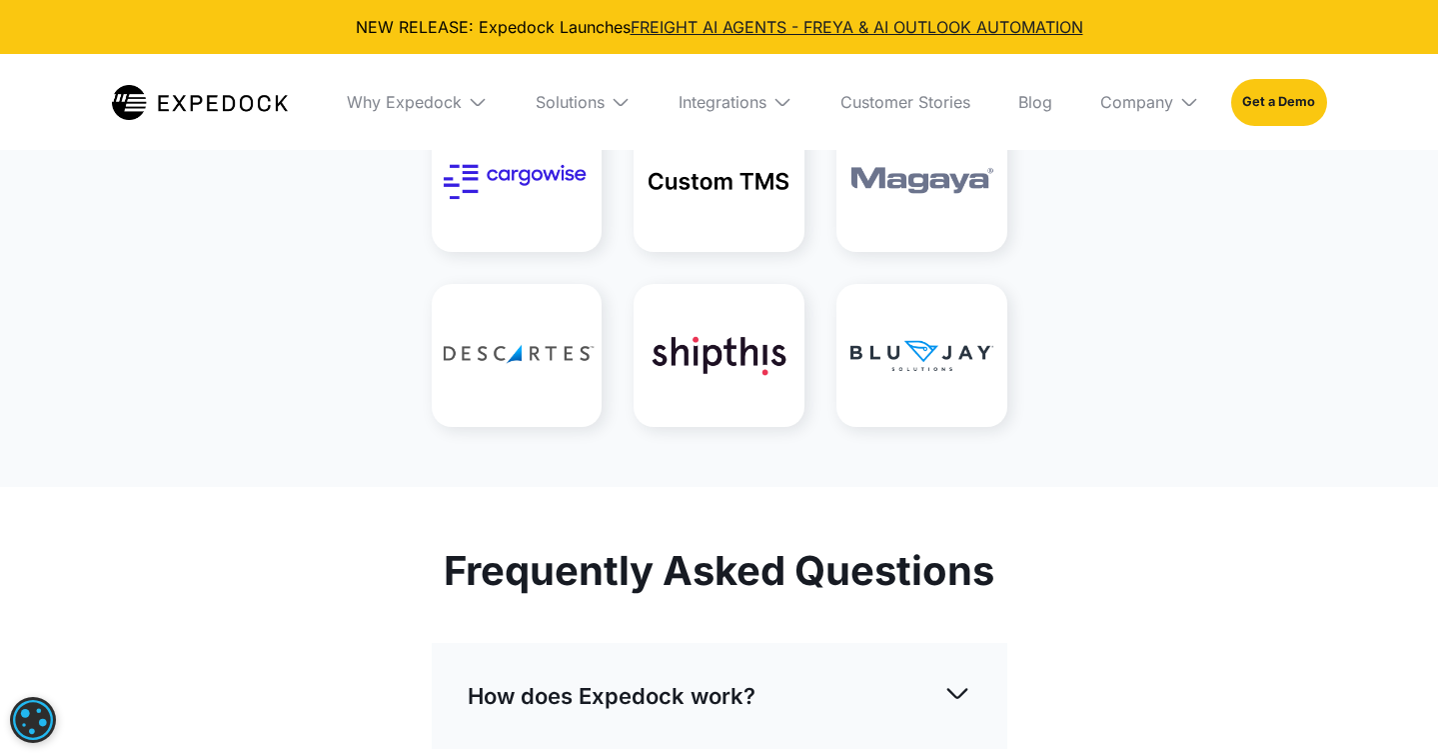
scroll to position [5006, 0]
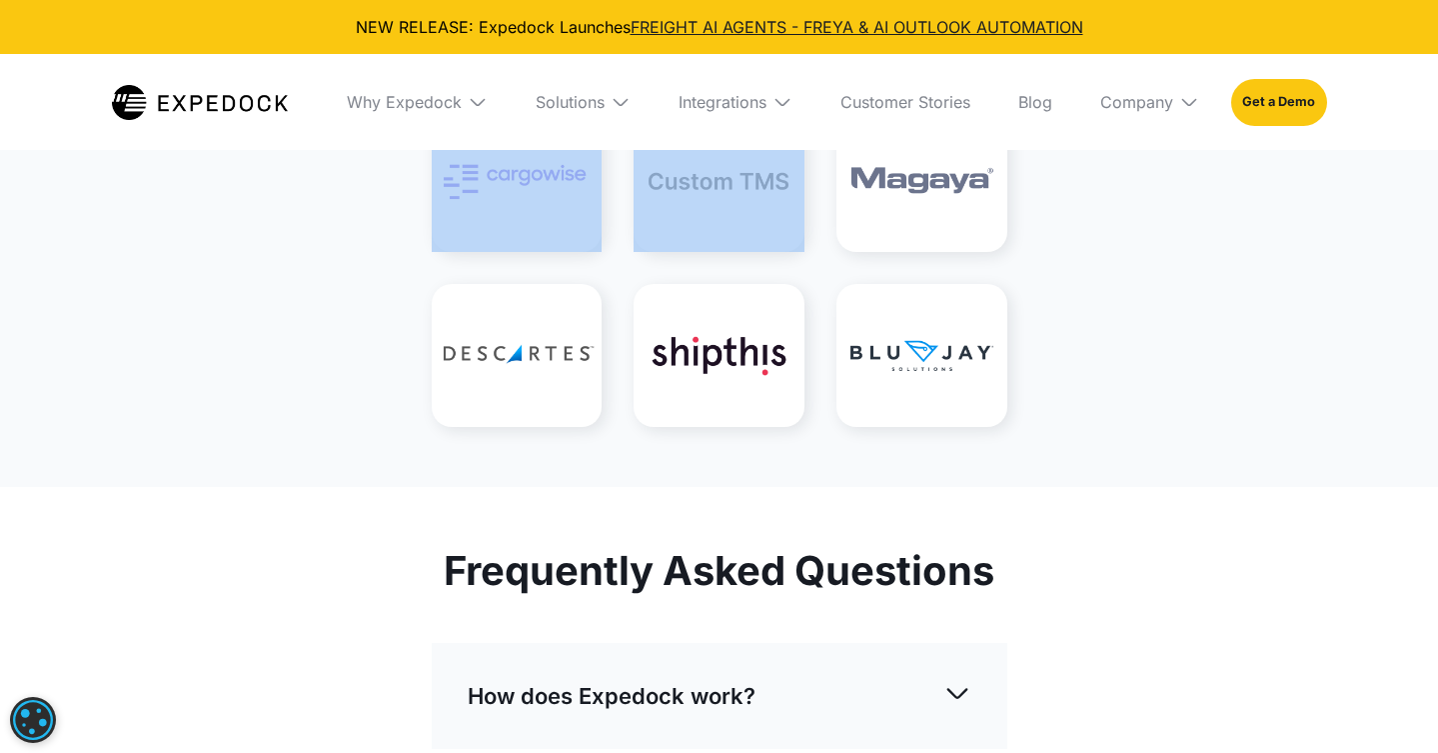
drag, startPoint x: 785, startPoint y: 325, endPoint x: 708, endPoint y: 354, distance: 82.2
click at [769, 343] on div "Integration Integrate With Any TMS You Use" at bounding box center [720, 176] width 848 height 500
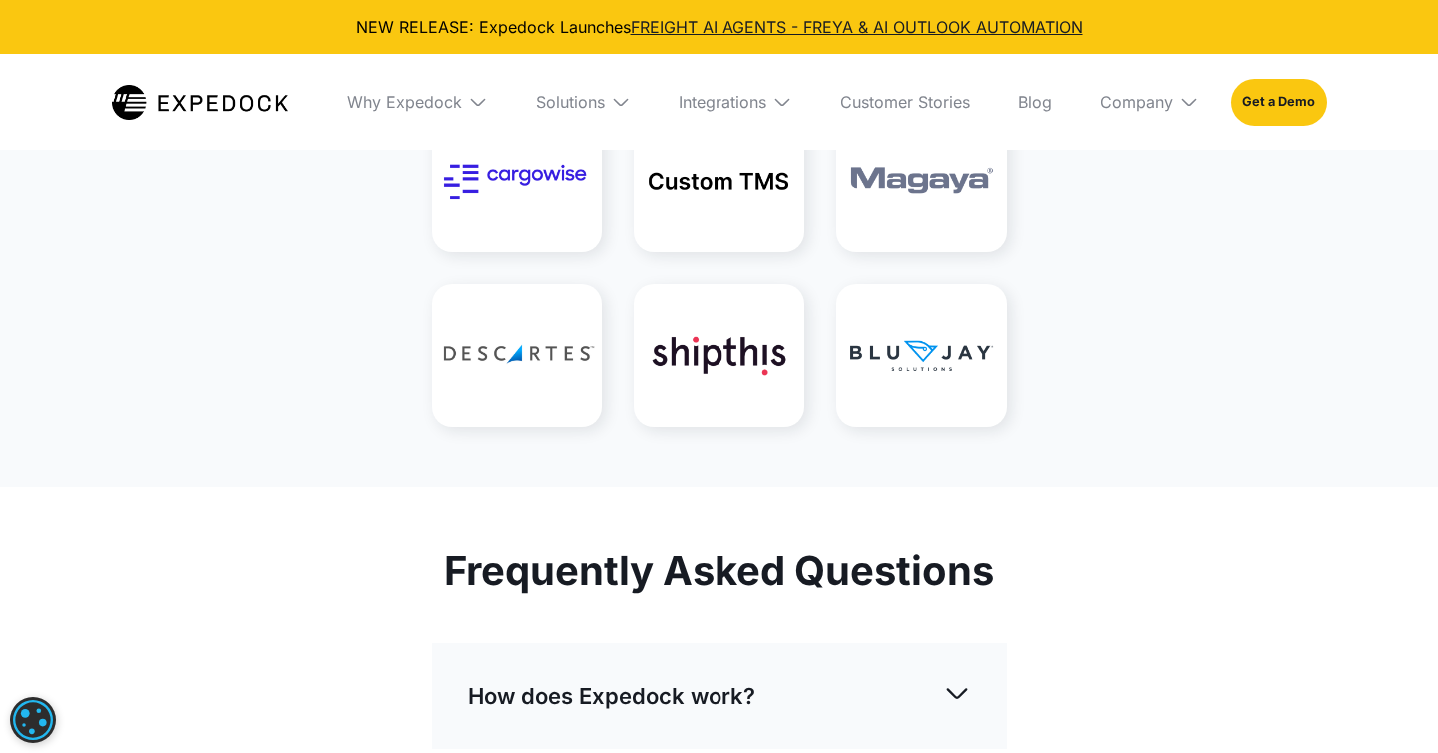
drag, startPoint x: 797, startPoint y: 285, endPoint x: 863, endPoint y: 324, distance: 76.6
click at [869, 327] on div "Integration Integrate With Any TMS You Use" at bounding box center [720, 176] width 848 height 500
drag, startPoint x: 858, startPoint y: 290, endPoint x: 868, endPoint y: 289, distance: 10.0
drag, startPoint x: 872, startPoint y: 281, endPoint x: 806, endPoint y: 282, distance: 66.0
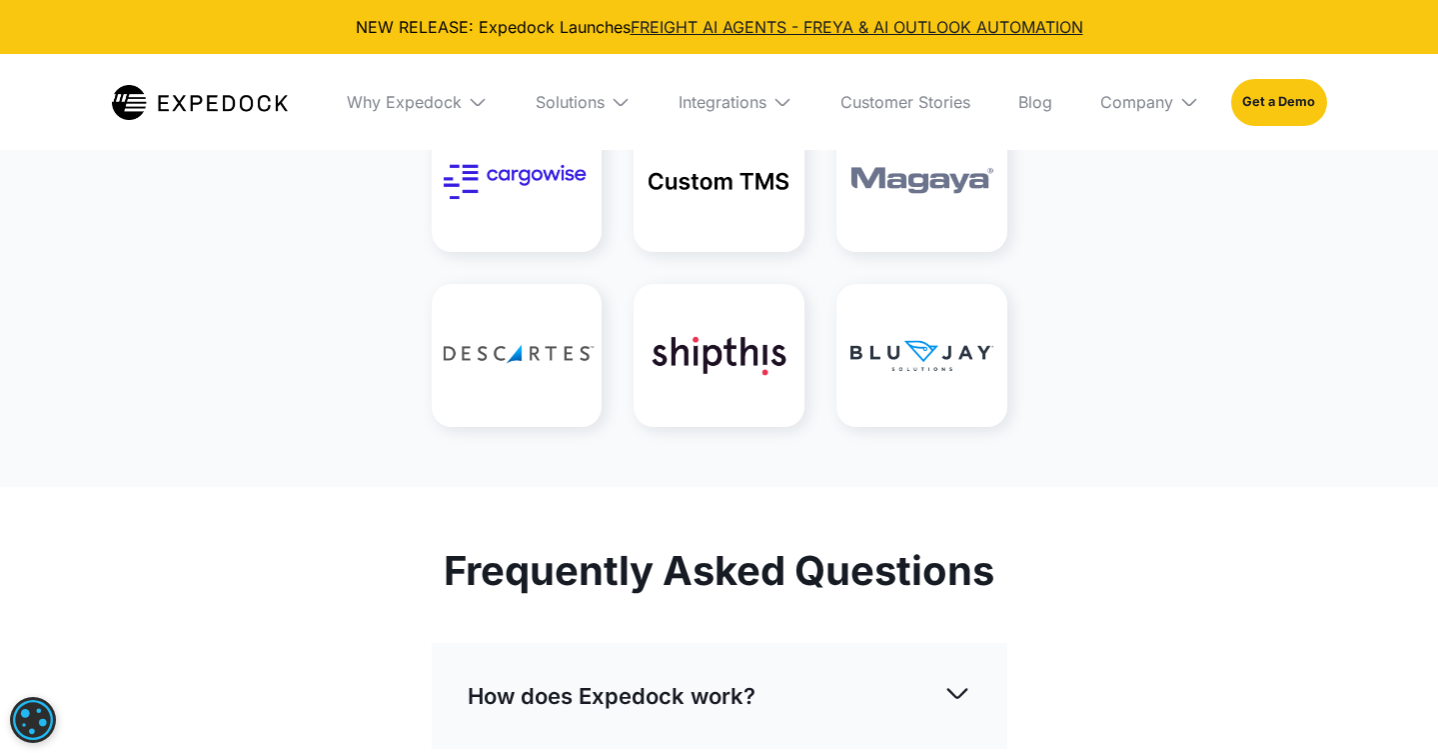
copy h1 "MS"
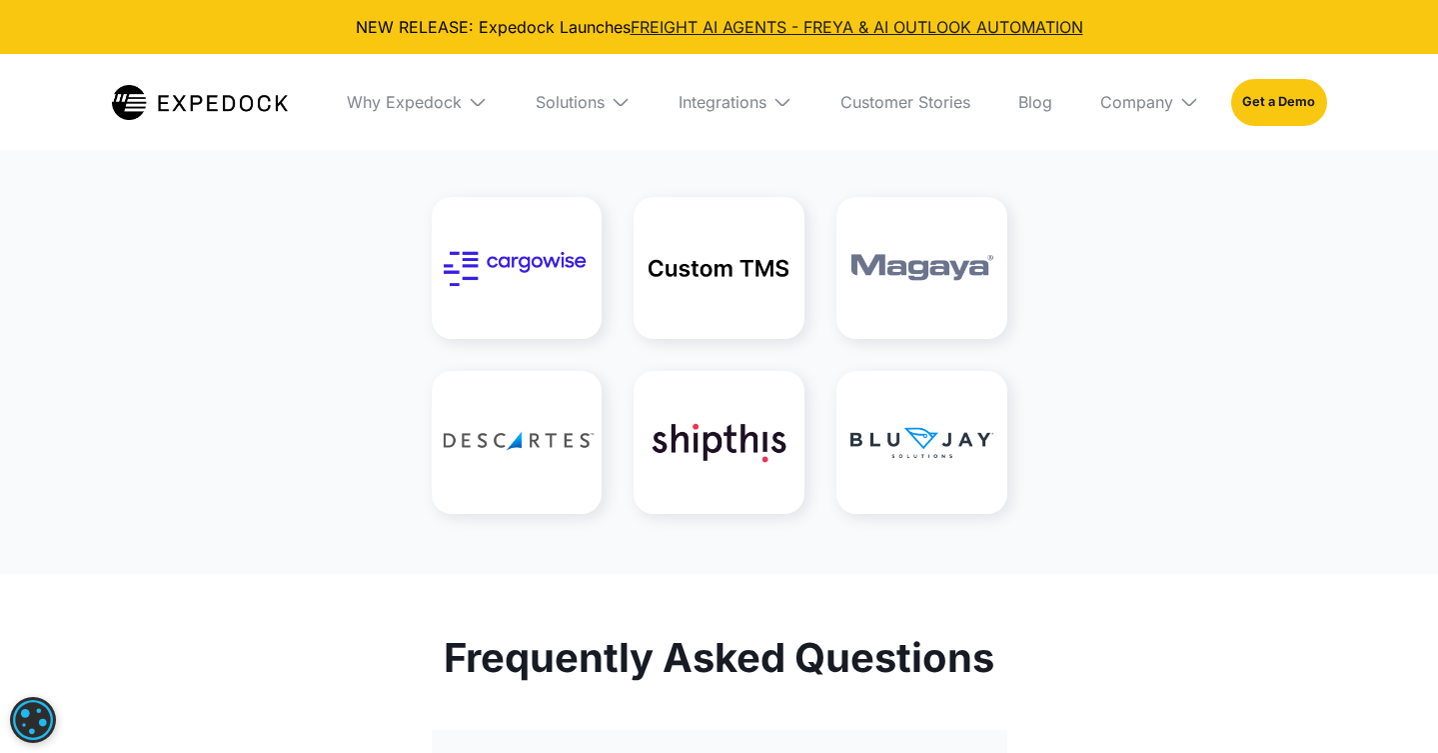
scroll to position [4929, 0]
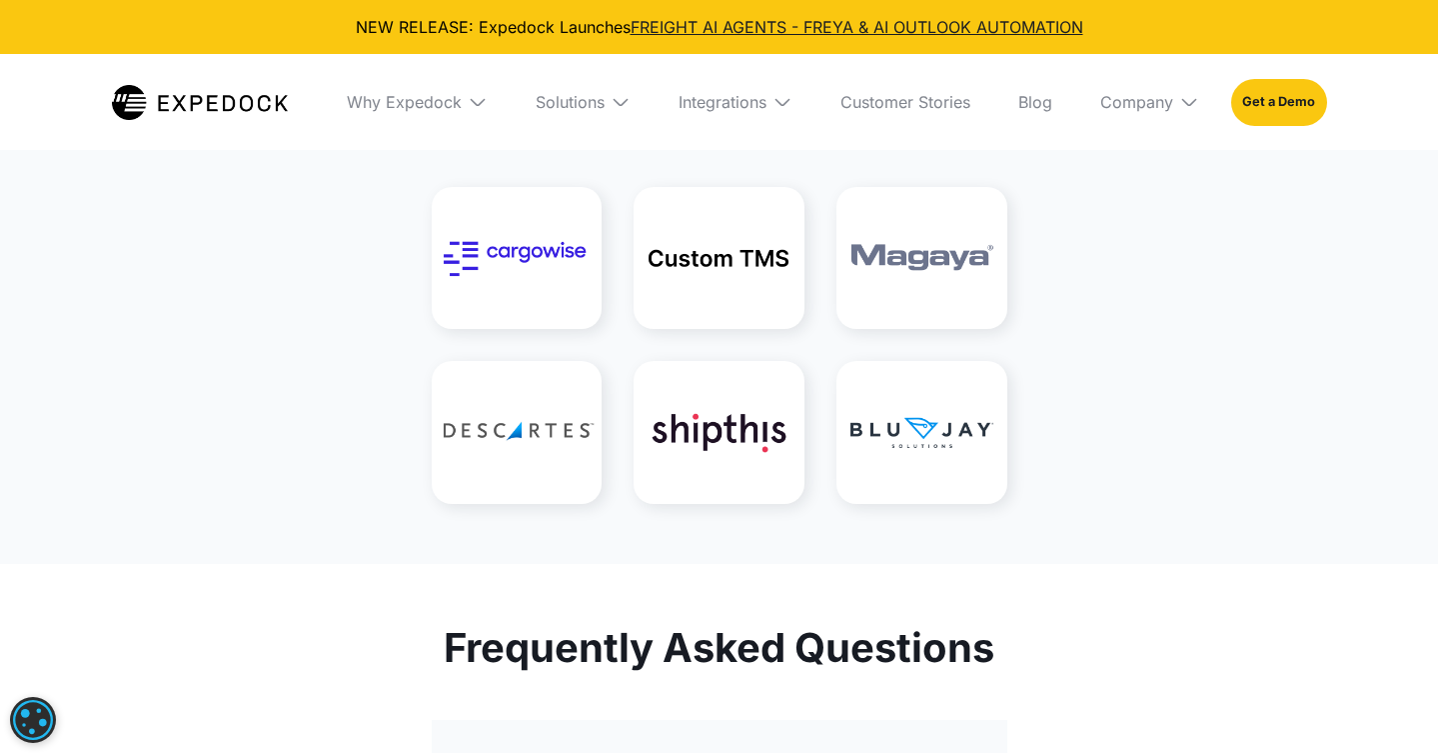
click at [514, 329] on img at bounding box center [517, 258] width 171 height 142
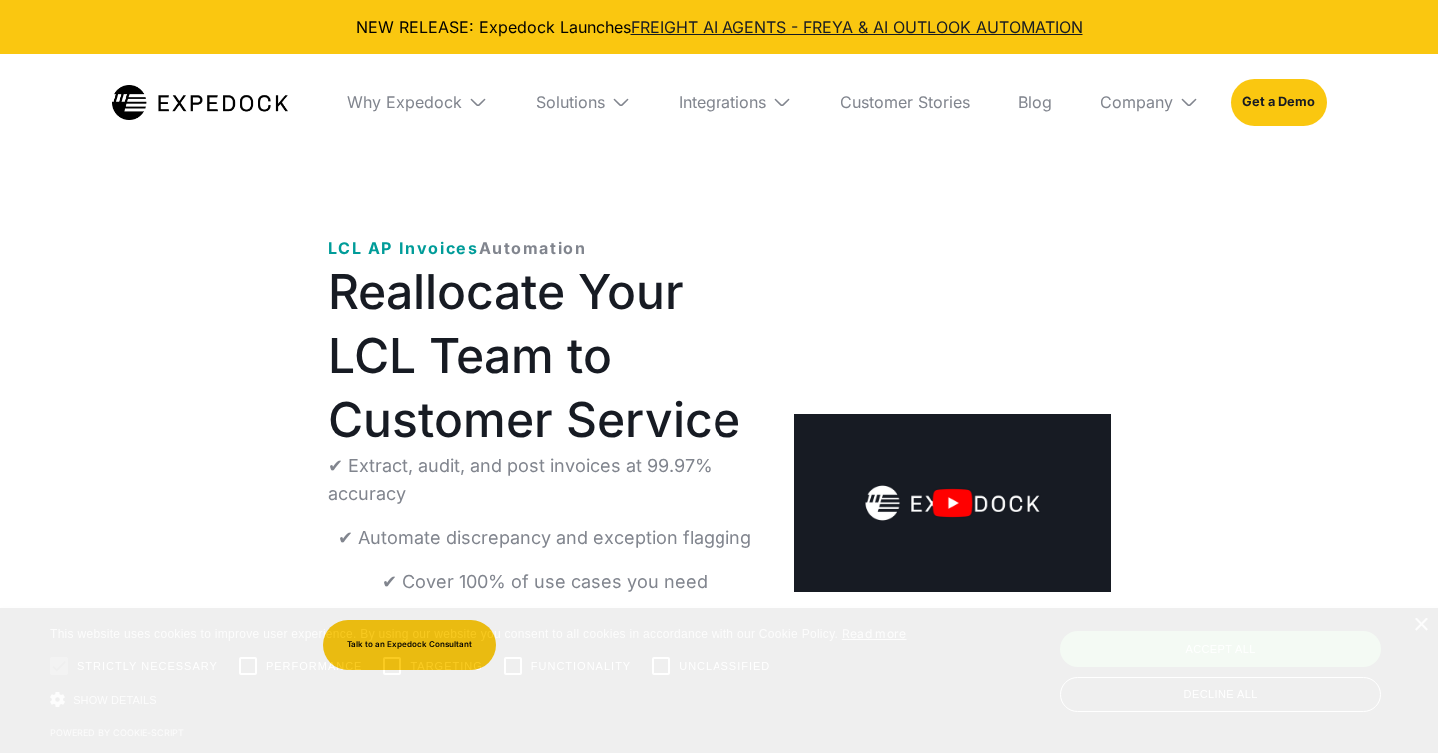
select select
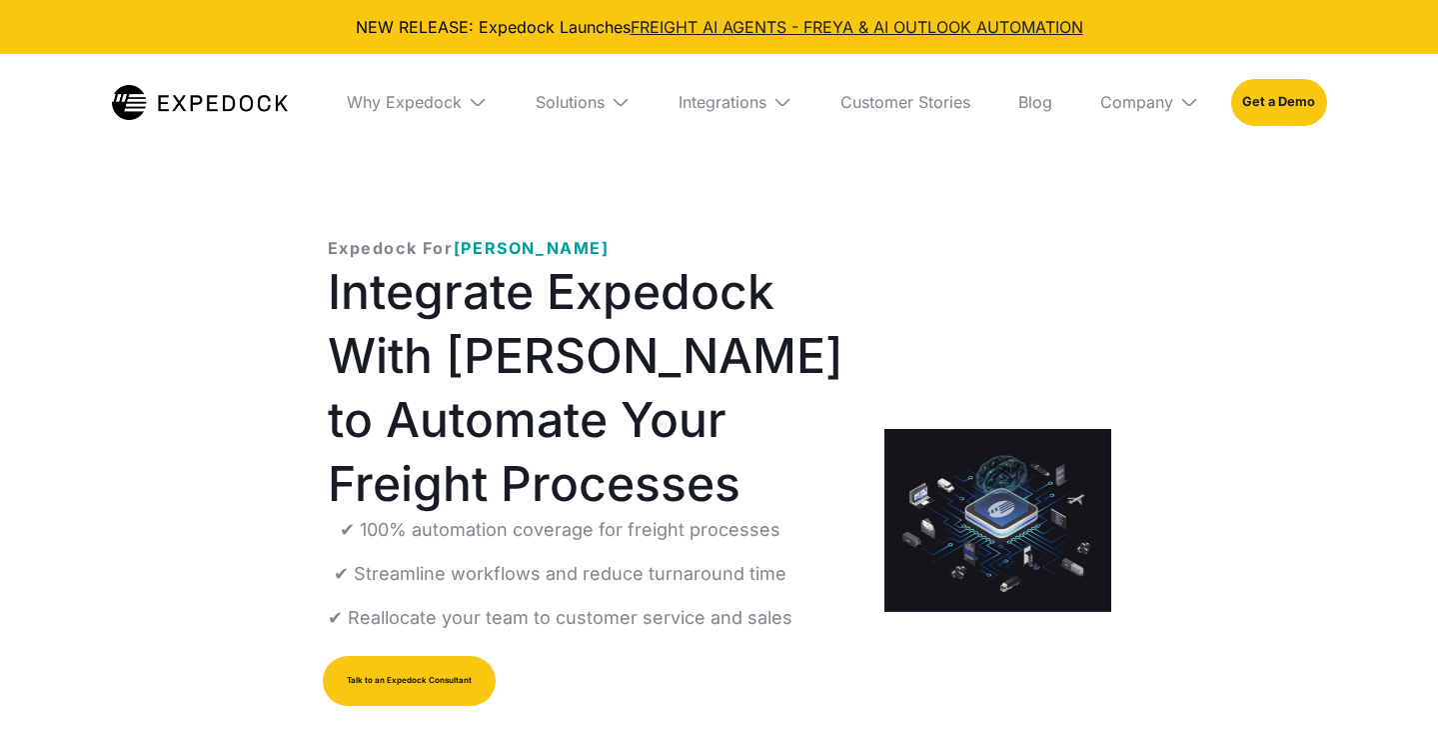
select select
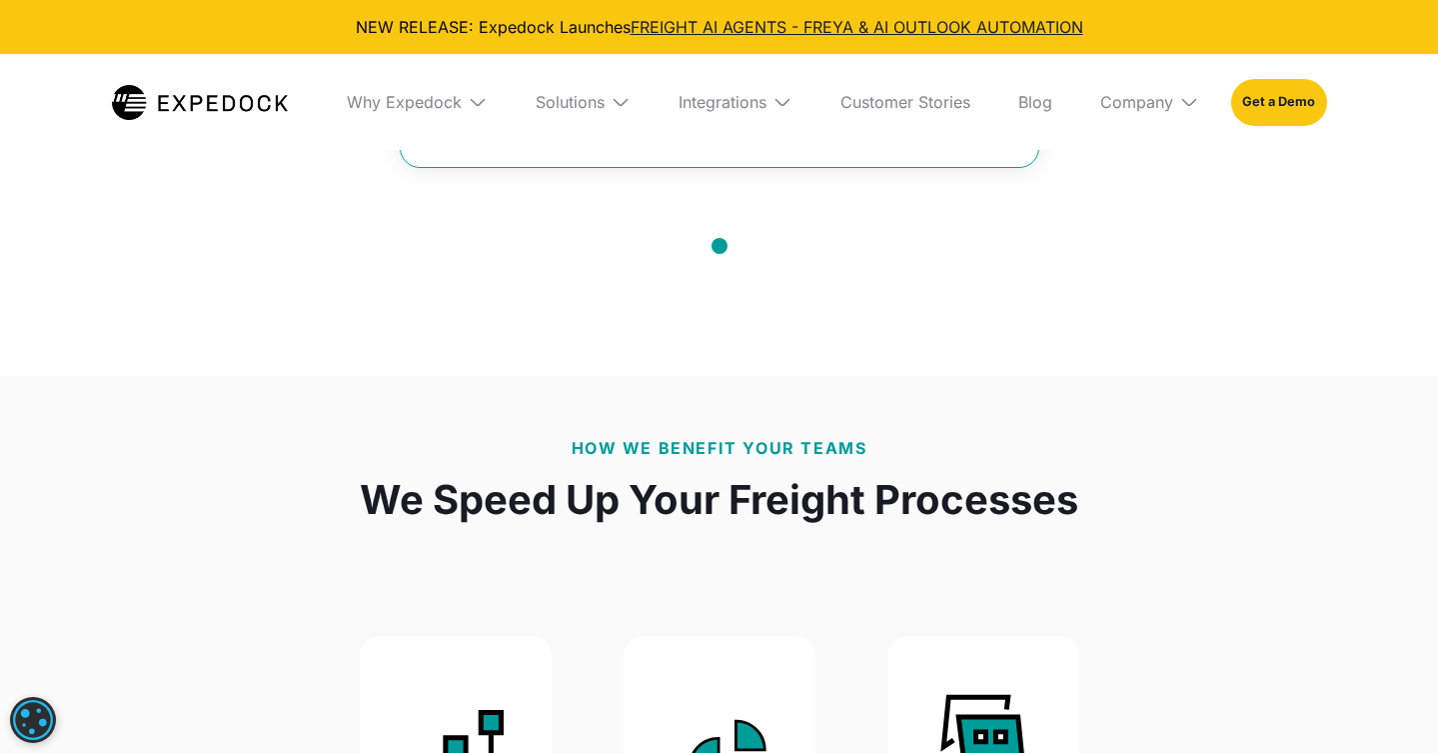
scroll to position [1411, 0]
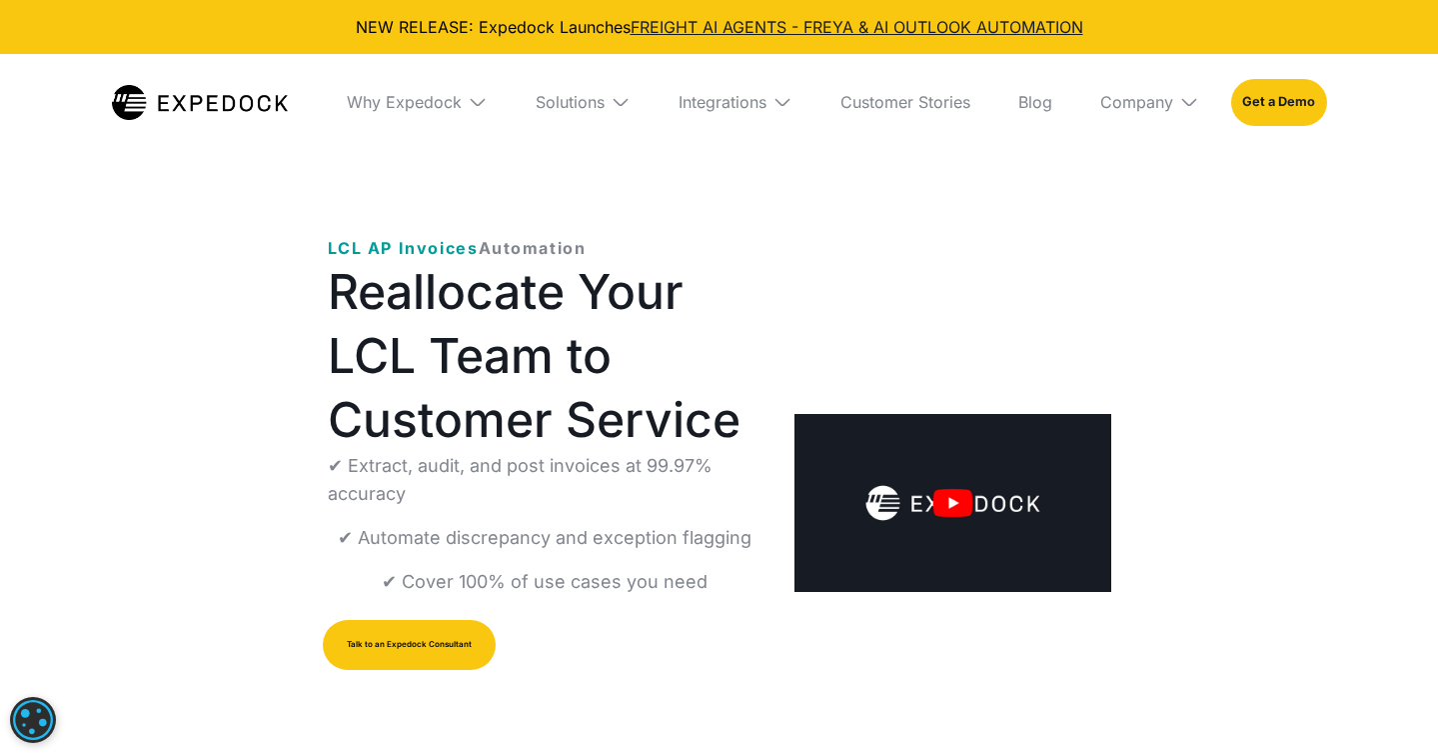
select select
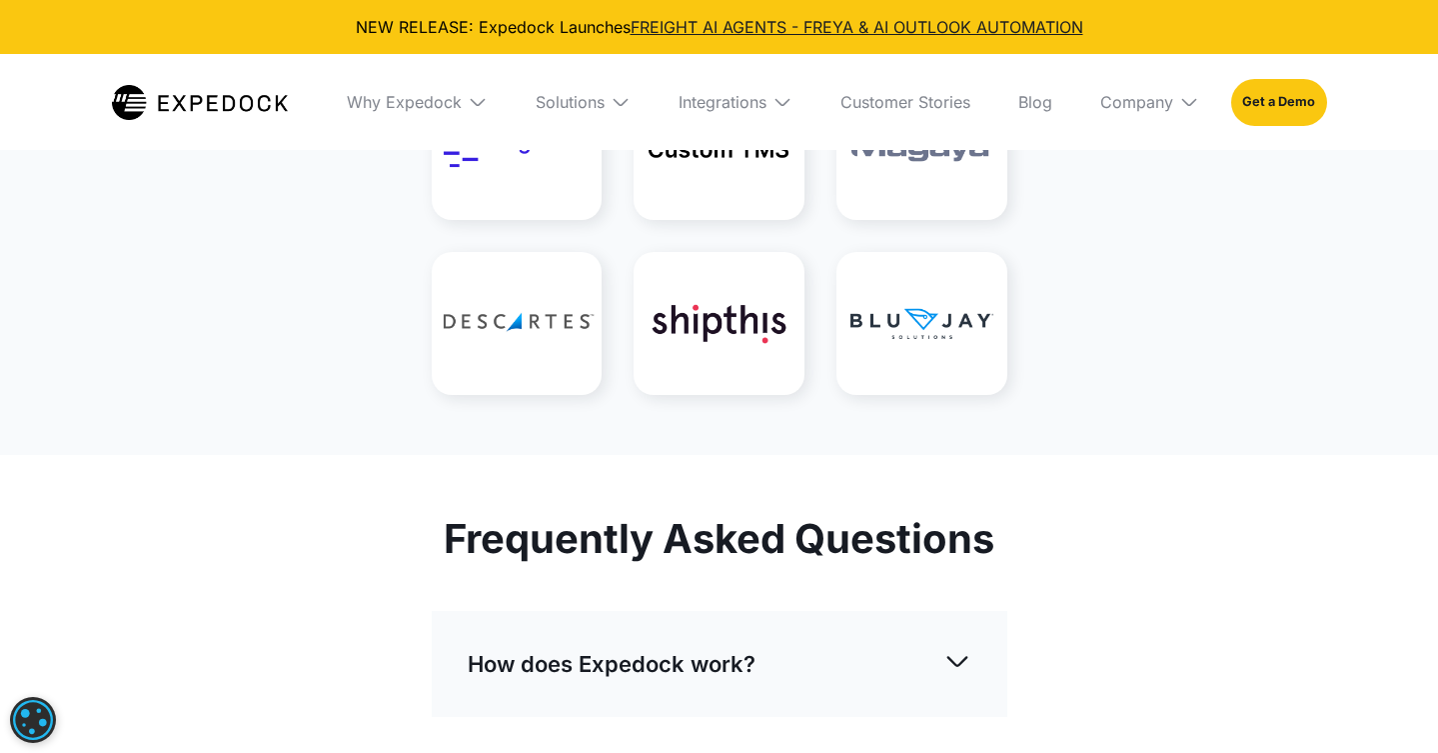
click at [821, 394] on div at bounding box center [720, 236] width 576 height 316
click at [862, 394] on img at bounding box center [922, 323] width 171 height 142
click at [964, 394] on img at bounding box center [922, 323] width 171 height 142
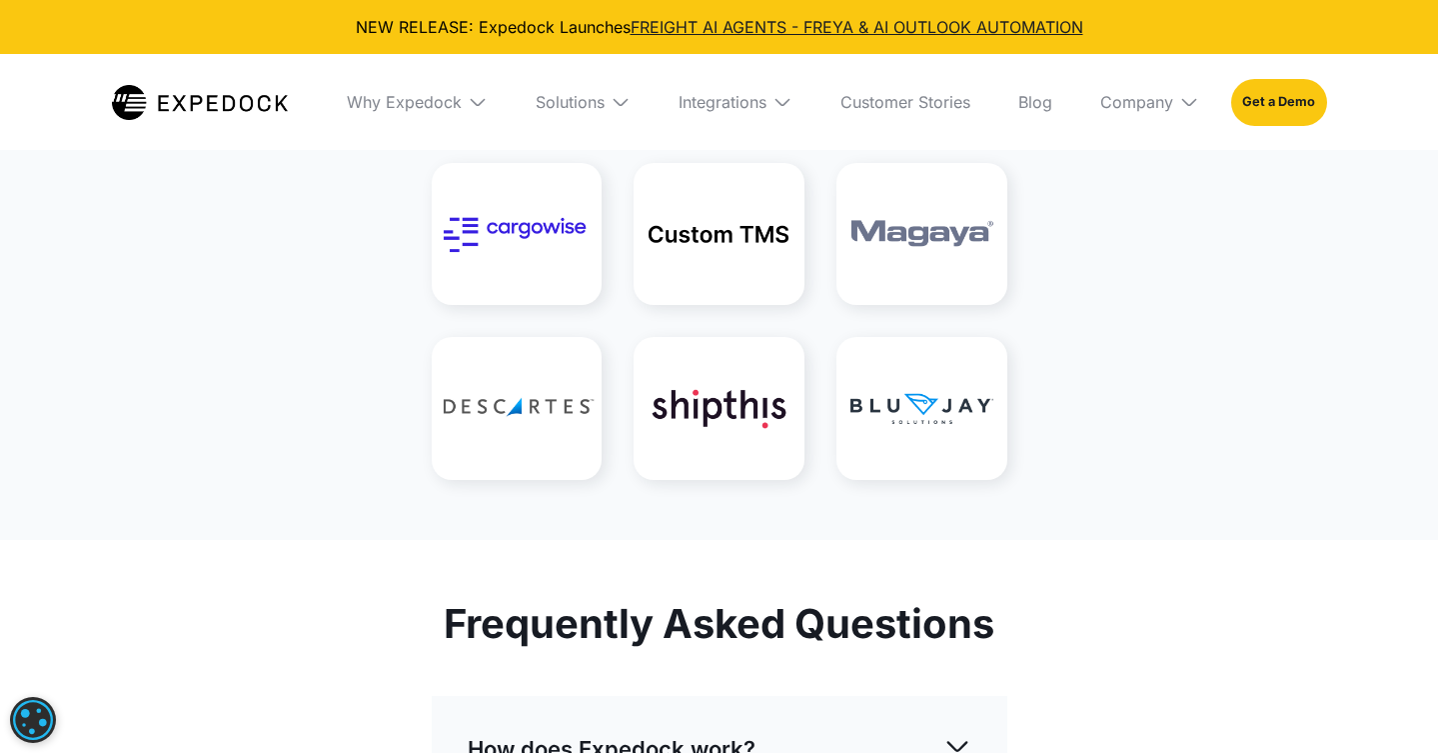
scroll to position [5039, 0]
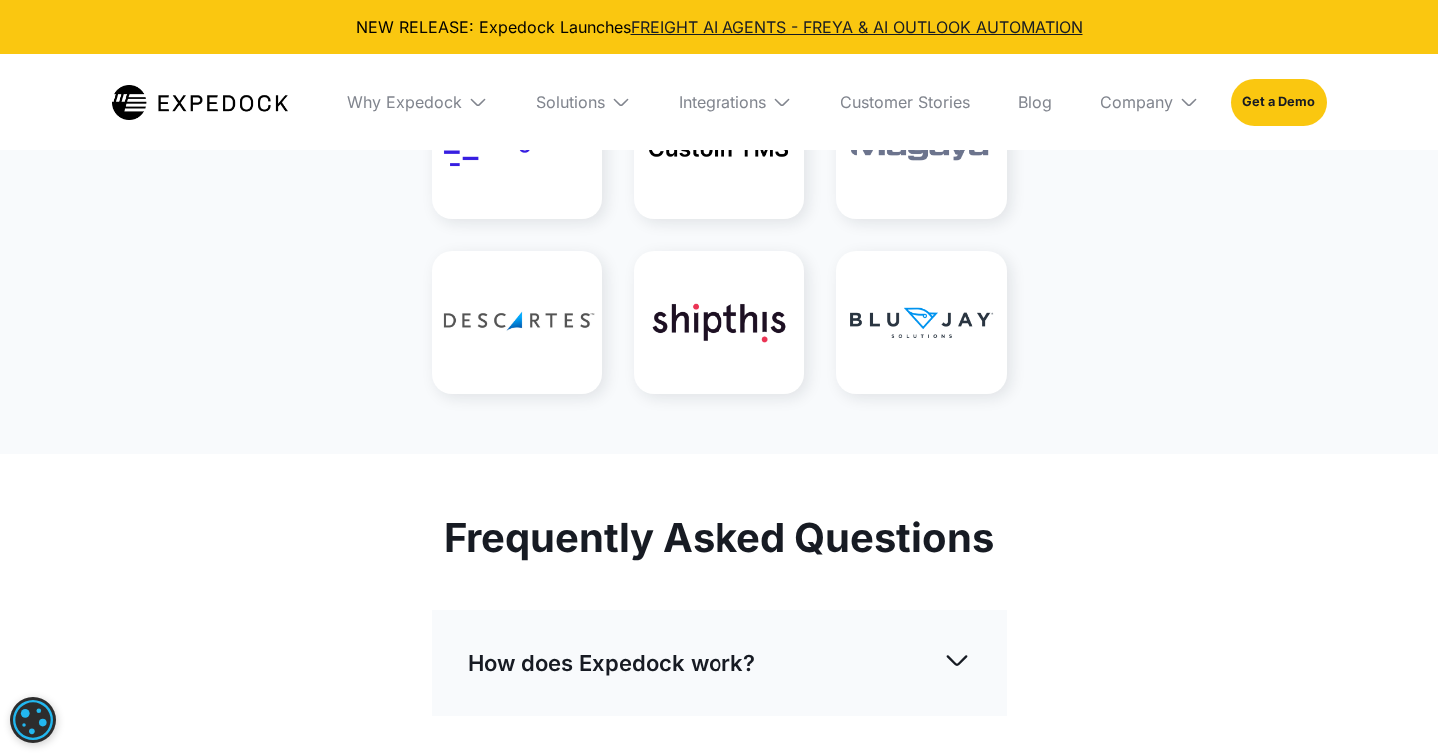
click at [863, 393] on img at bounding box center [922, 322] width 171 height 142
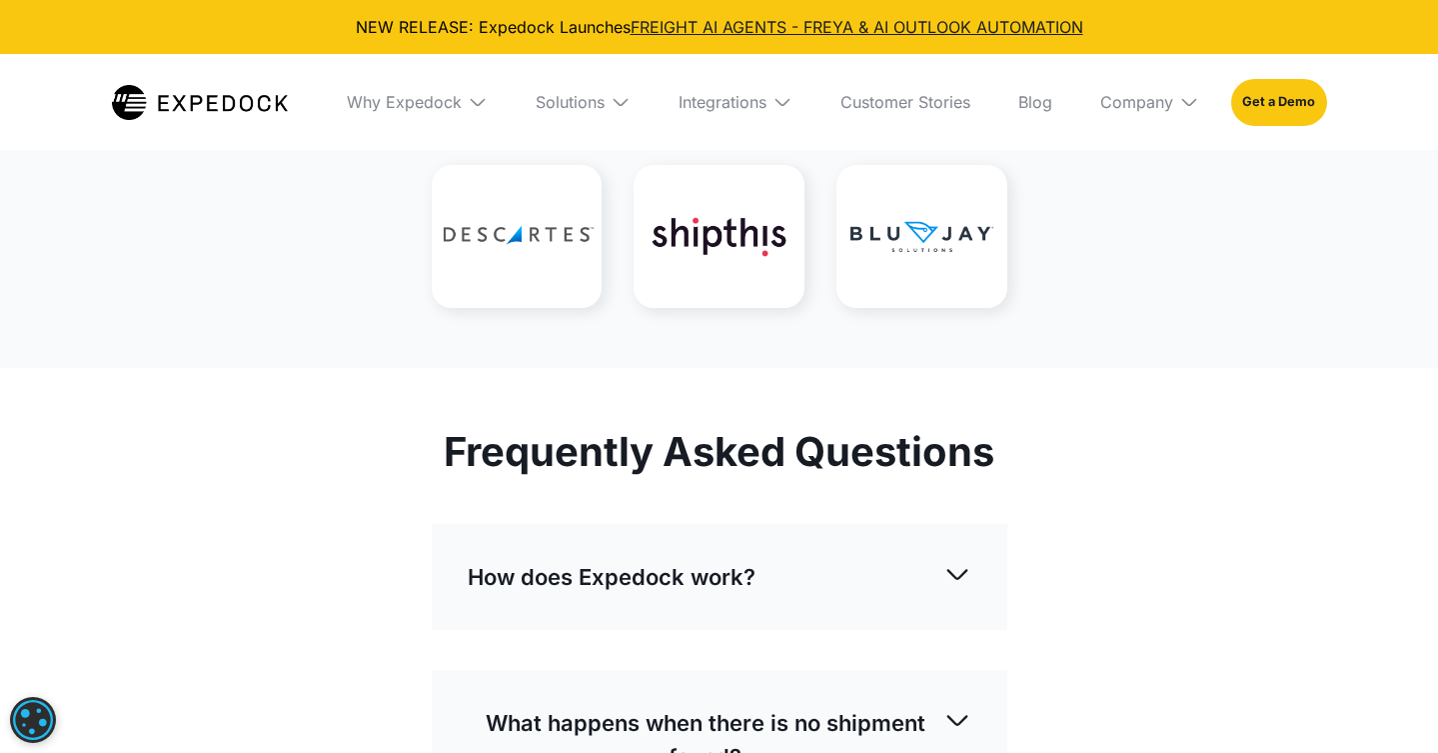
scroll to position [5145, 0]
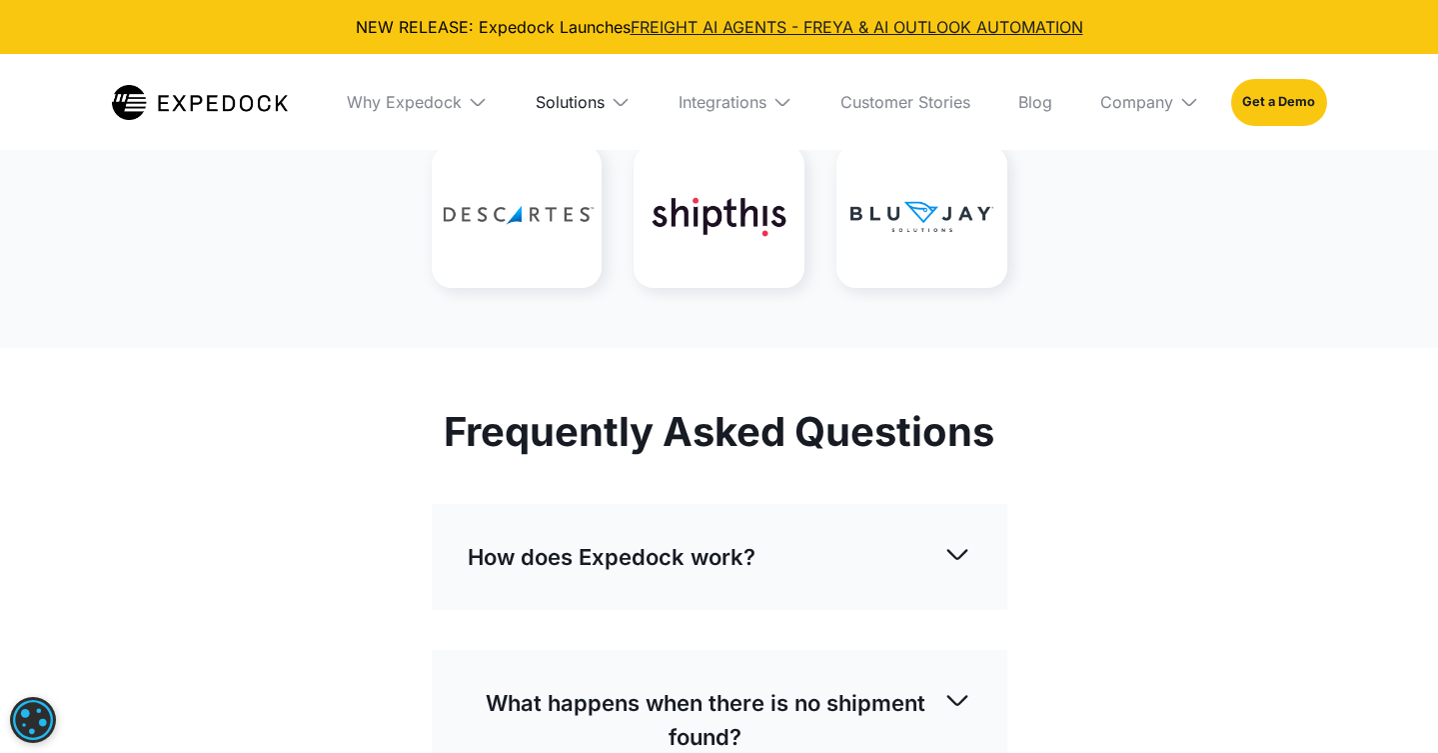
click at [577, 92] on div "Solutions" at bounding box center [570, 102] width 69 height 20
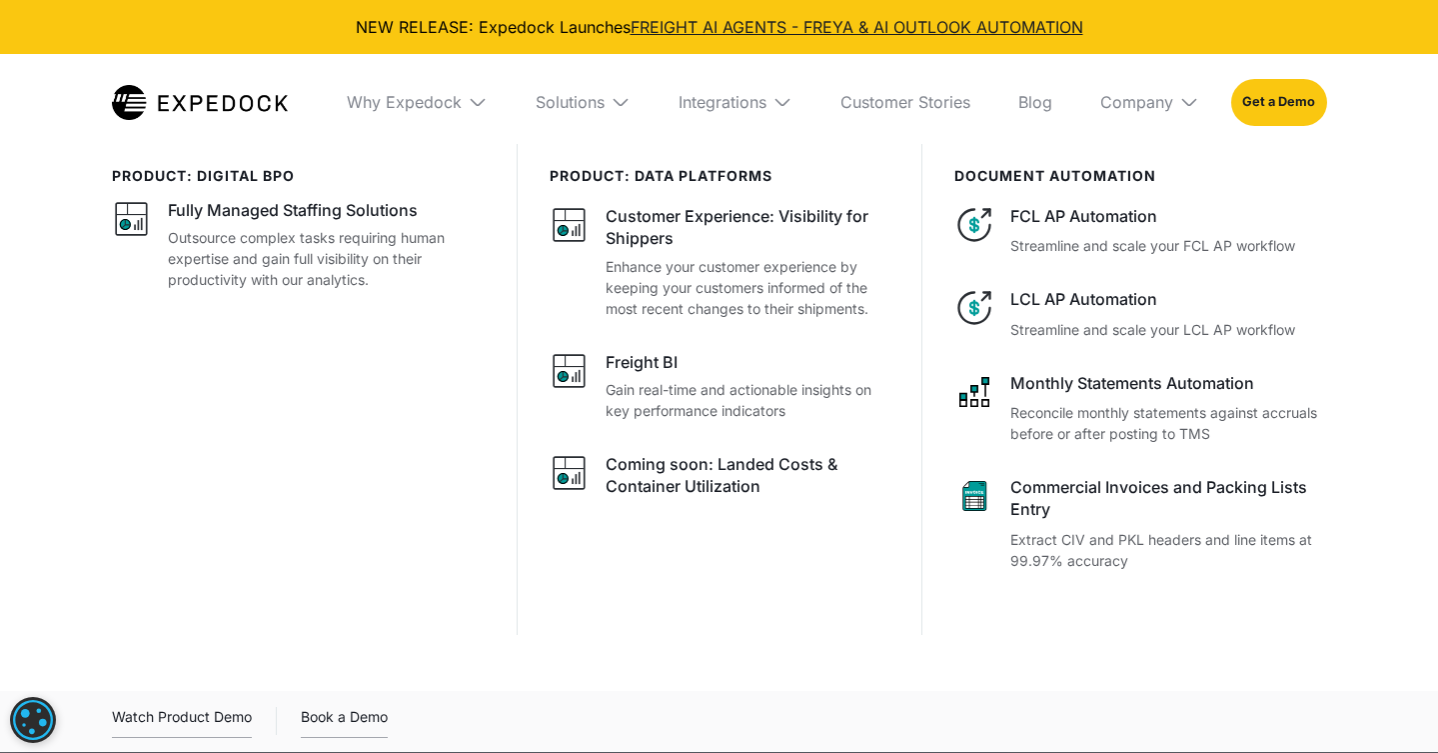
drag, startPoint x: 296, startPoint y: 102, endPoint x: 156, endPoint y: 106, distance: 140.0
click at [156, 106] on nav "Why Expedock WHy Expedock Expedock Document Automation Products vs. Alternative…" at bounding box center [719, 102] width 1215 height 96
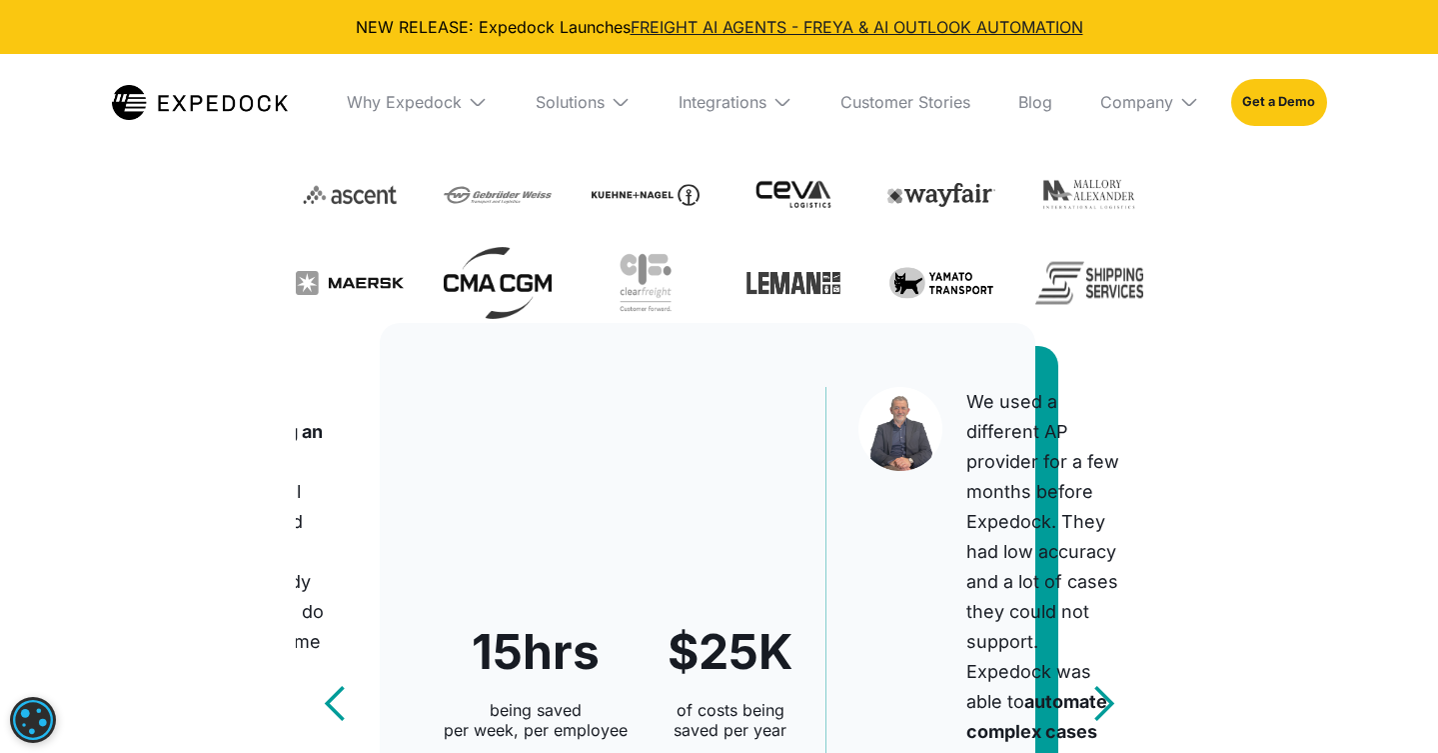
scroll to position [671, 0]
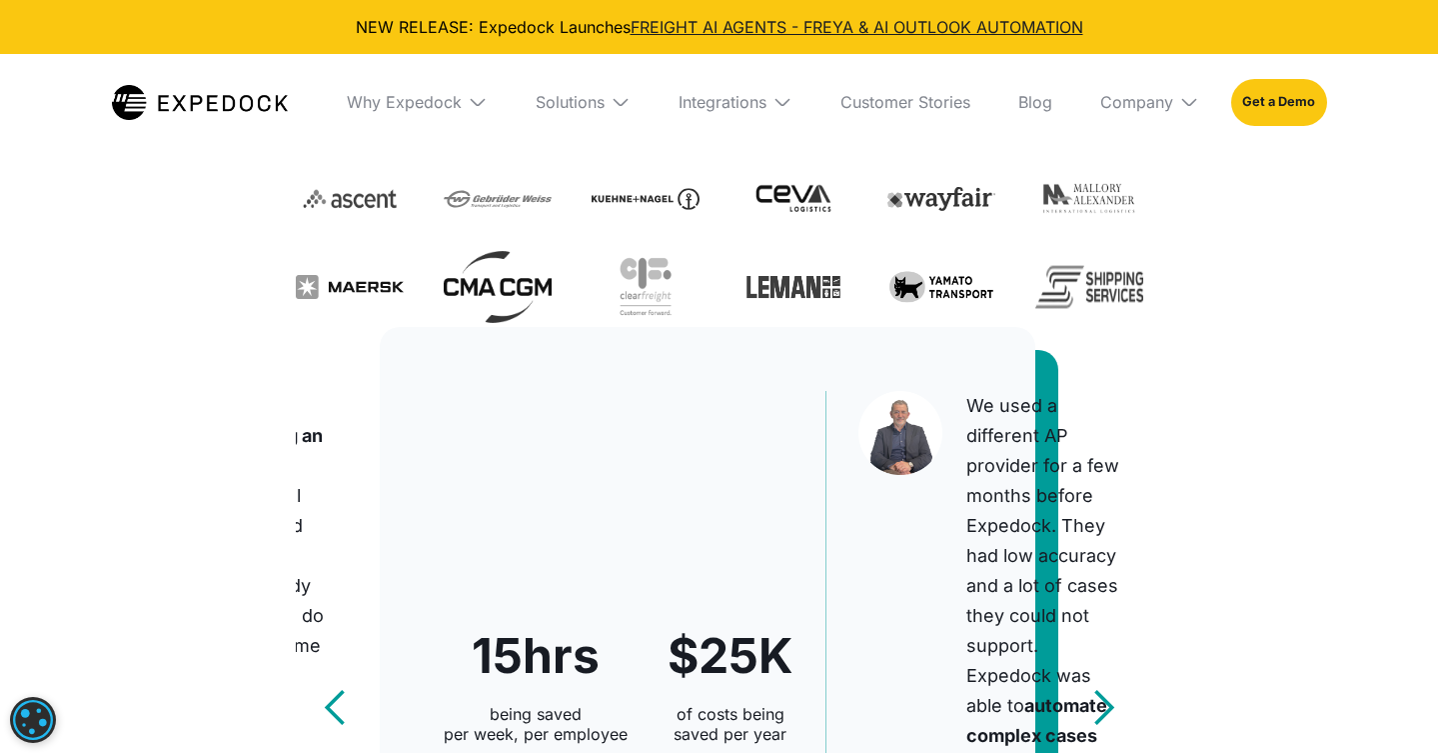
click at [775, 287] on img at bounding box center [794, 287] width 108 height 72
drag, startPoint x: 775, startPoint y: 287, endPoint x: 850, endPoint y: 267, distance: 77.6
click at [850, 267] on div at bounding box center [720, 243] width 848 height 160
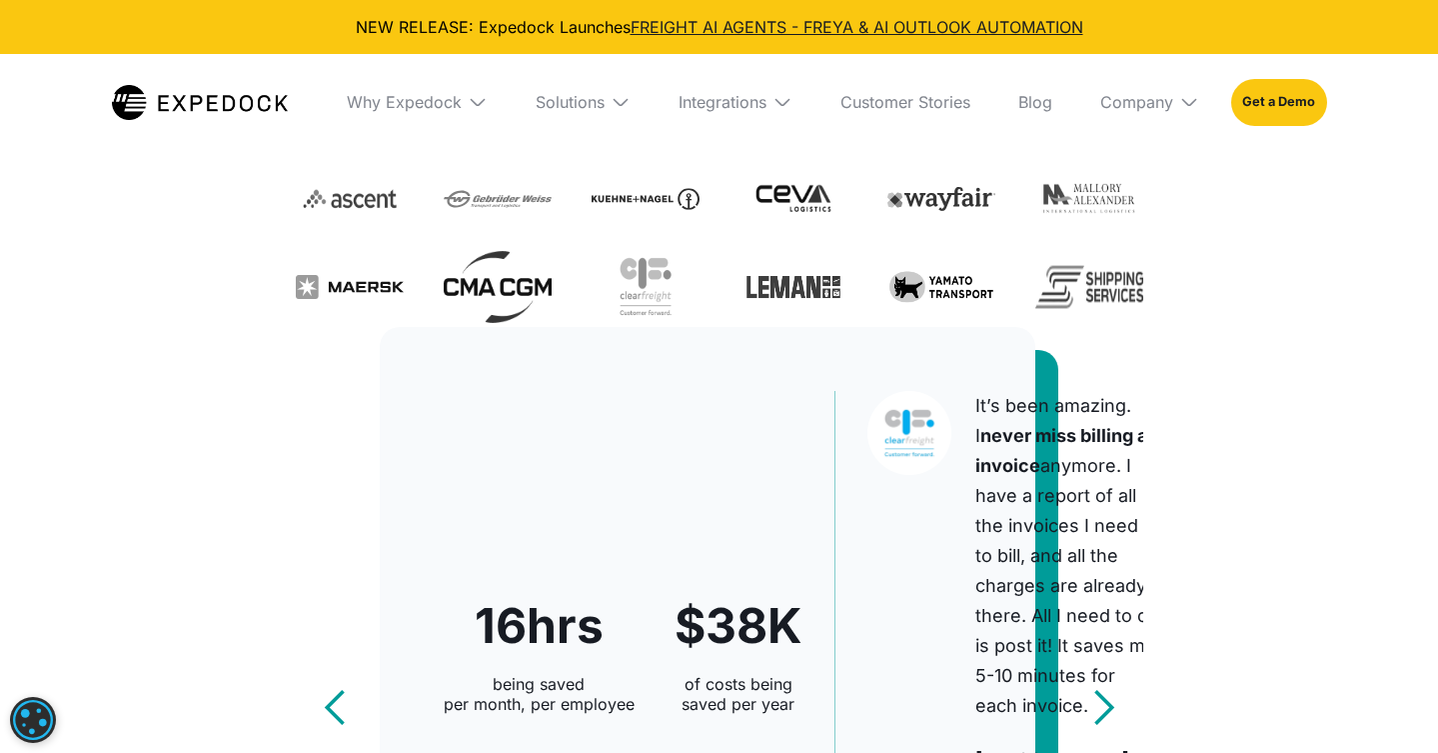
click at [907, 286] on img at bounding box center [942, 287] width 108 height 72
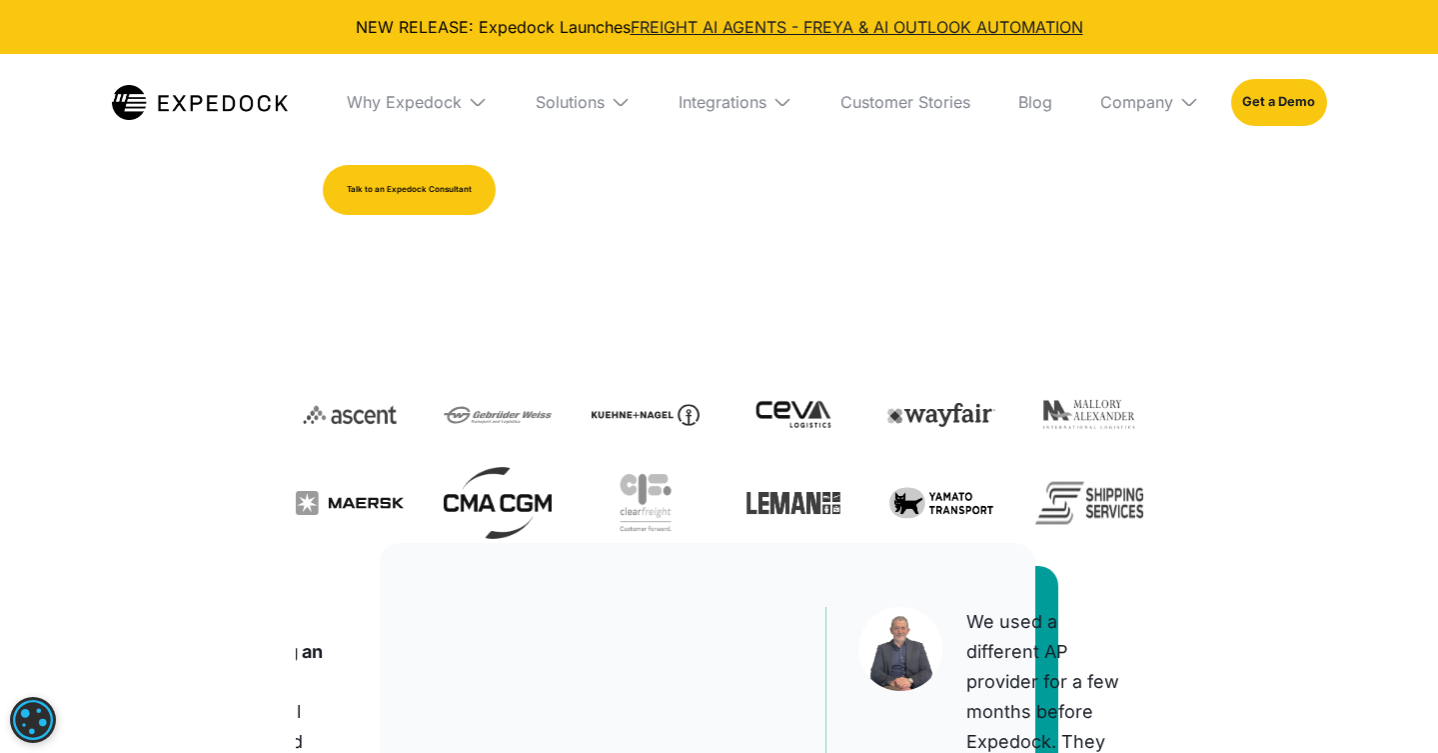
scroll to position [0, 0]
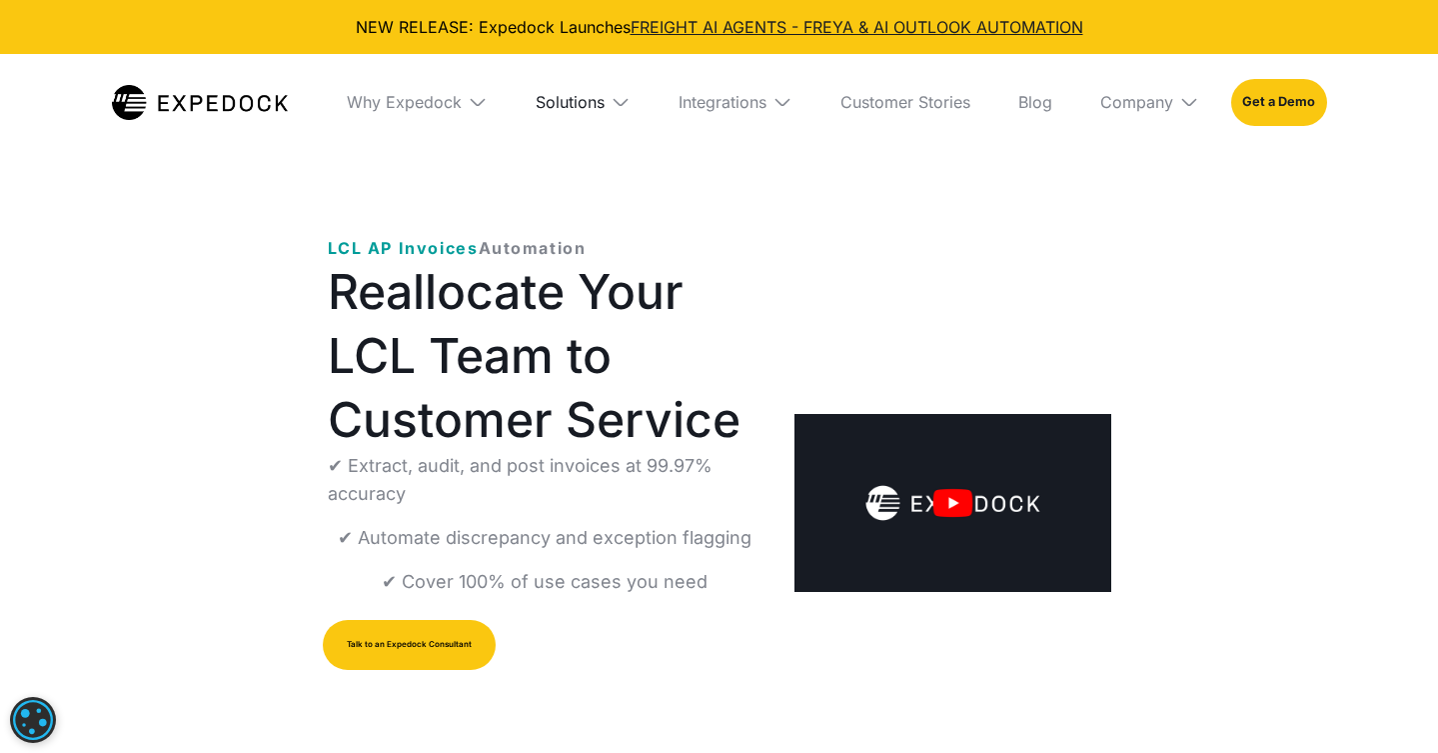
click at [597, 99] on div "Solutions" at bounding box center [570, 102] width 69 height 20
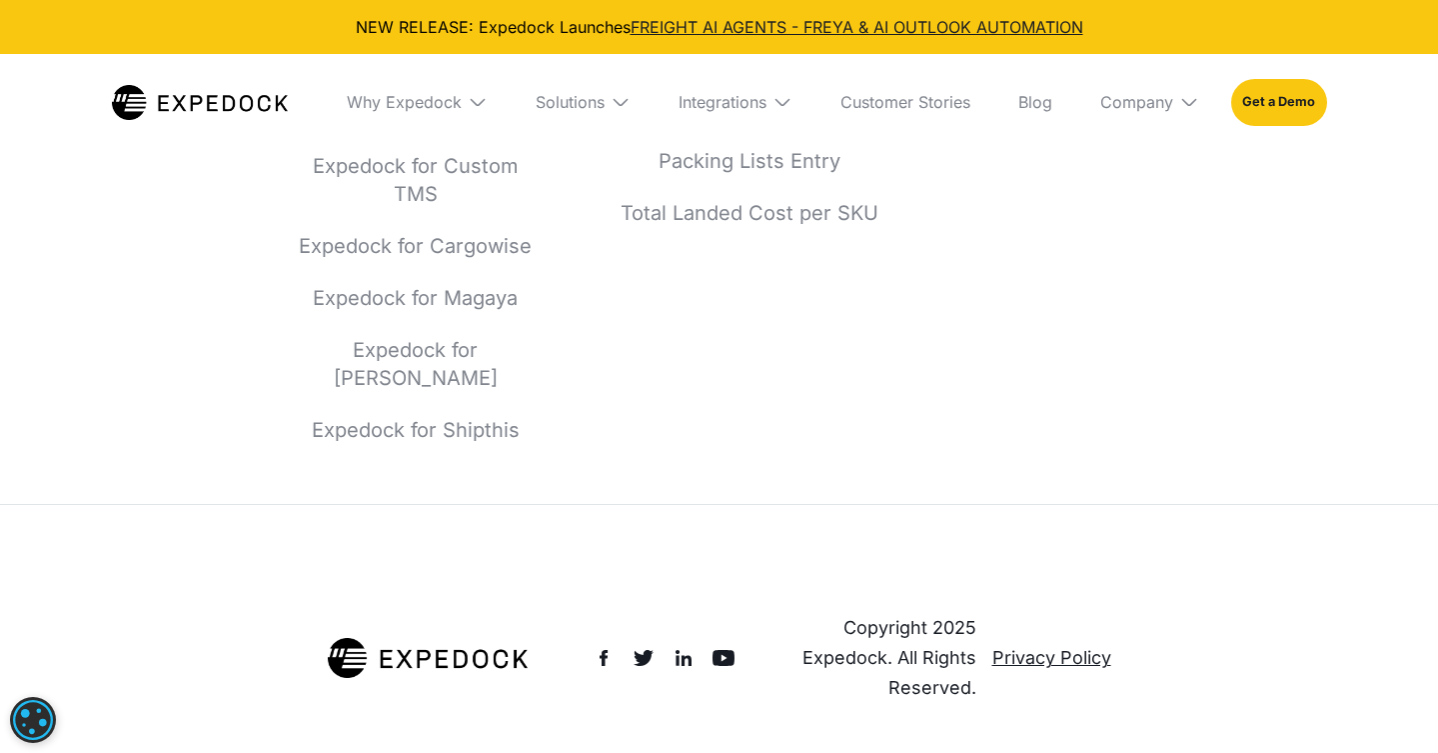
click at [654, 233] on div "Solutions Fully Managed Staffing Solutions Visibility for Shippers Freight BI C…" at bounding box center [750, 48] width 300 height 791
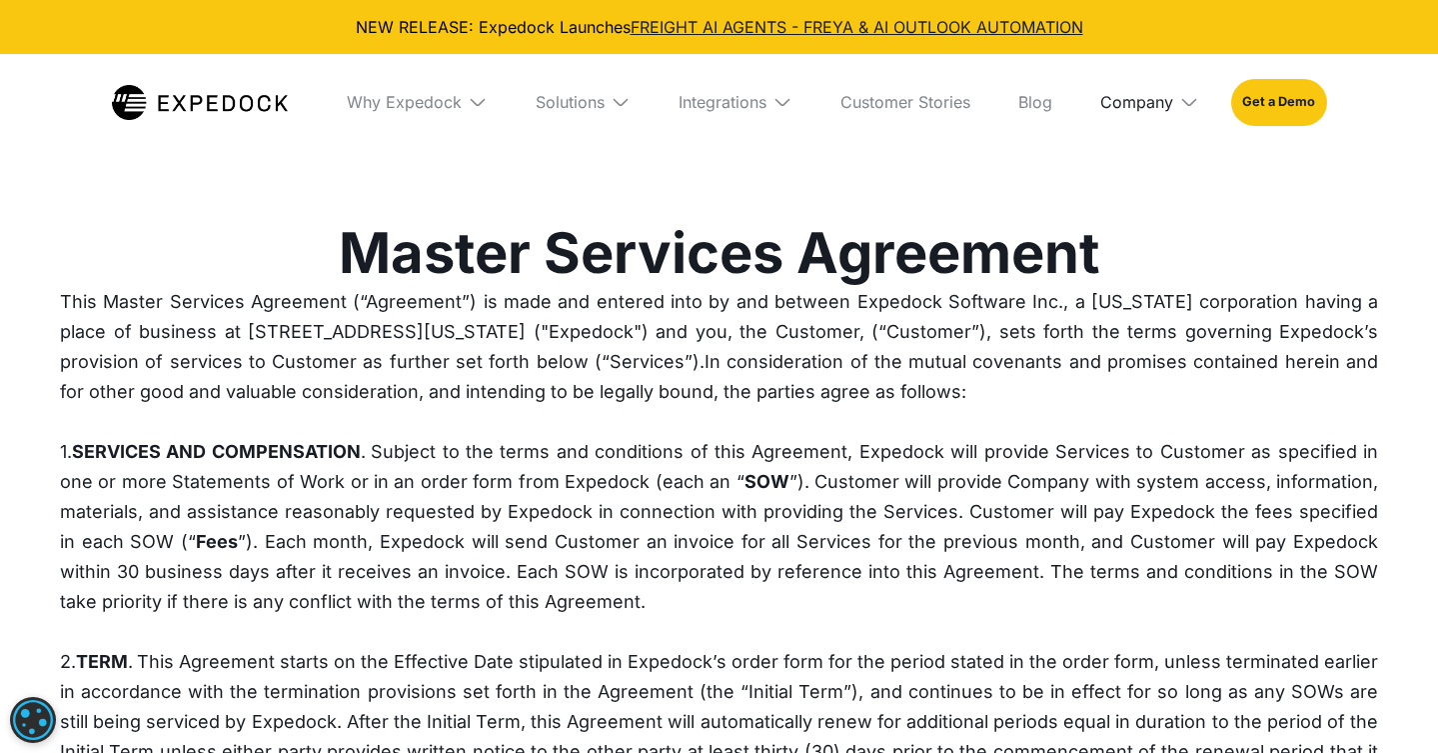
click at [1145, 109] on div "Company" at bounding box center [1137, 102] width 73 height 20
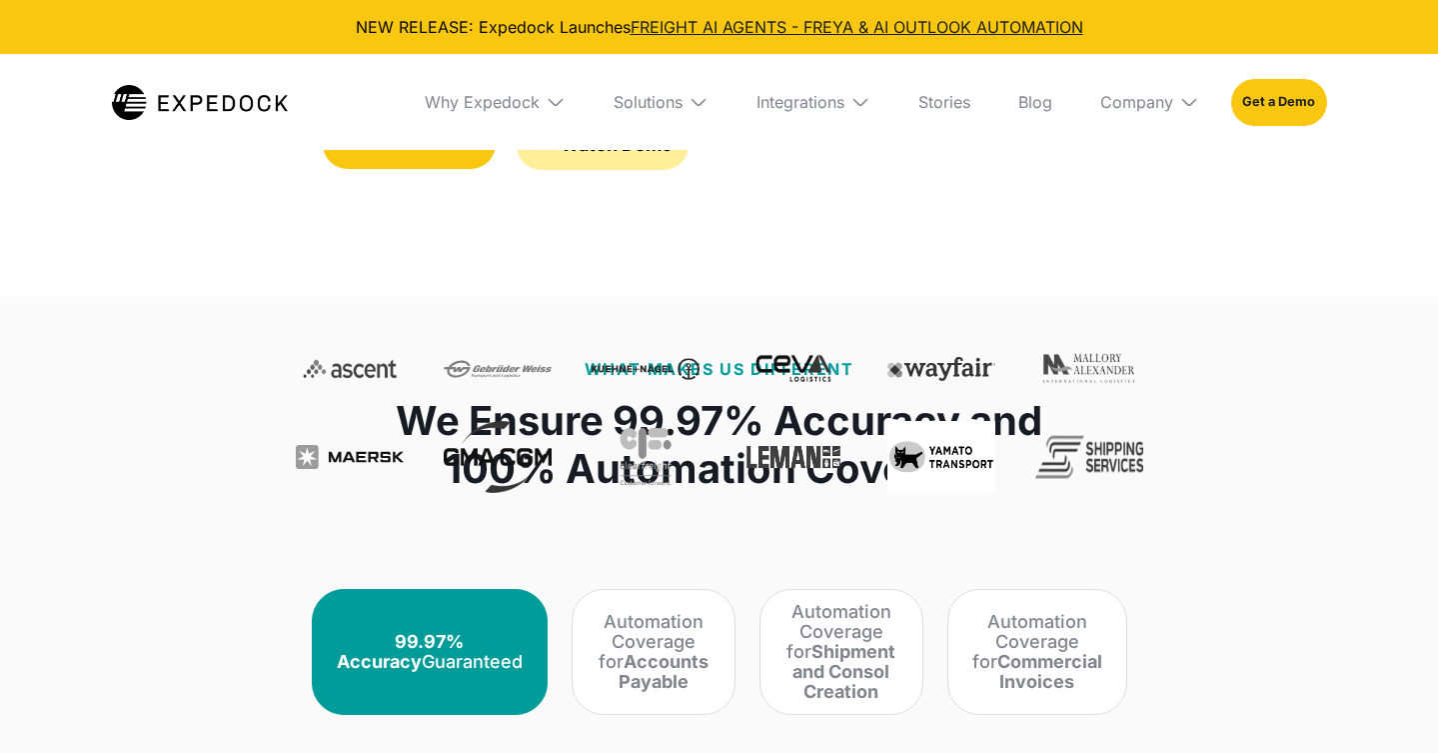
select select
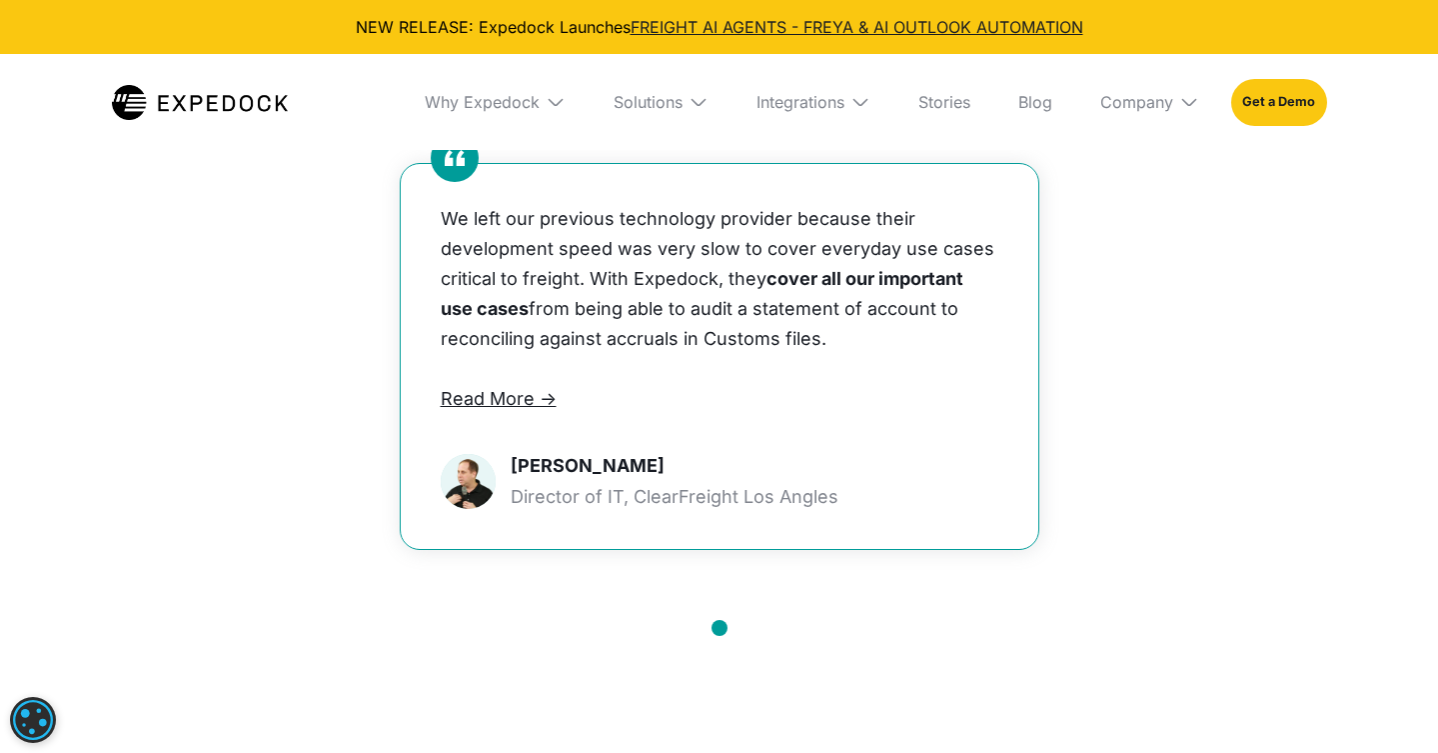
scroll to position [1834, 0]
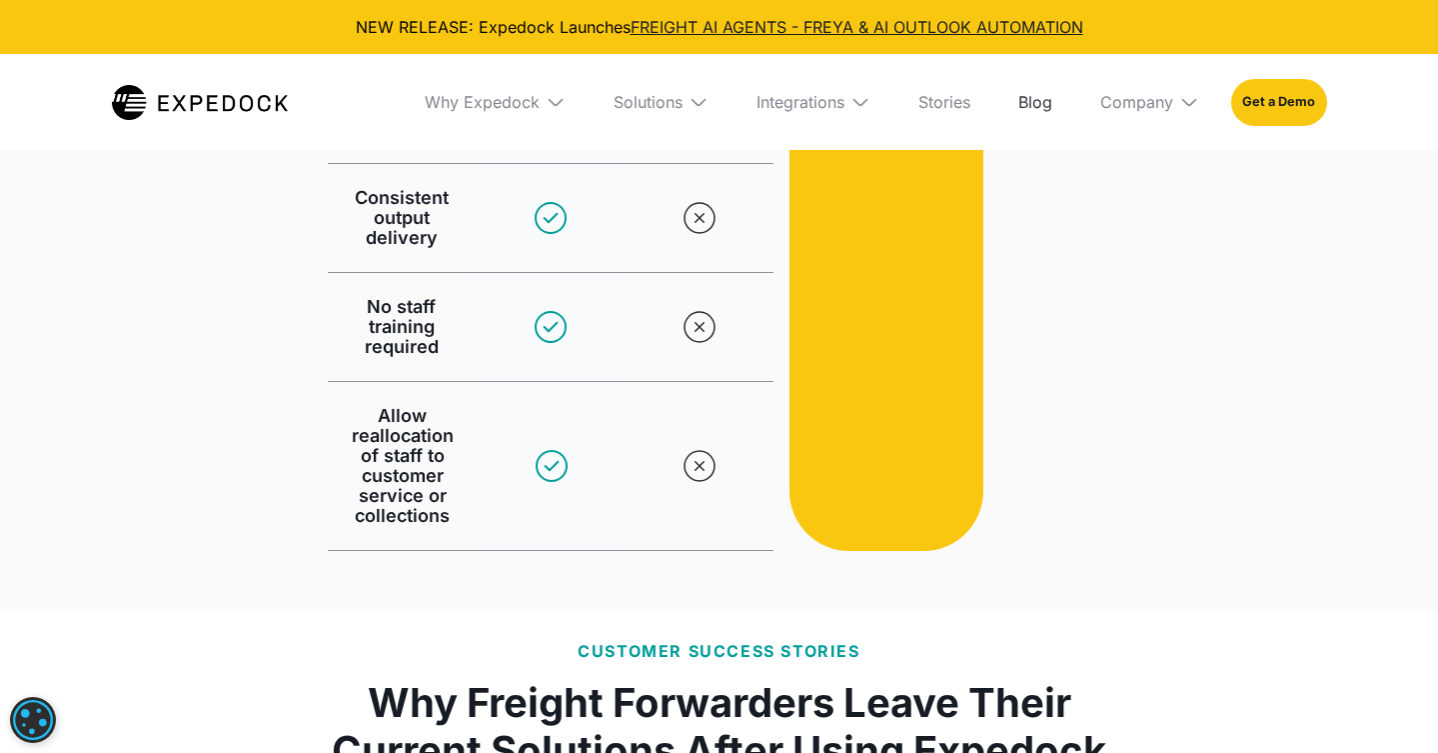
click at [1016, 98] on link "Blog" at bounding box center [1036, 102] width 66 height 96
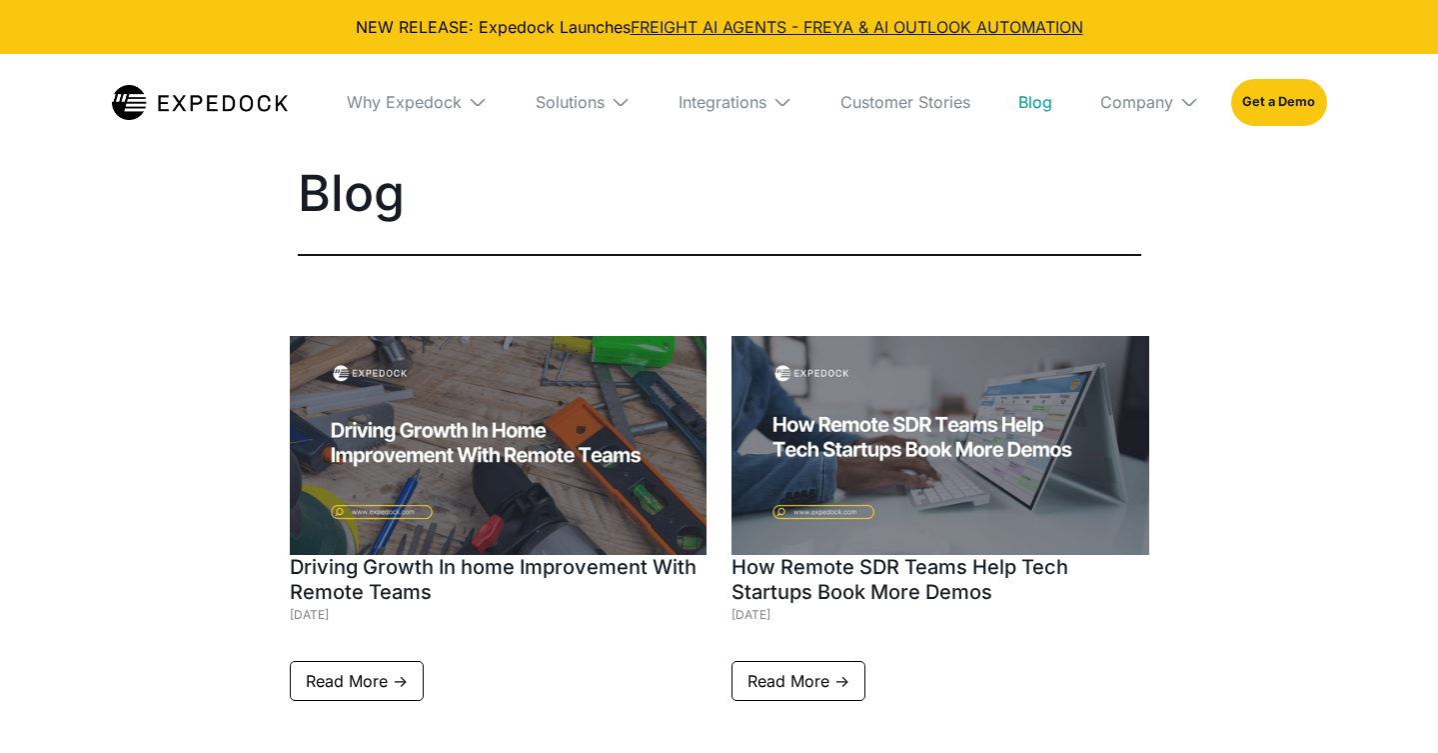
select select
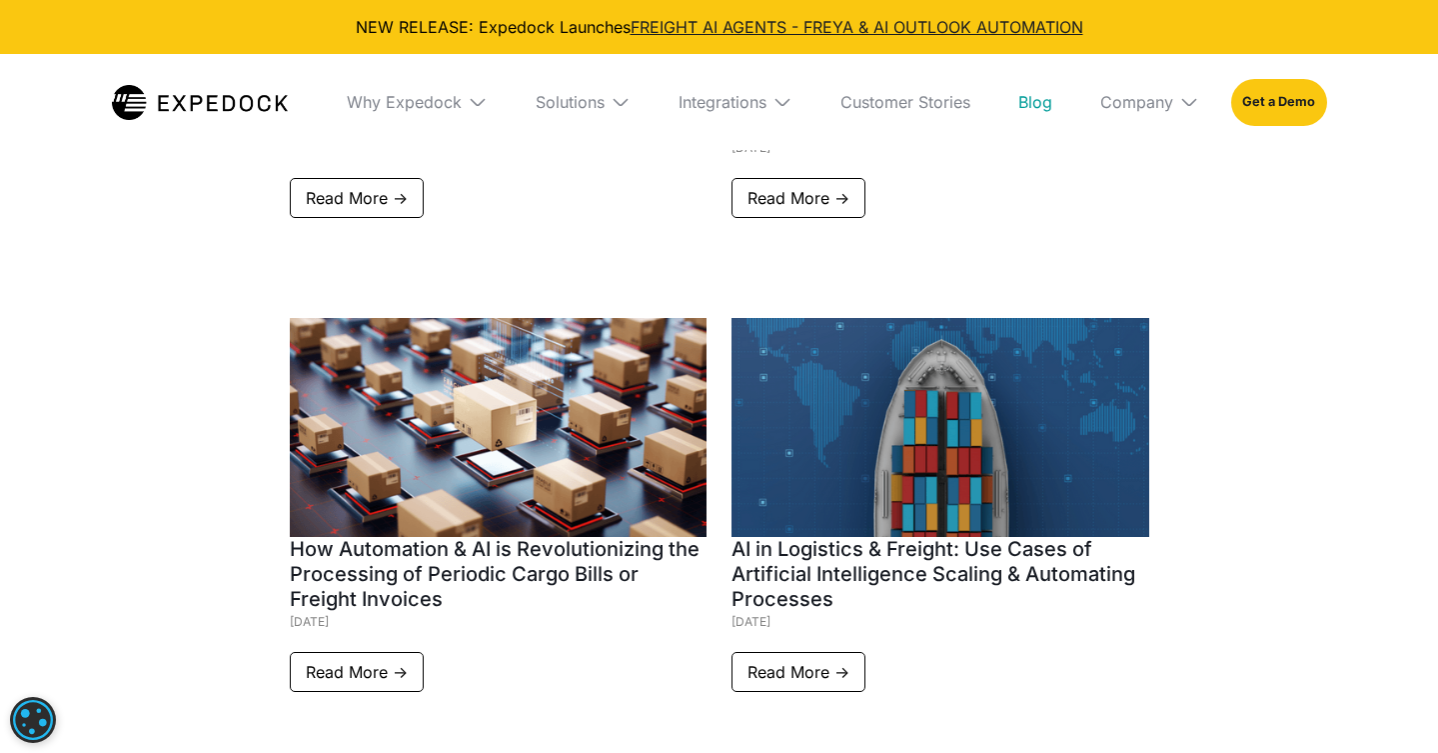
scroll to position [11157, 0]
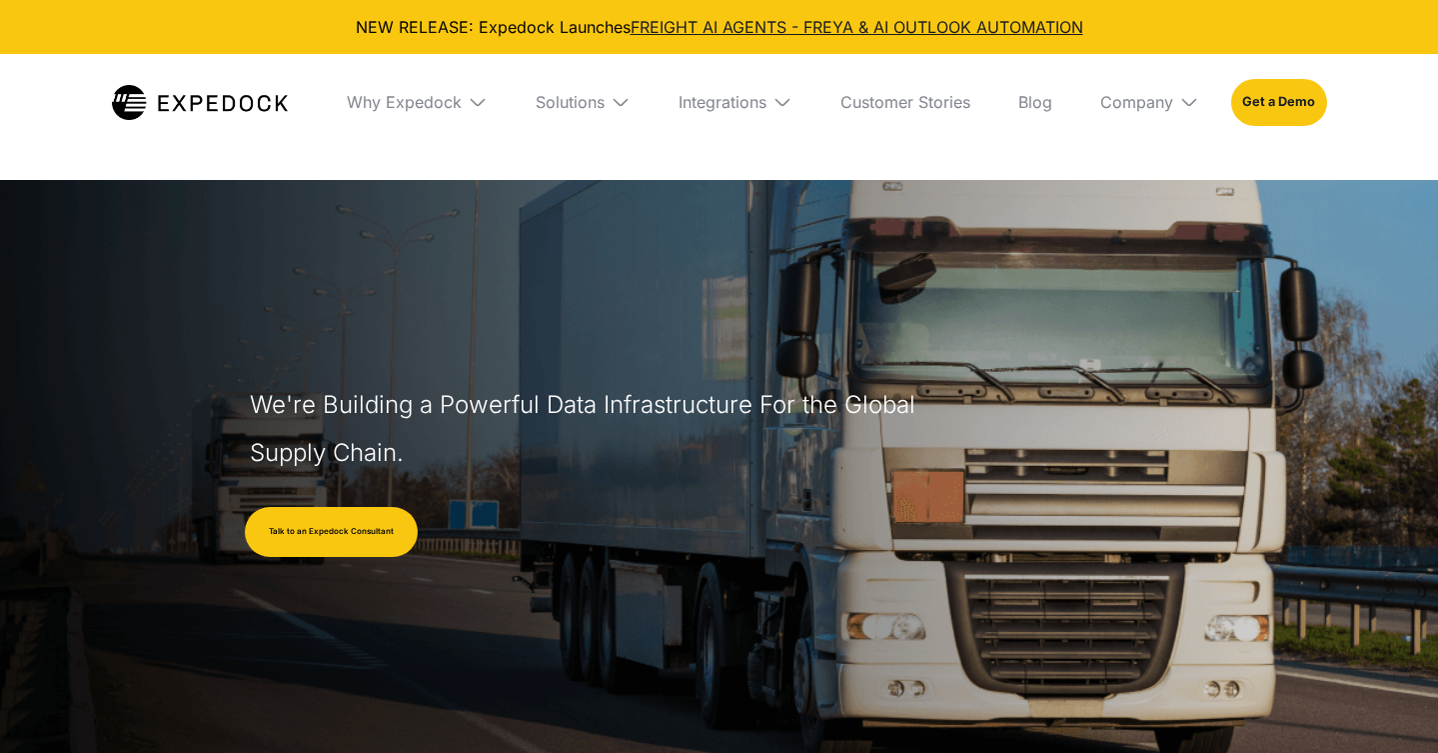
select select
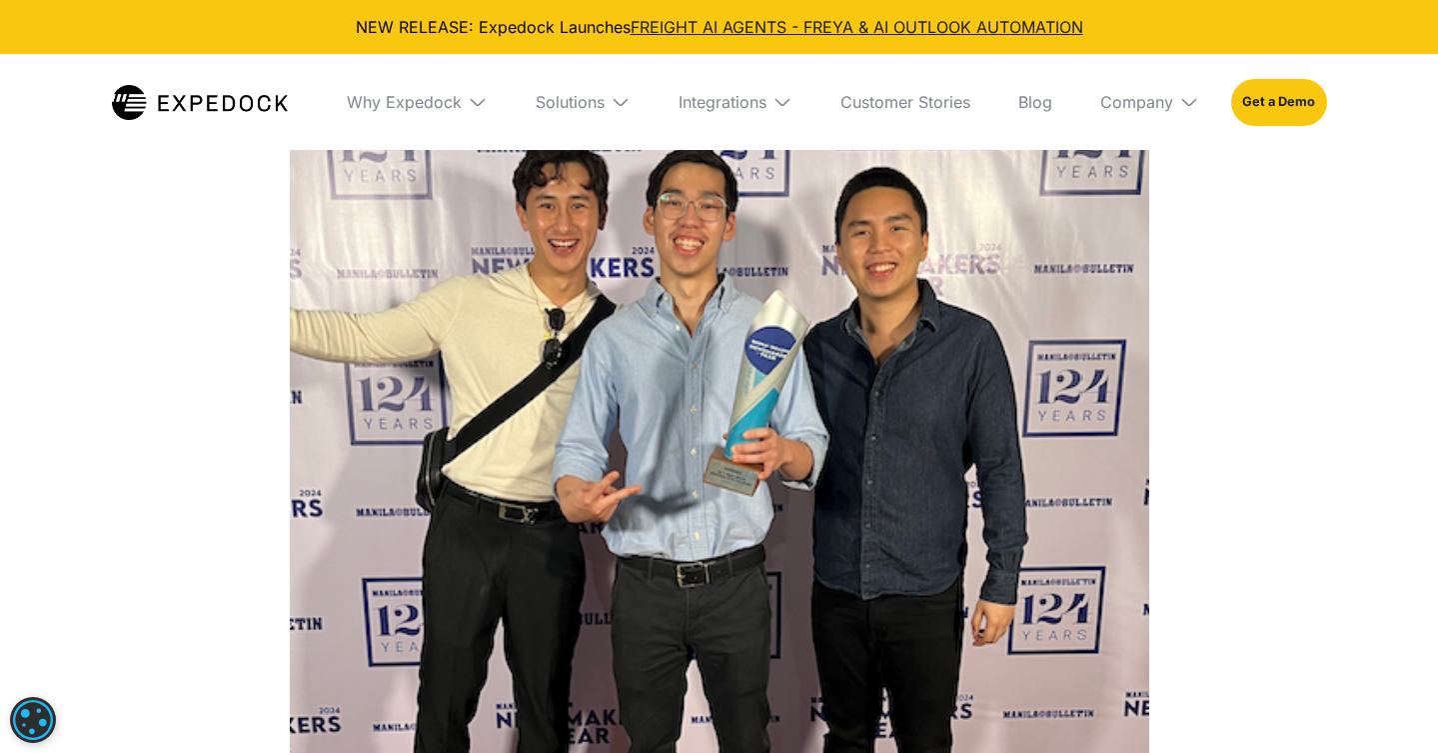
scroll to position [2874, 0]
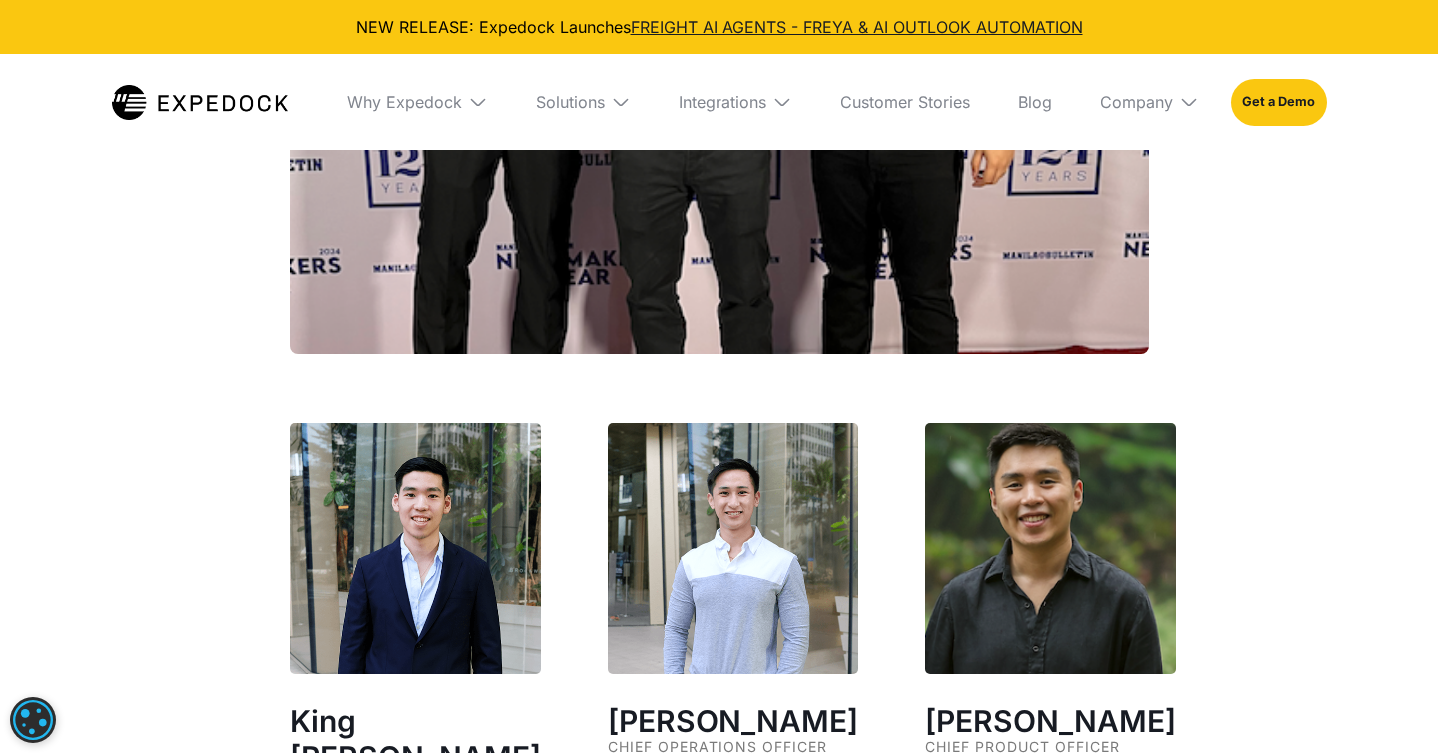
click at [556, 408] on div "Our Founders ‍ King [PERSON_NAME] Chief Executive Officer AI Researcher who cam…" at bounding box center [720, 482] width 860 height 1941
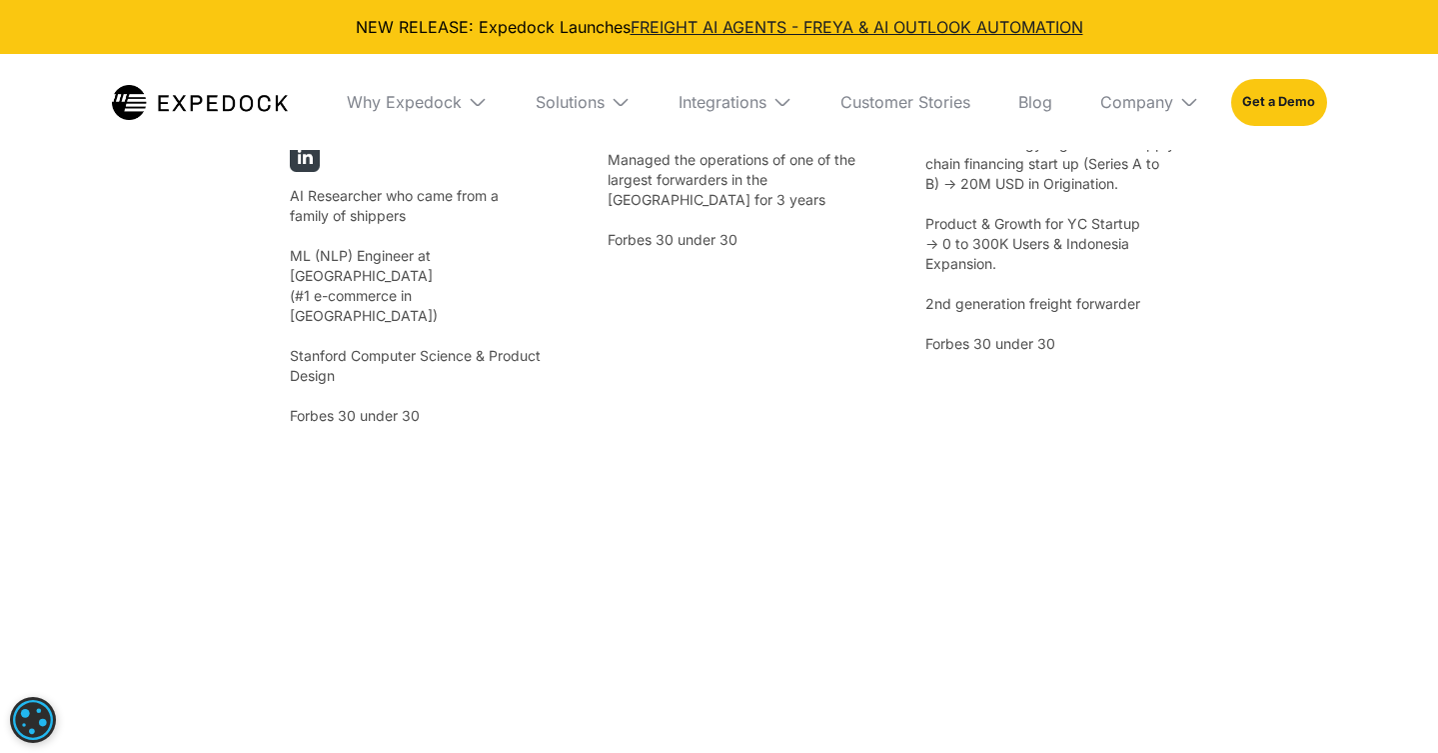
scroll to position [4011, 0]
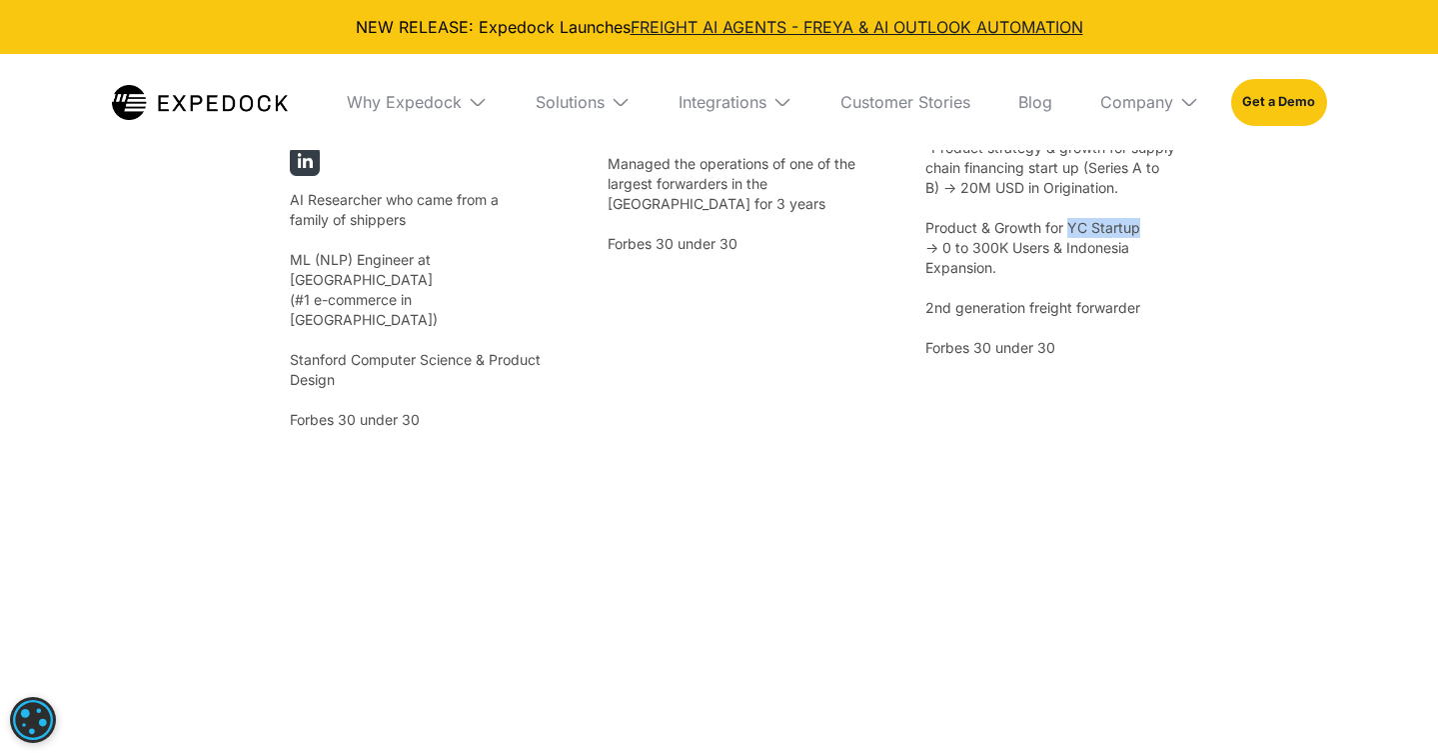
drag, startPoint x: 1052, startPoint y: 238, endPoint x: 1127, endPoint y: 232, distance: 76.2
click at [1127, 232] on p "-Product strategy & growth for supply chain financing start up (Series A to B) …" at bounding box center [1051, 248] width 251 height 220
copy p "YC Startup"
click at [709, 453] on div "King [PERSON_NAME] Chief Executive Officer AI Researcher who came from a family…" at bounding box center [720, 244] width 860 height 993
drag, startPoint x: 916, startPoint y: 318, endPoint x: 1151, endPoint y: 312, distance: 236.0
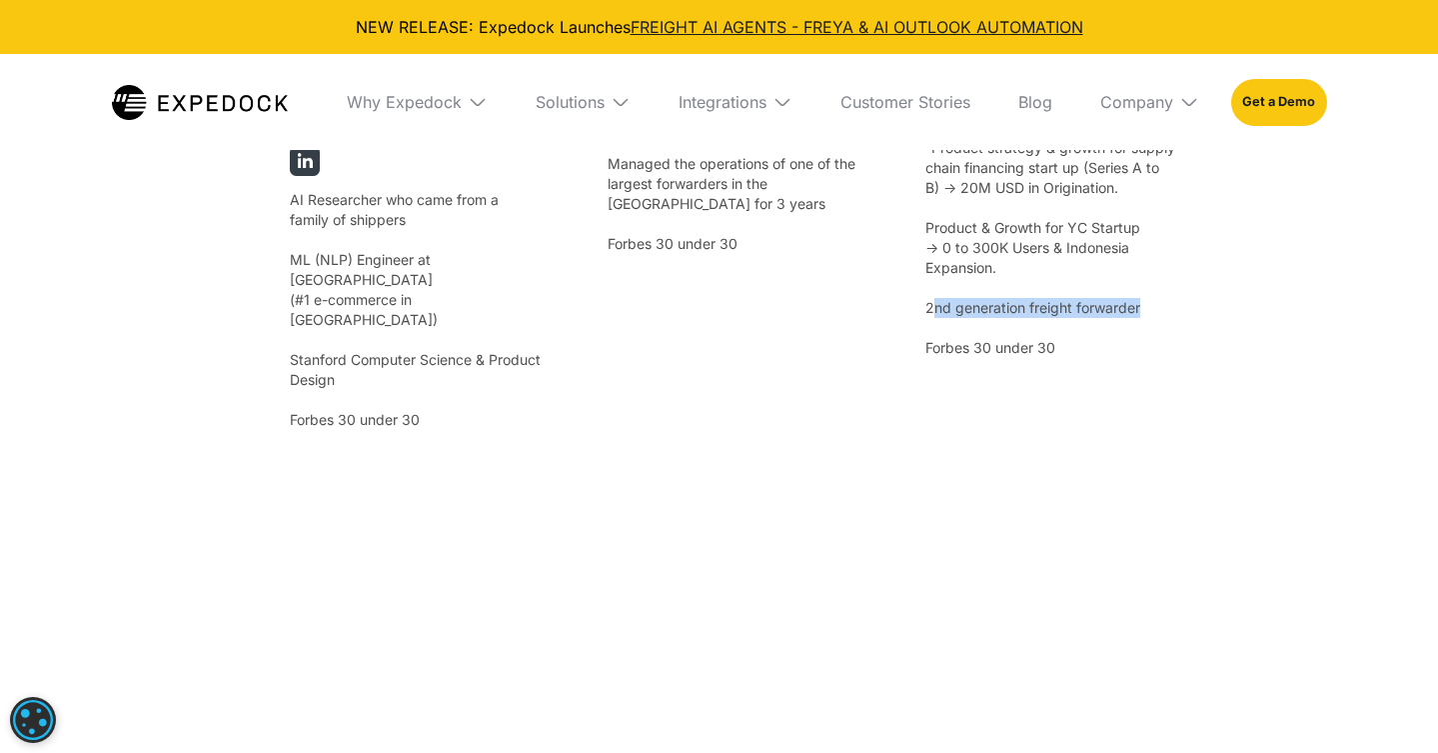
click at [463, 385] on div "King [PERSON_NAME] Chief Executive Officer AI Researcher who came from a family…" at bounding box center [720, 244] width 860 height 993
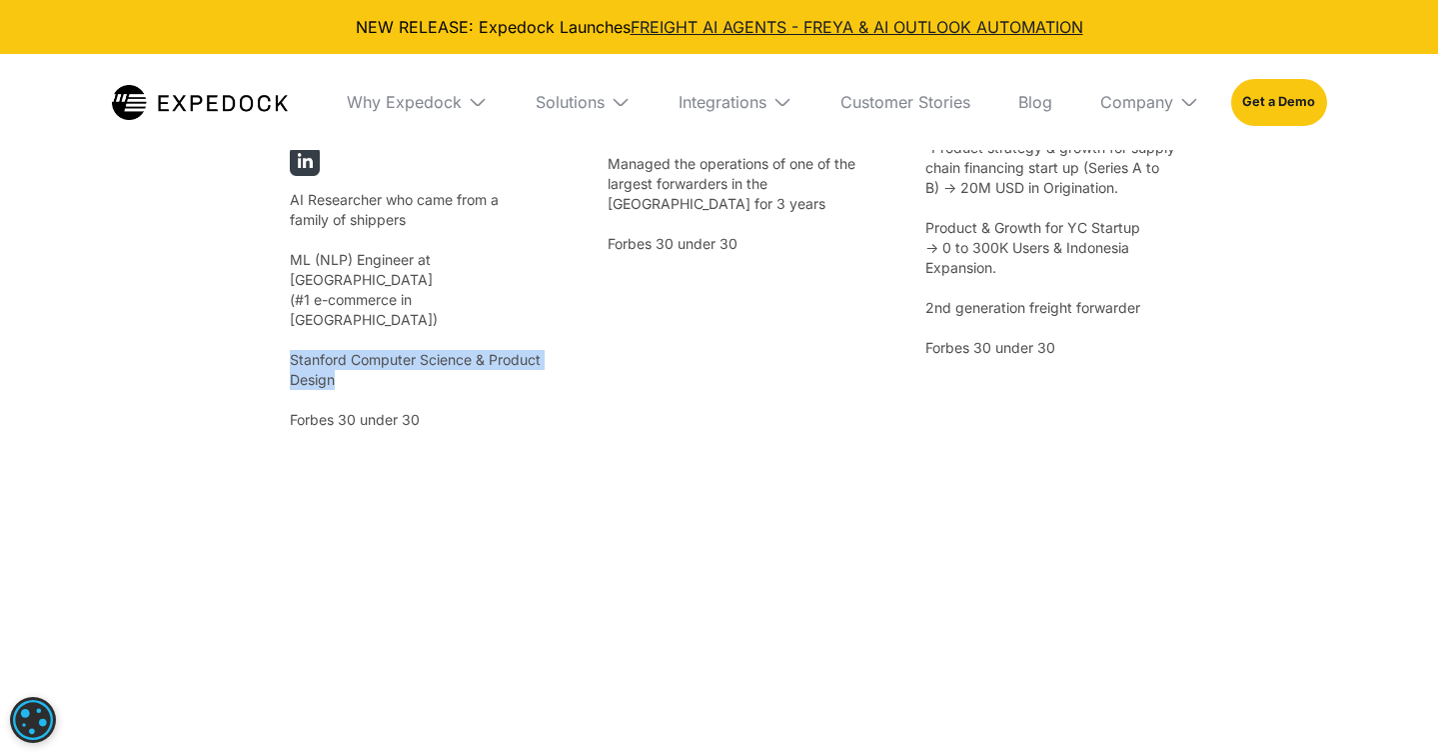
drag, startPoint x: 292, startPoint y: 271, endPoint x: 470, endPoint y: 298, distance: 180.0
click at [465, 299] on p "AI Researcher who came from a family of shippers ‍ ML (NLP) Engineer at [GEOGRA…" at bounding box center [415, 310] width 251 height 240
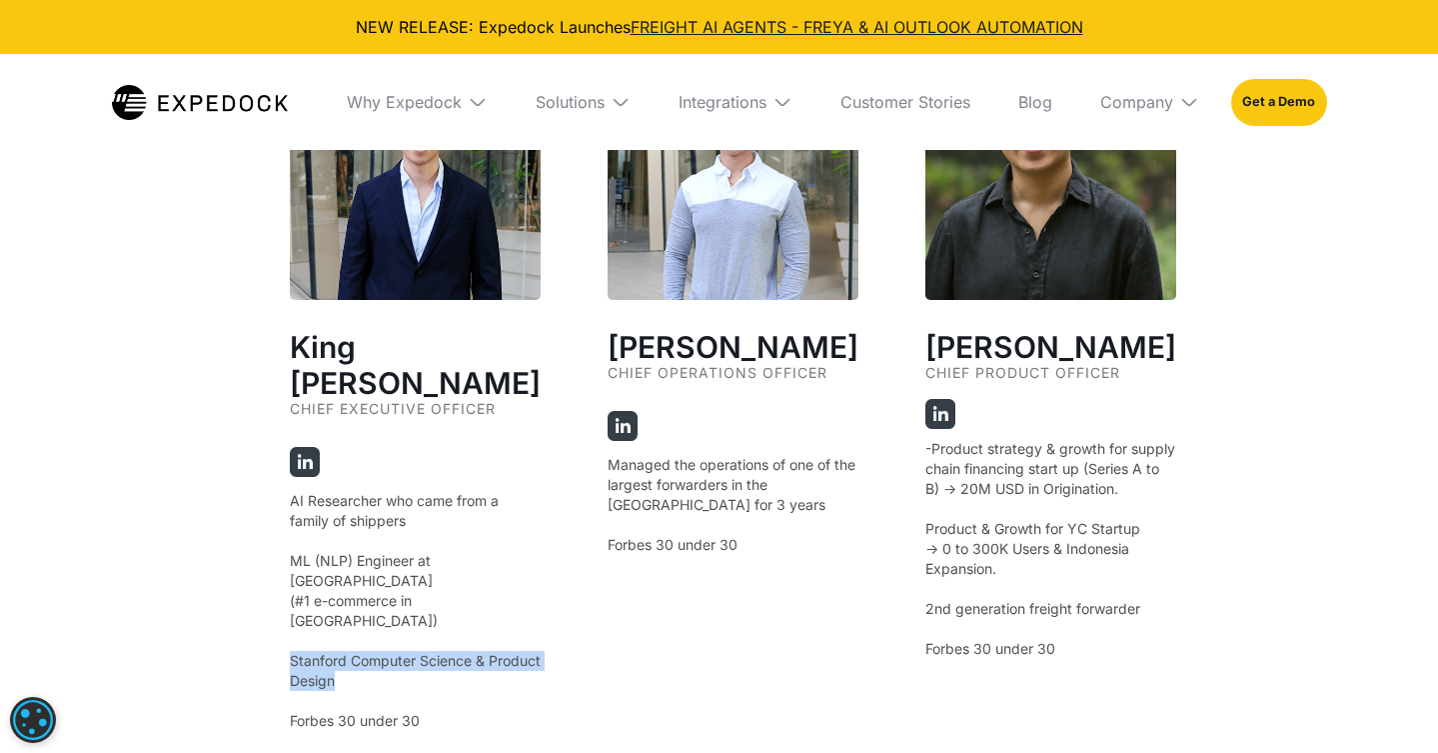
scroll to position [3711, 0]
click at [759, 565] on div "Jeff Tan Chief Operations Officer Managed the operations of one of the largest …" at bounding box center [733, 389] width 251 height 682
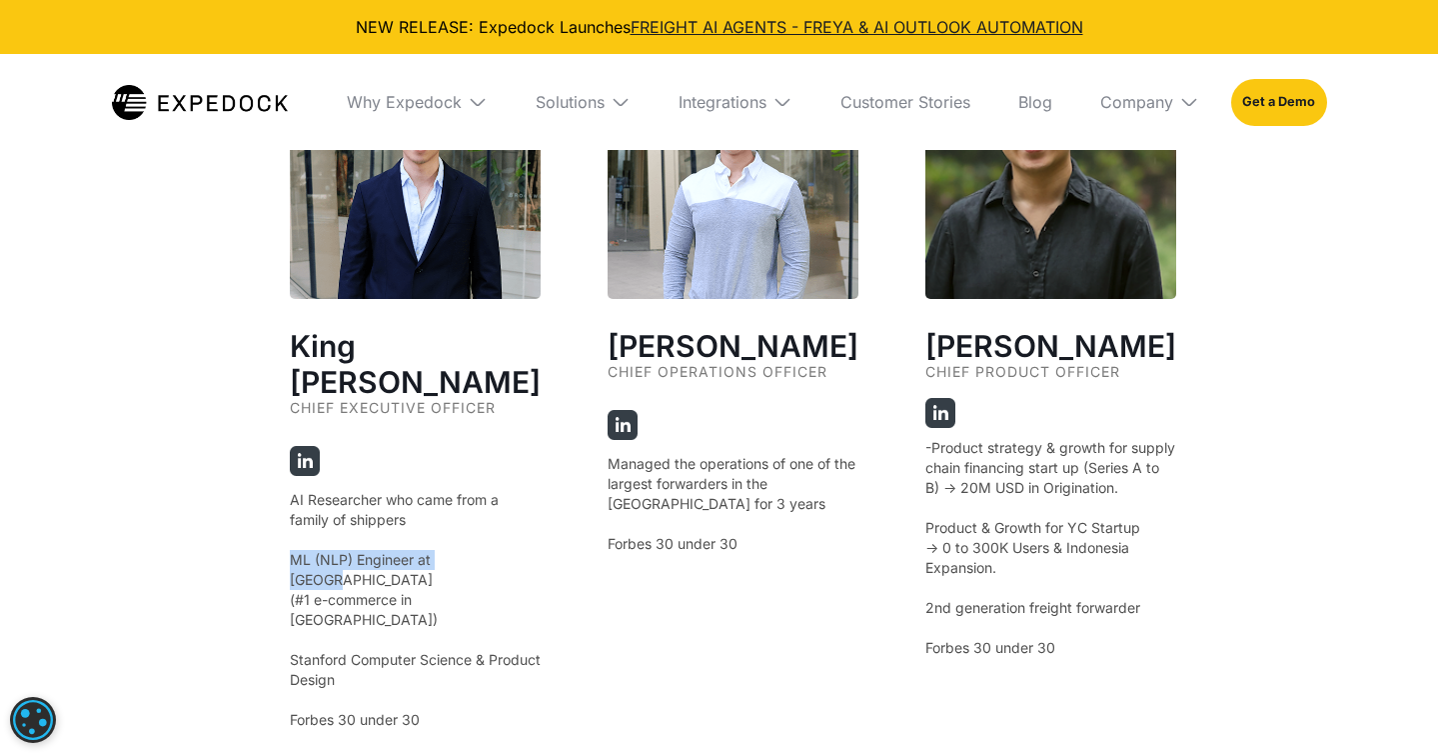
drag, startPoint x: 286, startPoint y: 506, endPoint x: 329, endPoint y: 566, distance: 73.8
click at [489, 512] on div "Our Founders ‍ King Alandy Dy Chief Executive Officer AI Researcher who came fr…" at bounding box center [720, 107] width 940 height 1981
drag, startPoint x: 318, startPoint y: 537, endPoint x: 514, endPoint y: 538, distance: 195.9
click at [514, 539] on p "AI Researcher who came from a family of shippers ‍ ML (NLP) Engineer at Shopee …" at bounding box center [415, 610] width 251 height 240
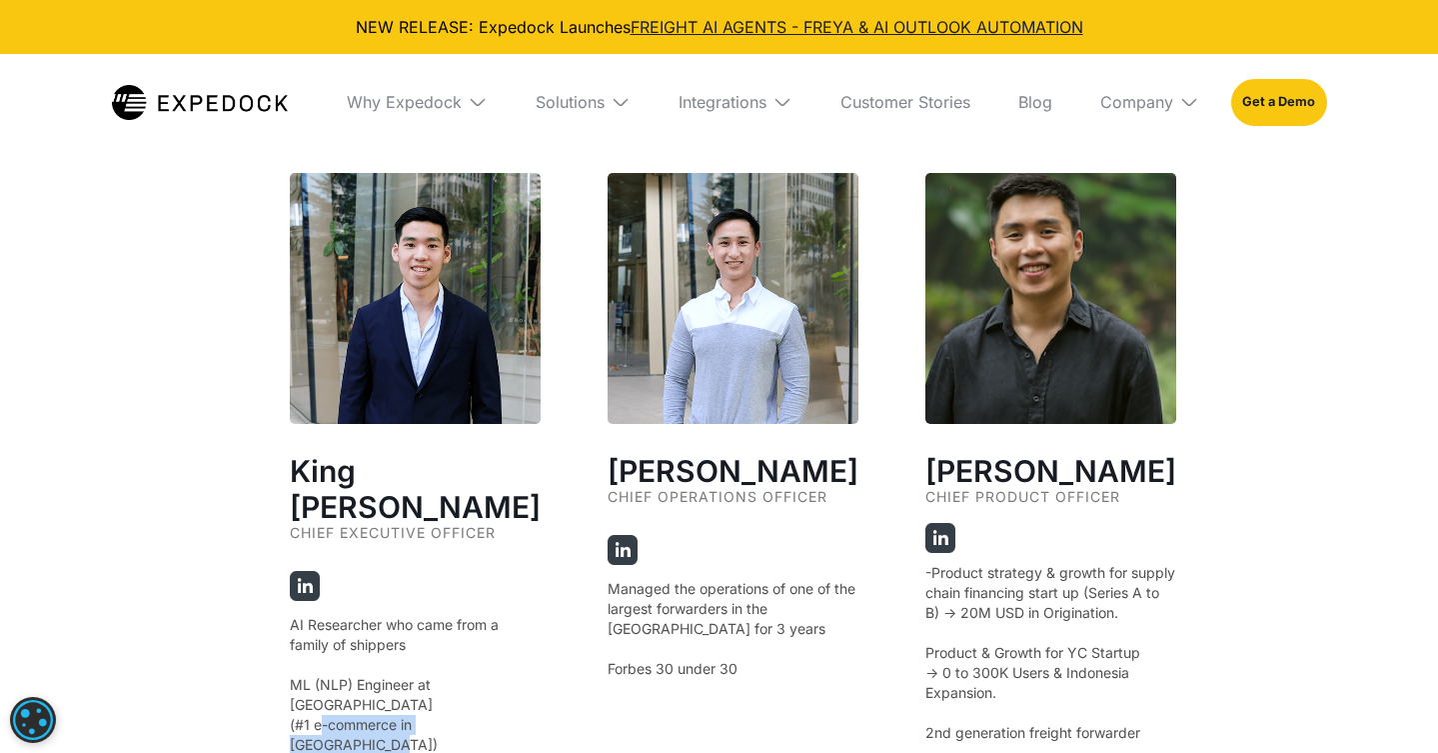
scroll to position [3545, 0]
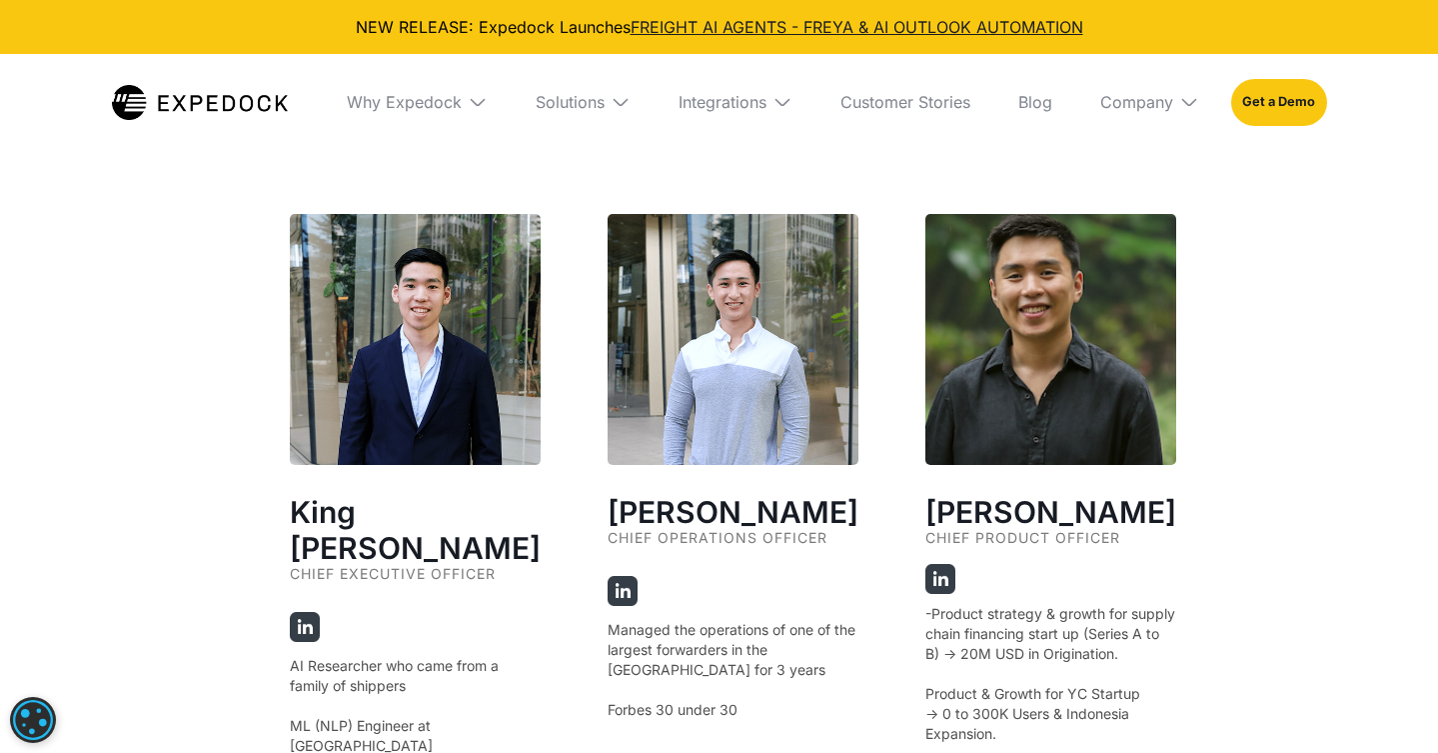
click at [495, 566] on div "Chief Executive Officer" at bounding box center [415, 583] width 251 height 34
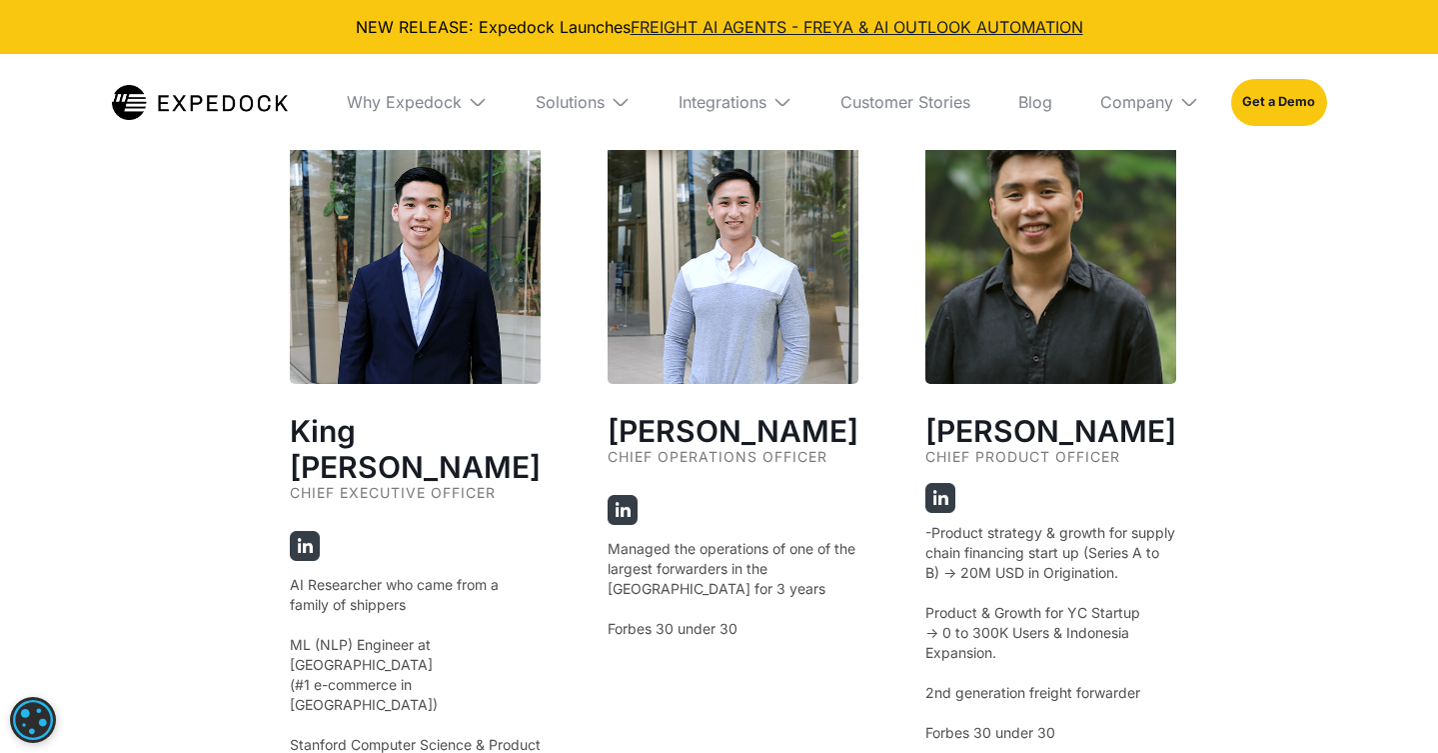
scroll to position [3747, 0]
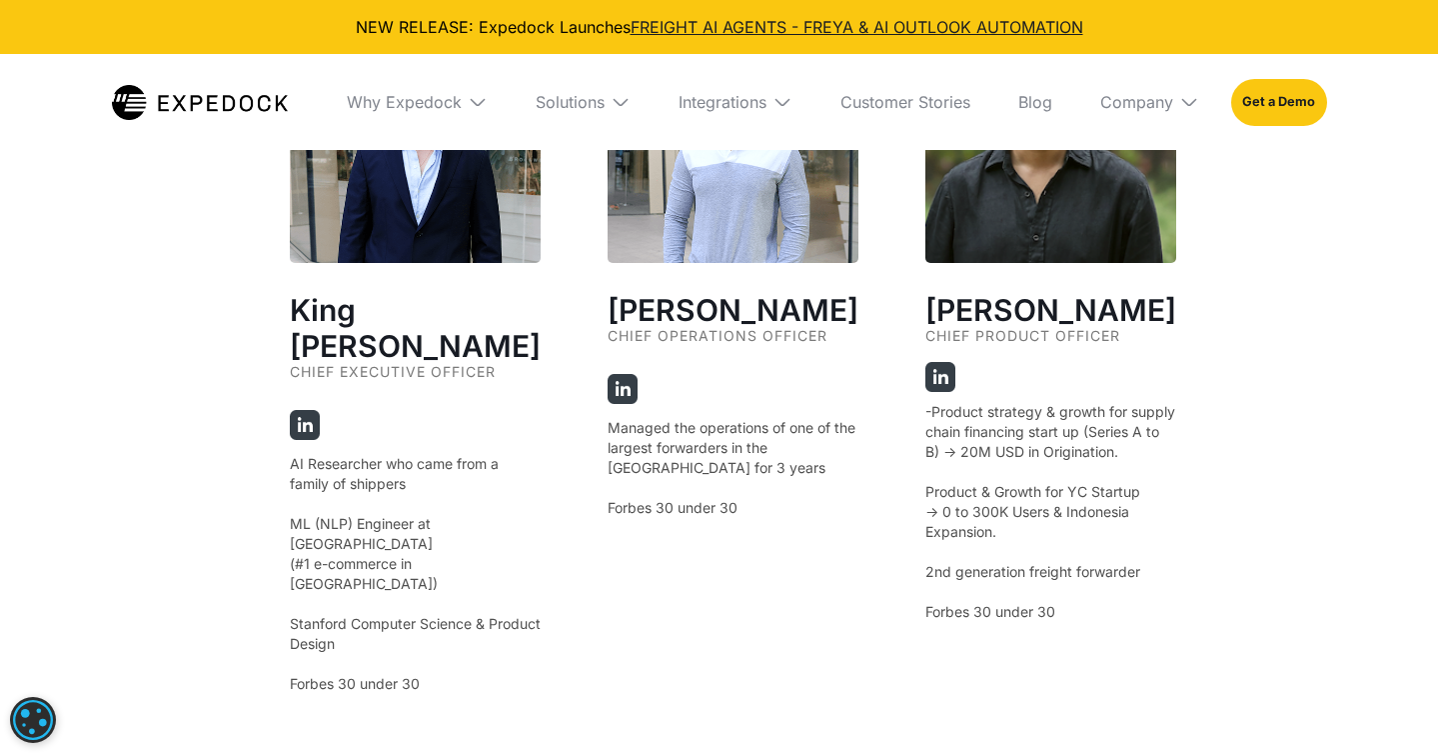
click at [1061, 502] on p "-Product strategy & growth for supply chain financing start up (Series A to B) …" at bounding box center [1051, 512] width 251 height 220
drag, startPoint x: 907, startPoint y: 502, endPoint x: 1094, endPoint y: 506, distance: 187.0
click at [1105, 510] on p "-Product strategy & growth for supply chain financing start up (Series A to B) …" at bounding box center [1051, 512] width 251 height 220
click at [1050, 514] on p "-Product strategy & growth for supply chain financing start up (Series A to B) …" at bounding box center [1051, 512] width 251 height 220
drag, startPoint x: 919, startPoint y: 531, endPoint x: 1061, endPoint y: 526, distance: 142.0
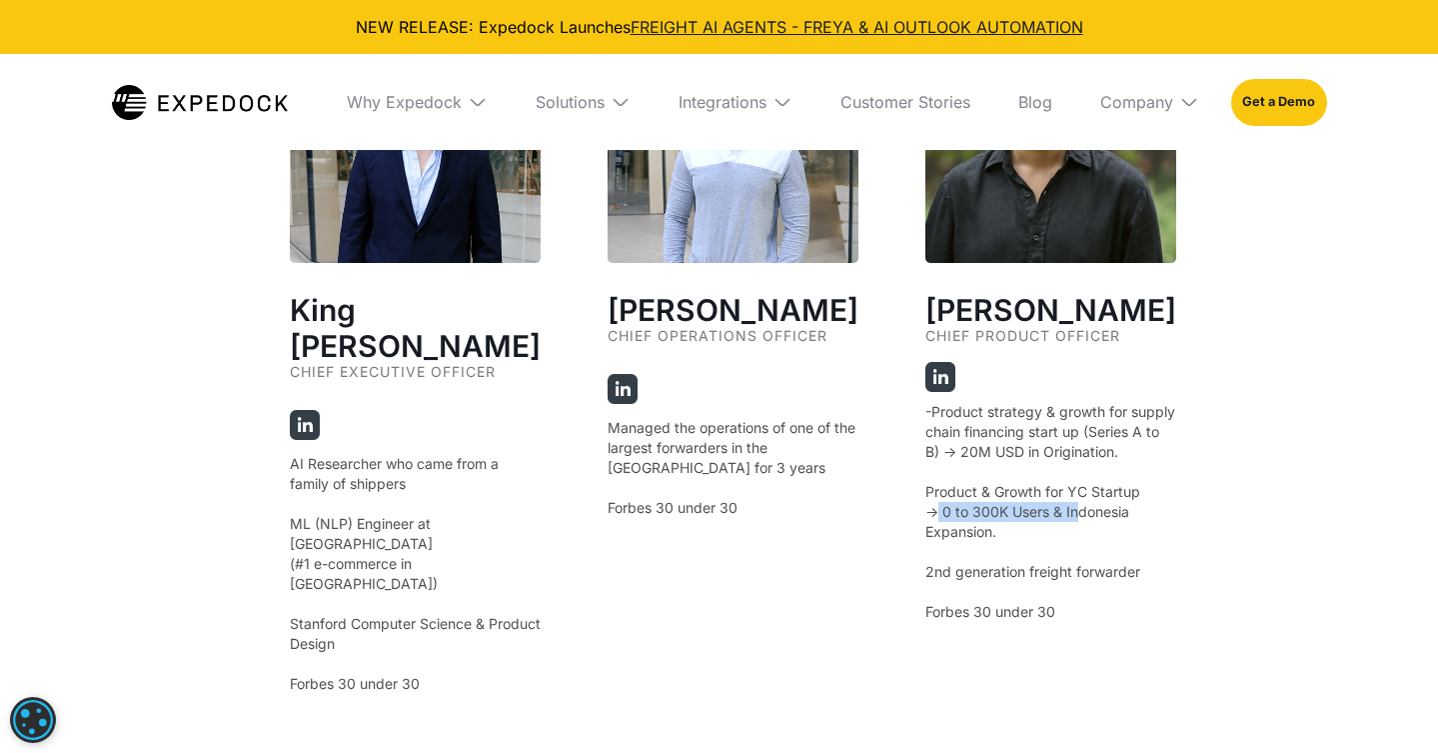
click at [1061, 526] on p "-Product strategy & growth for supply chain financing start up (Series A to B) …" at bounding box center [1051, 512] width 251 height 220
drag, startPoint x: 1061, startPoint y: 526, endPoint x: 1096, endPoint y: 566, distance: 53.1
click at [1061, 526] on p "-Product strategy & growth for supply chain financing start up (Series A to B) …" at bounding box center [1051, 512] width 251 height 220
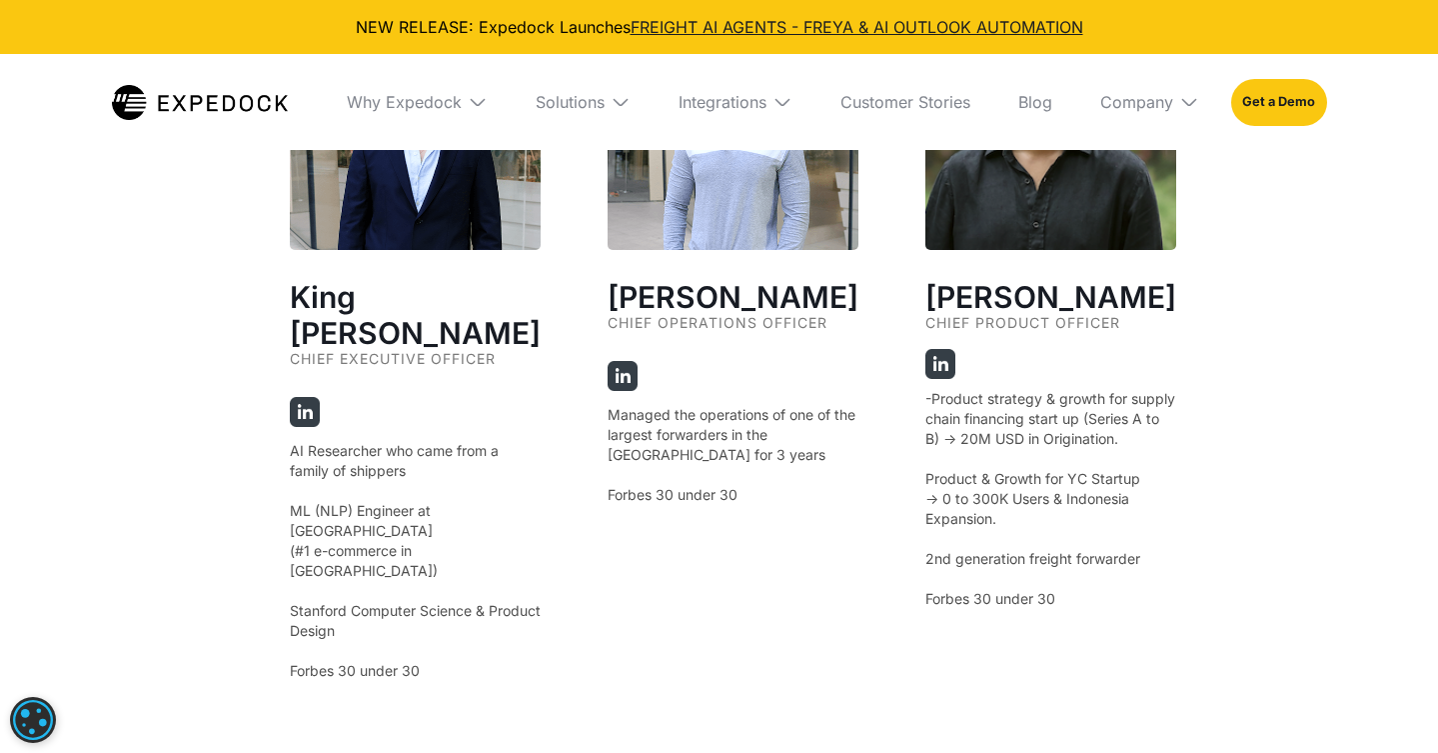
scroll to position [3781, 0]
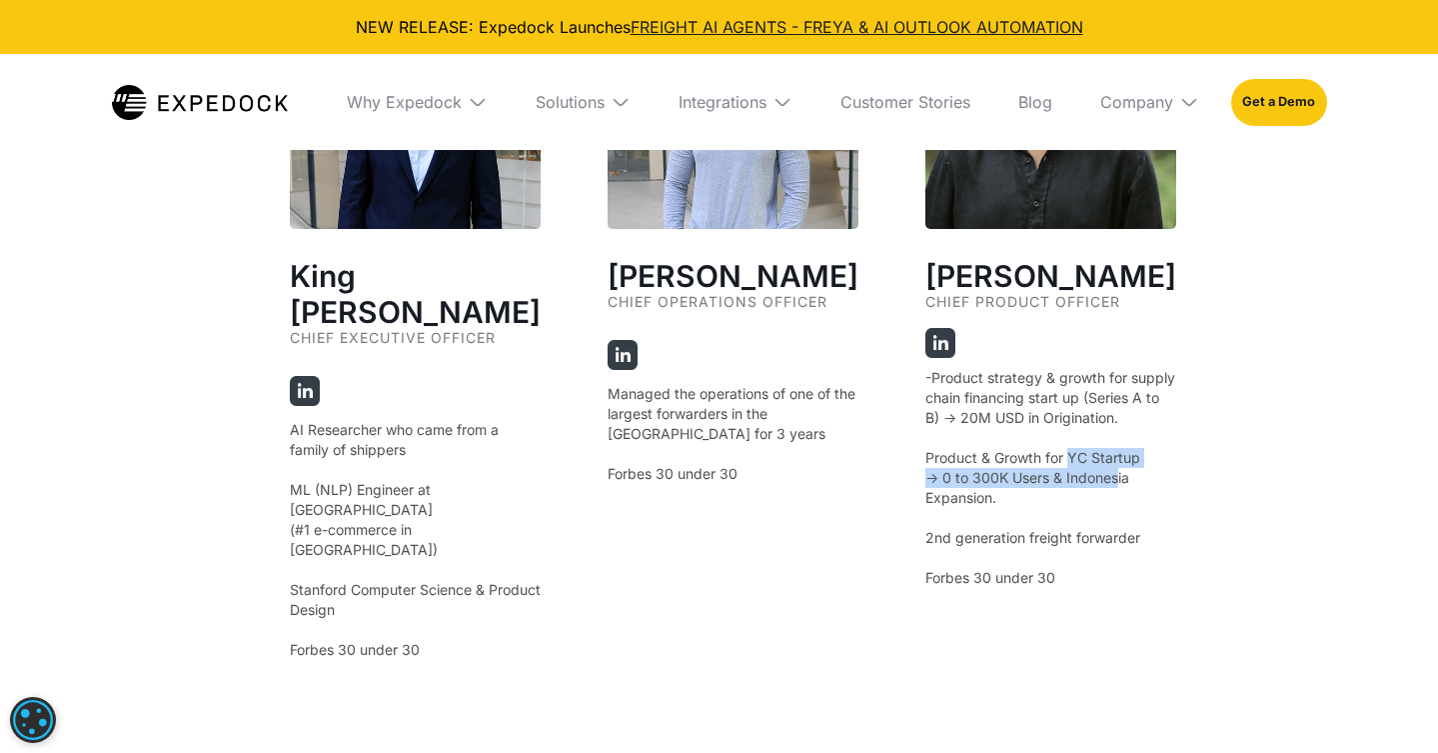
drag, startPoint x: 1052, startPoint y: 480, endPoint x: 1100, endPoint y: 480, distance: 48.0
click at [1101, 481] on p "-Product strategy & growth for supply chain financing start up (Series A to B) …" at bounding box center [1051, 478] width 251 height 220
click at [928, 489] on p "-Product strategy & growth for supply chain financing start up (Series A to B) …" at bounding box center [1051, 478] width 251 height 220
drag, startPoint x: 901, startPoint y: 457, endPoint x: 1148, endPoint y: 470, distance: 248.2
click at [1147, 470] on div "King Alandy Dy Chief Executive Officer AI Researcher who came from a family of …" at bounding box center [720, 474] width 860 height 993
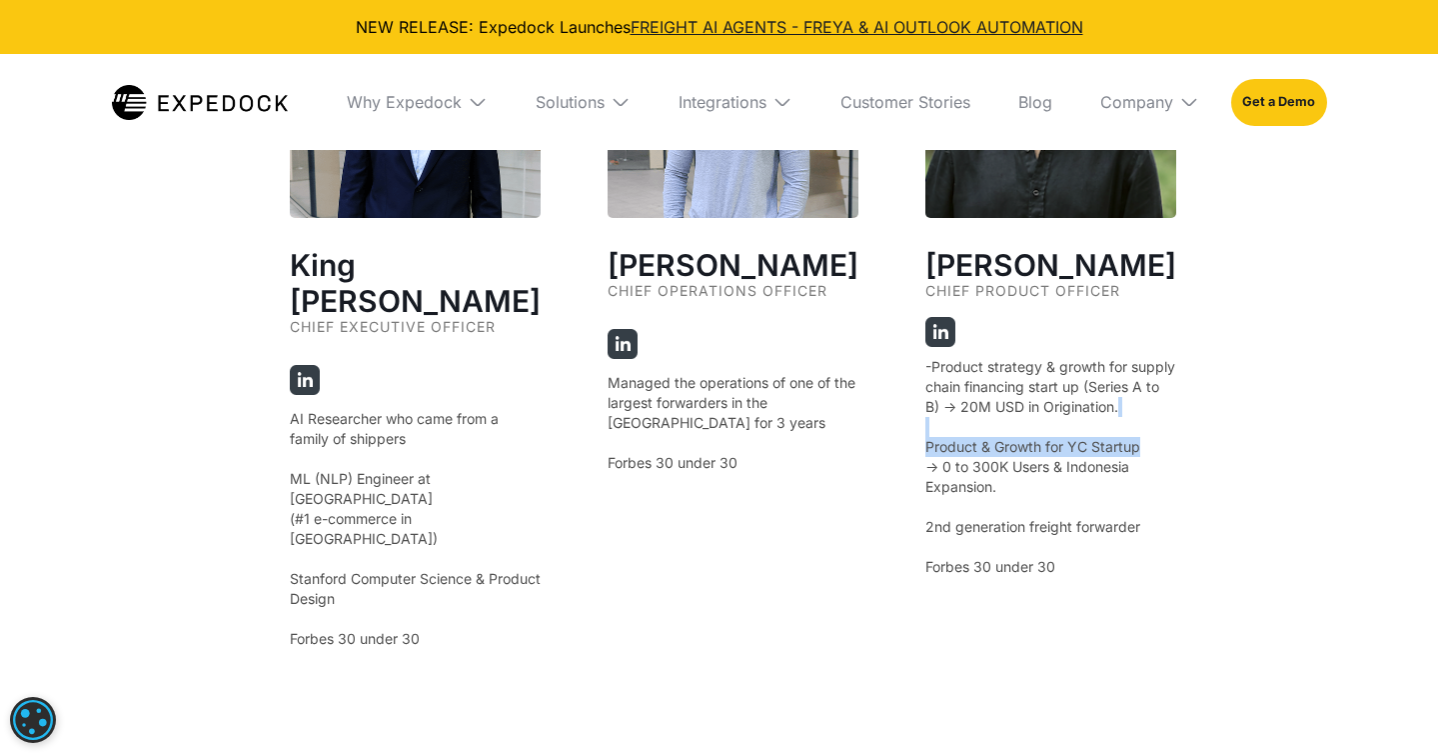
scroll to position [3793, 0]
click at [758, 570] on div "Jeff Tan Chief Operations Officer Managed the operations of one of the largest …" at bounding box center [733, 307] width 251 height 682
drag, startPoint x: 910, startPoint y: 450, endPoint x: 1028, endPoint y: 478, distance: 121.2
click at [1038, 492] on p "-Product strategy & growth for supply chain financing start up (Series A to B) …" at bounding box center [1051, 466] width 251 height 220
copy p "Product & Growth for YC Startup -> 0 to 300K Users & Indonesia Expansion."
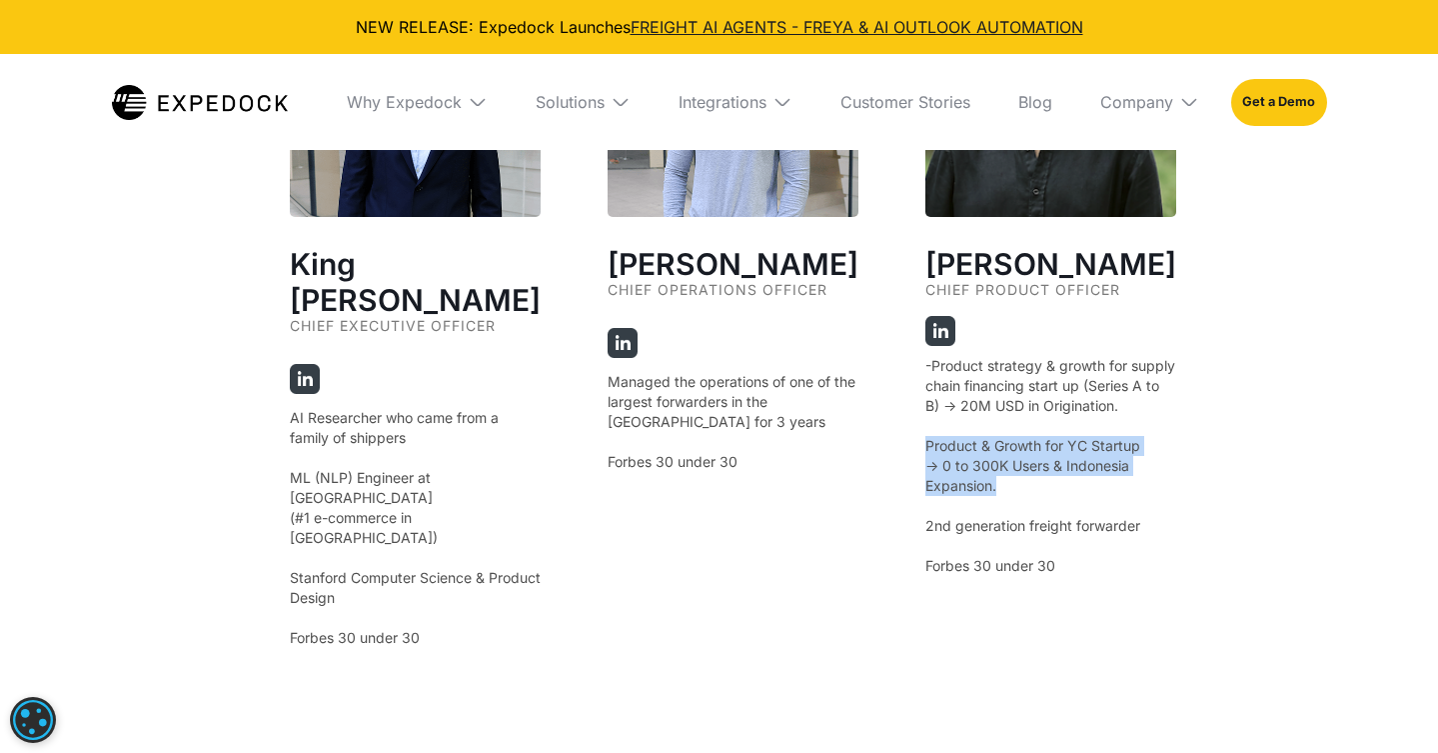
click at [1021, 499] on p "-Product strategy & growth for supply chain financing start up (Series A to B) …" at bounding box center [1051, 466] width 251 height 220
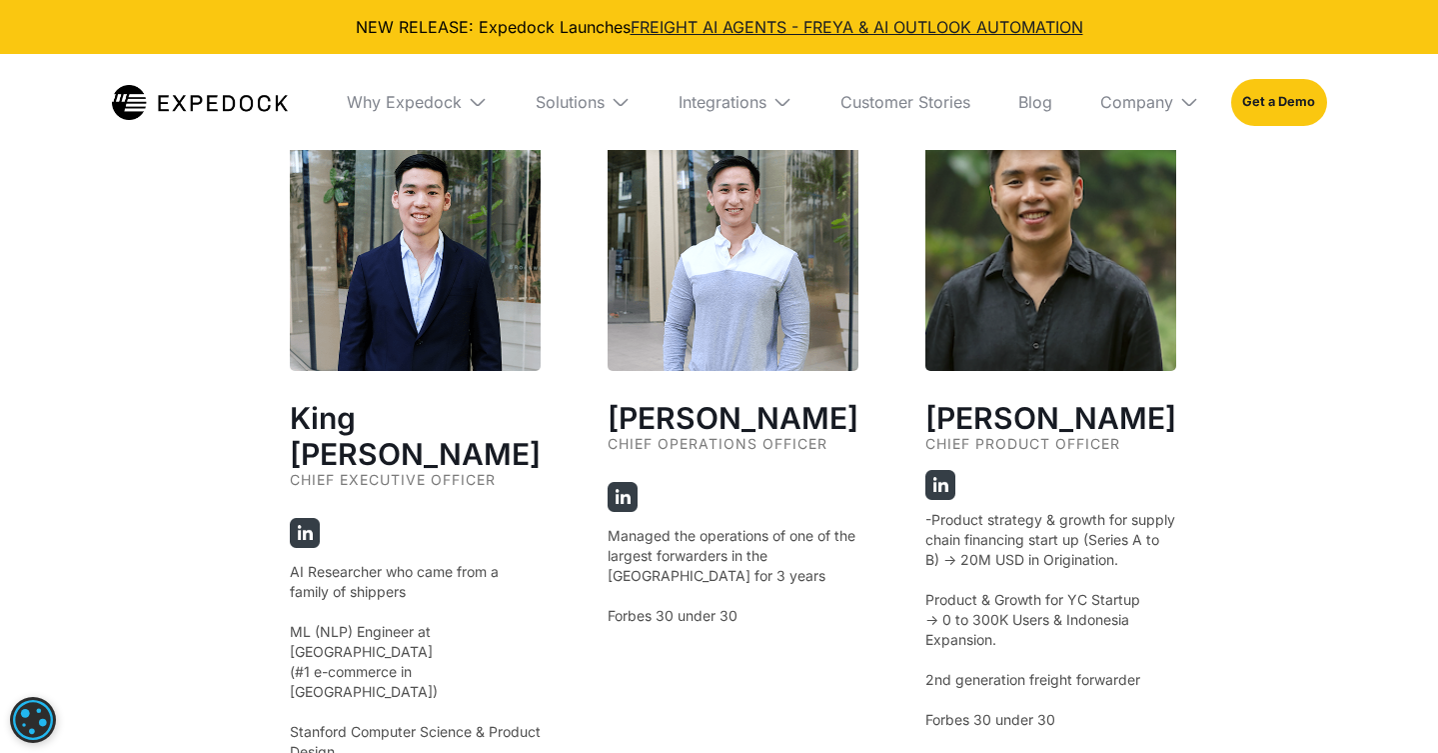
scroll to position [3640, 0]
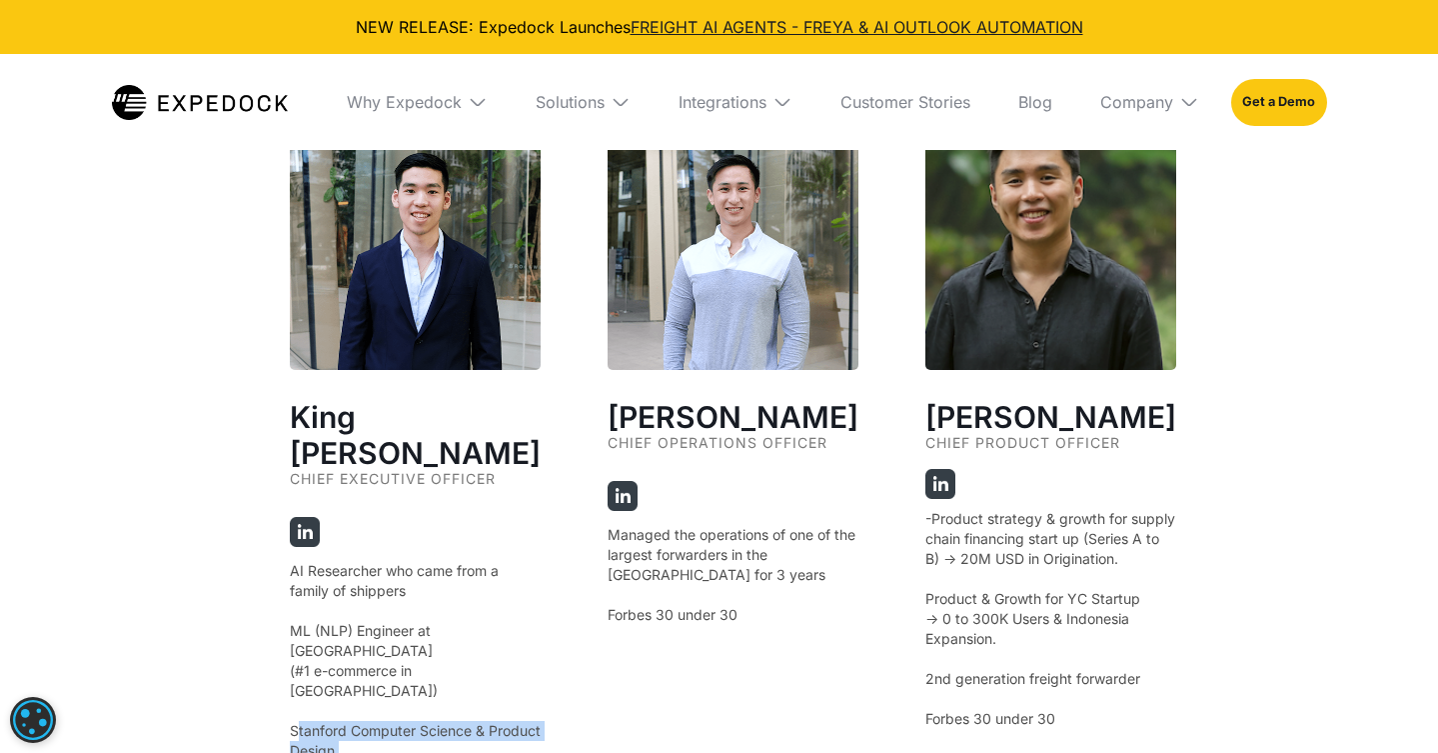
drag, startPoint x: 295, startPoint y: 641, endPoint x: 379, endPoint y: 677, distance: 91.3
click at [379, 677] on p "AI Researcher who came from a family of shippers ‍ ML (NLP) Engineer at Shopee …" at bounding box center [415, 681] width 251 height 240
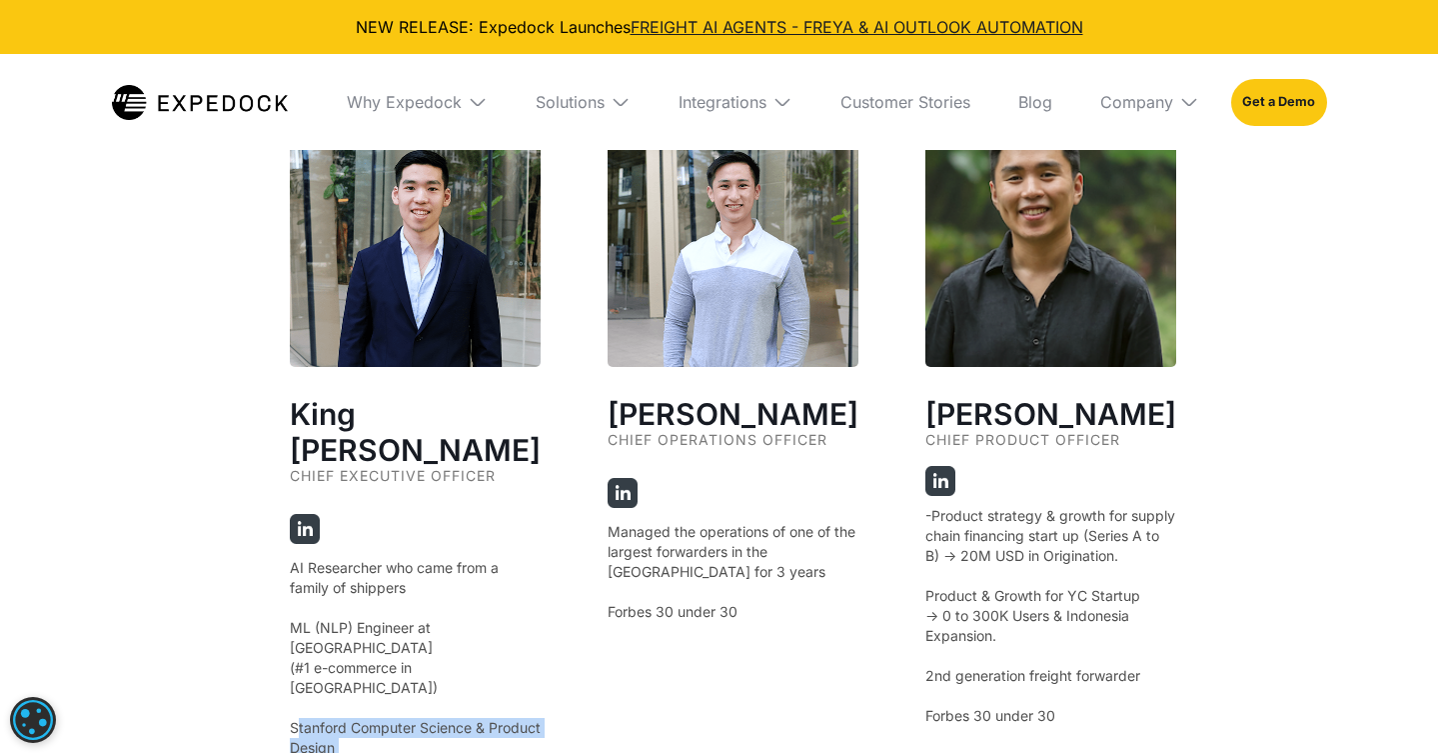
scroll to position [3644, 0]
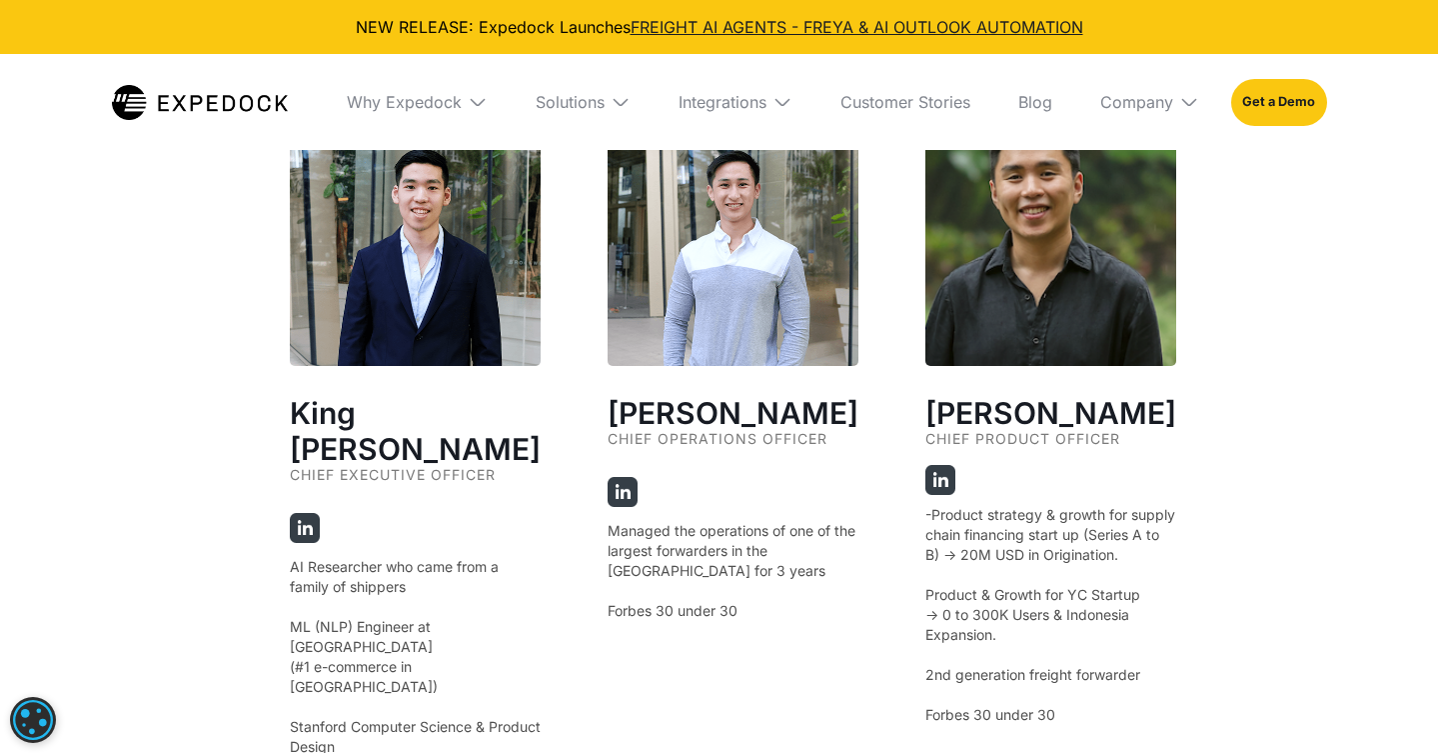
click at [683, 564] on p "Managed the operations of one of the largest forwarders in the Philippines for …" at bounding box center [733, 571] width 251 height 100
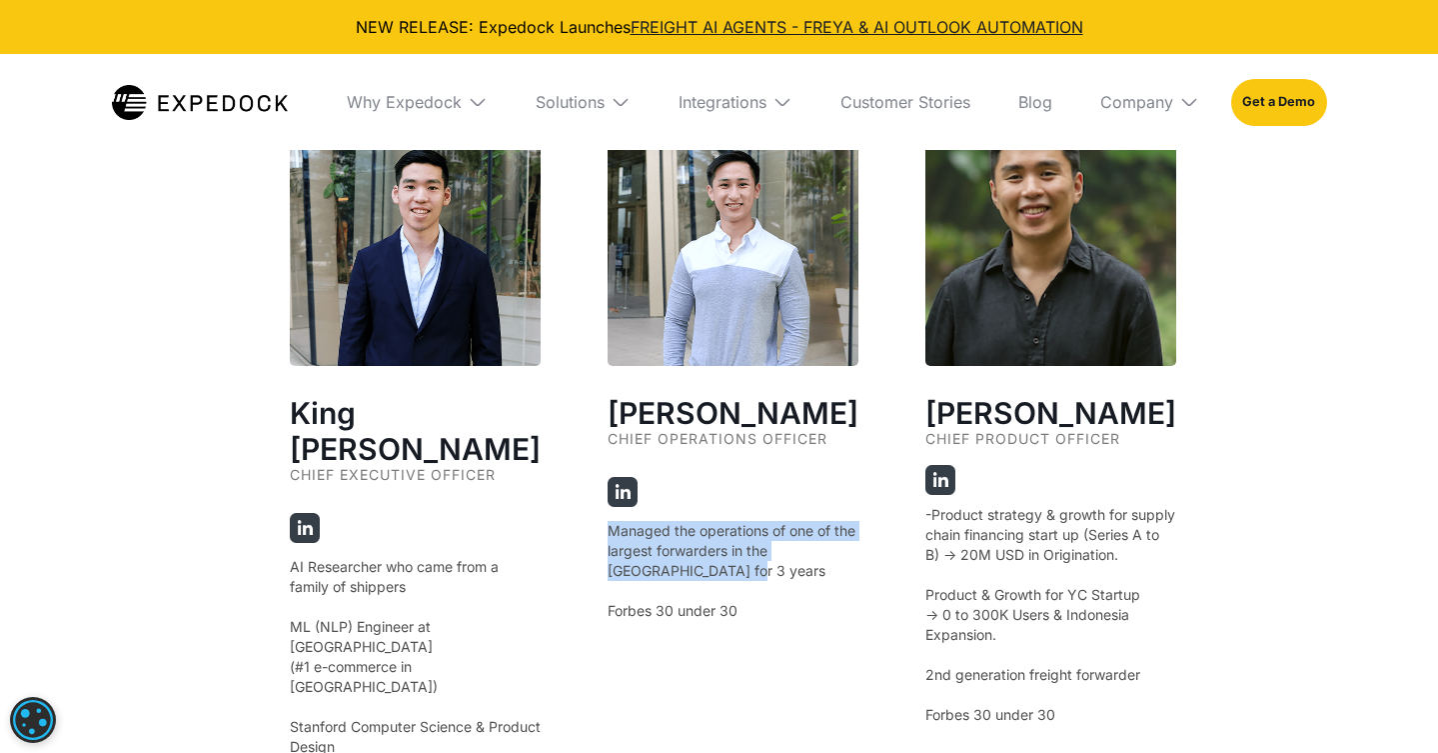
drag, startPoint x: 599, startPoint y: 522, endPoint x: 721, endPoint y: 549, distance: 124.9
click at [721, 549] on p "Managed the operations of one of the largest forwarders in the Philippines for …" at bounding box center [733, 571] width 251 height 100
drag, startPoint x: 640, startPoint y: 542, endPoint x: 725, endPoint y: 536, distance: 85.2
click at [741, 535] on p "Managed the operations of one of the largest forwarders in the Philippines for …" at bounding box center [733, 571] width 251 height 100
click at [711, 538] on p "Managed the operations of one of the largest forwarders in the Philippines for …" at bounding box center [733, 571] width 251 height 100
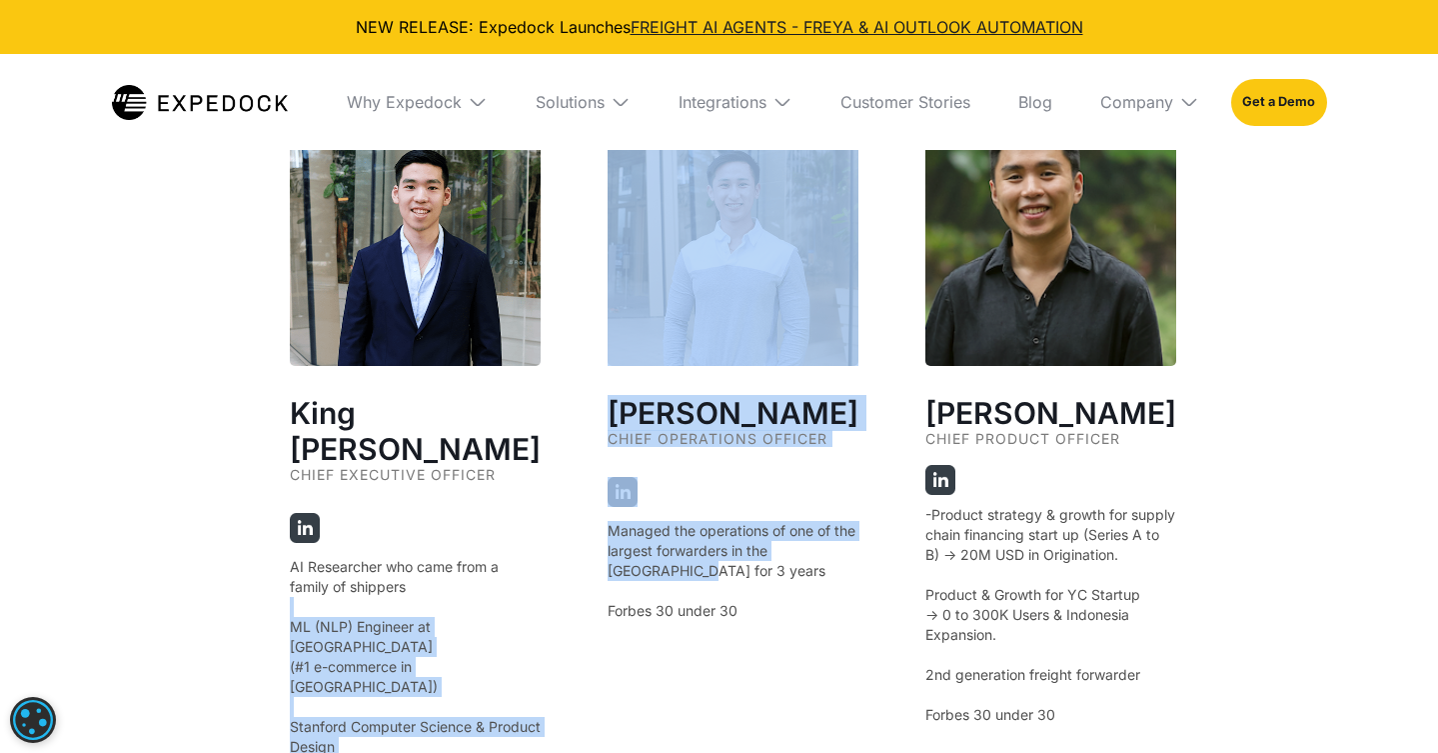
drag, startPoint x: 589, startPoint y: 561, endPoint x: 682, endPoint y: 557, distance: 93.0
click at [682, 557] on div "King Alandy Dy Chief Executive Officer AI Researcher who came from a family of …" at bounding box center [720, 611] width 860 height 993
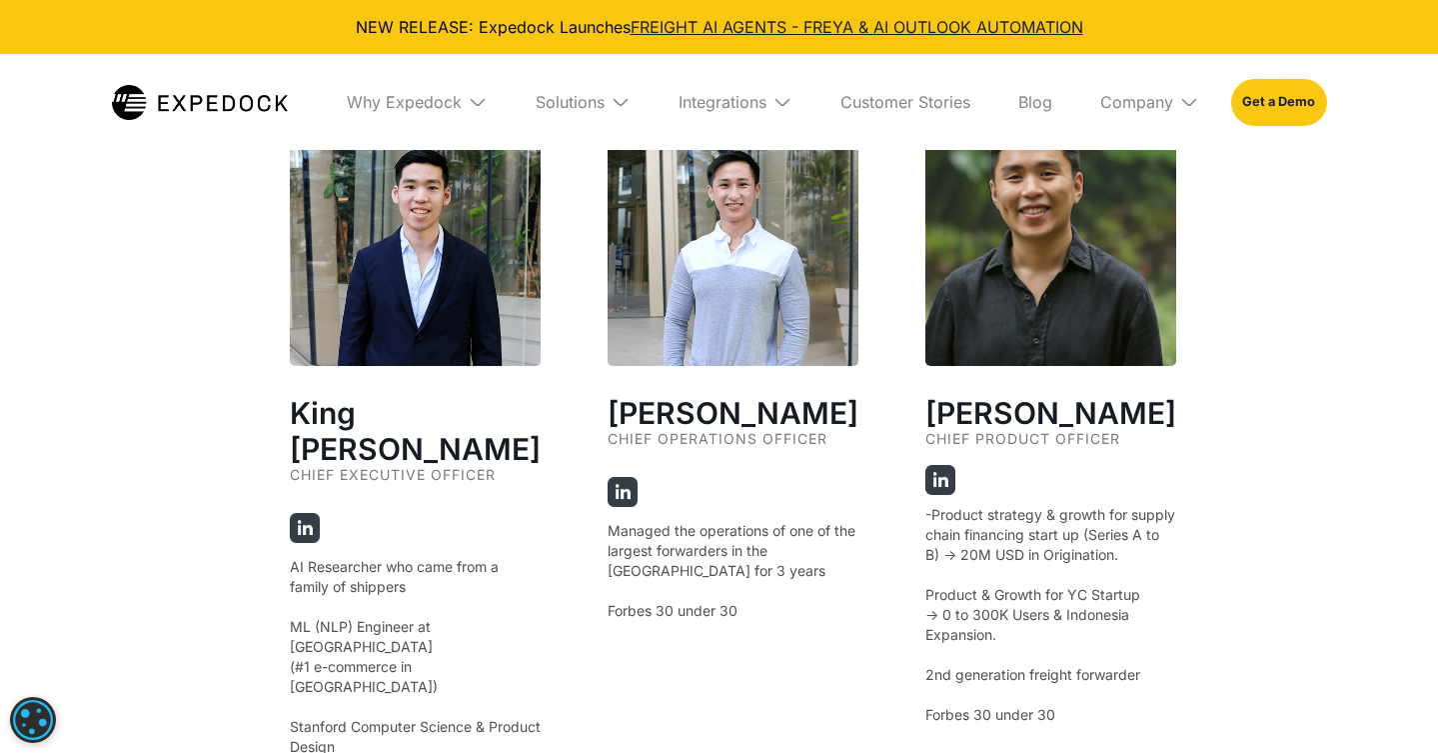
click at [692, 553] on p "Managed the operations of one of the largest forwarders in the Philippines for …" at bounding box center [733, 571] width 251 height 100
drag, startPoint x: 696, startPoint y: 518, endPoint x: 754, endPoint y: 518, distance: 58.0
click at [754, 521] on p "Managed the operations of one of the largest forwarders in the Philippines for …" at bounding box center [733, 571] width 251 height 100
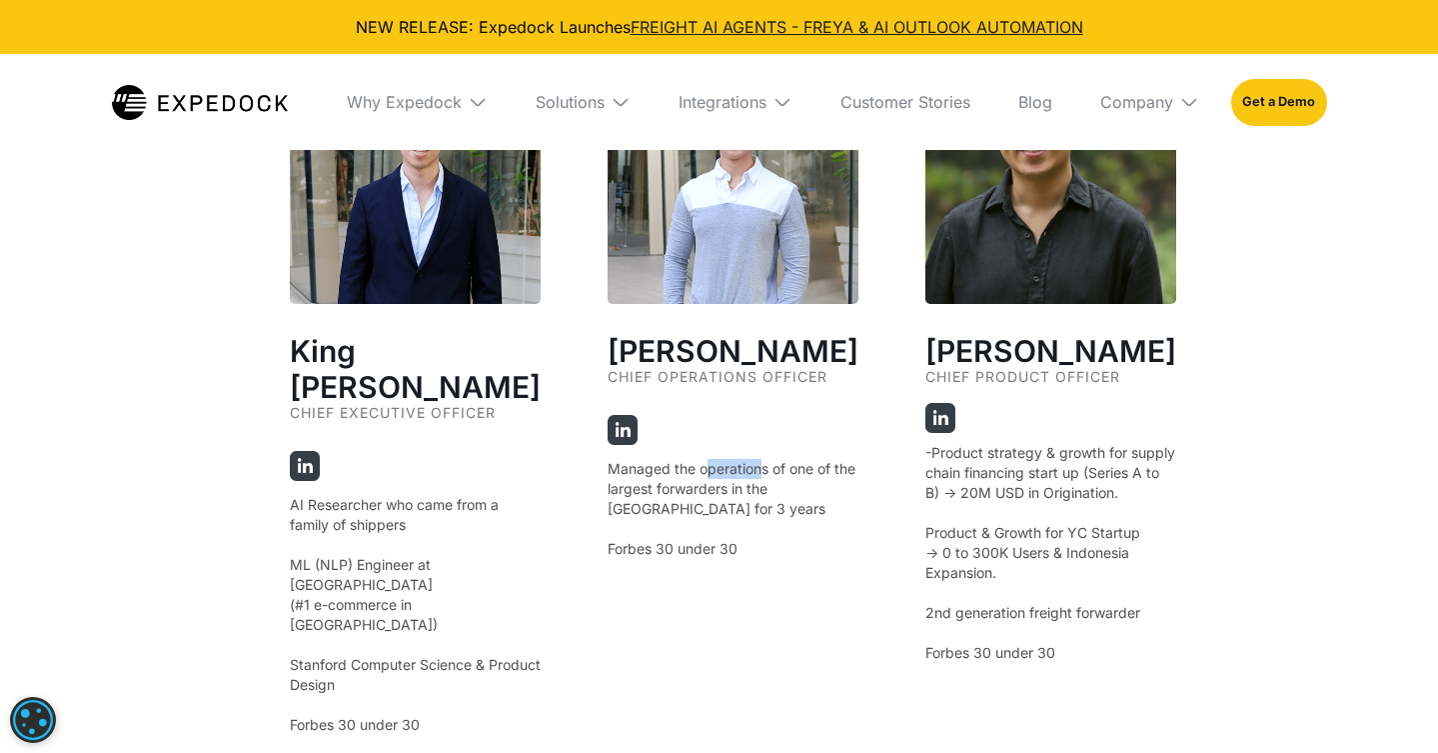
scroll to position [3882, 0]
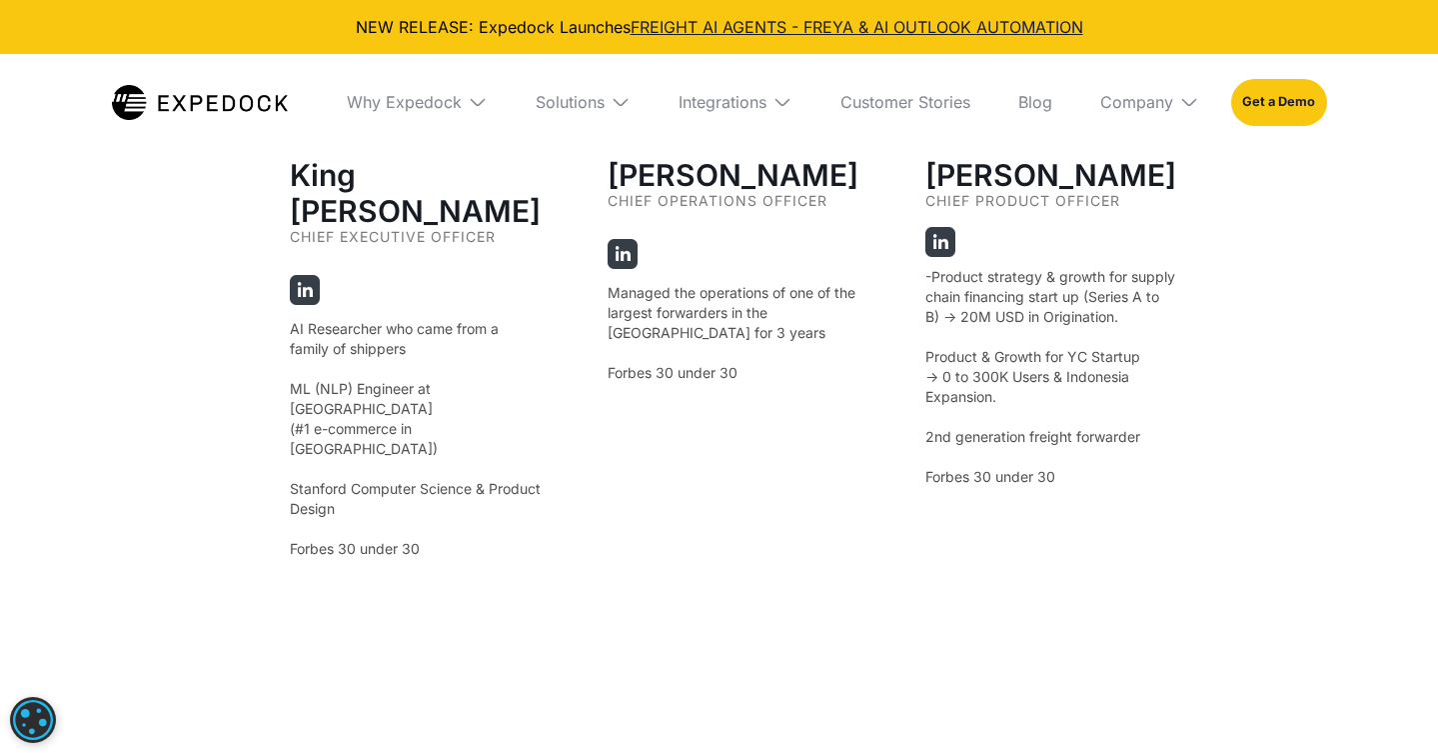
drag, startPoint x: 923, startPoint y: 259, endPoint x: 1032, endPoint y: 277, distance: 110.4
click at [1032, 277] on p "-Product strategy & growth for supply chain financing start up (Series A to B) …" at bounding box center [1051, 377] width 251 height 220
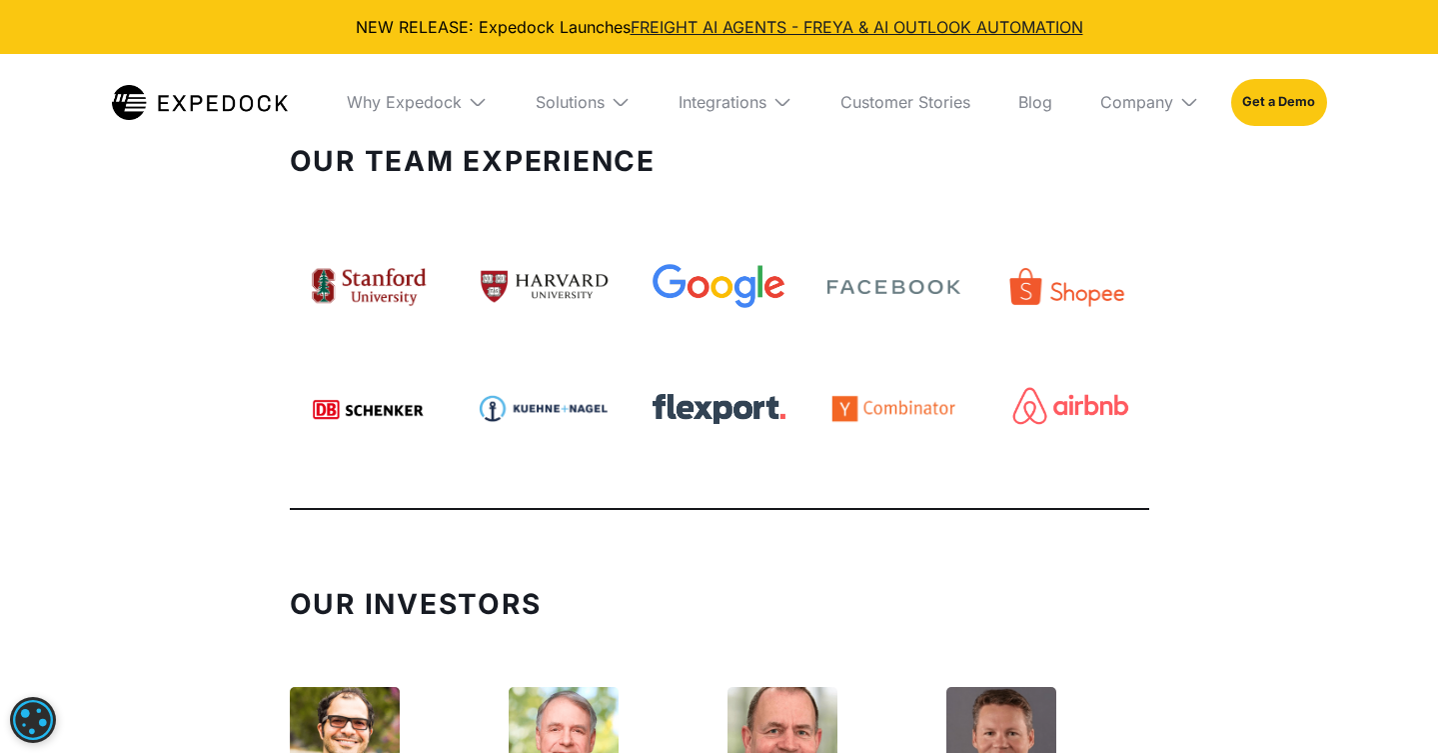
scroll to position [5022, 0]
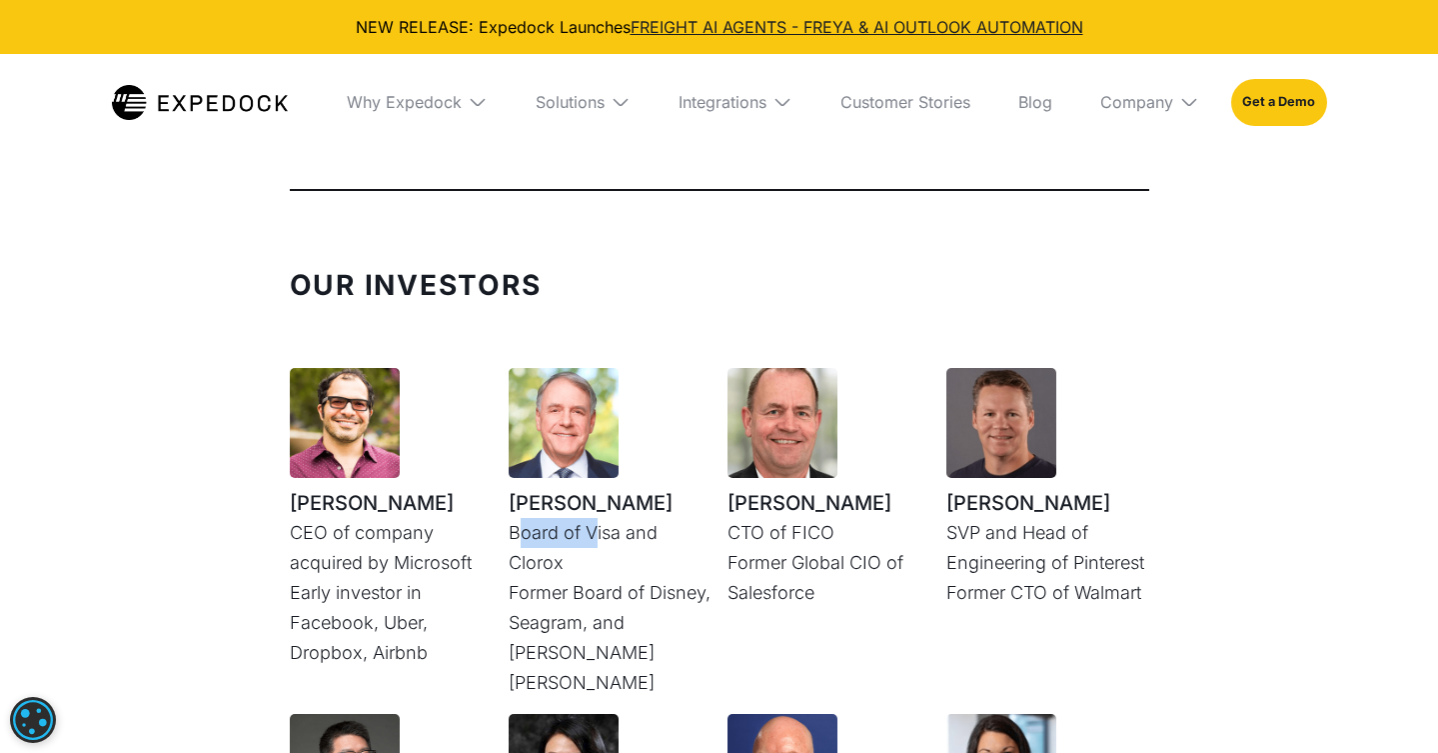
drag, startPoint x: 516, startPoint y: 459, endPoint x: 604, endPoint y: 476, distance: 89.6
click at [591, 518] on p "Board of Visa and Clorox Former Board of Disney, Seagram, and Morgan Stanley" at bounding box center [610, 608] width 203 height 180
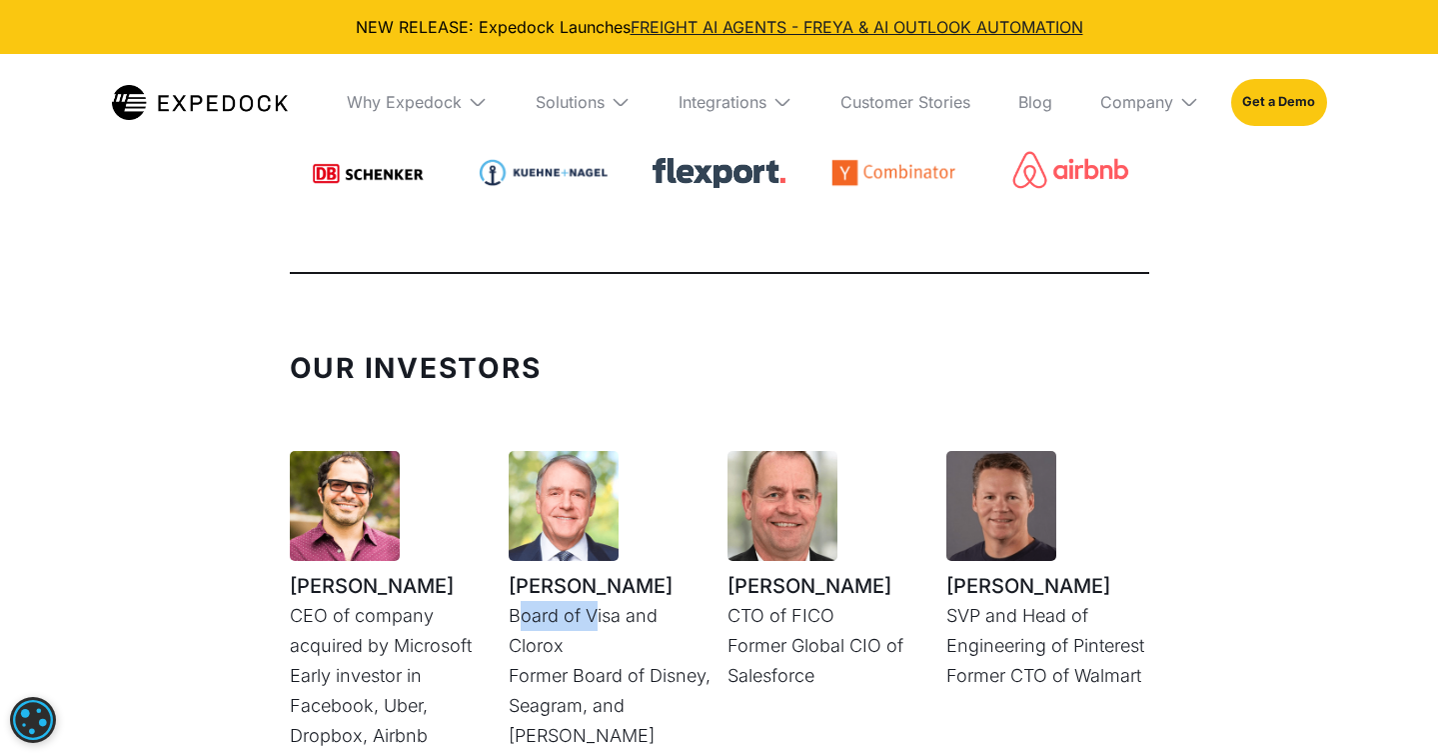
scroll to position [5017, 0]
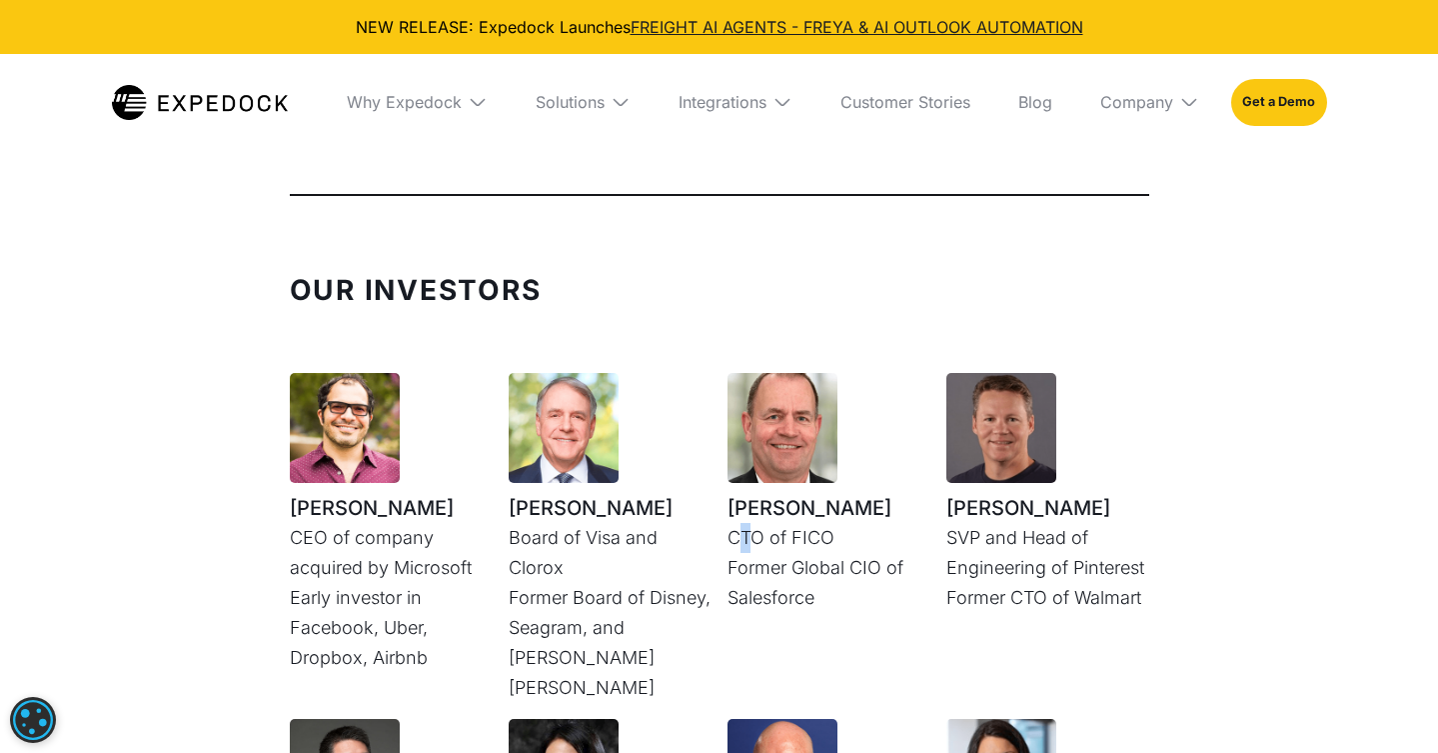
click at [747, 523] on p "CTO of FICO Former Global CIO of Salesforce" at bounding box center [829, 568] width 203 height 90
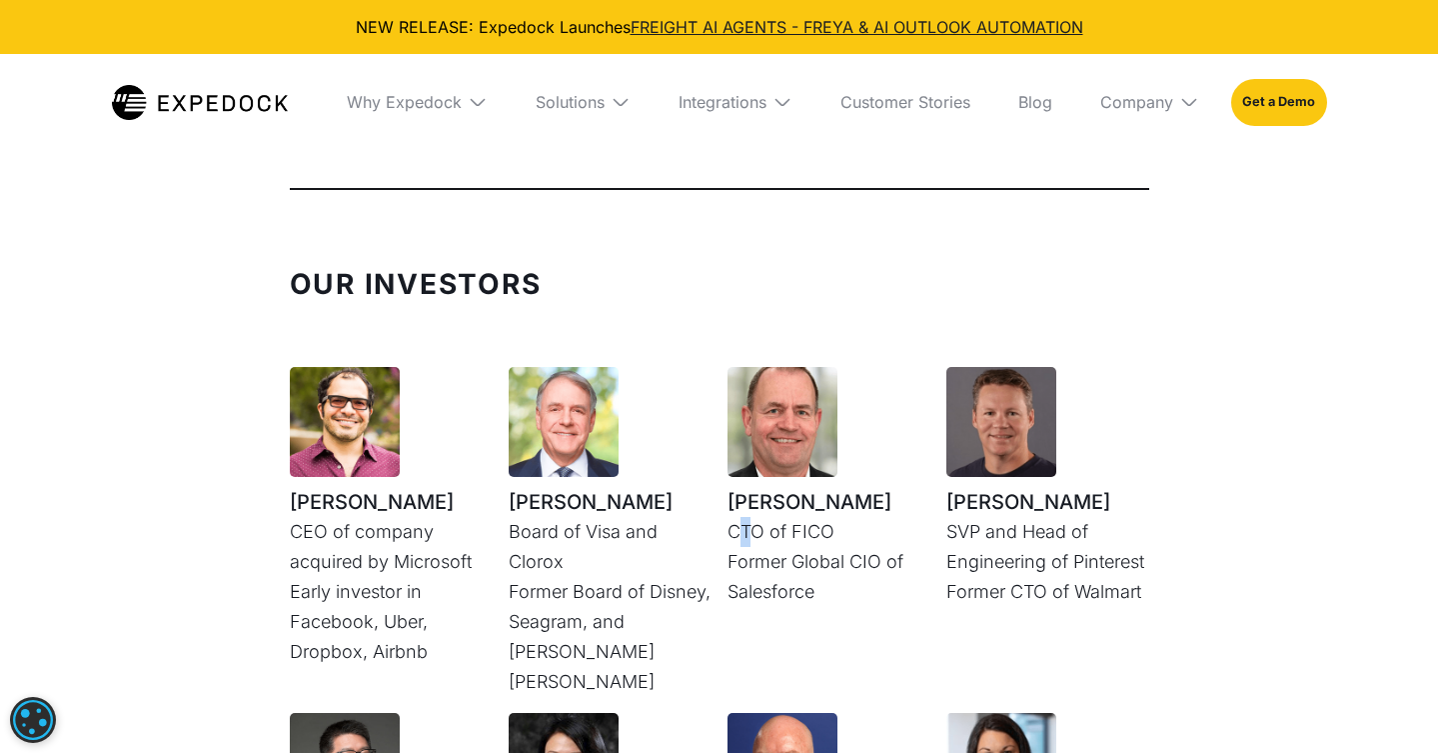
scroll to position [5025, 0]
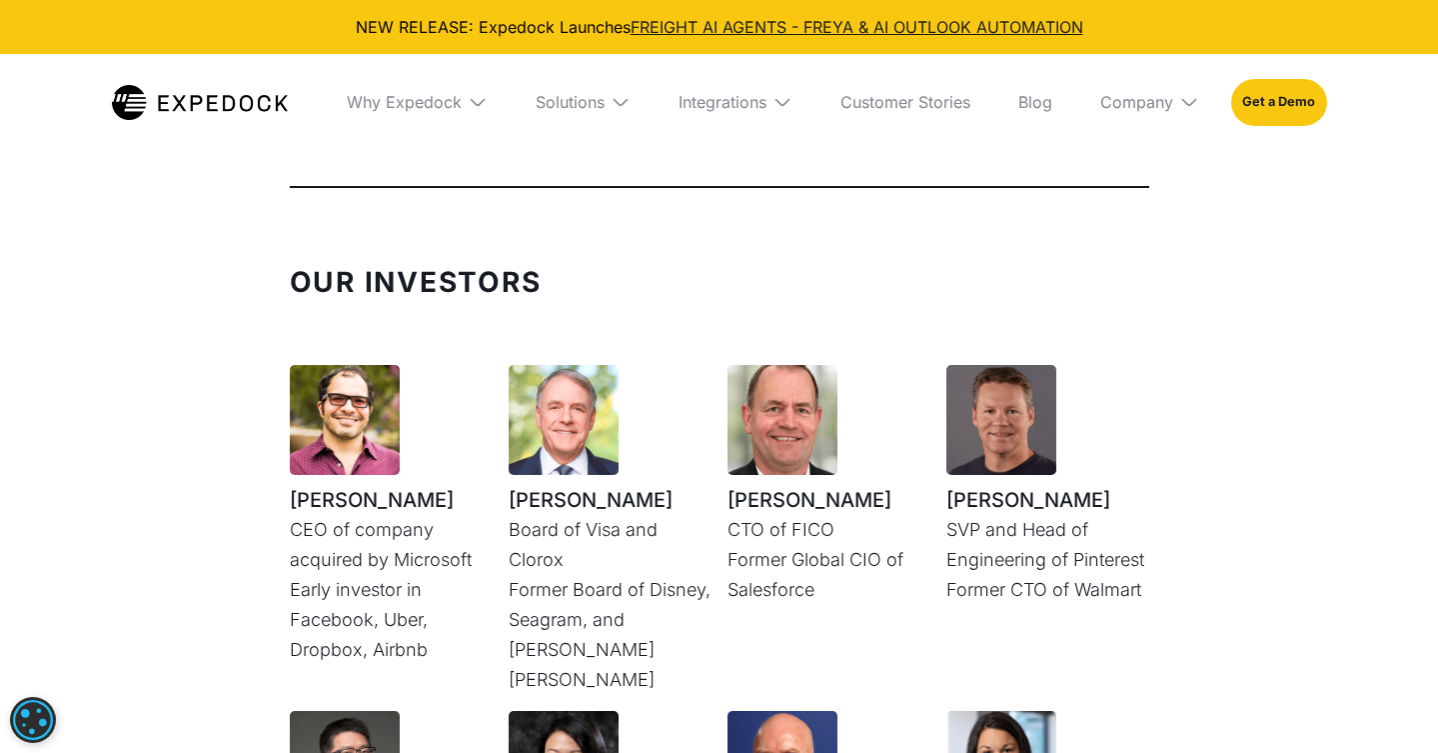
drag, startPoint x: 739, startPoint y: 557, endPoint x: 789, endPoint y: 561, distance: 50.1
click at [748, 560] on div "Claus Moldt CTO of FICO Former Global CIO of Salesforce" at bounding box center [829, 530] width 203 height 330
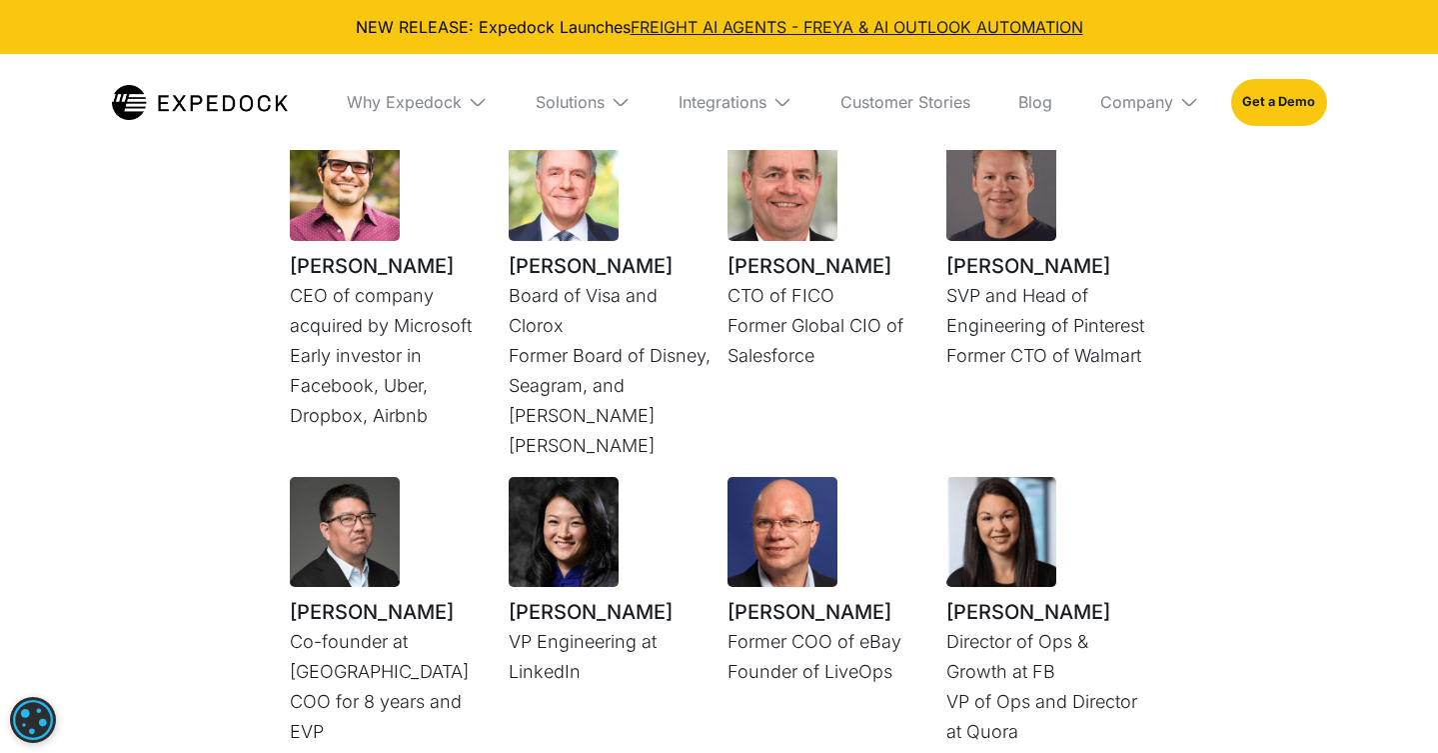
scroll to position [5272, 0]
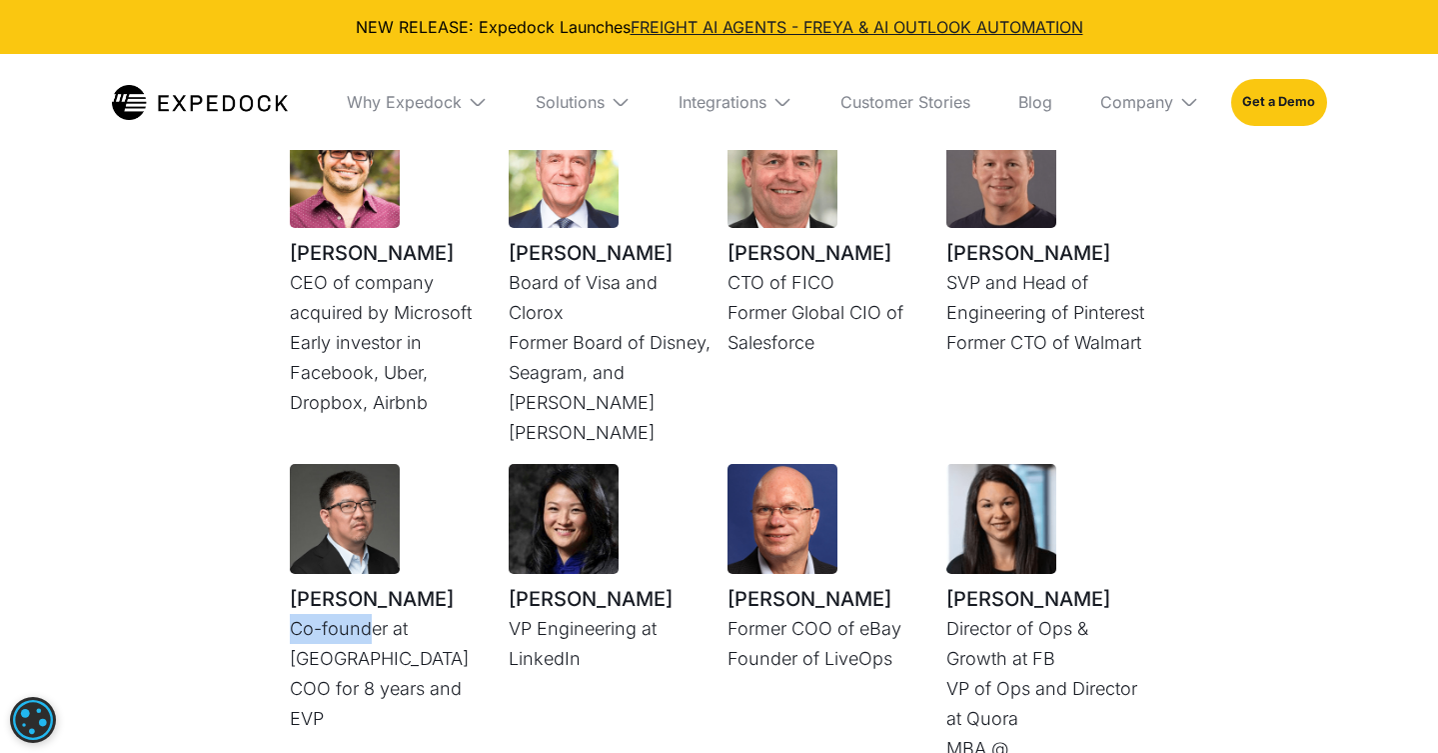
drag, startPoint x: 289, startPoint y: 532, endPoint x: 383, endPoint y: 531, distance: 94.0
click at [375, 614] on p "Co-founder at Tencent COO for 8 years and EVP" at bounding box center [391, 674] width 203 height 120
drag, startPoint x: 415, startPoint y: 521, endPoint x: 327, endPoint y: 553, distance: 93.6
click at [327, 614] on p "Co-founder at Tencent COO for 8 years and EVP" at bounding box center [391, 674] width 203 height 120
click at [521, 612] on div "Maria Zhang VP Engineering at LinkedIn" at bounding box center [610, 629] width 203 height 330
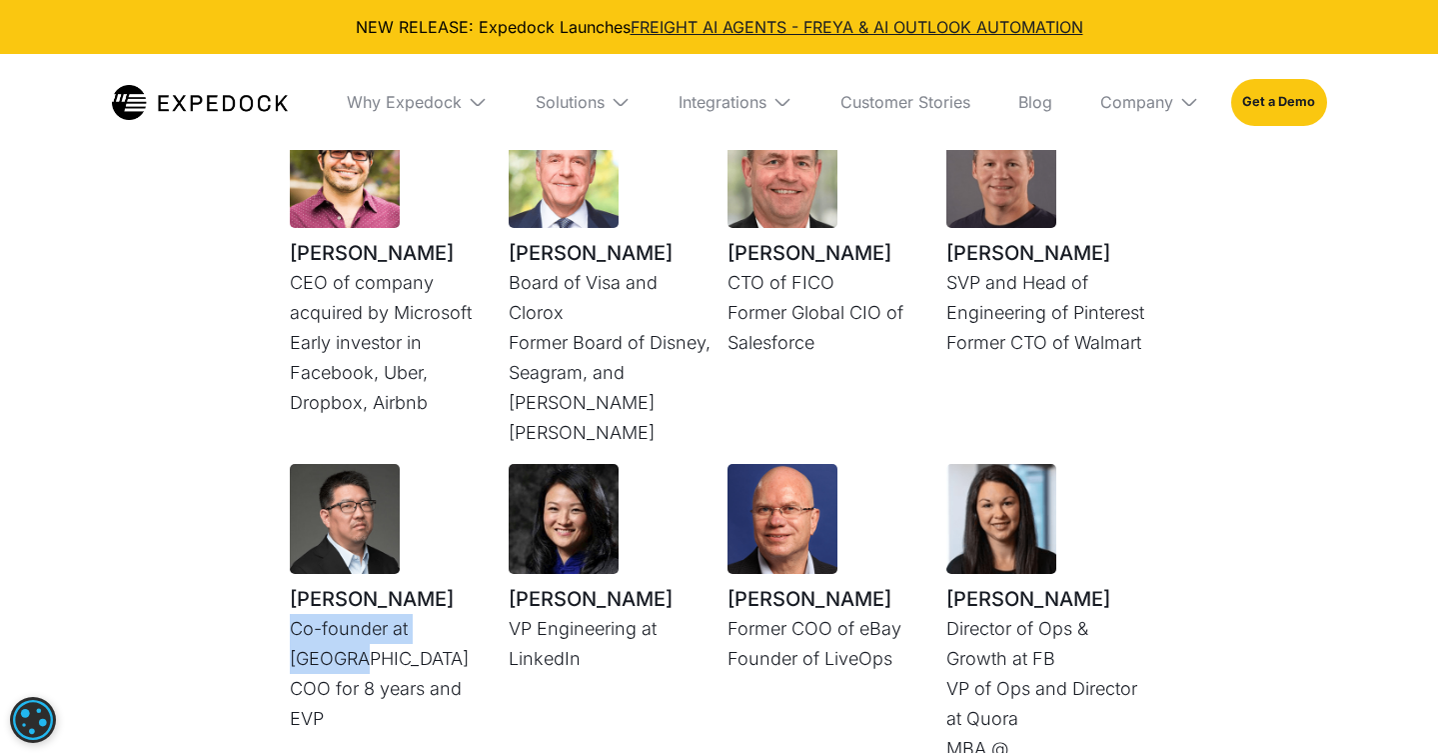
drag, startPoint x: 284, startPoint y: 524, endPoint x: 446, endPoint y: 529, distance: 162.0
click at [478, 521] on div "Our Investors Ali Partovi CEO of company acquired by Microsoft Early investor i…" at bounding box center [720, 446] width 940 height 931
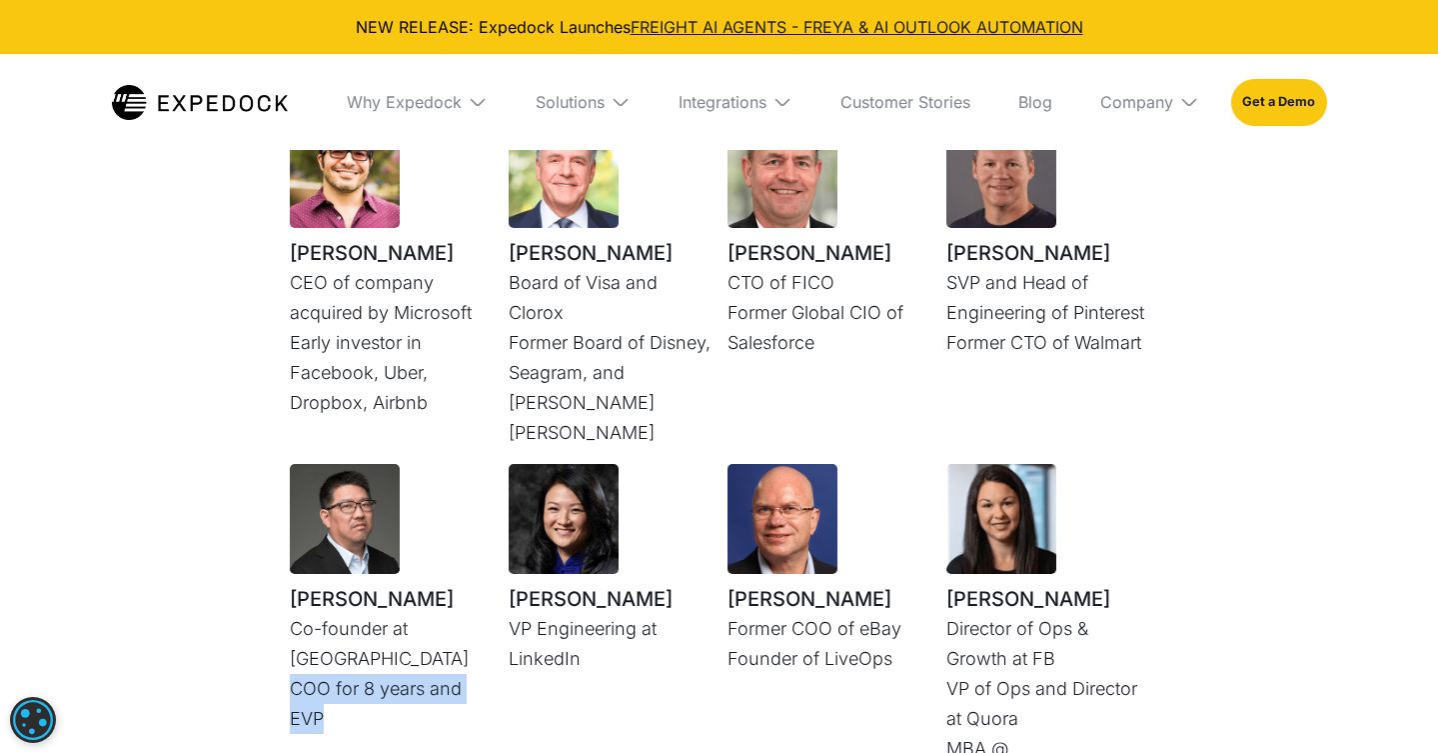
drag, startPoint x: 287, startPoint y: 558, endPoint x: 465, endPoint y: 584, distance: 179.8
click at [465, 584] on div "Our Investors Ali Partovi CEO of company acquired by Microsoft Early investor i…" at bounding box center [720, 446] width 940 height 931
drag, startPoint x: 476, startPoint y: 600, endPoint x: 485, endPoint y: 608, distance: 12.0
click at [485, 608] on div "Liqing Zeng Co-founder at Tencent COO for 8 years and EVP" at bounding box center [391, 629] width 203 height 330
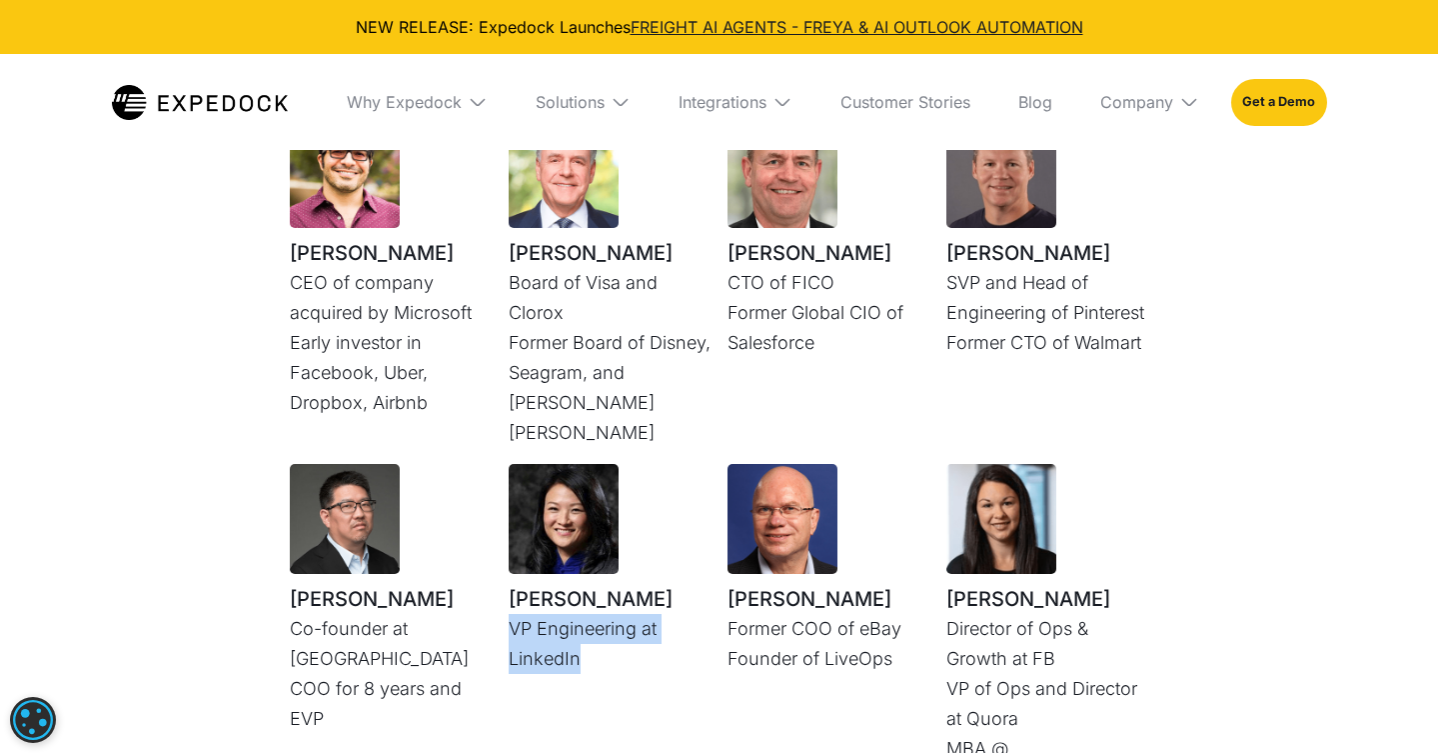
drag, startPoint x: 510, startPoint y: 521, endPoint x: 681, endPoint y: 548, distance: 173.0
click at [681, 614] on p "VP Engineering at LinkedIn" at bounding box center [610, 644] width 203 height 60
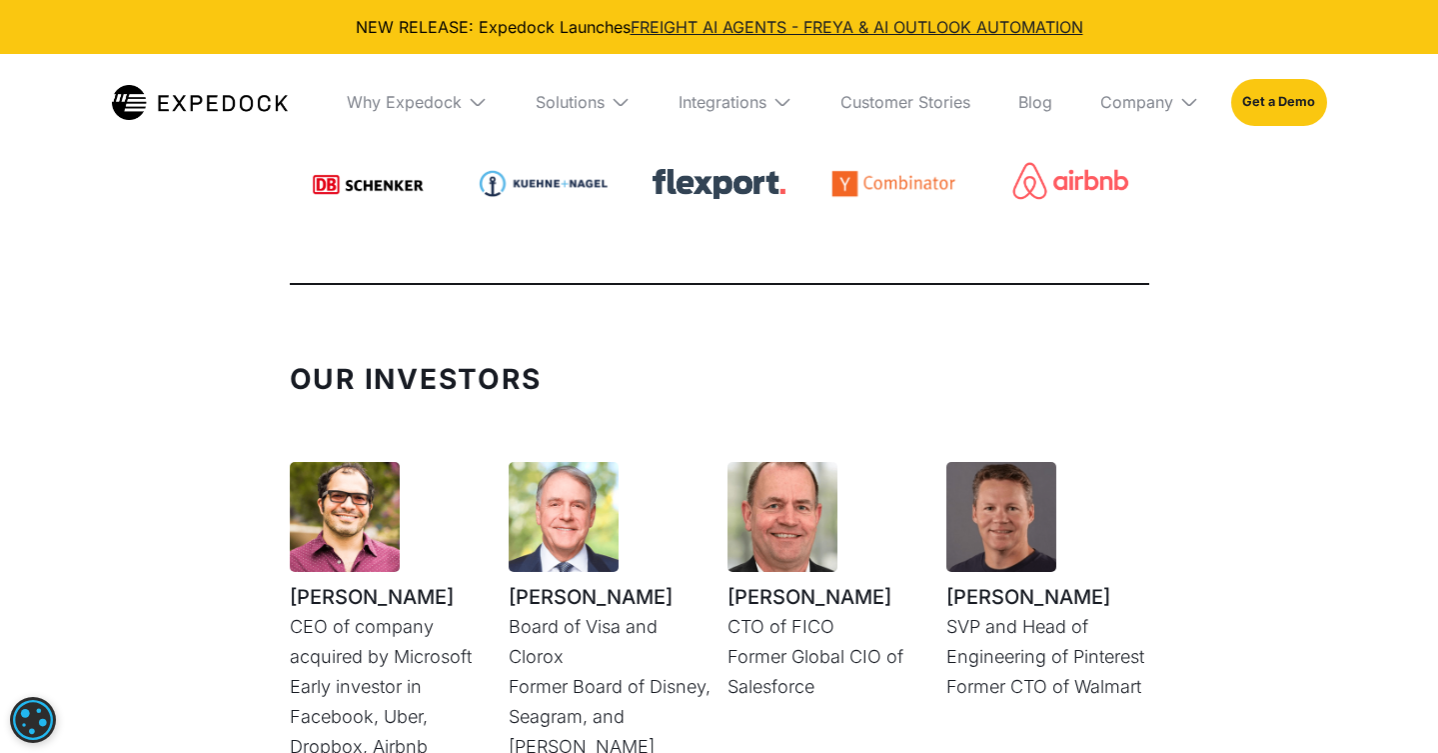
scroll to position [4920, 0]
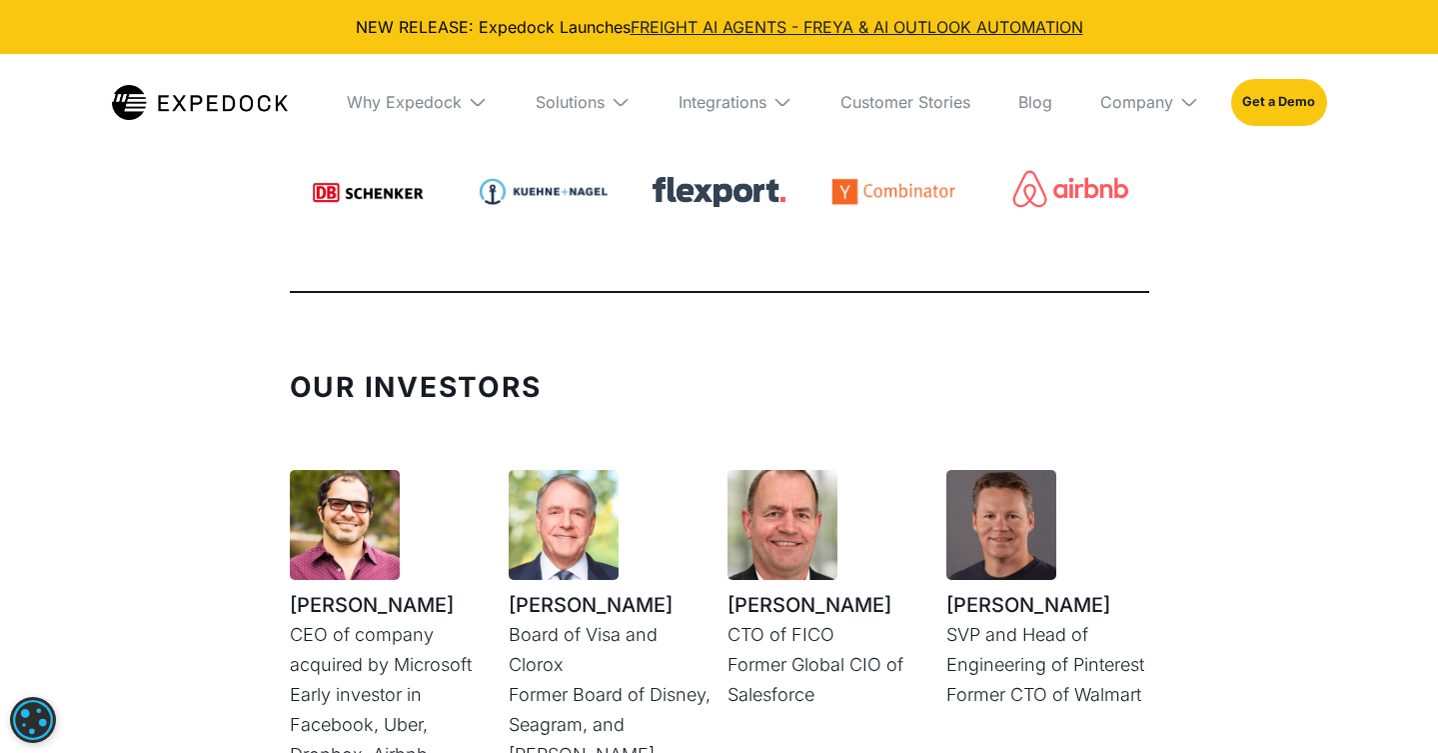
click at [347, 470] on img at bounding box center [345, 525] width 110 height 110
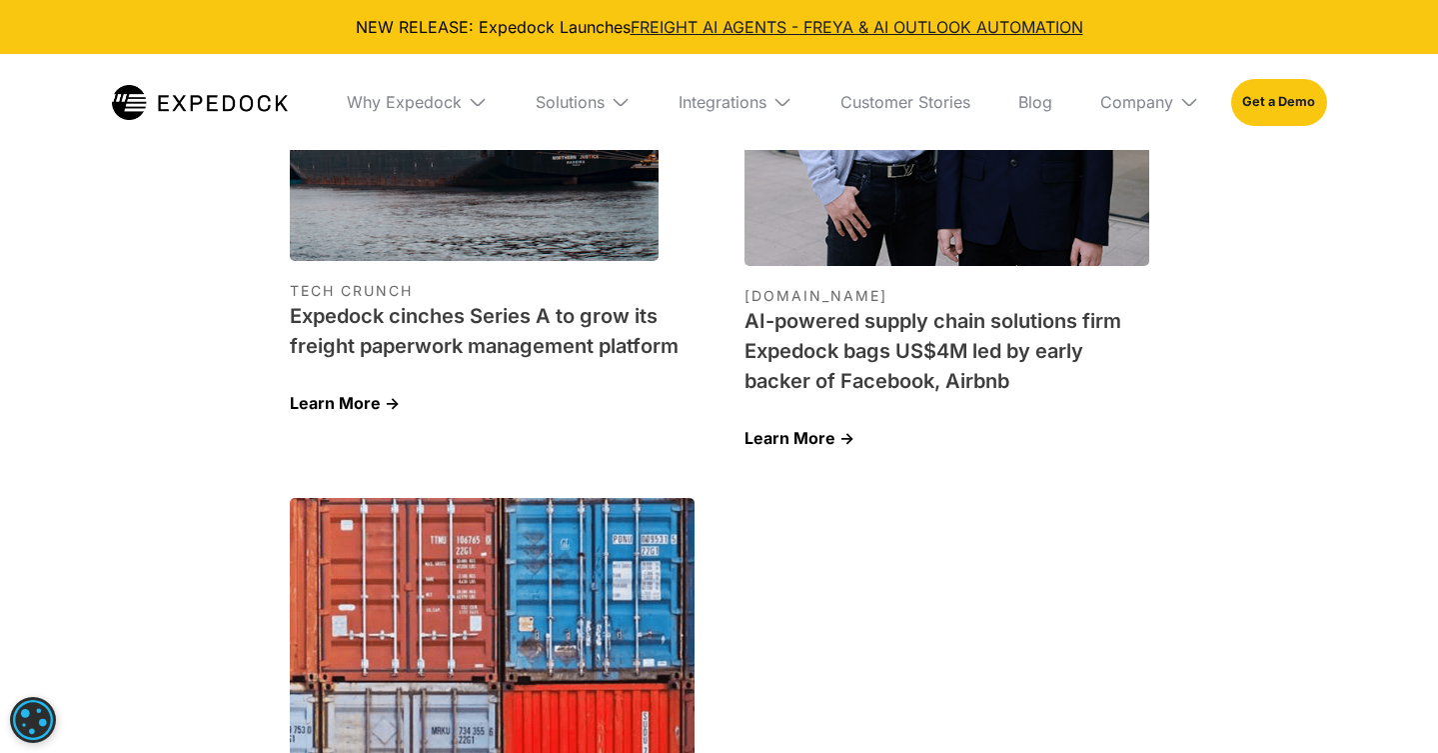
scroll to position [6611, 0]
